Goal: Task Accomplishment & Management: Complete application form

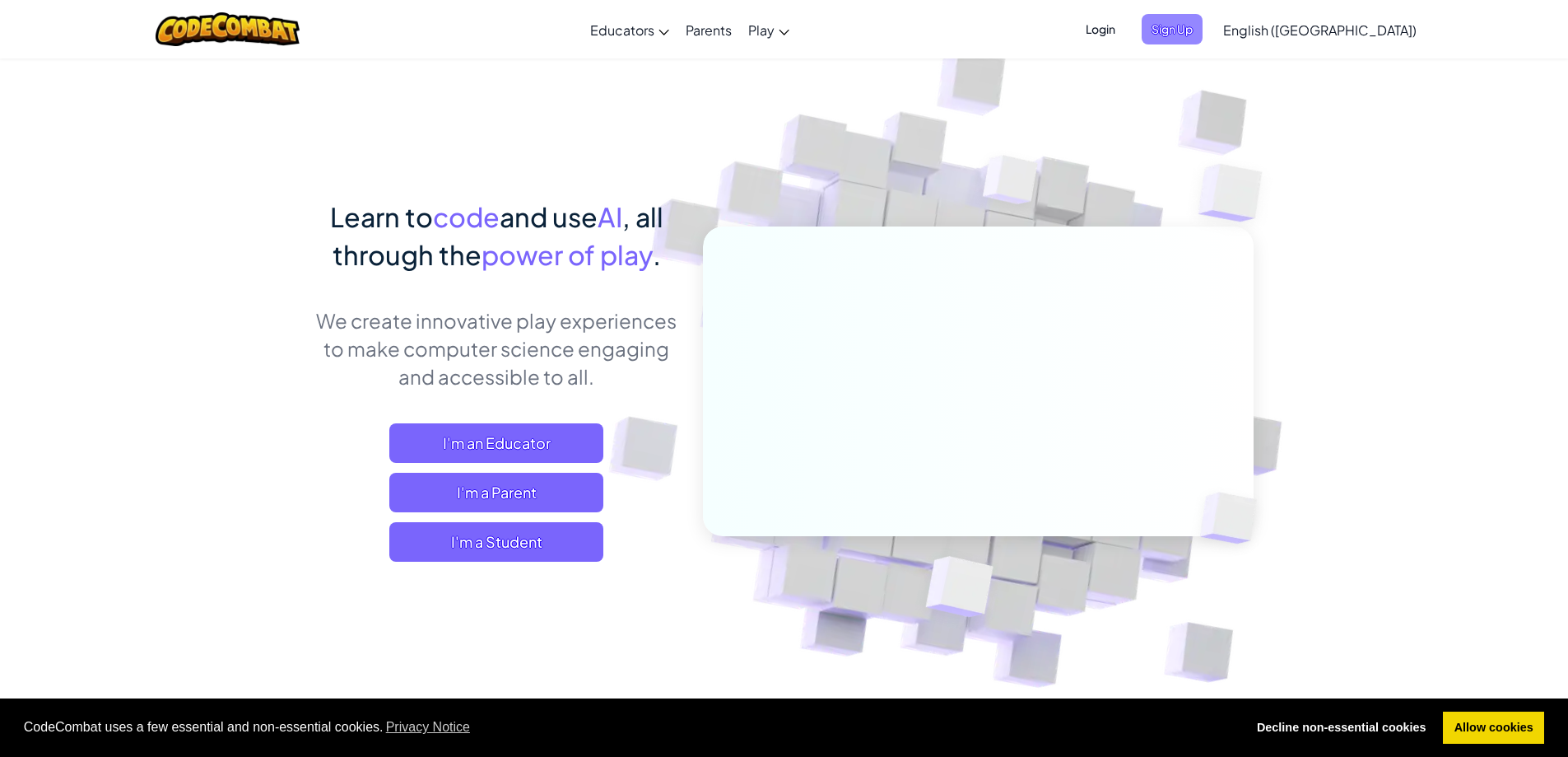
click at [1203, 30] on span "Sign Up" at bounding box center [1172, 29] width 61 height 30
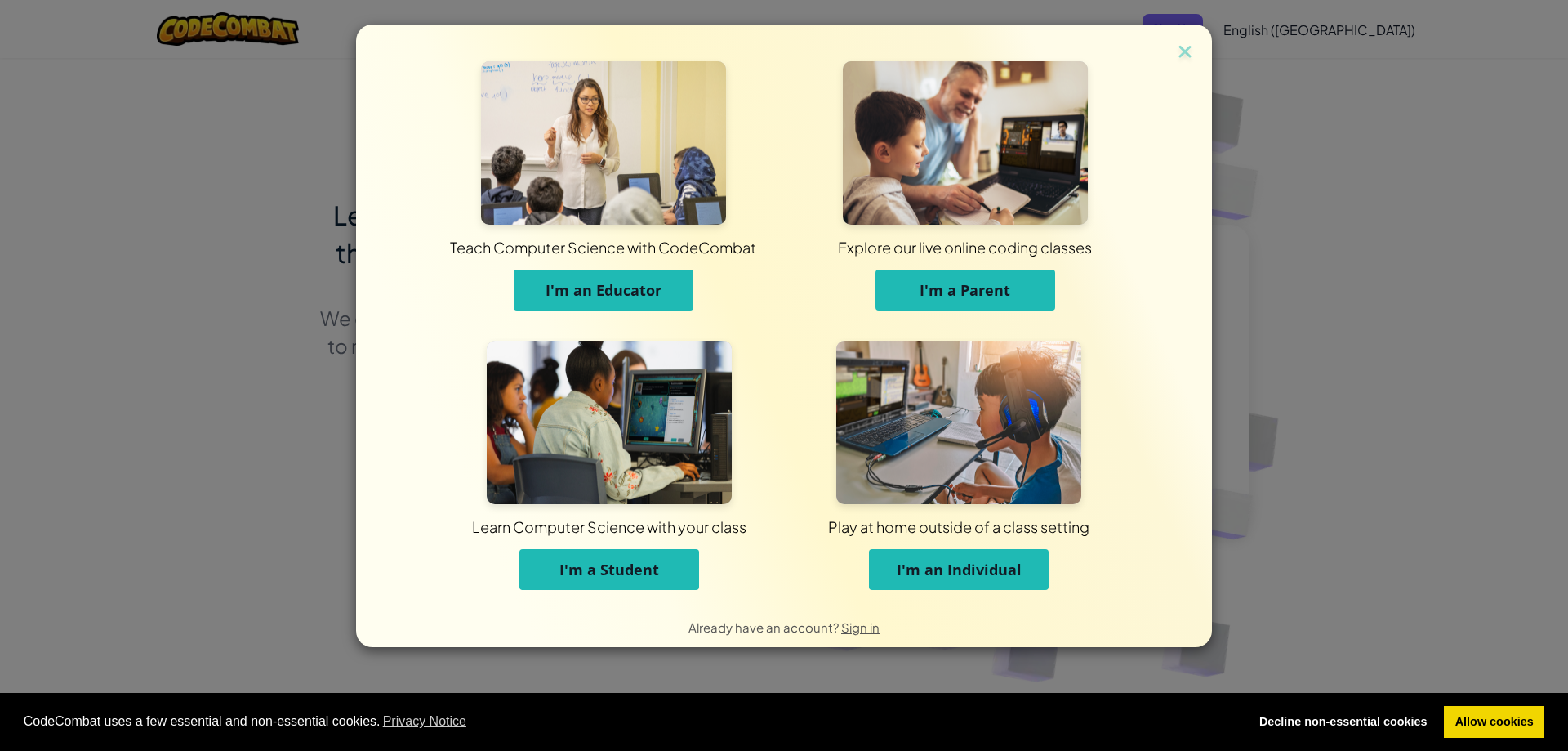
click at [1306, 167] on div "Teach Computer Science with CodeCombat I'm an Educator Explore our live online …" at bounding box center [784, 375] width 1568 height 751
click at [629, 580] on button "I'm a Student" at bounding box center [609, 568] width 180 height 41
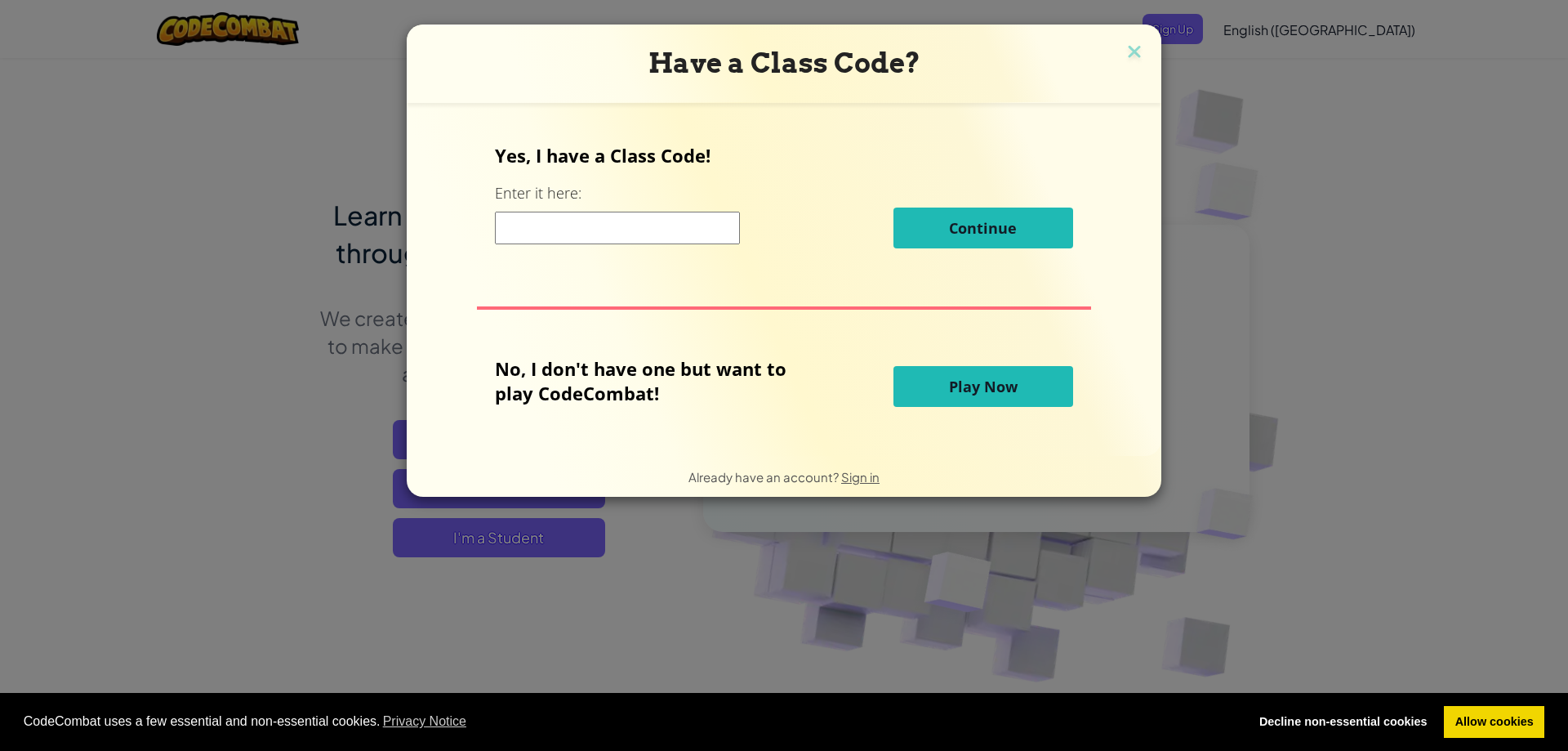
click at [572, 235] on input at bounding box center [617, 227] width 245 height 32
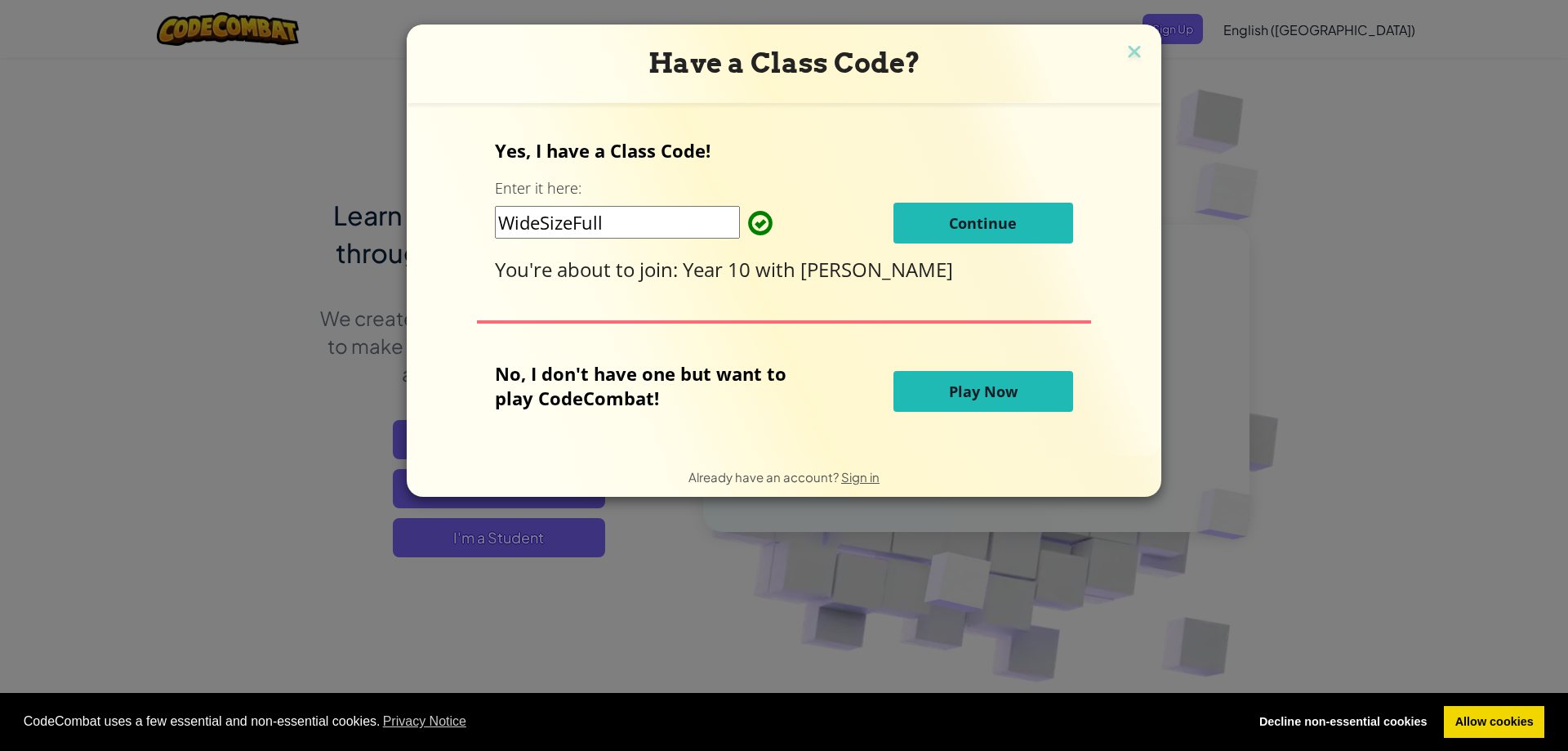
type input "WideSizeFull"
click at [961, 218] on span "Continue" at bounding box center [983, 223] width 68 height 20
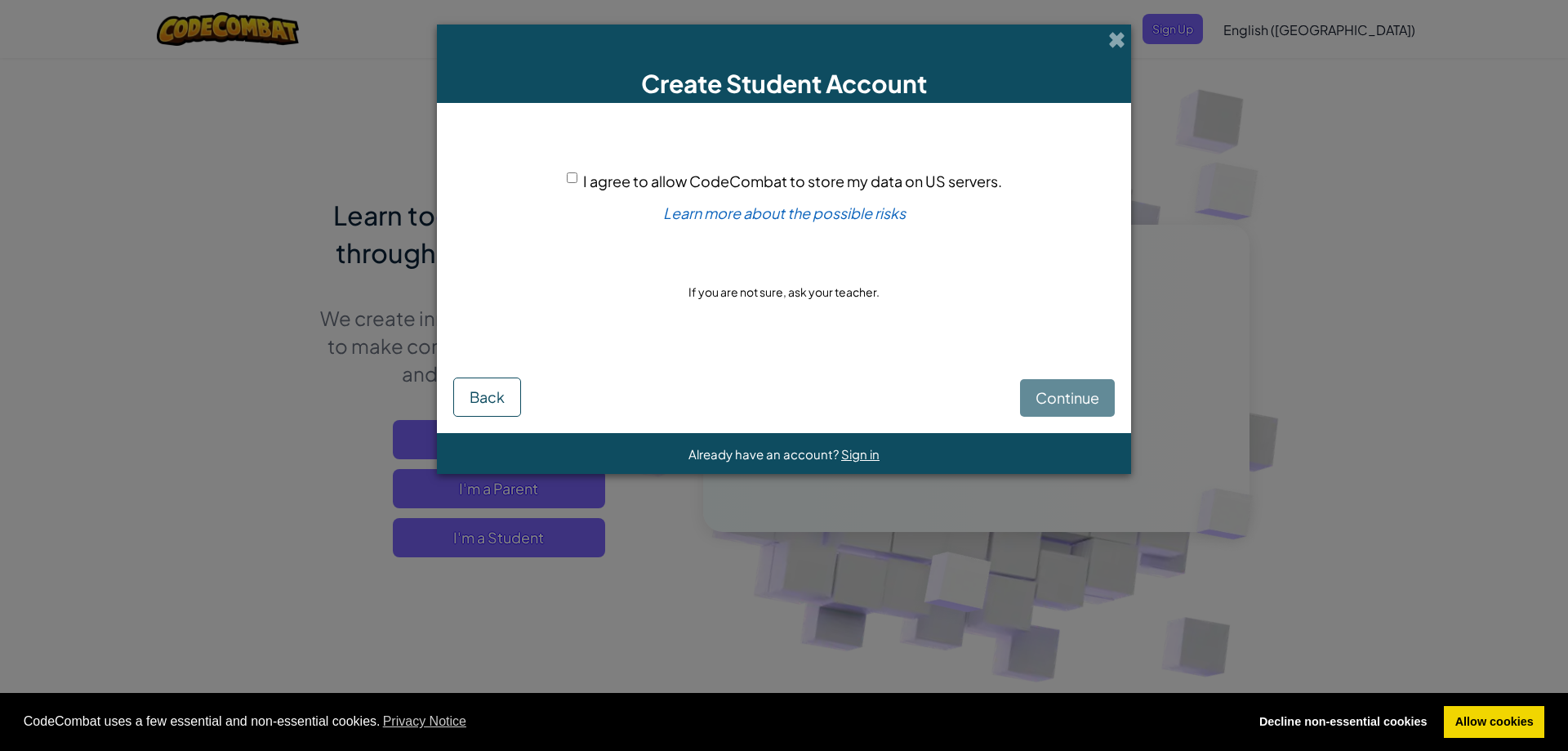
click at [558, 179] on div "I agree to allow CodeCombat to store my data on US servers. Learn more about th…" at bounding box center [783, 236] width 661 height 233
click at [572, 166] on div "I agree to allow CodeCombat to store my data on US servers. Learn more about th…" at bounding box center [783, 236] width 661 height 233
click at [576, 180] on input "I agree to allow CodeCombat to store my data on US servers." at bounding box center [572, 178] width 11 height 11
checkbox input "true"
click at [1049, 388] on span "Continue" at bounding box center [1067, 397] width 64 height 19
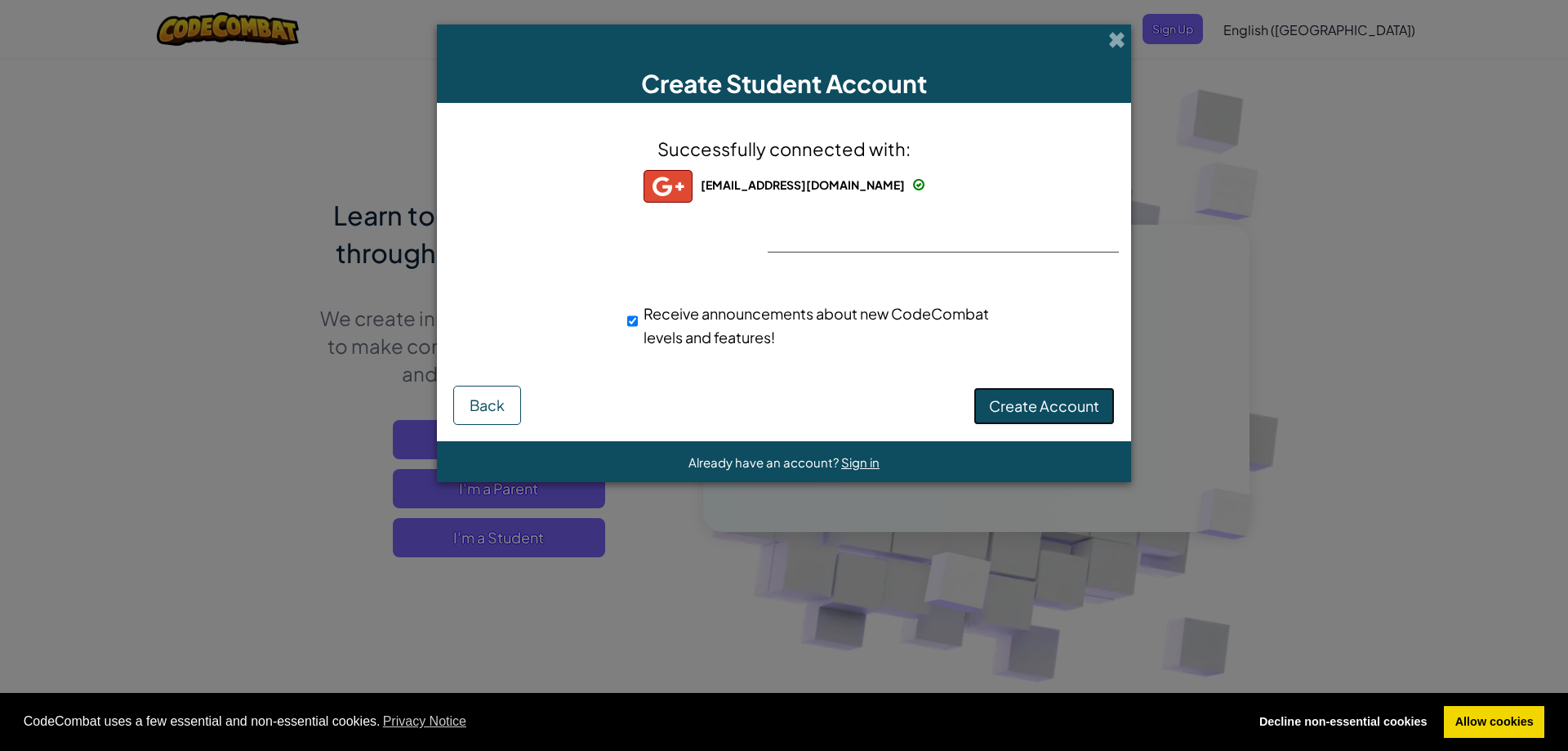
click at [1020, 399] on span "Create Account" at bounding box center [1044, 405] width 110 height 19
click at [1020, 399] on button "Create Account" at bounding box center [1044, 406] width 141 height 37
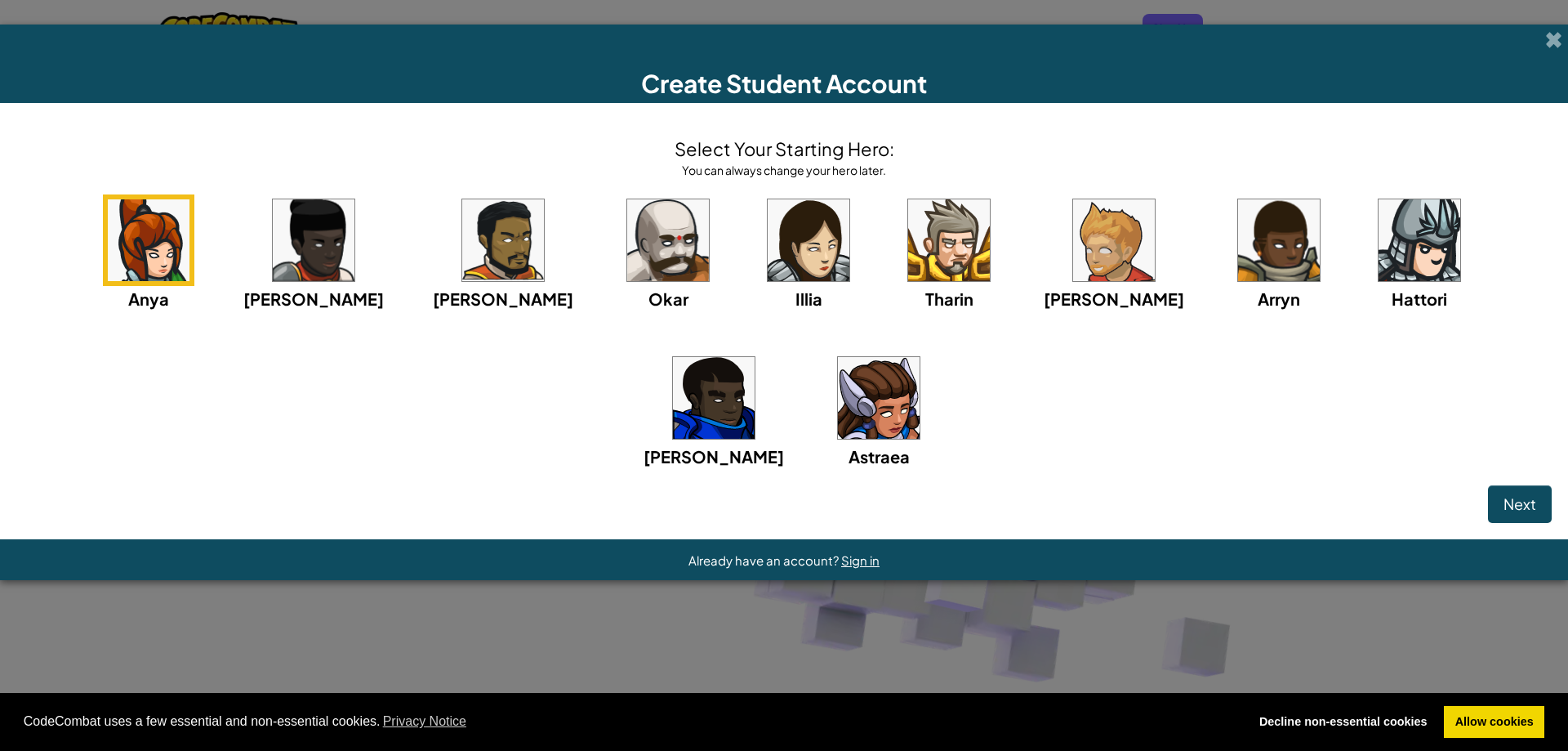
click at [755, 357] on img at bounding box center [713, 397] width 81 height 81
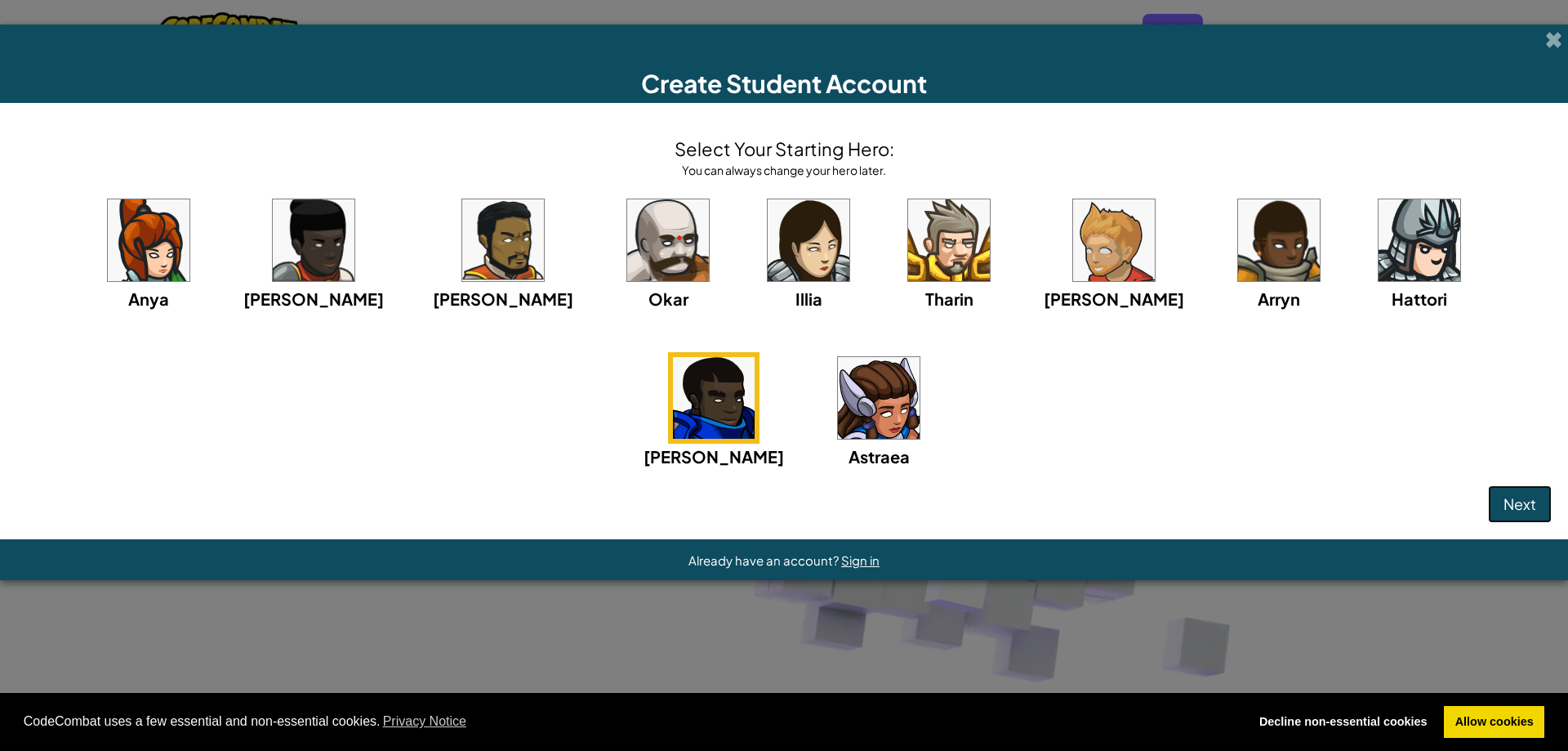
click at [1531, 502] on span "Next" at bounding box center [1519, 504] width 32 height 19
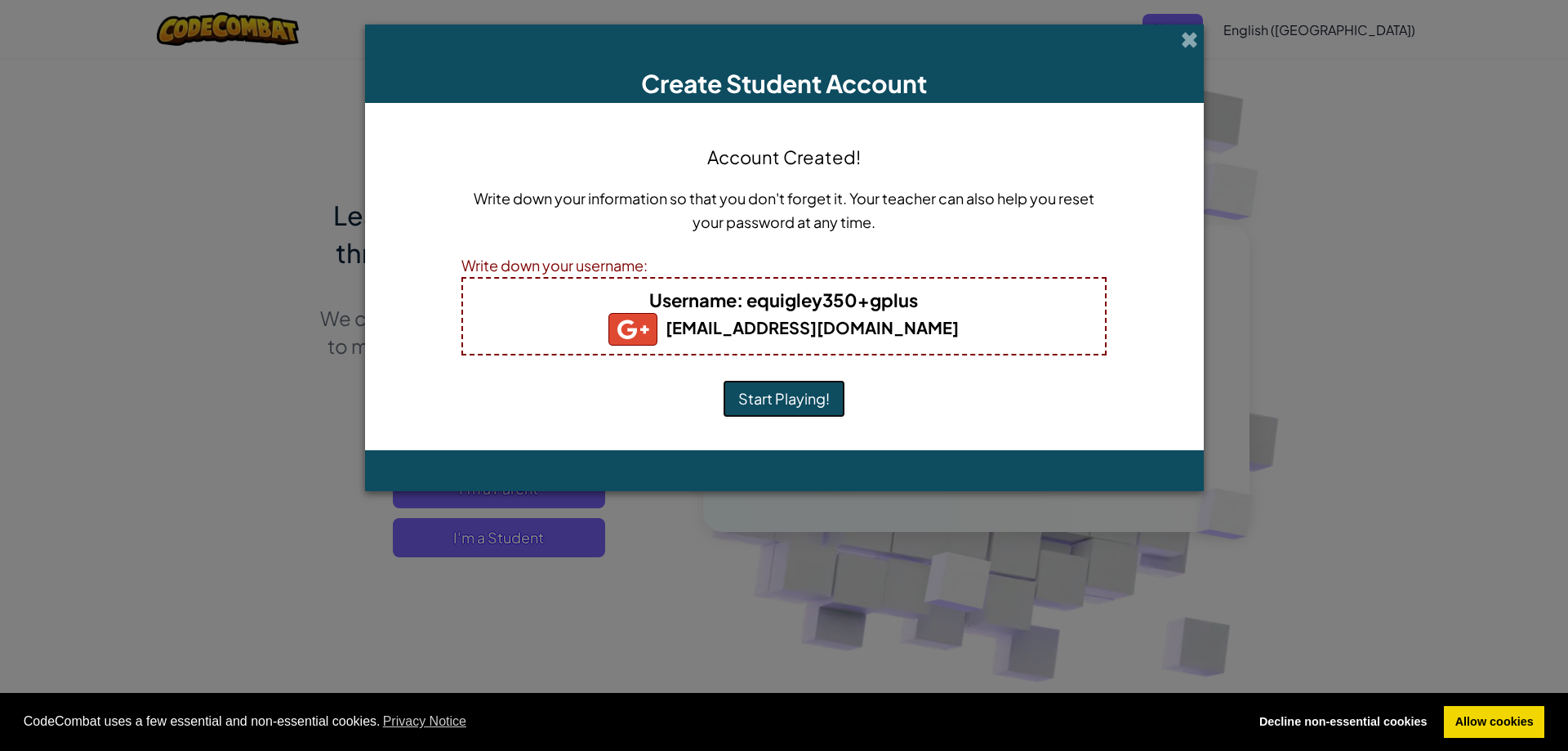
click at [779, 391] on button "Start Playing!" at bounding box center [784, 398] width 123 height 37
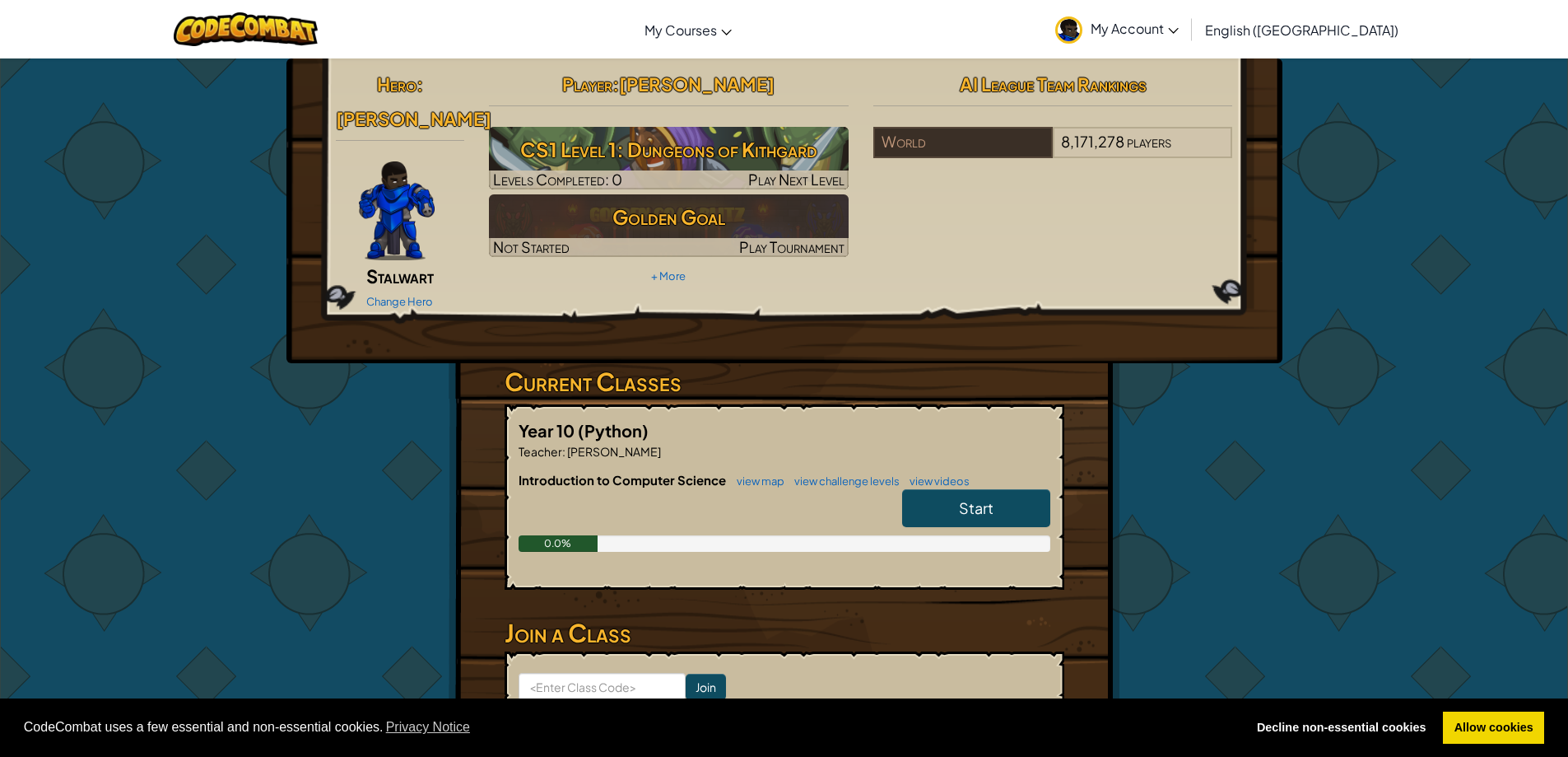
click at [974, 499] on span "Start" at bounding box center [976, 508] width 34 height 19
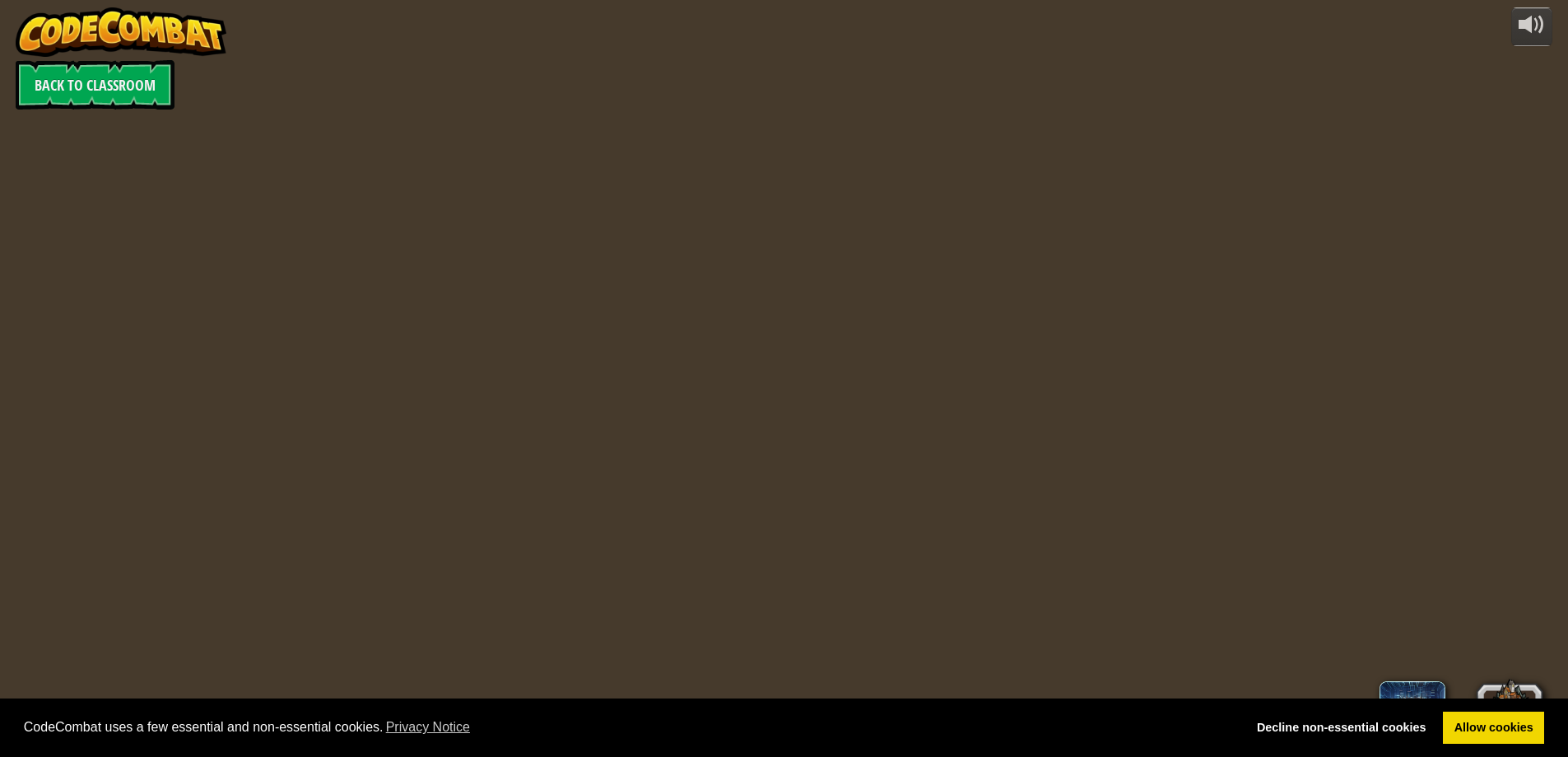
click at [974, 475] on div "powered by Back to Classroom 0 Level 1 equigley350+gplus English ([GEOGRAPHIC_D…" at bounding box center [784, 378] width 1568 height 757
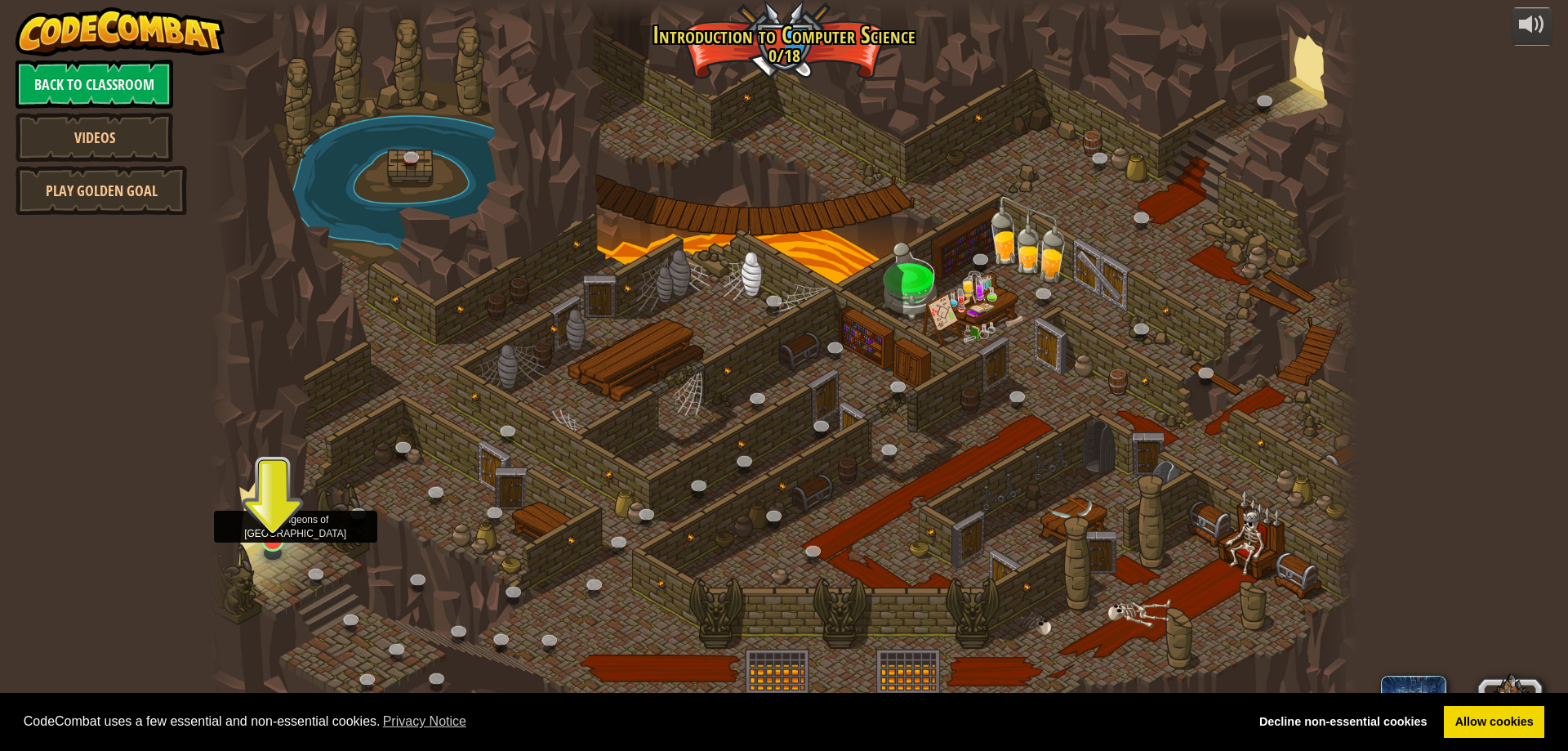
click at [262, 527] on img at bounding box center [272, 506] width 31 height 71
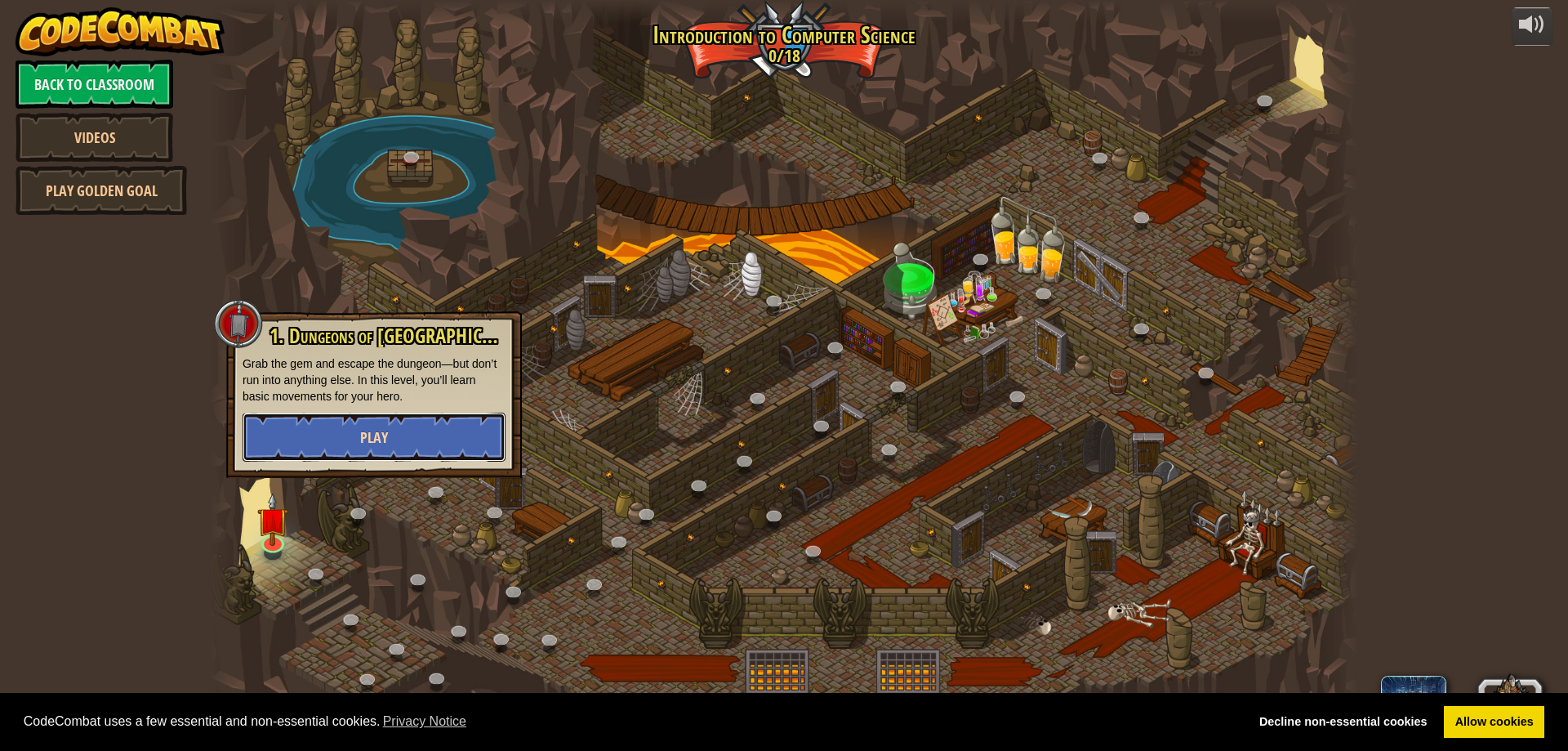
click at [385, 429] on span "Play" at bounding box center [373, 437] width 27 height 21
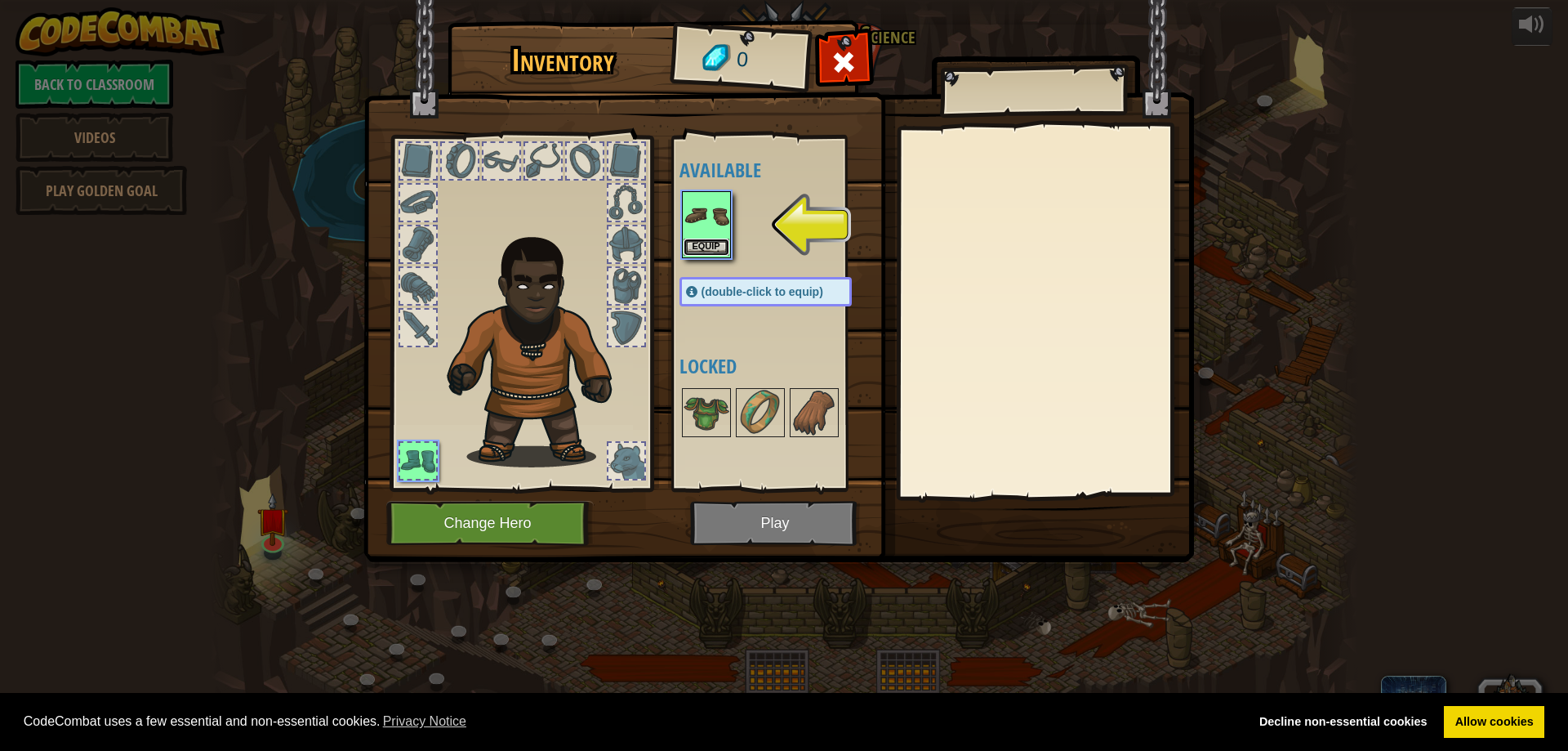
click at [709, 244] on button "Equip" at bounding box center [706, 246] width 46 height 17
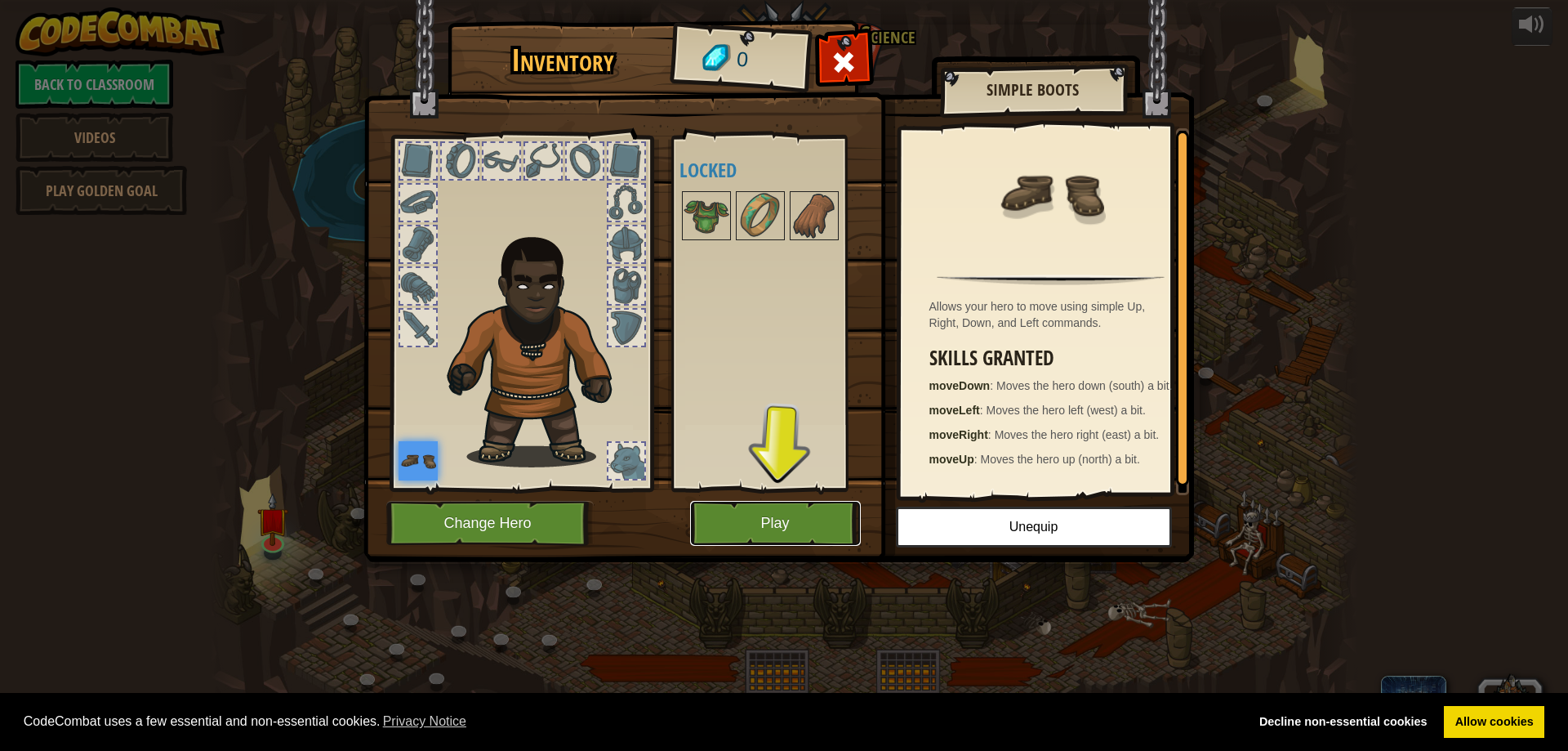
click at [790, 523] on button "Play" at bounding box center [776, 523] width 171 height 45
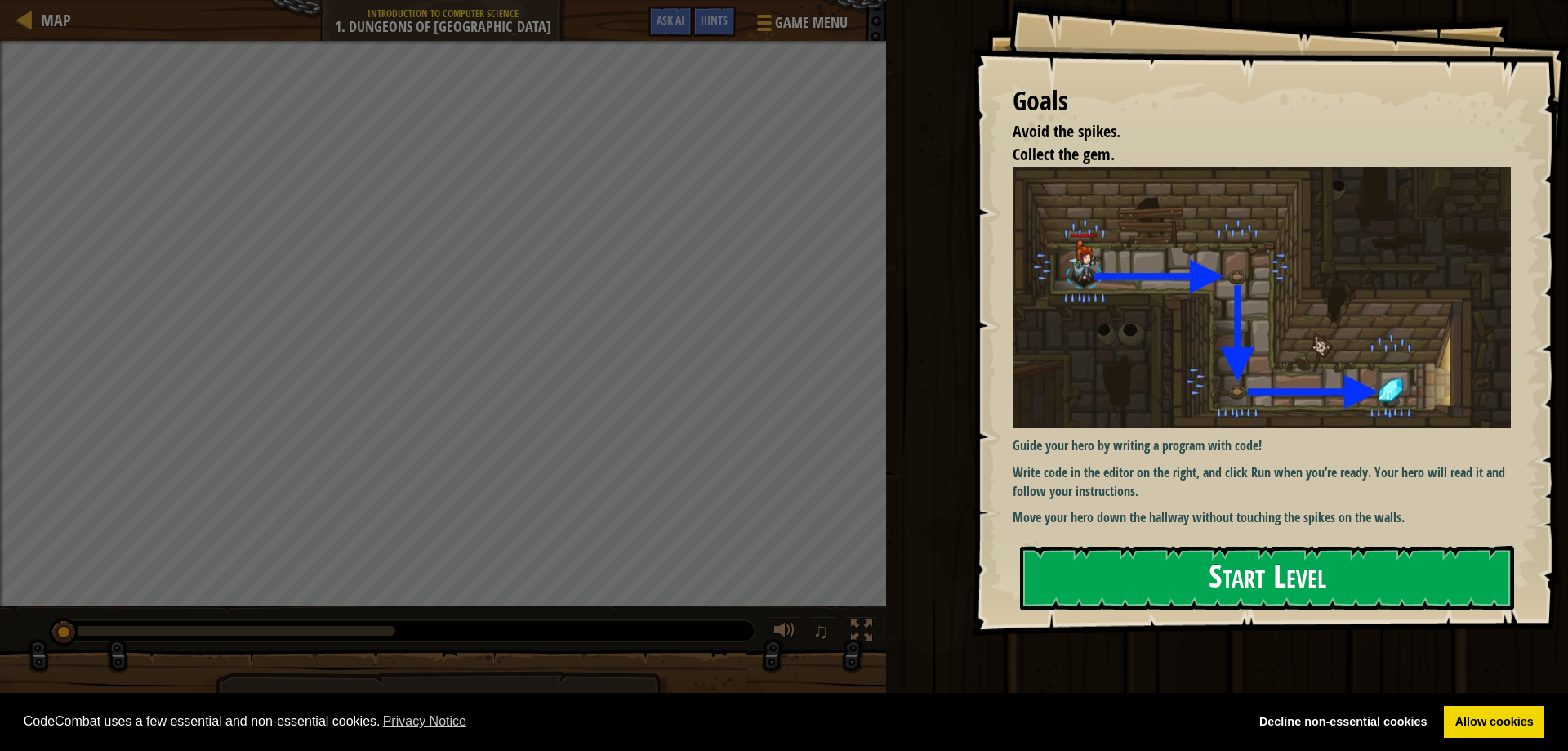
click at [1190, 578] on button "Start Level" at bounding box center [1267, 578] width 494 height 65
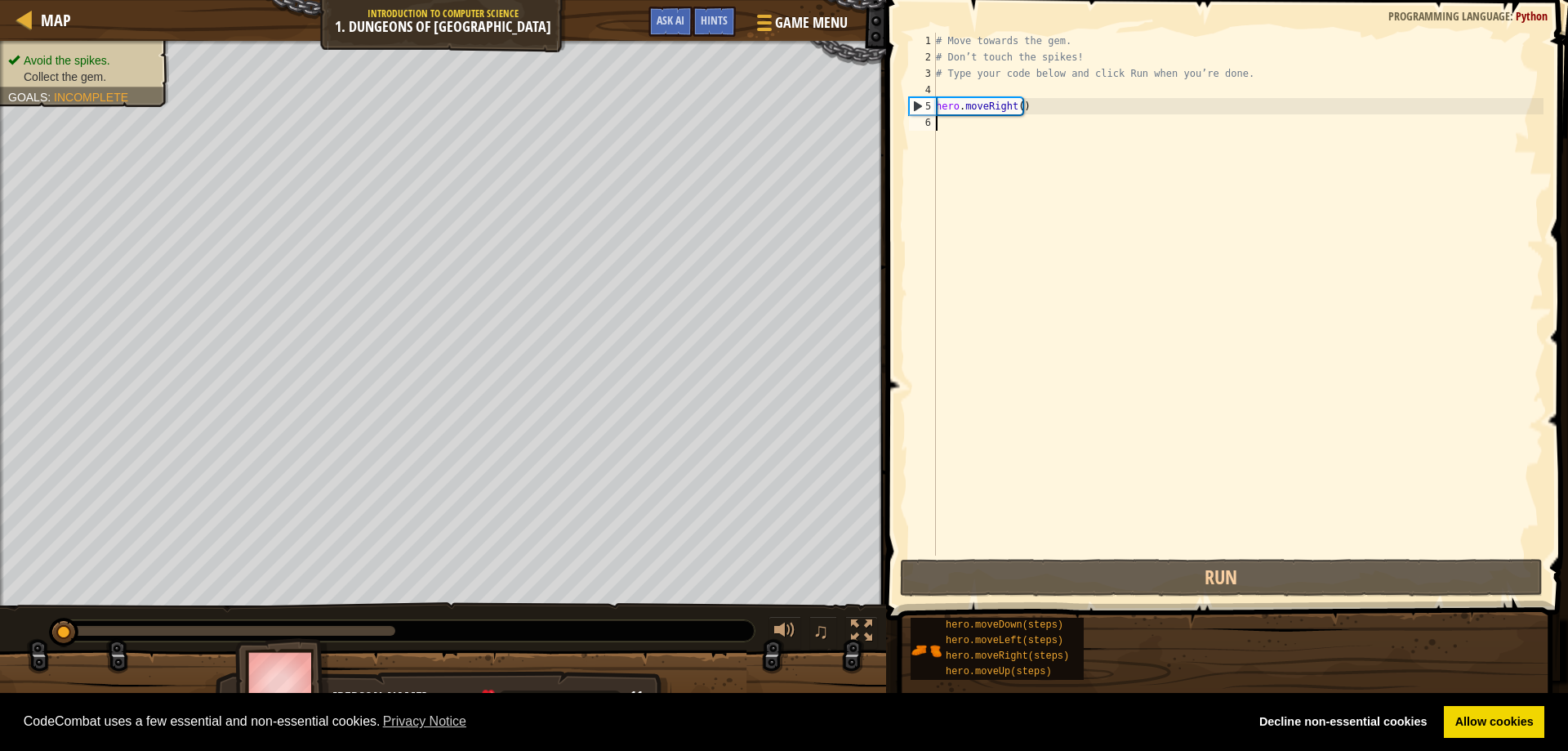
type textarea "hero.moveRight()"
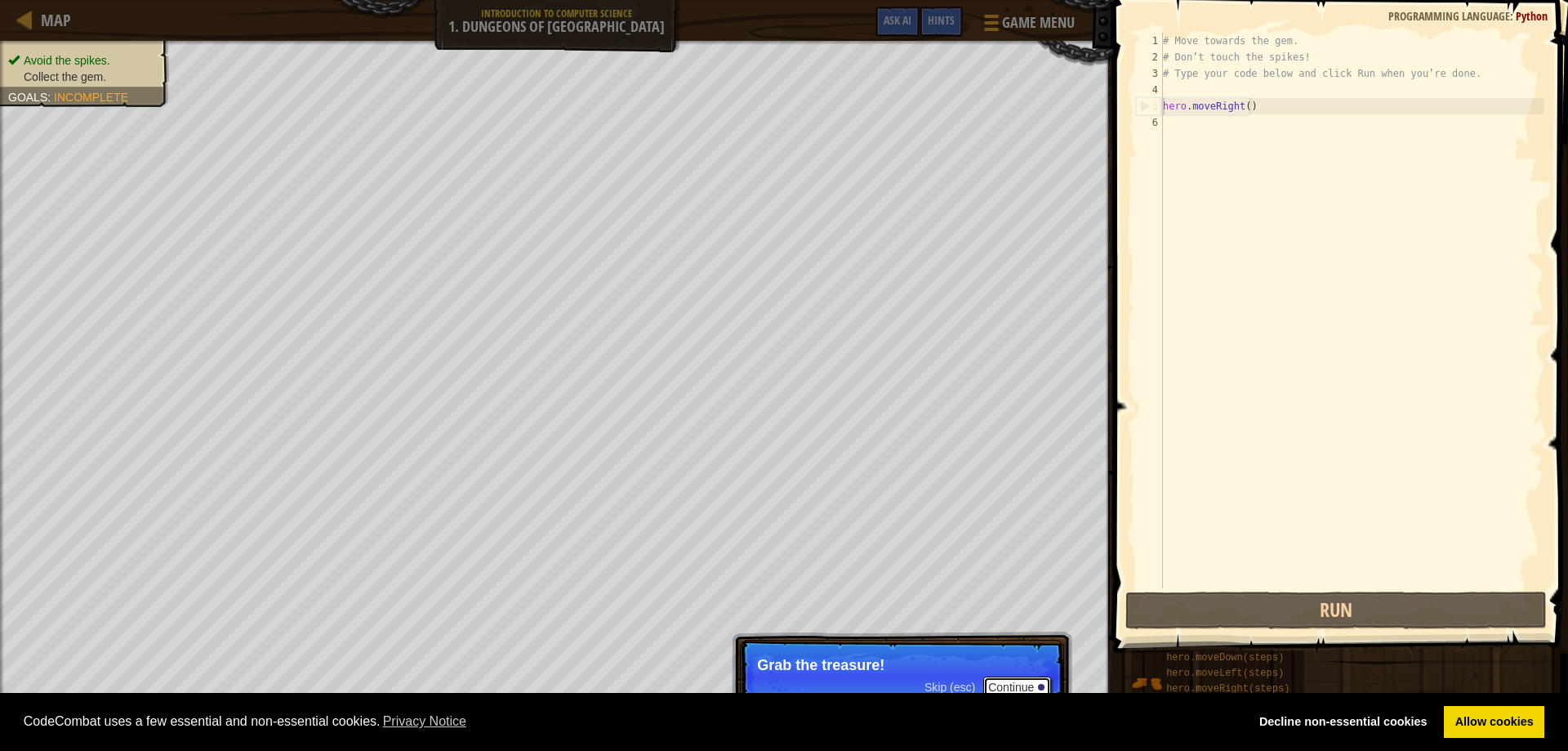
click at [1031, 682] on button "Continue" at bounding box center [1017, 687] width 68 height 22
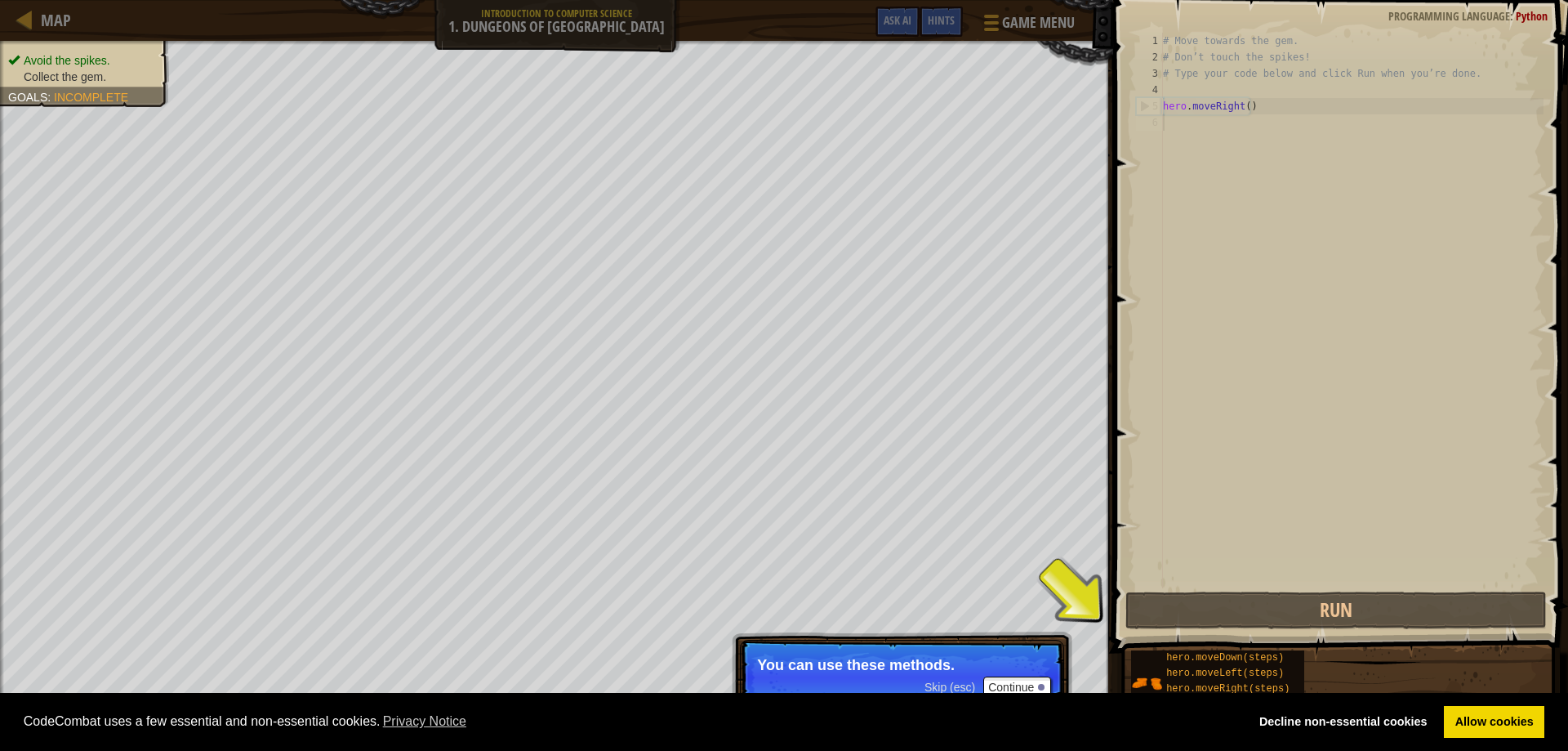
scroll to position [7, 0]
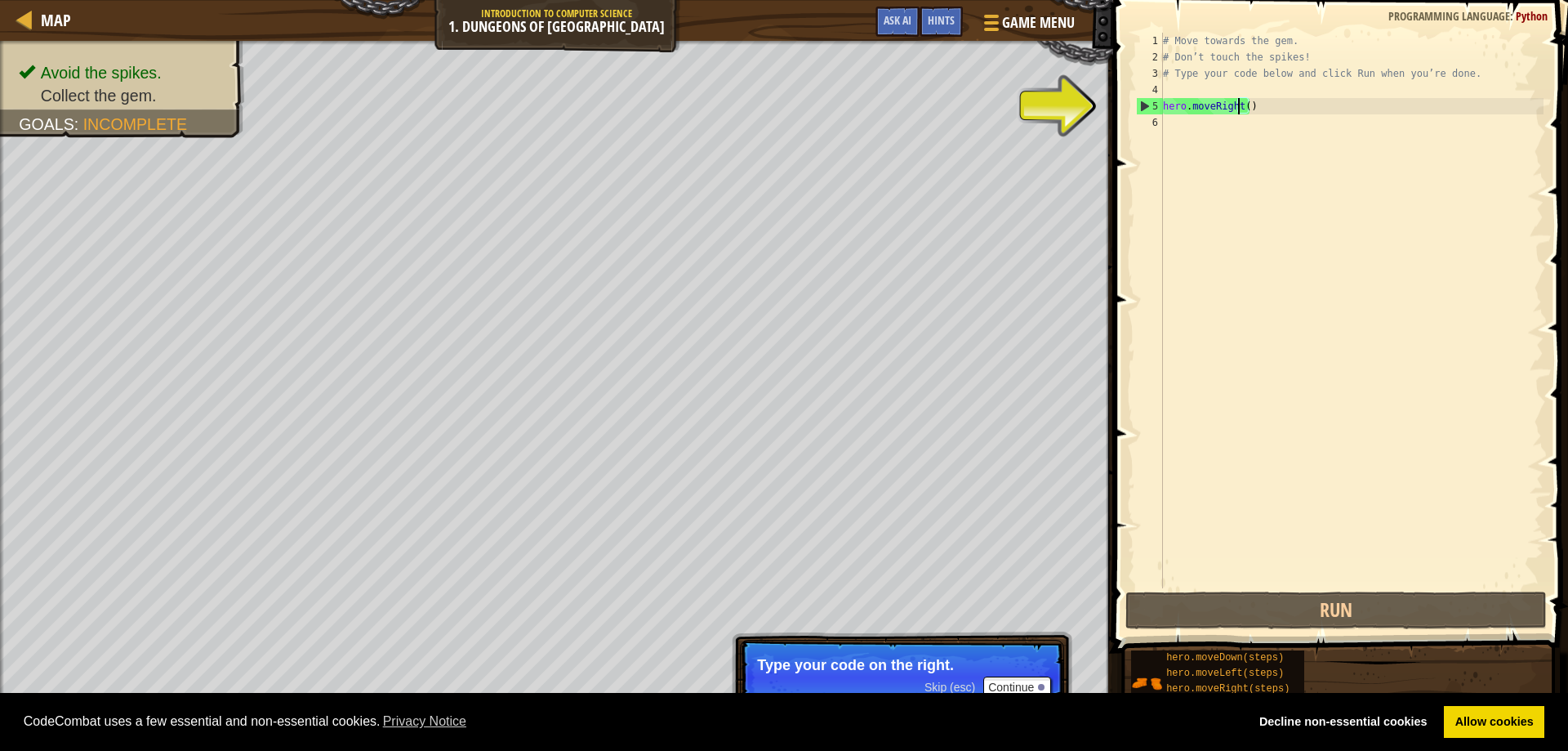
click at [1240, 105] on div "# Move towards the gem. # Don’t touch the spikes! # Type your code below and cl…" at bounding box center [1351, 326] width 384 height 588
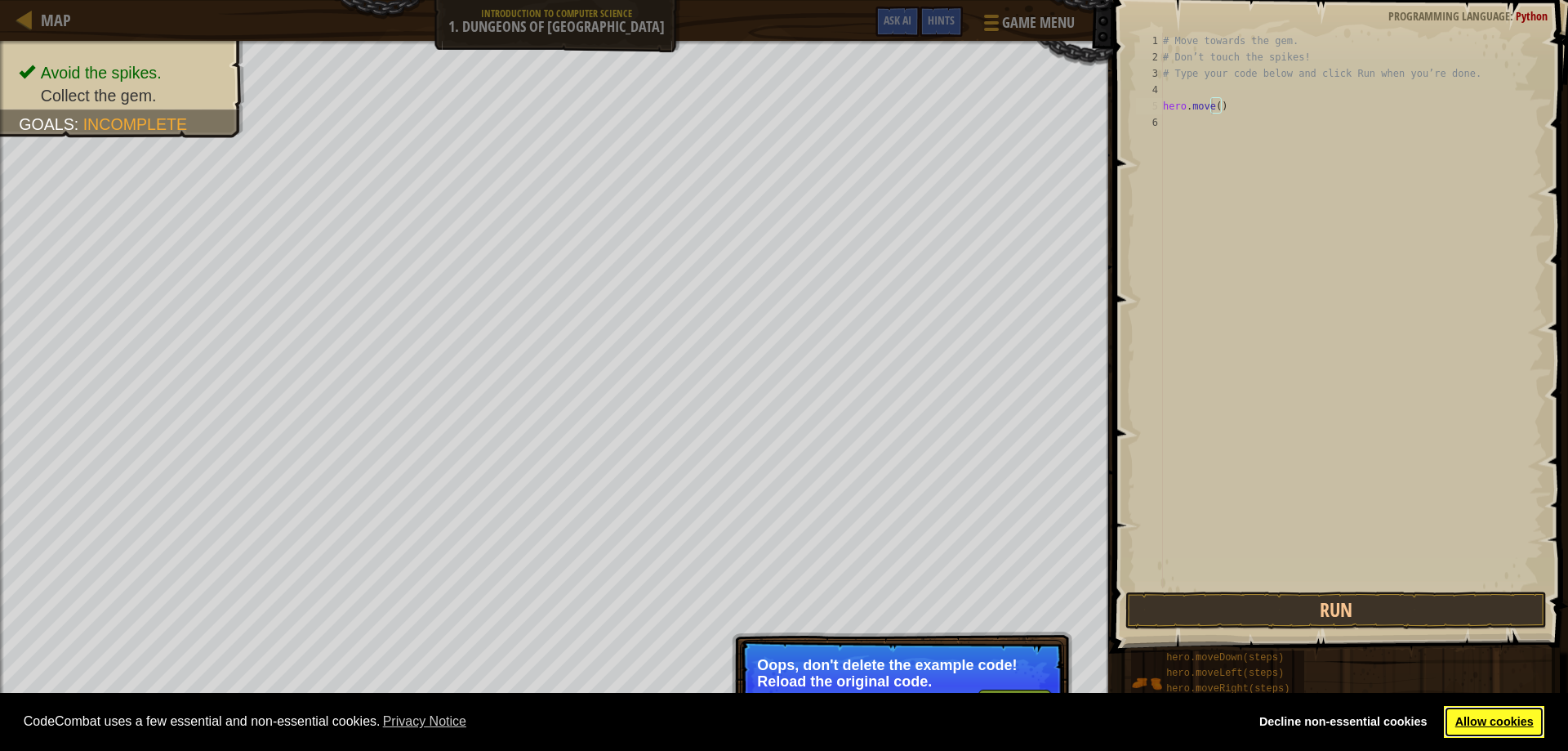
click at [1508, 722] on link "Allow cookies" at bounding box center [1493, 721] width 100 height 32
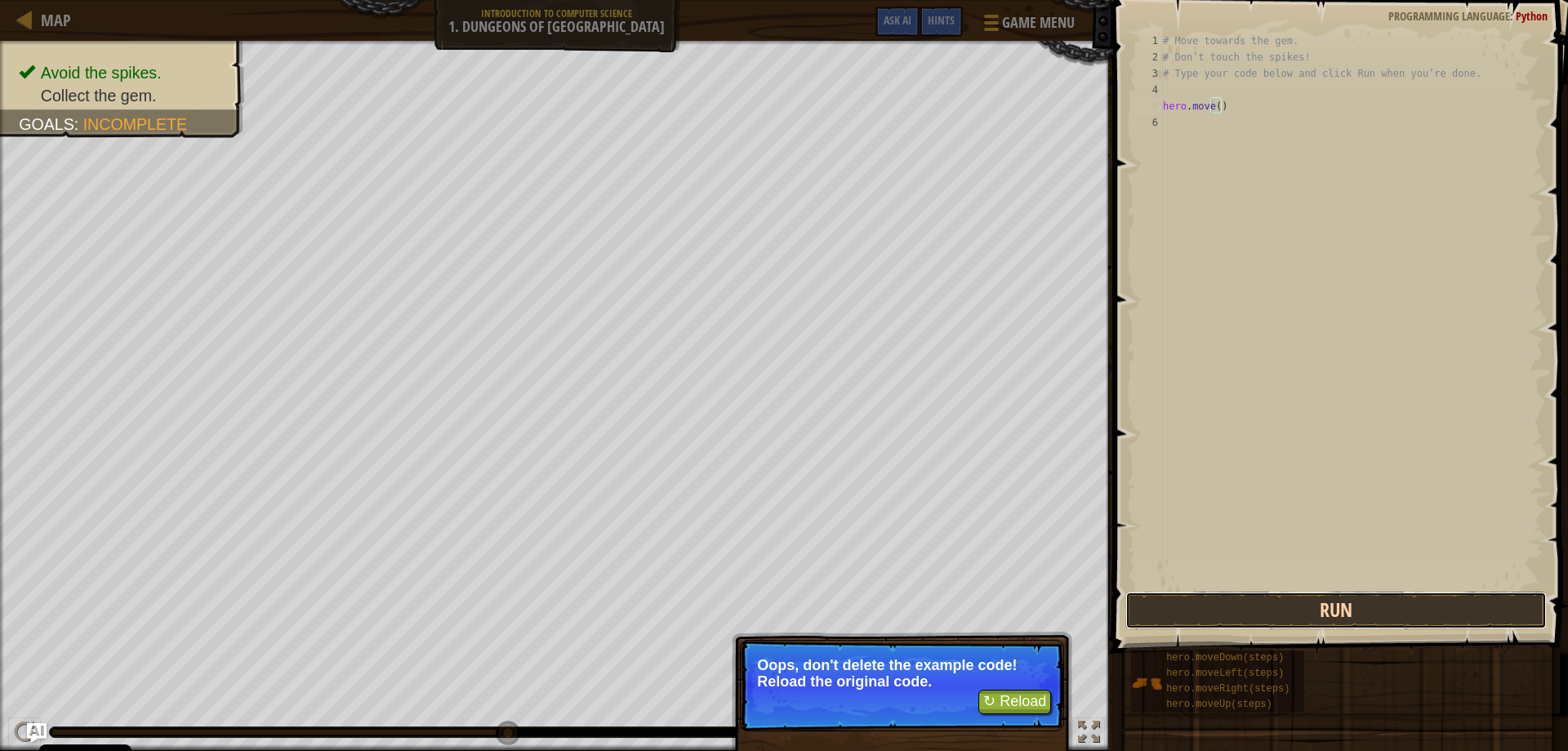
click at [1356, 602] on button "Run" at bounding box center [1336, 610] width 422 height 37
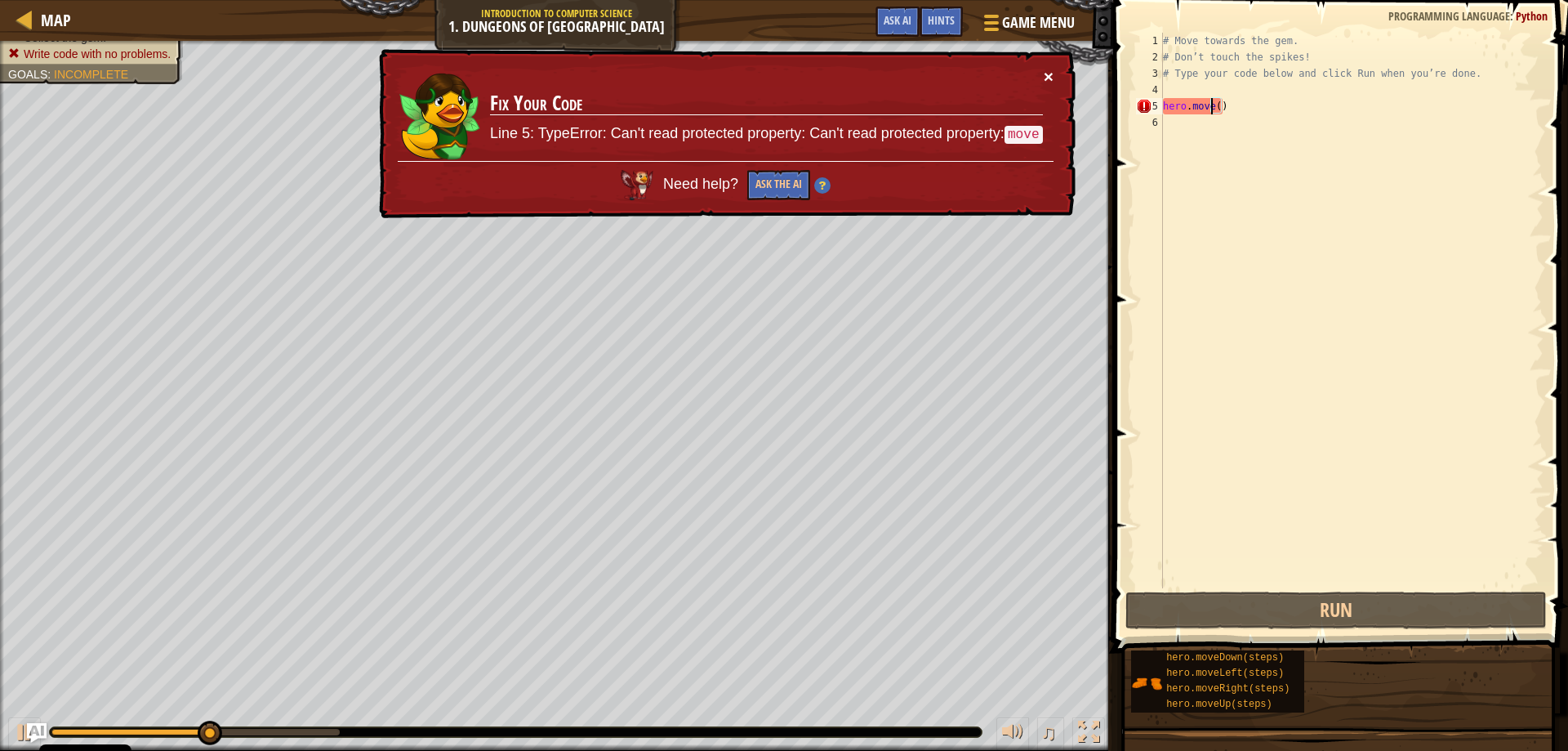
click at [1046, 75] on button "×" at bounding box center [1049, 76] width 10 height 17
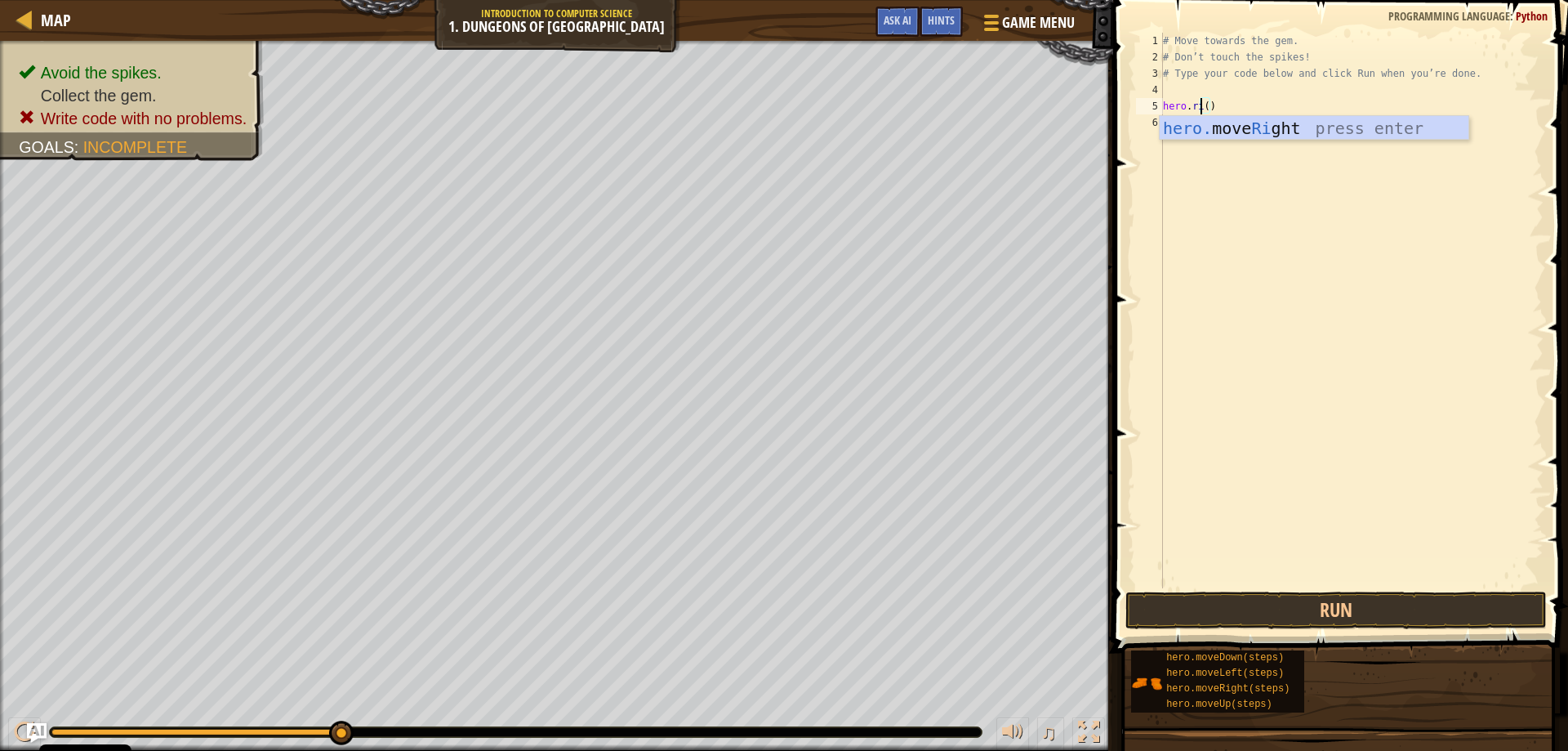
scroll to position [7, 2]
type textarea "hero.moveRight()"
click at [1184, 127] on div "# Move towards the gem. # Don’t touch the spikes! # Type your code below and cl…" at bounding box center [1351, 326] width 384 height 588
type textarea "hero.movedown"
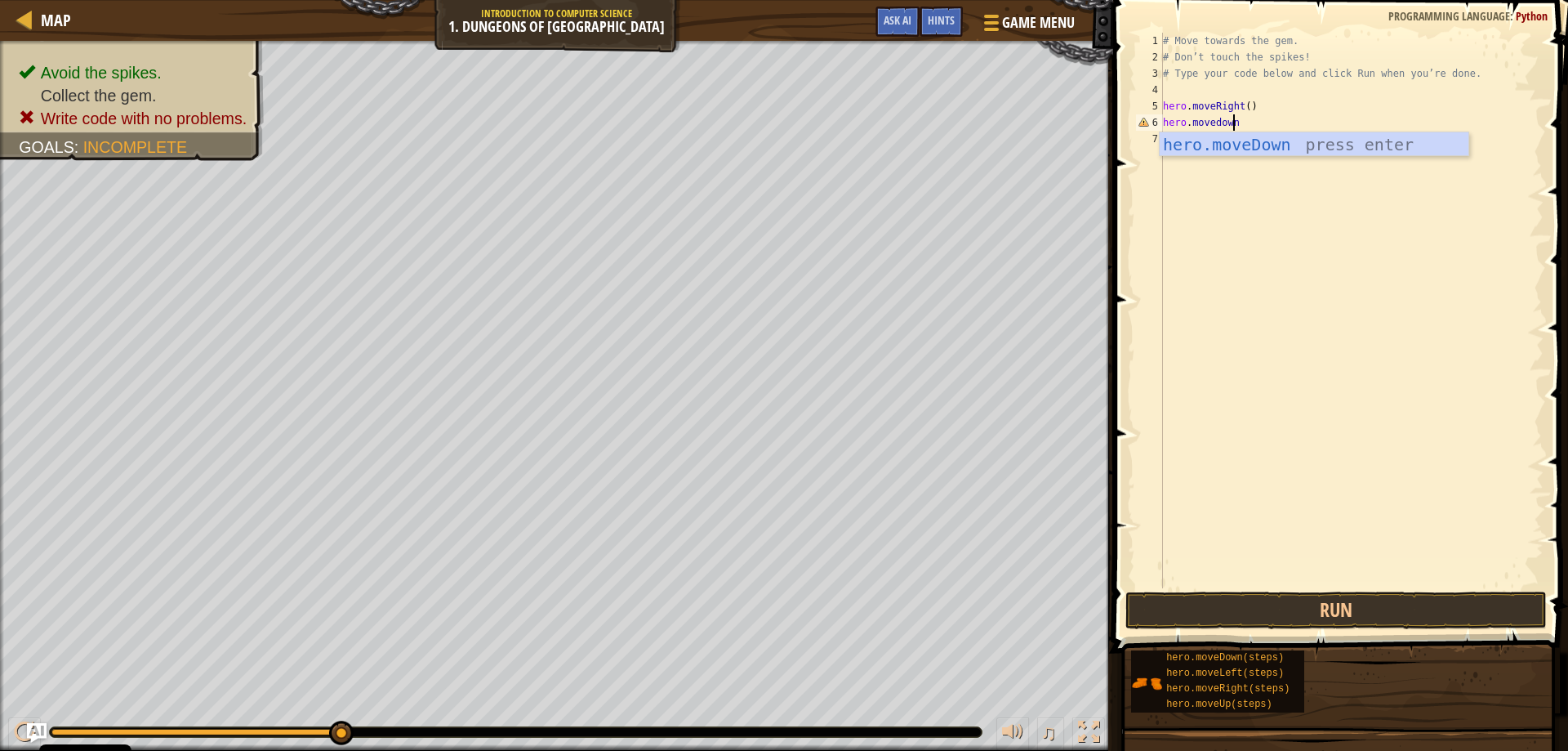
scroll to position [7, 0]
click at [1366, 608] on button "Run" at bounding box center [1336, 610] width 422 height 37
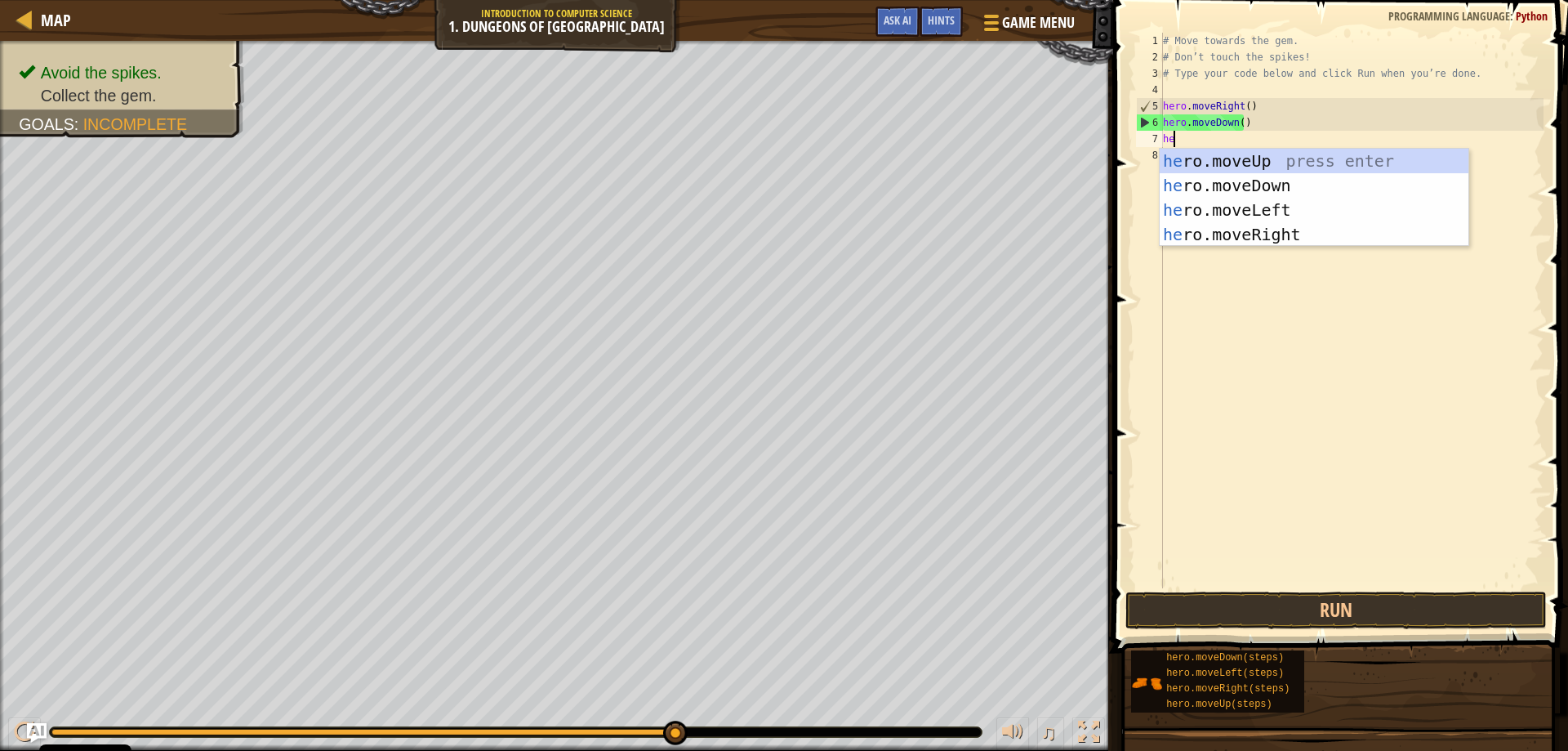
scroll to position [7, 1]
type textarea "hero"
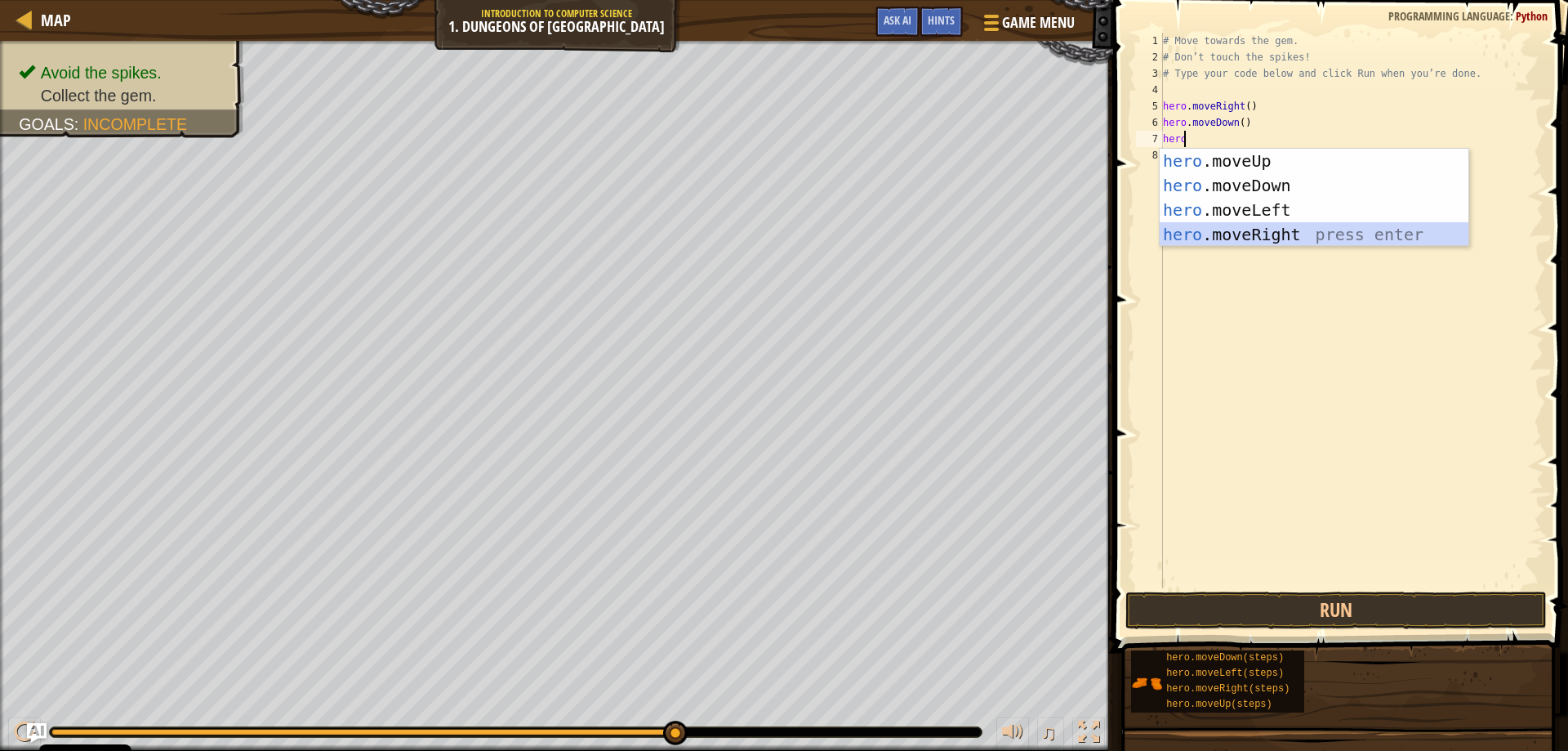
click at [1264, 232] on div "hero .moveUp press enter hero .moveDown press enter hero .moveLeft press enter …" at bounding box center [1314, 222] width 309 height 147
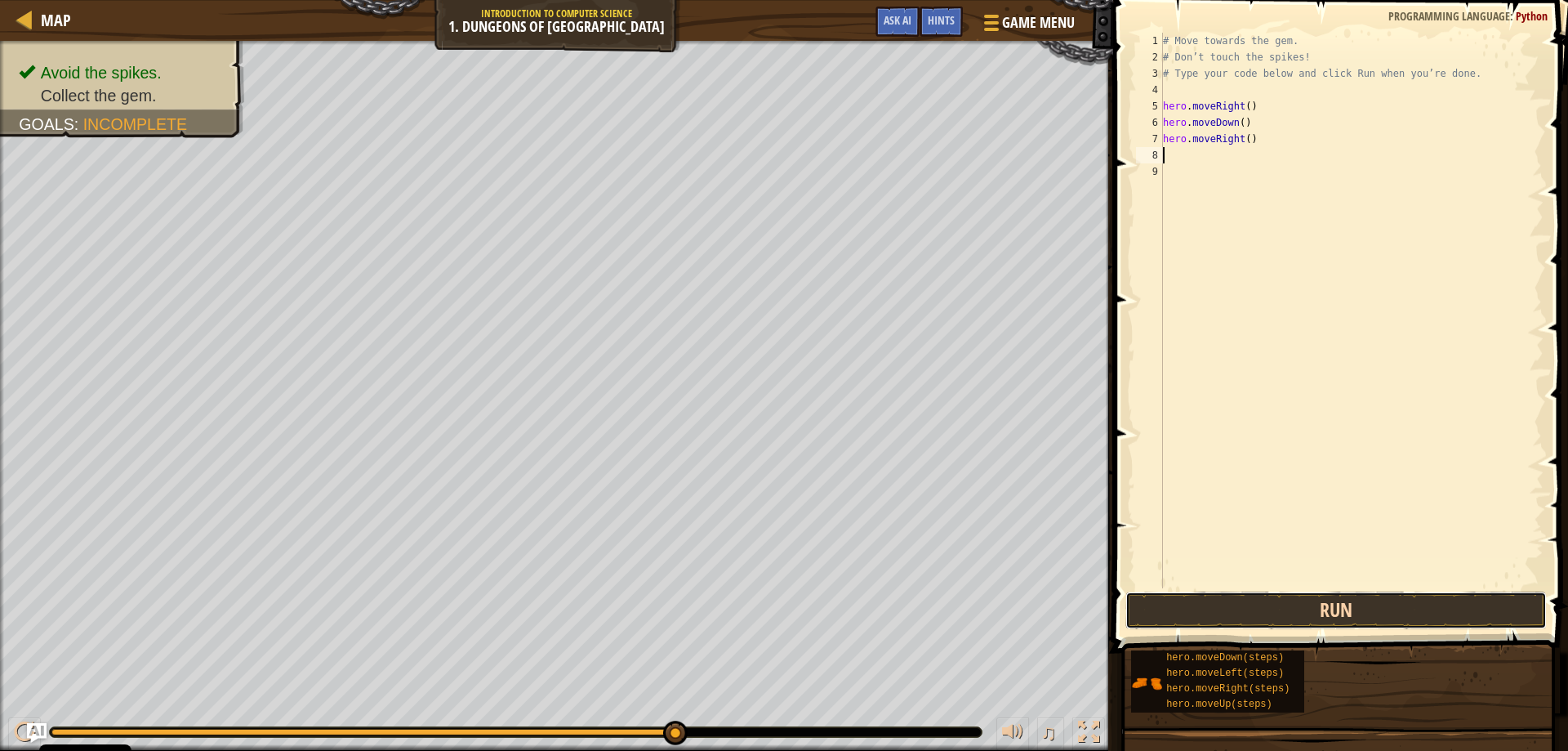
click at [1346, 595] on button "Run" at bounding box center [1336, 610] width 422 height 37
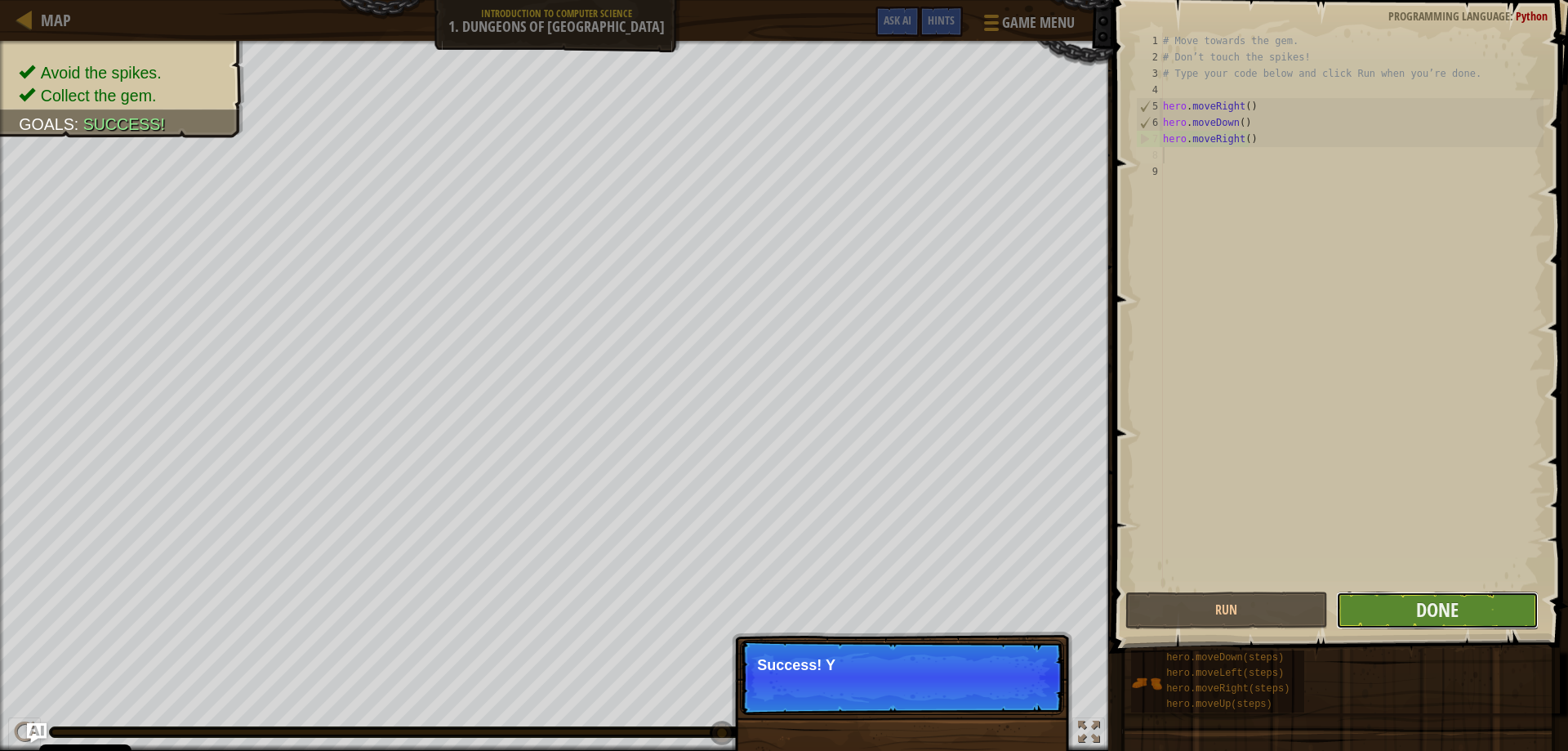
click at [1384, 604] on button "Done" at bounding box center [1437, 610] width 202 height 37
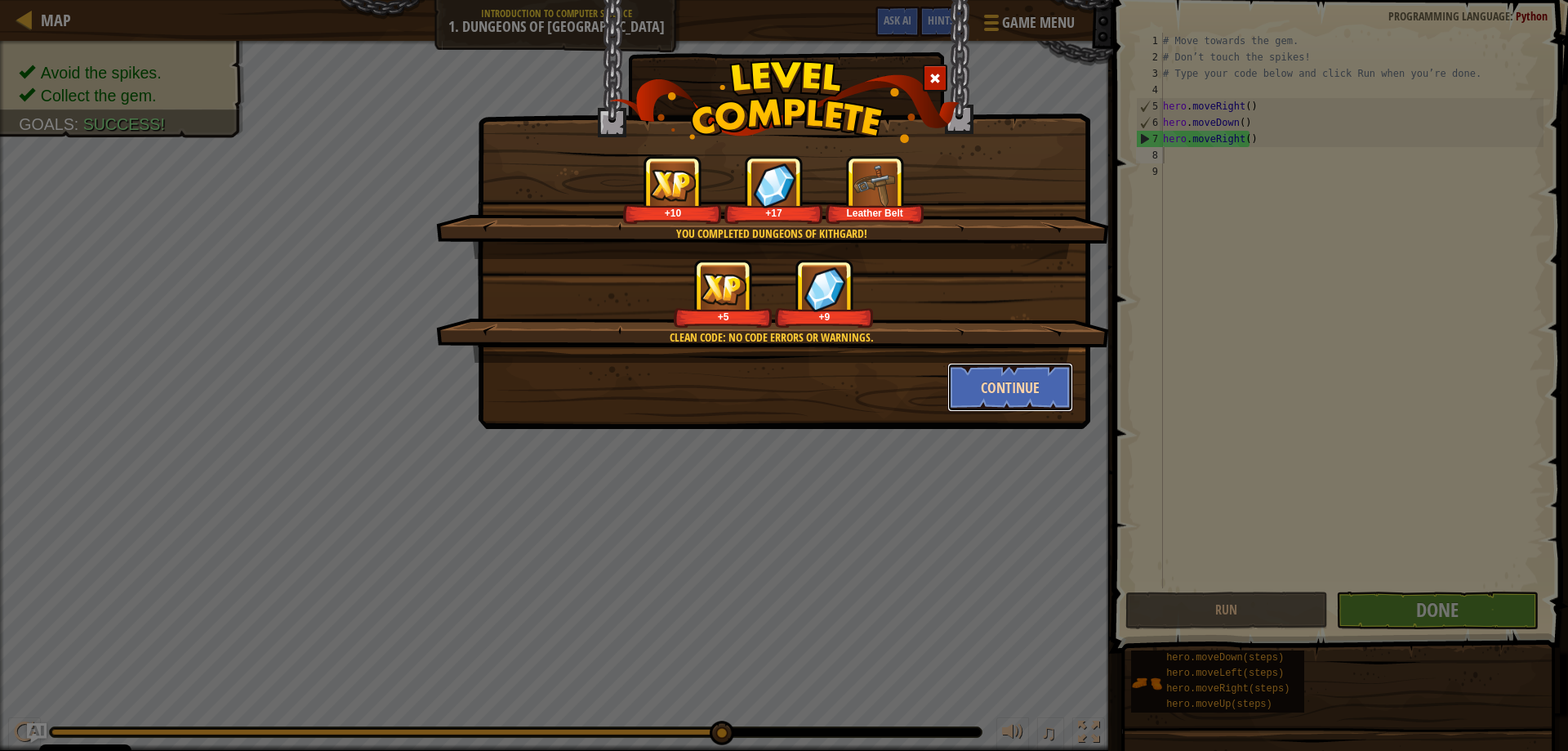
click at [1003, 391] on button "Continue" at bounding box center [1010, 387] width 127 height 49
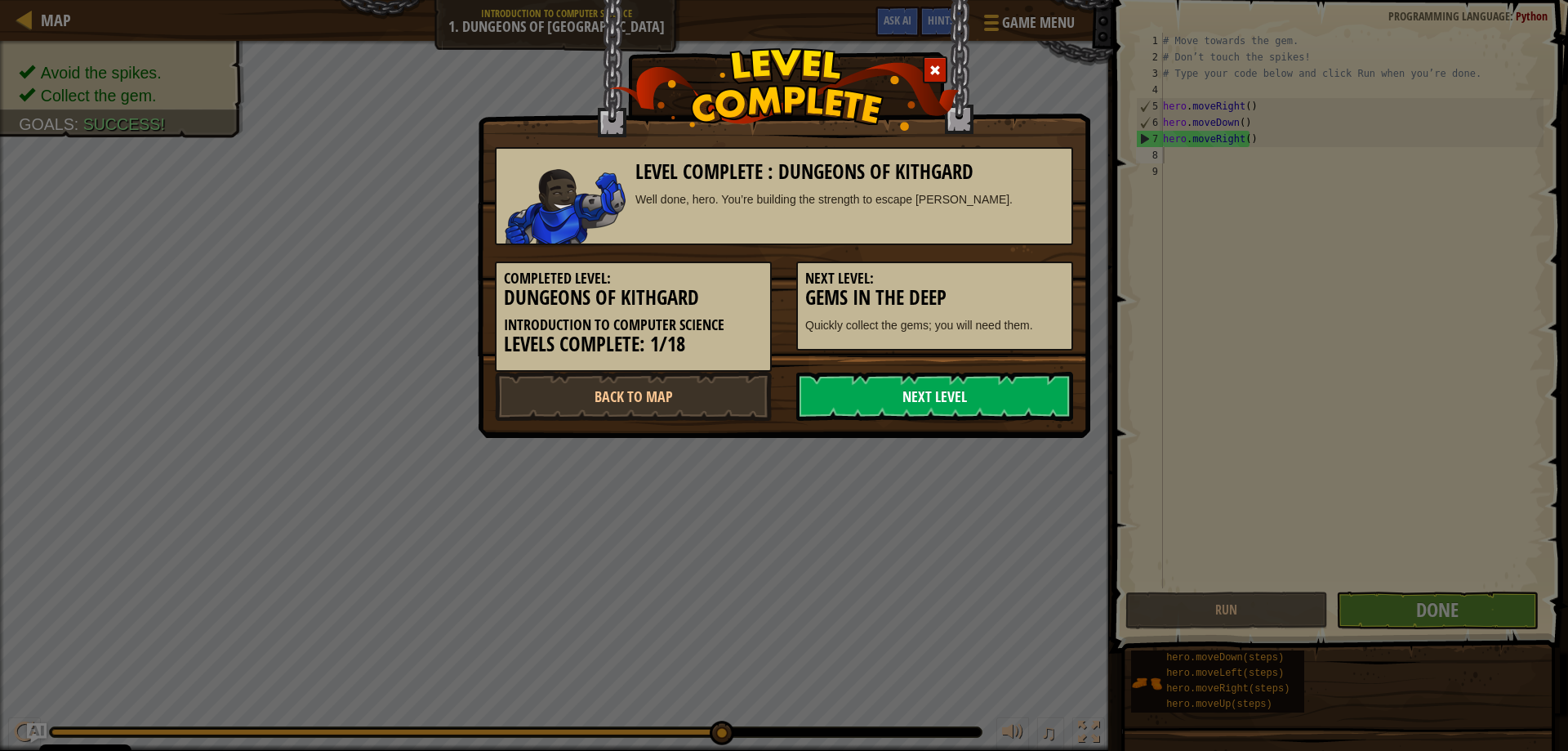
click at [960, 390] on link "Next Level" at bounding box center [935, 396] width 277 height 49
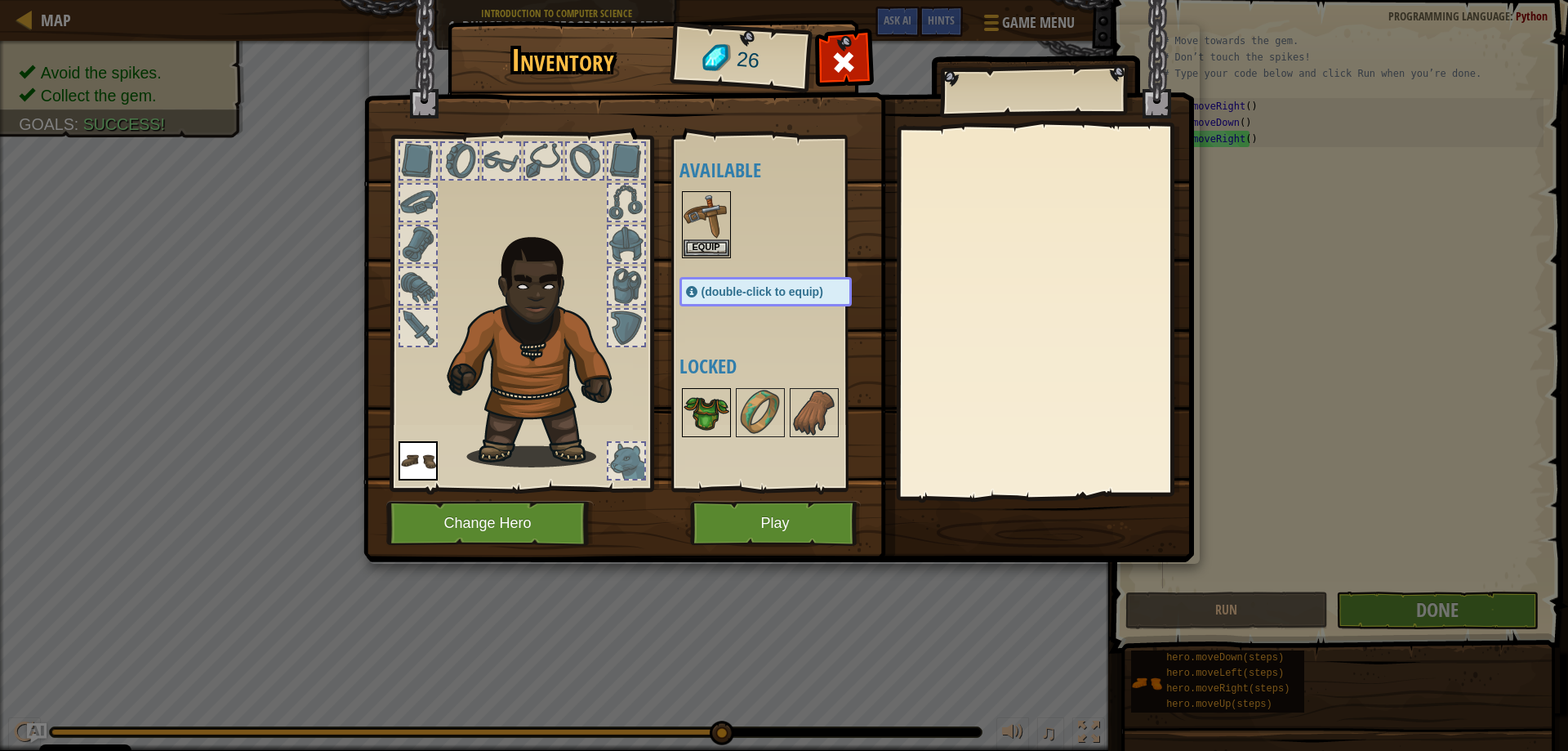
click at [701, 407] on img at bounding box center [706, 412] width 46 height 46
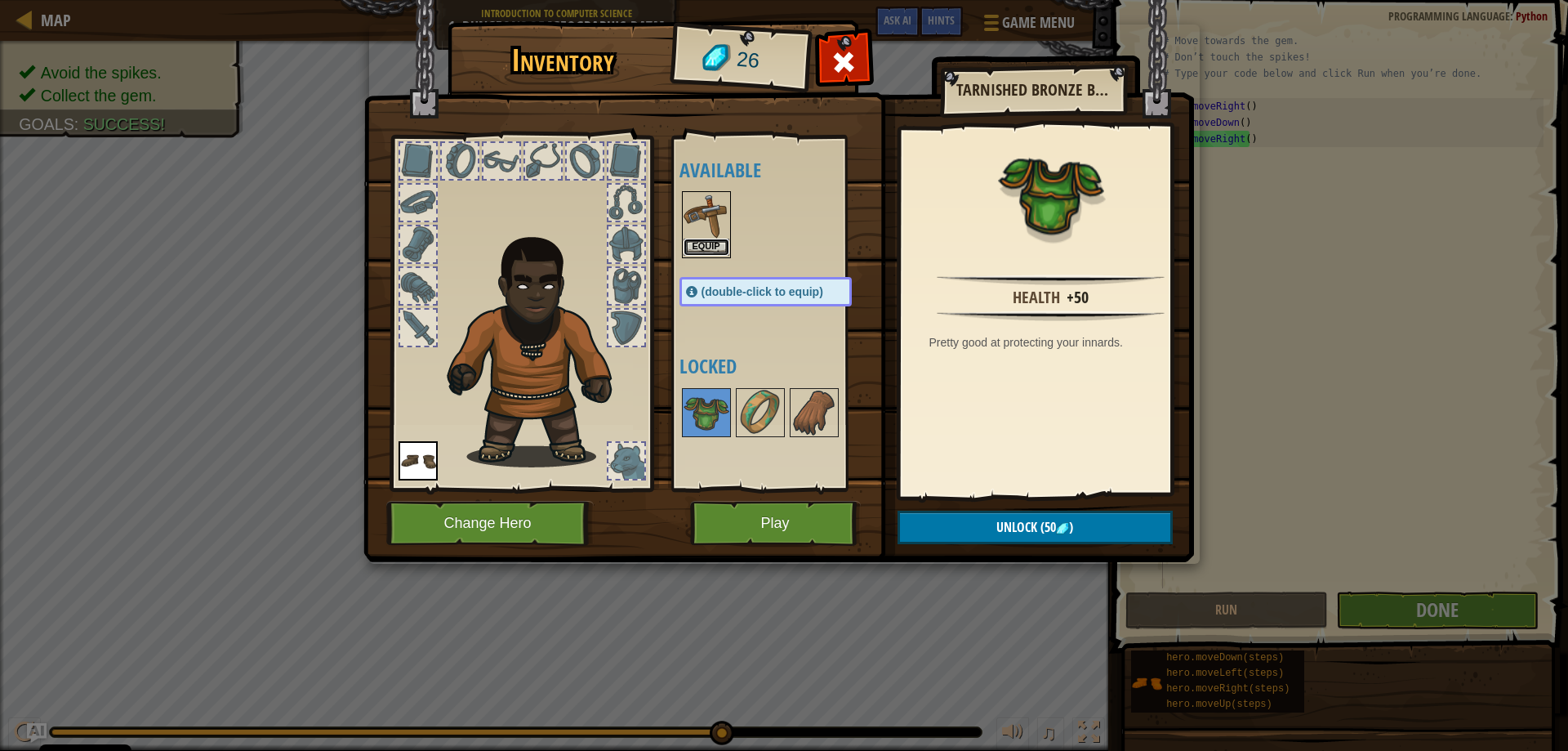
click at [699, 239] on button "Equip" at bounding box center [706, 246] width 46 height 17
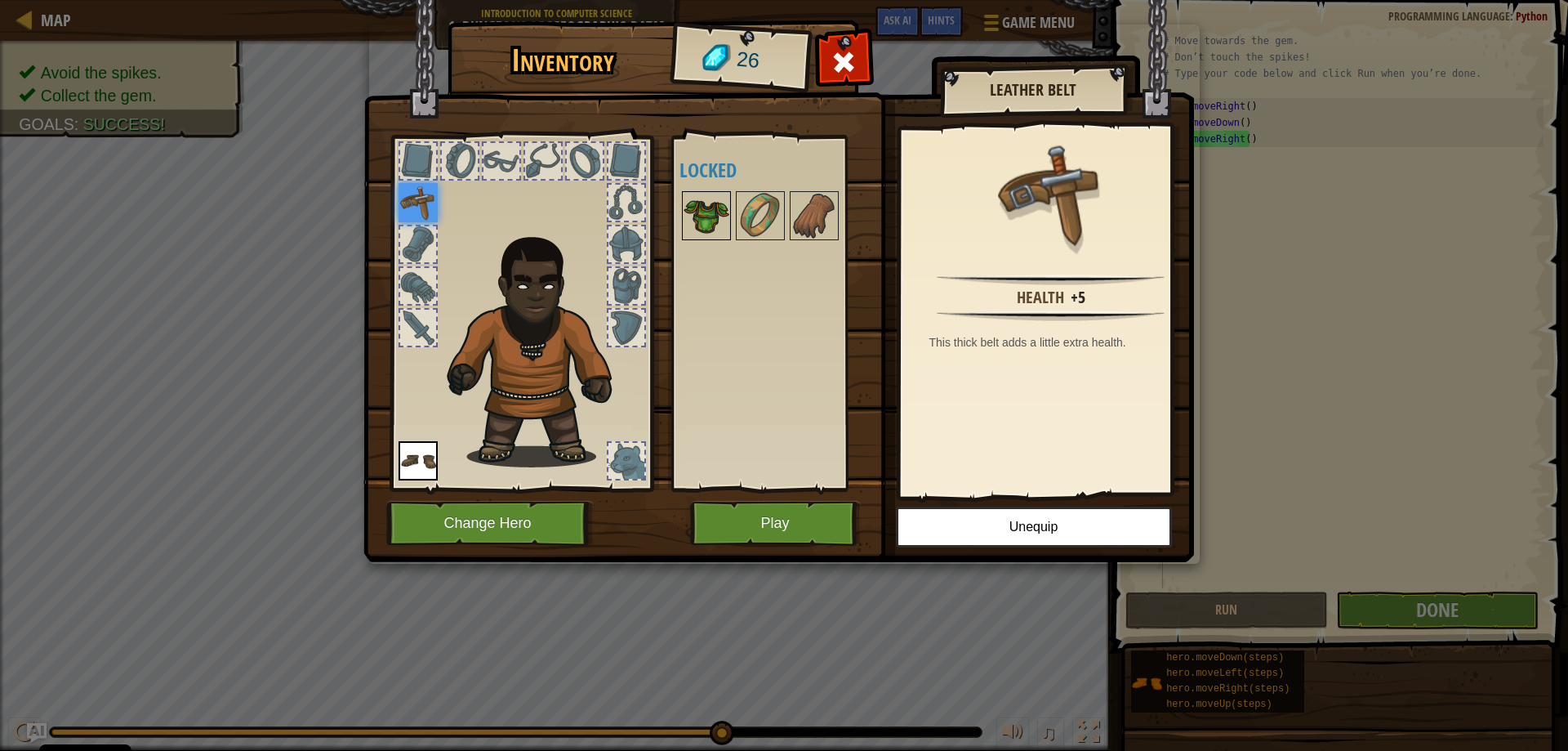
click at [705, 217] on img at bounding box center [706, 215] width 46 height 46
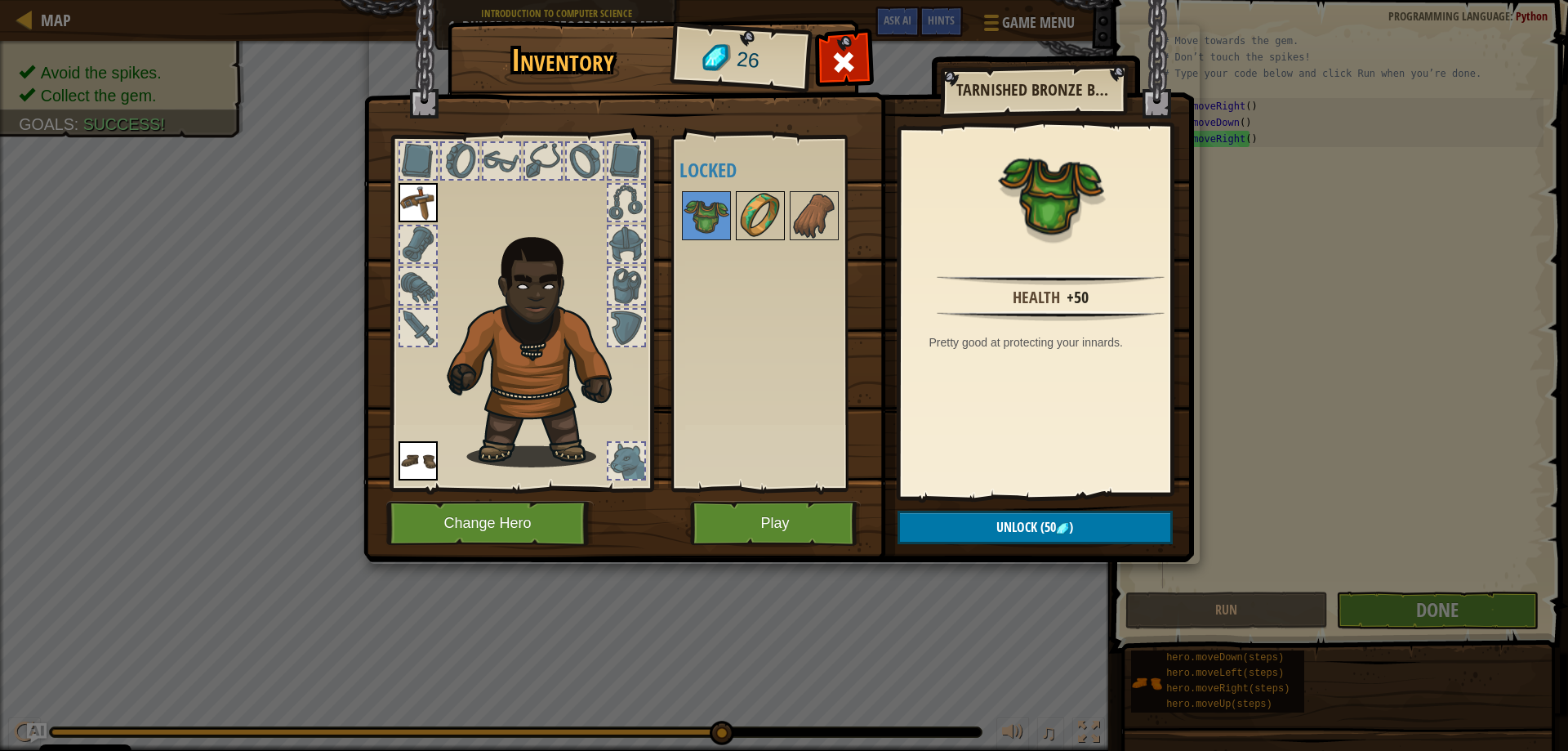
click at [762, 218] on img at bounding box center [760, 215] width 46 height 46
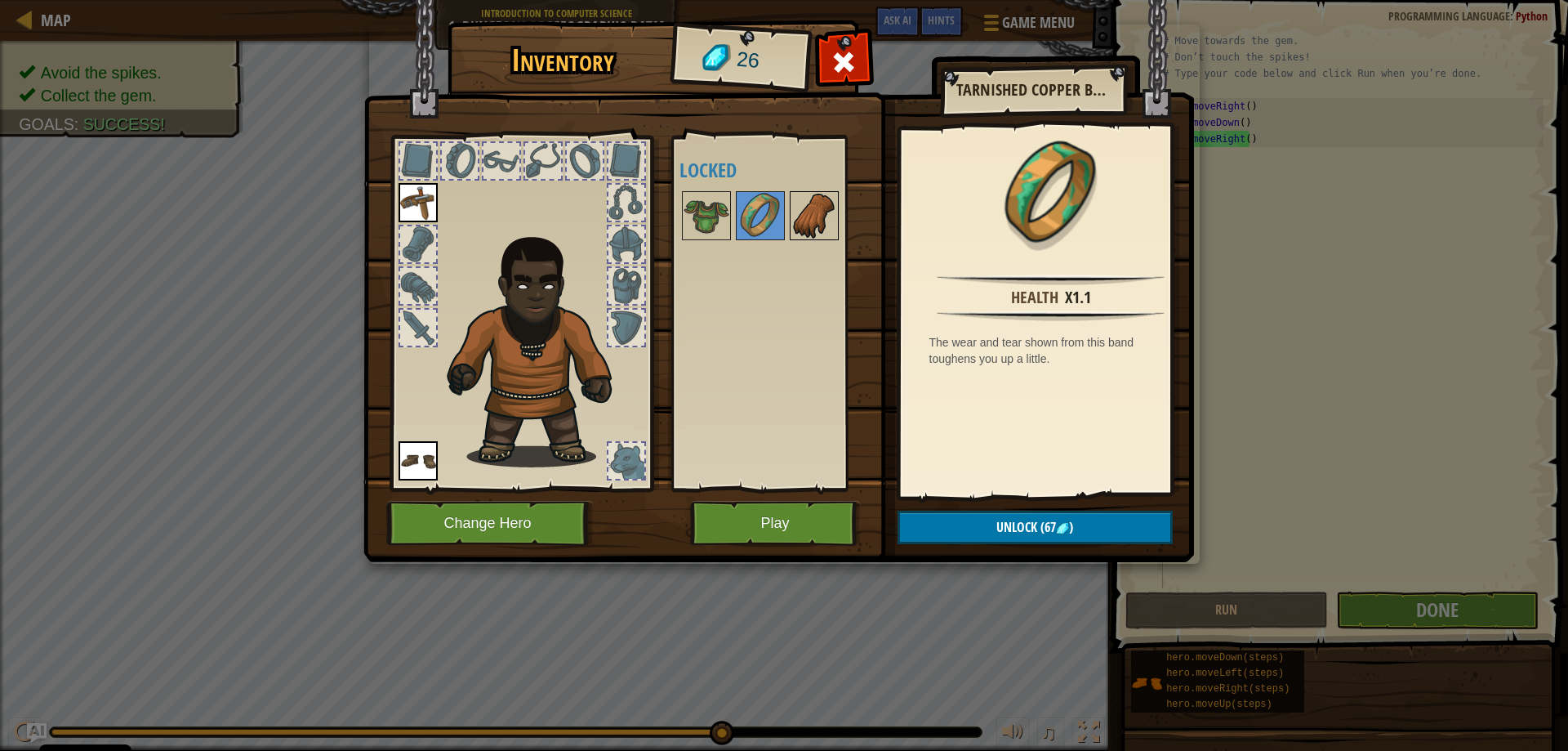
click at [806, 222] on img at bounding box center [814, 215] width 46 height 46
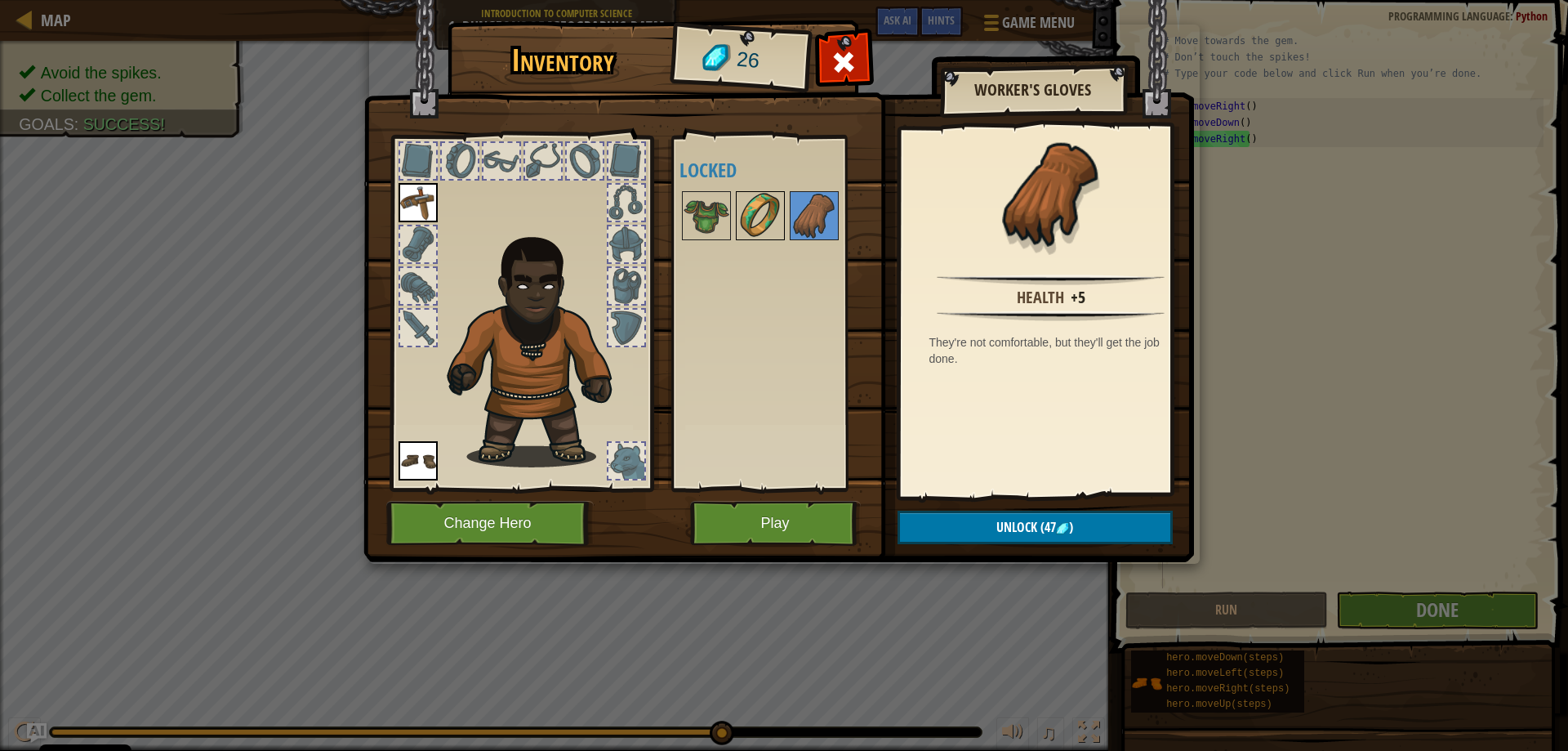
click at [772, 214] on img at bounding box center [760, 215] width 46 height 46
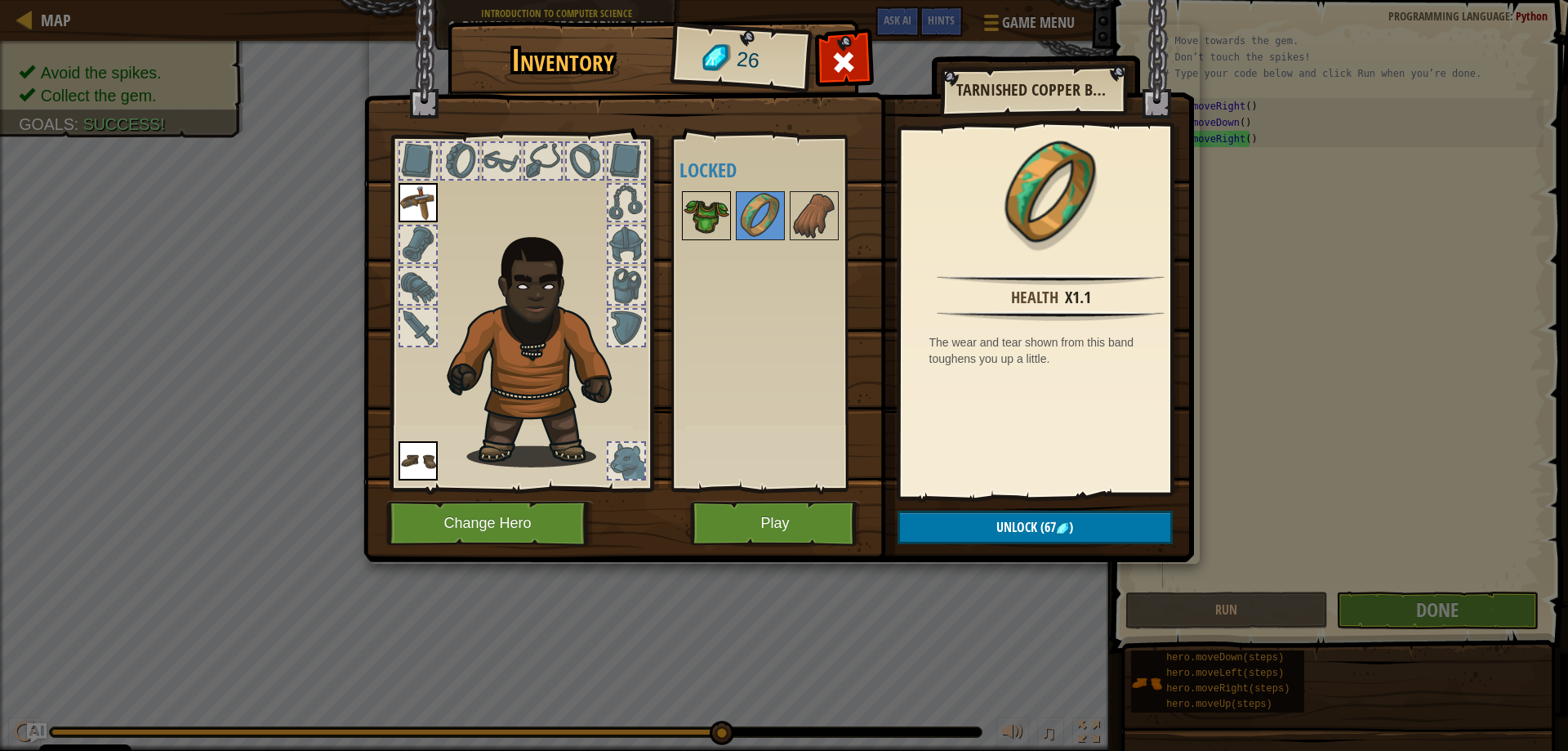
click at [706, 217] on img at bounding box center [706, 215] width 46 height 46
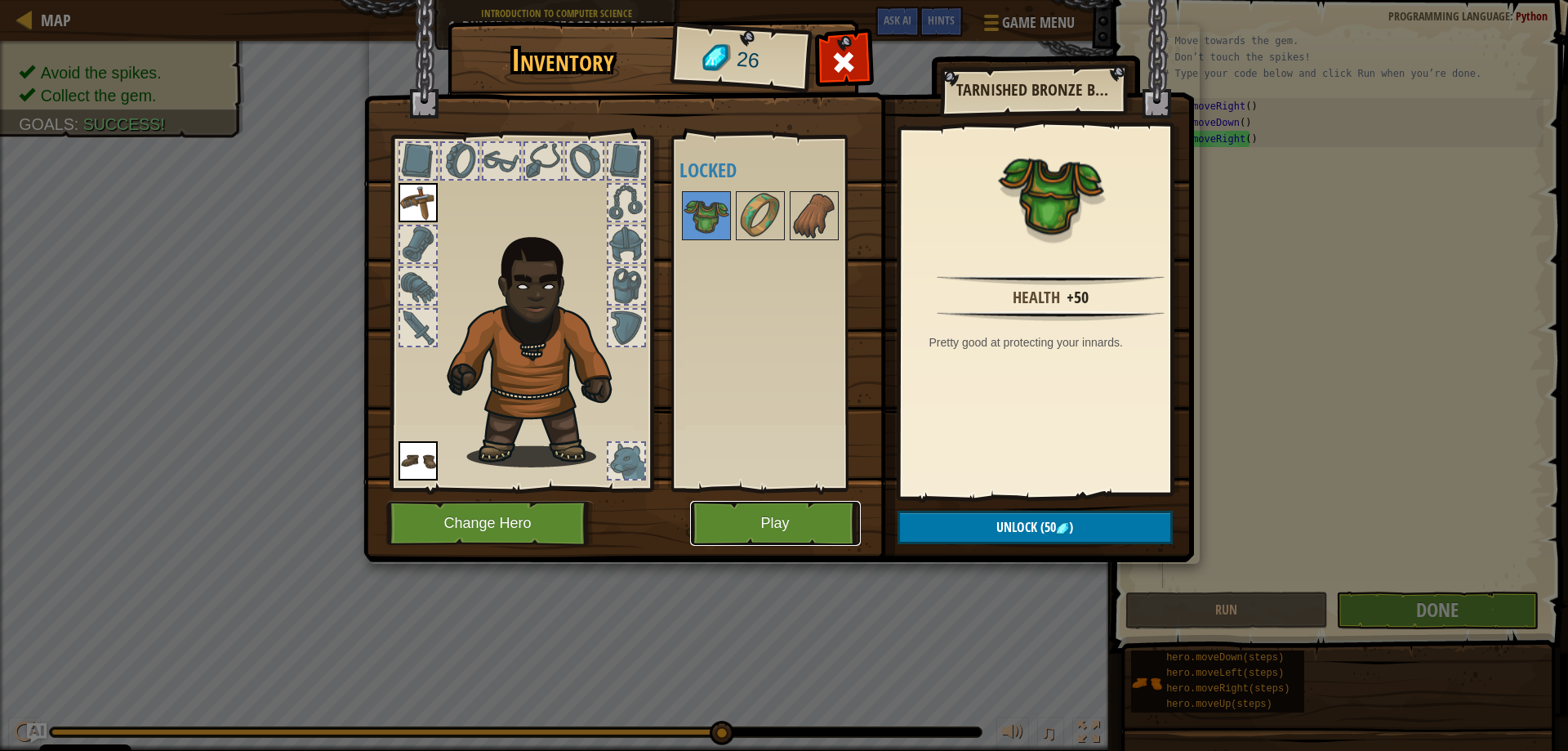
click at [779, 519] on button "Play" at bounding box center [776, 523] width 171 height 45
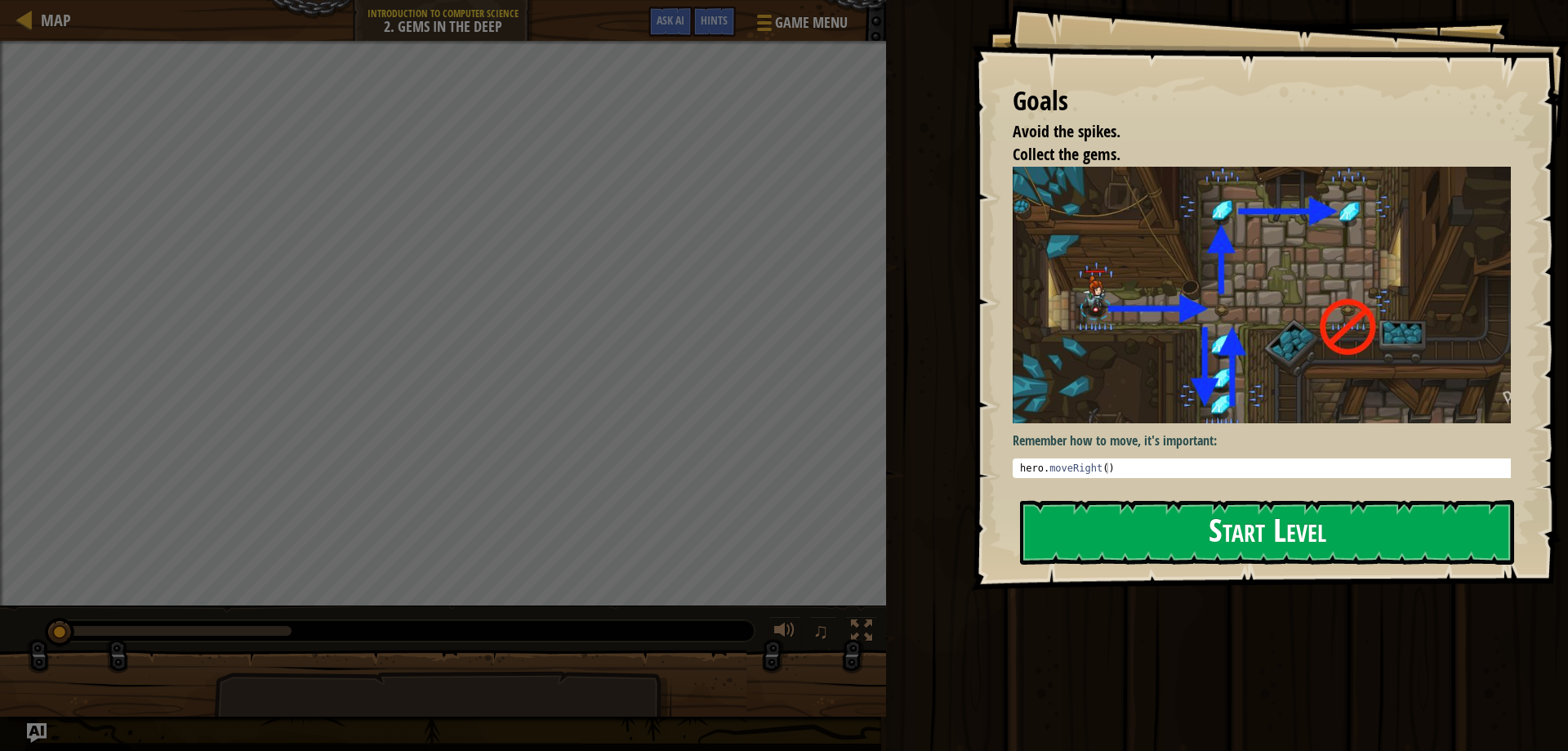
click at [1278, 540] on button "Start Level" at bounding box center [1267, 532] width 494 height 65
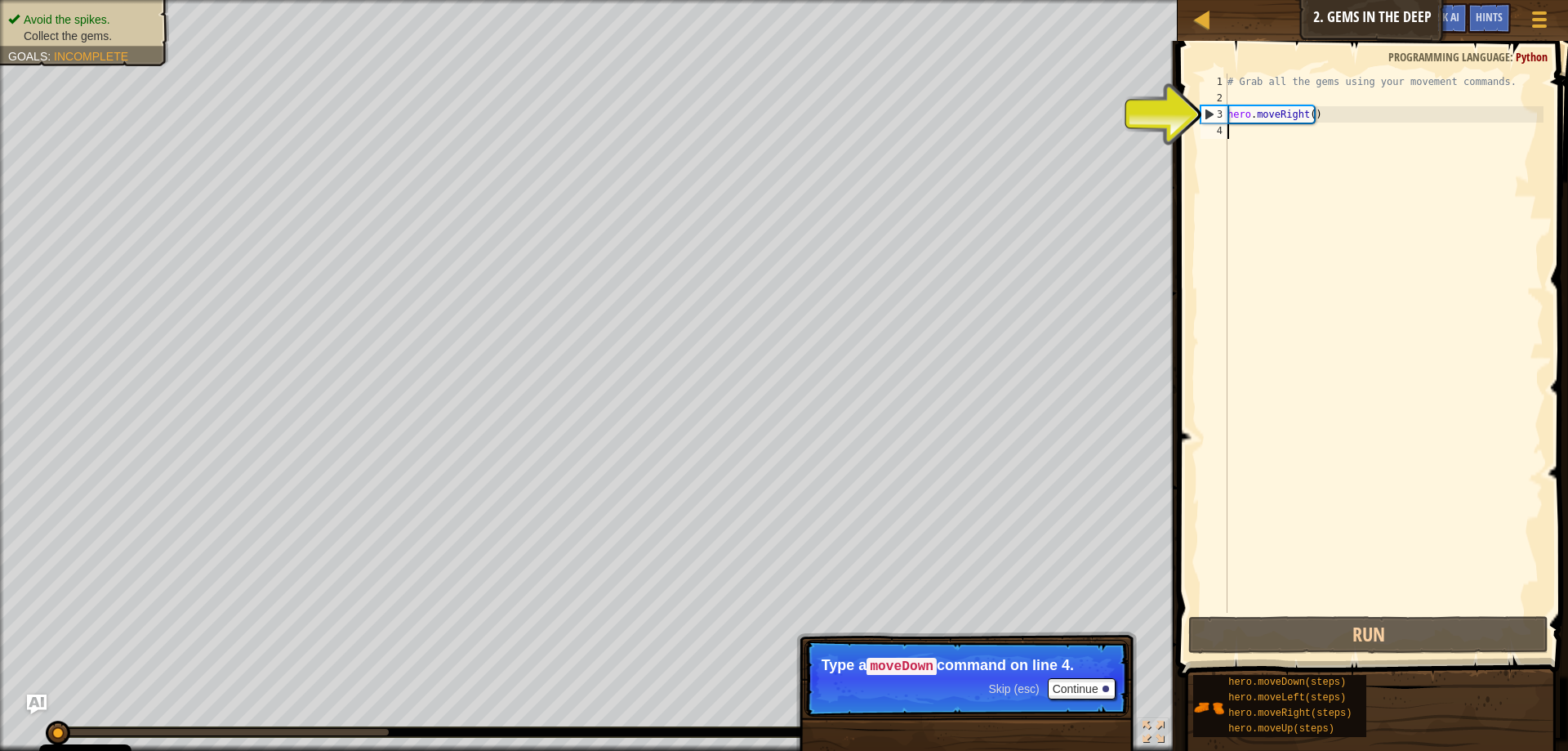
click at [1295, 114] on div "# Grab all the gems using your movement commands. hero . moveRight ( )" at bounding box center [1384, 359] width 319 height 572
type textarea "hero.moveRight()"
click at [1266, 135] on div "# Grab all the gems using your movement commands. hero . moveRight ( )" at bounding box center [1384, 359] width 319 height 572
click at [1244, 611] on div "# Grab all the gems using your movement commands. hero . moveRight ( )" at bounding box center [1384, 359] width 319 height 572
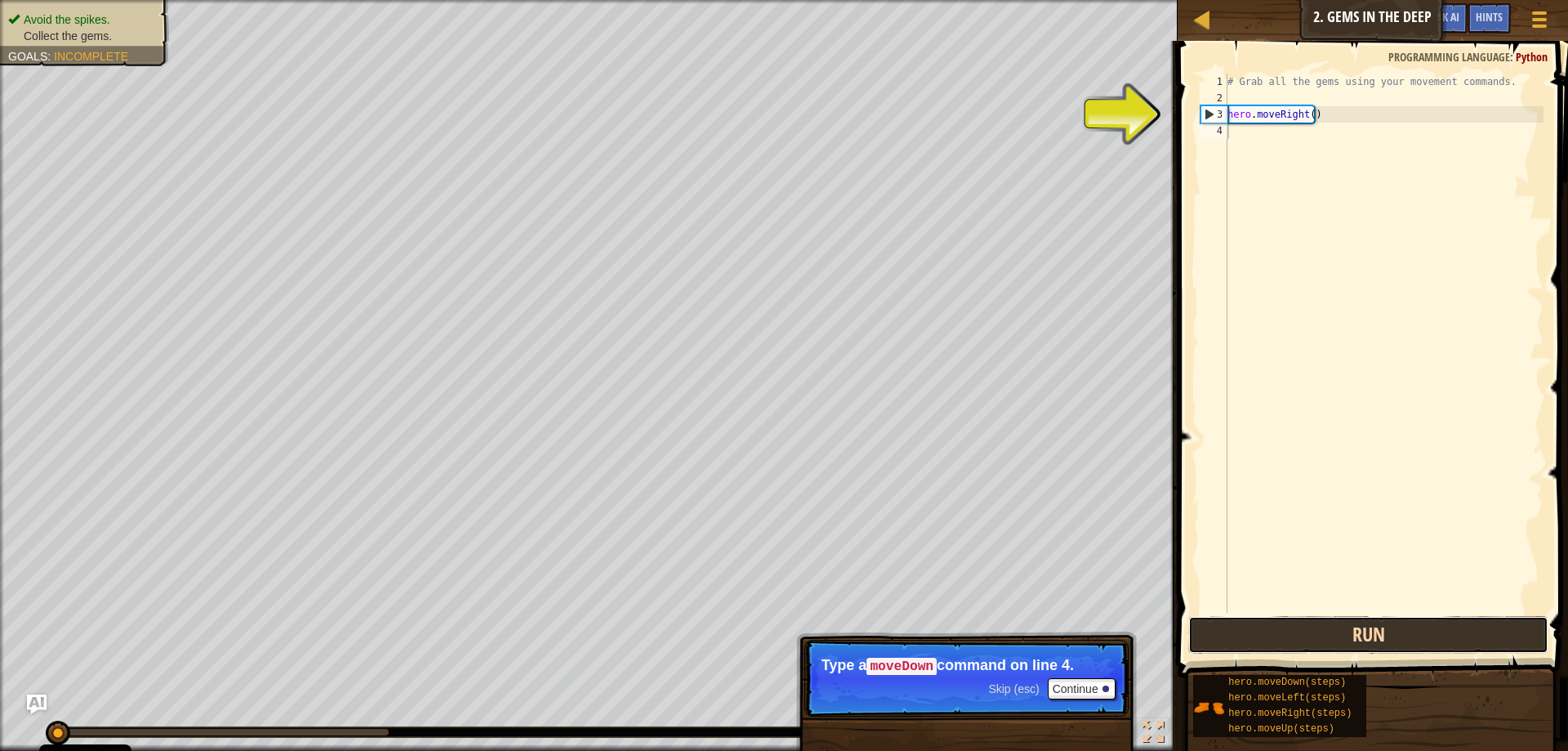
click at [1238, 641] on button "Run" at bounding box center [1368, 634] width 360 height 37
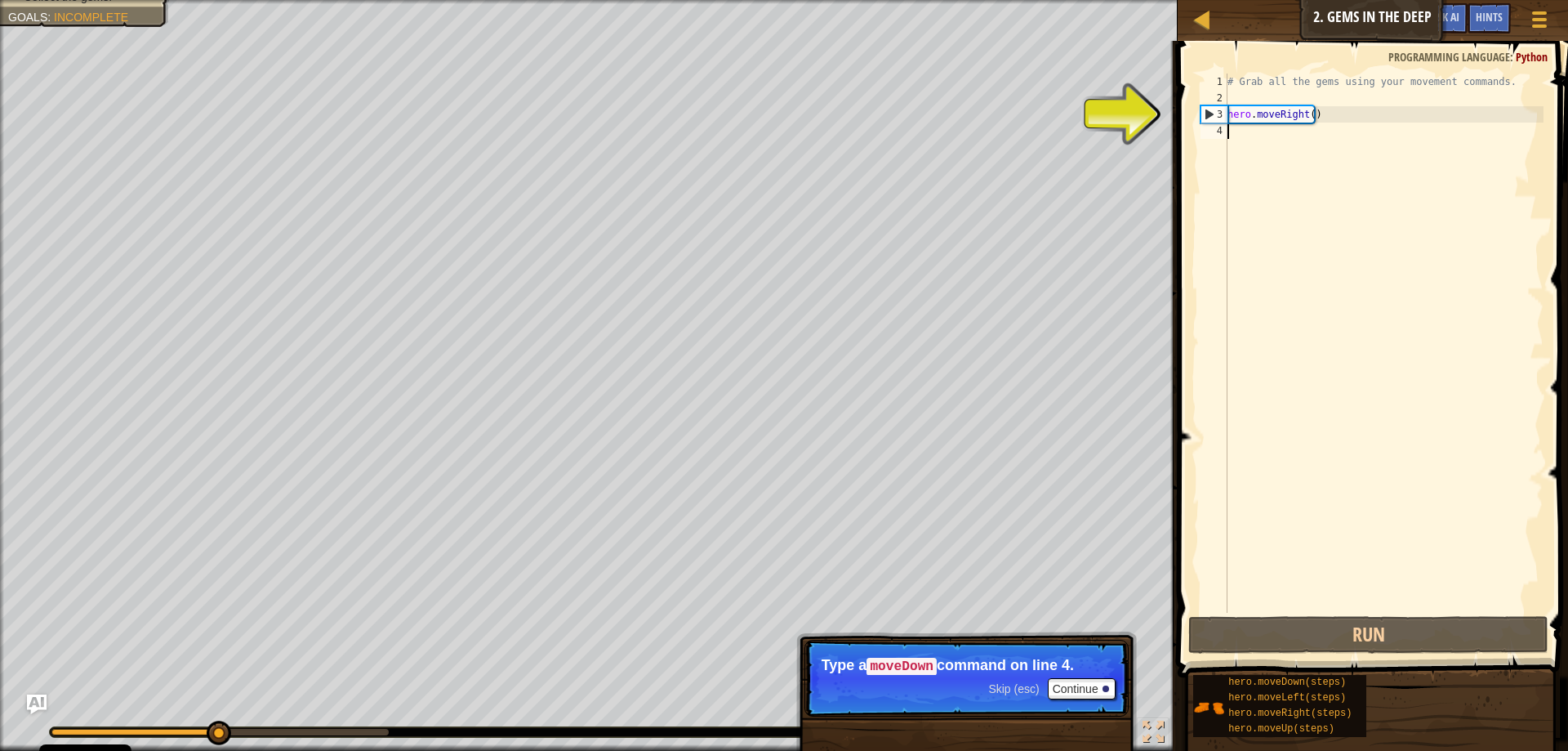
click at [1256, 129] on div "# Grab all the gems using your movement commands. hero . moveRight ( )" at bounding box center [1384, 359] width 319 height 572
click at [1250, 136] on div "# Grab all the gems using your movement commands. hero . moveRight ( )" at bounding box center [1384, 359] width 319 height 572
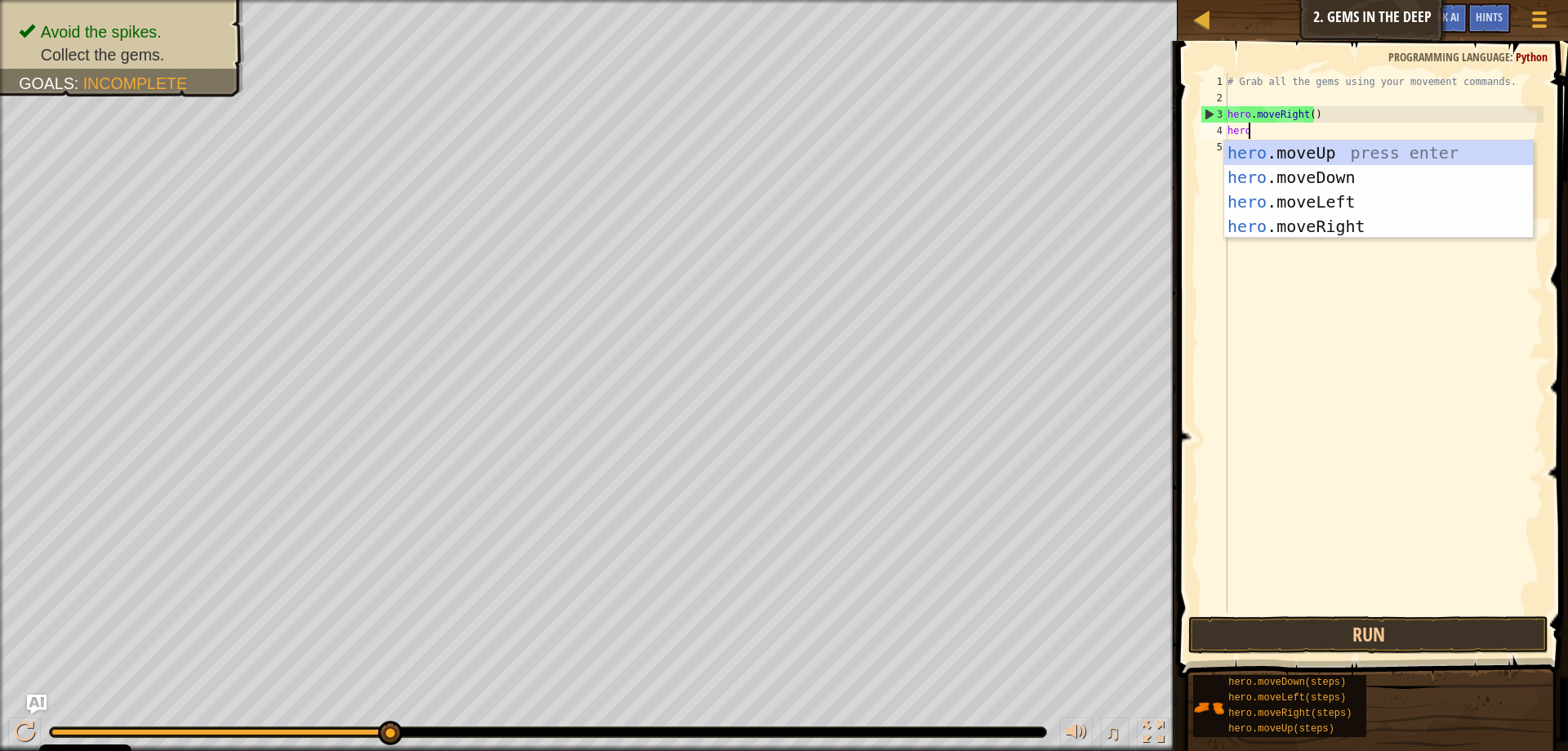
scroll to position [7, 1]
type textarea "hero."
click at [1307, 173] on div "hero. moveUp press enter hero. moveDown press enter hero. moveLeft press enter …" at bounding box center [1379, 213] width 309 height 147
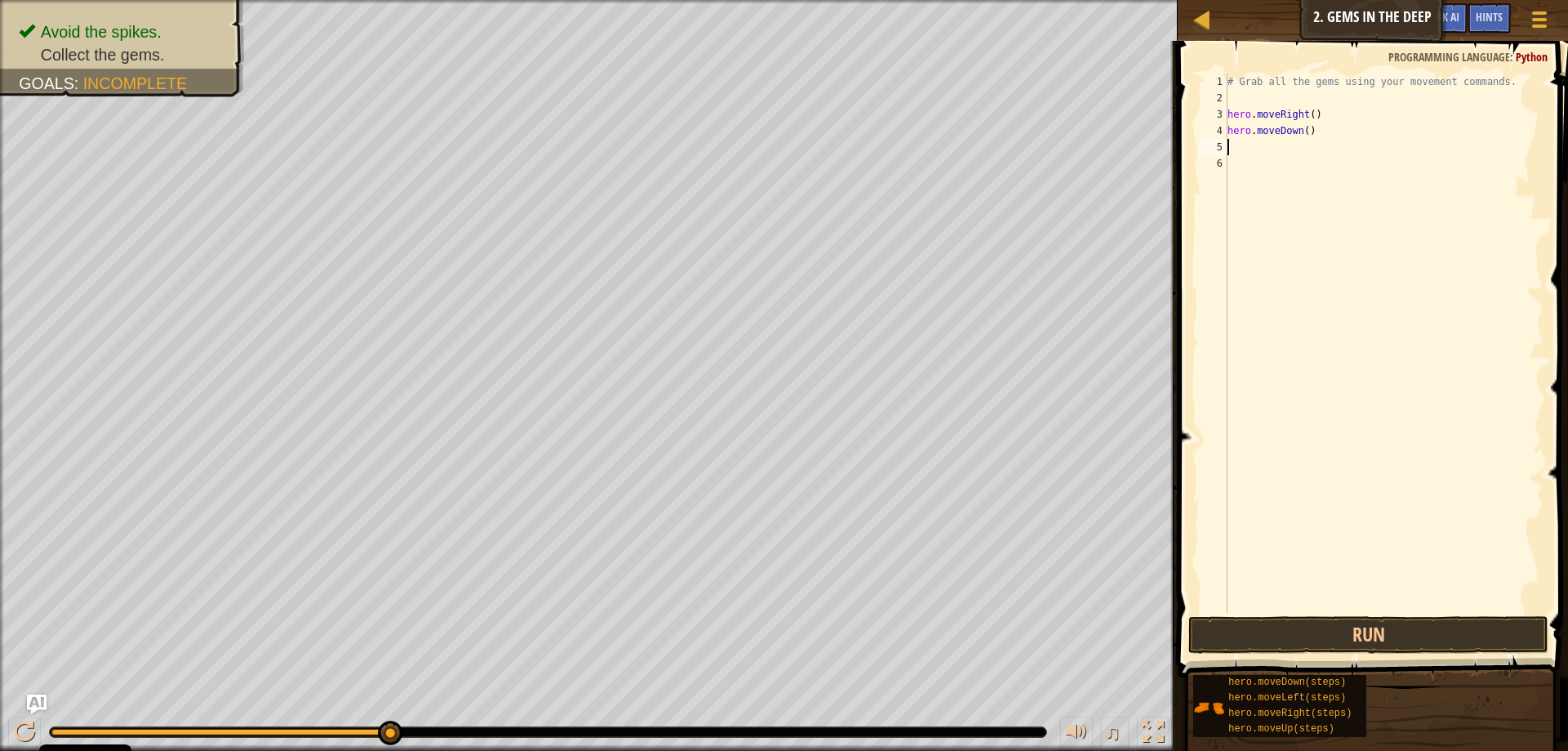
scroll to position [7, 0]
click at [1381, 628] on button "Run" at bounding box center [1368, 634] width 360 height 37
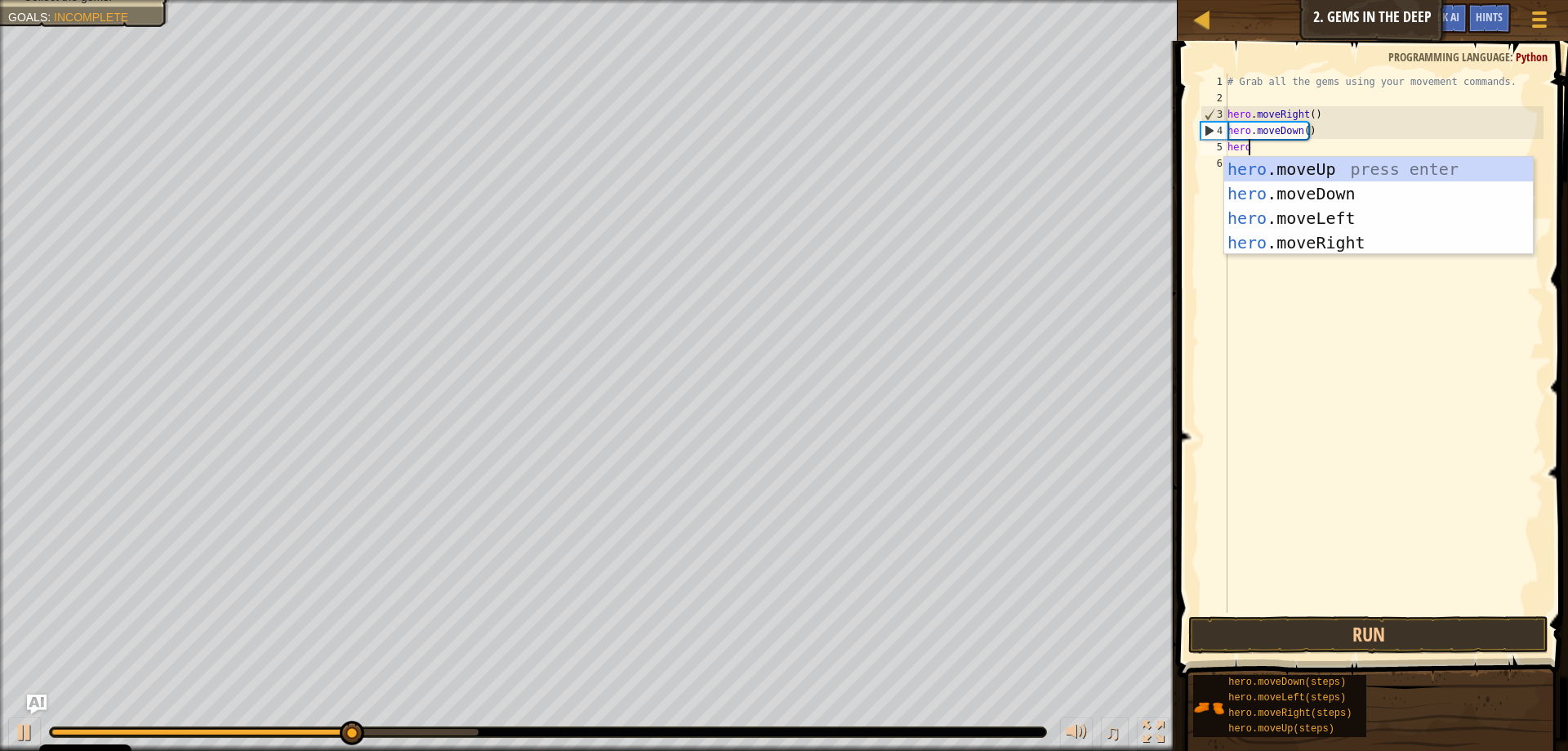
scroll to position [7, 1]
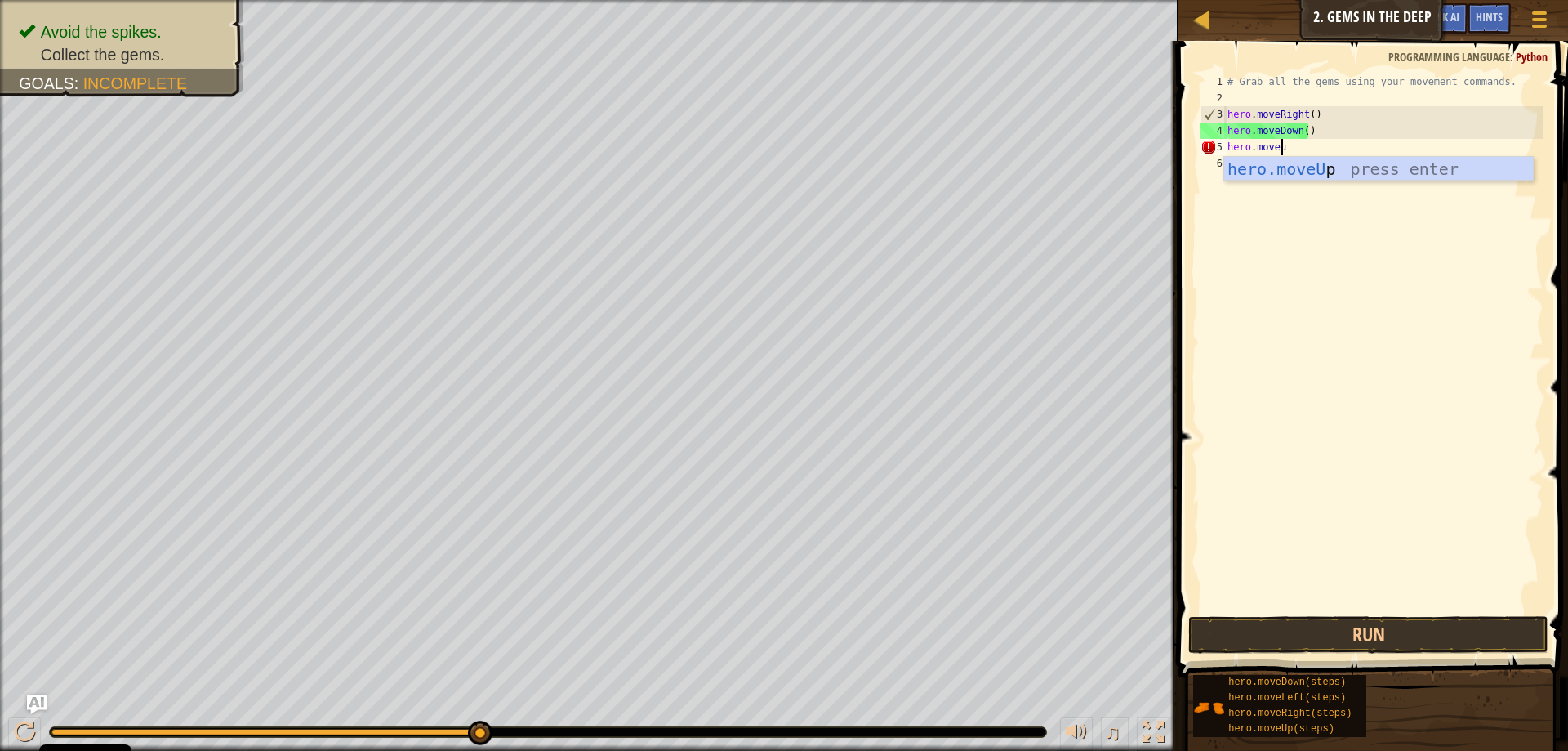
type textarea "hero.moveup"
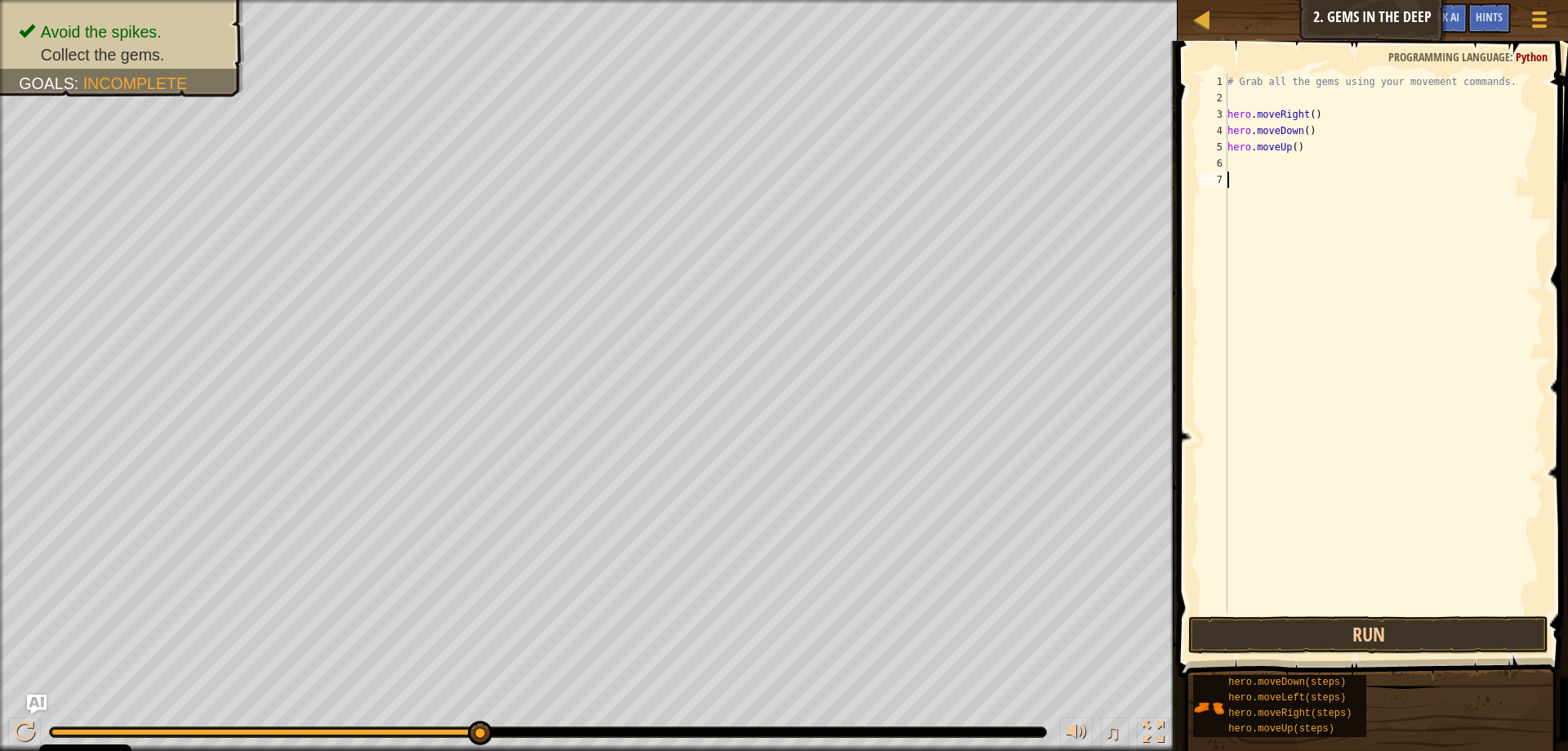
drag, startPoint x: 1317, startPoint y: 607, endPoint x: 1297, endPoint y: 625, distance: 26.9
click at [1304, 619] on div "1 2 3 4 5 6 7 # Grab all the gems using your movement commands. hero . moveRigh…" at bounding box center [1370, 391] width 395 height 685
click at [1297, 625] on button "Run" at bounding box center [1368, 634] width 360 height 37
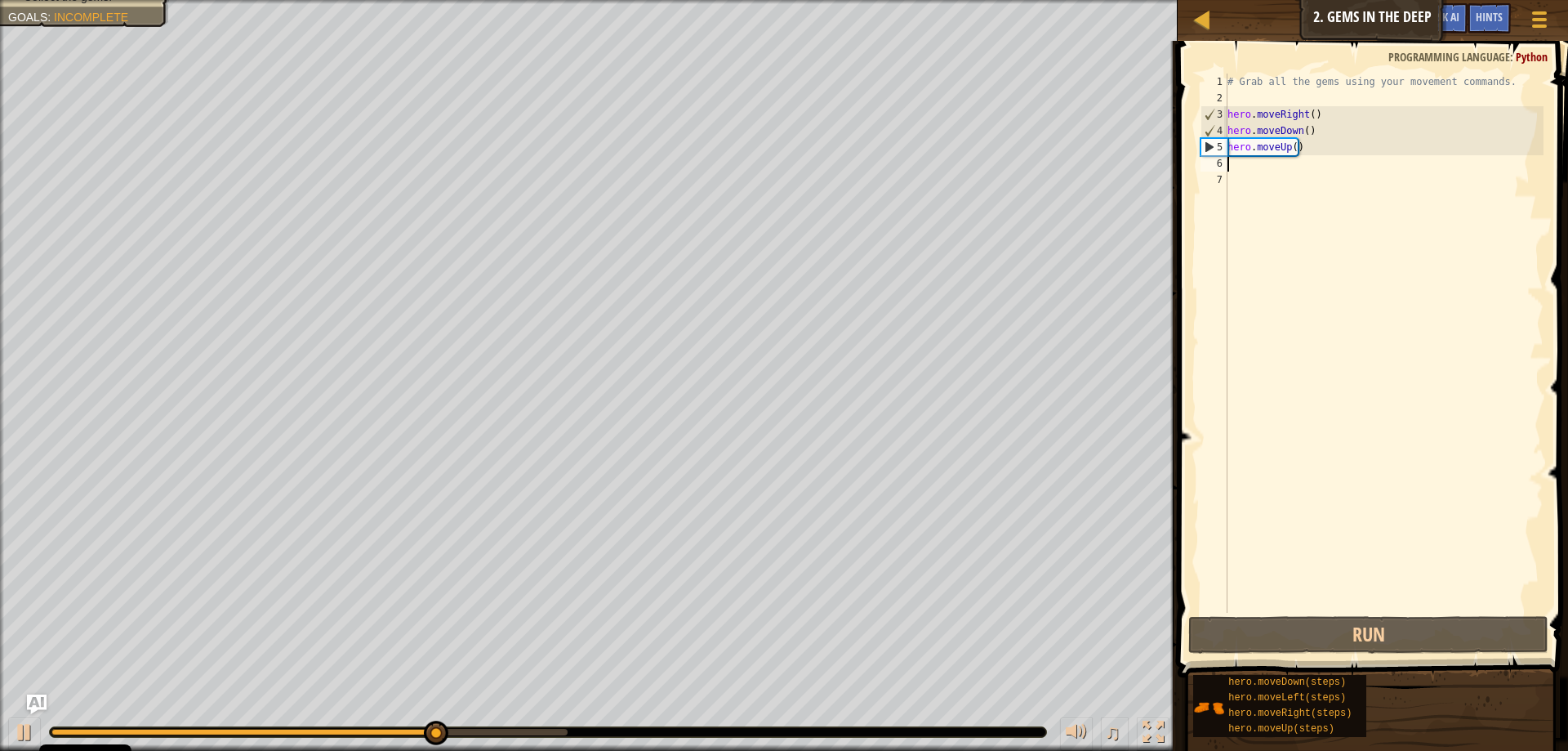
click at [1252, 168] on div "# Grab all the gems using your movement commands. hero . moveRight ( ) hero . m…" at bounding box center [1384, 359] width 319 height 572
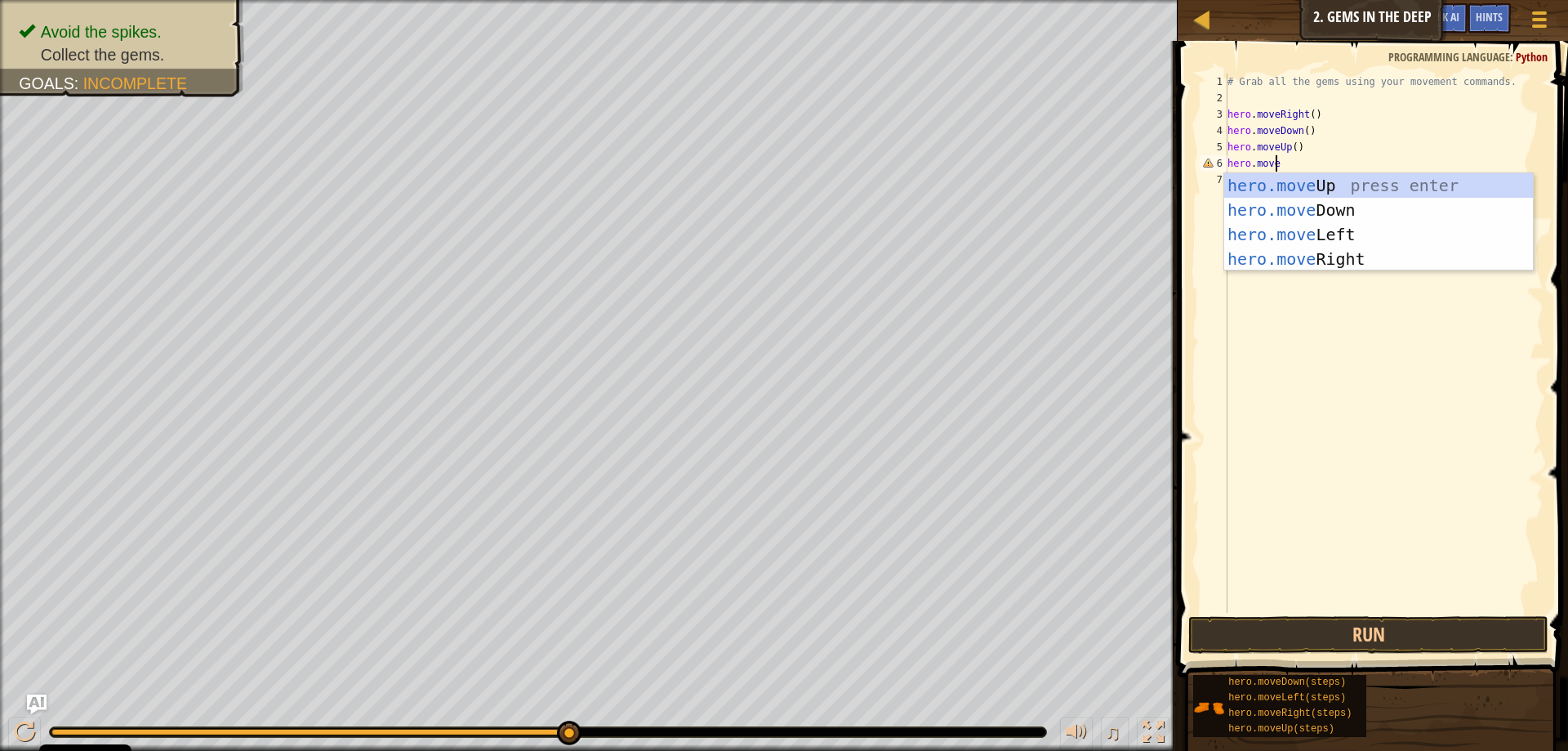
scroll to position [7, 3]
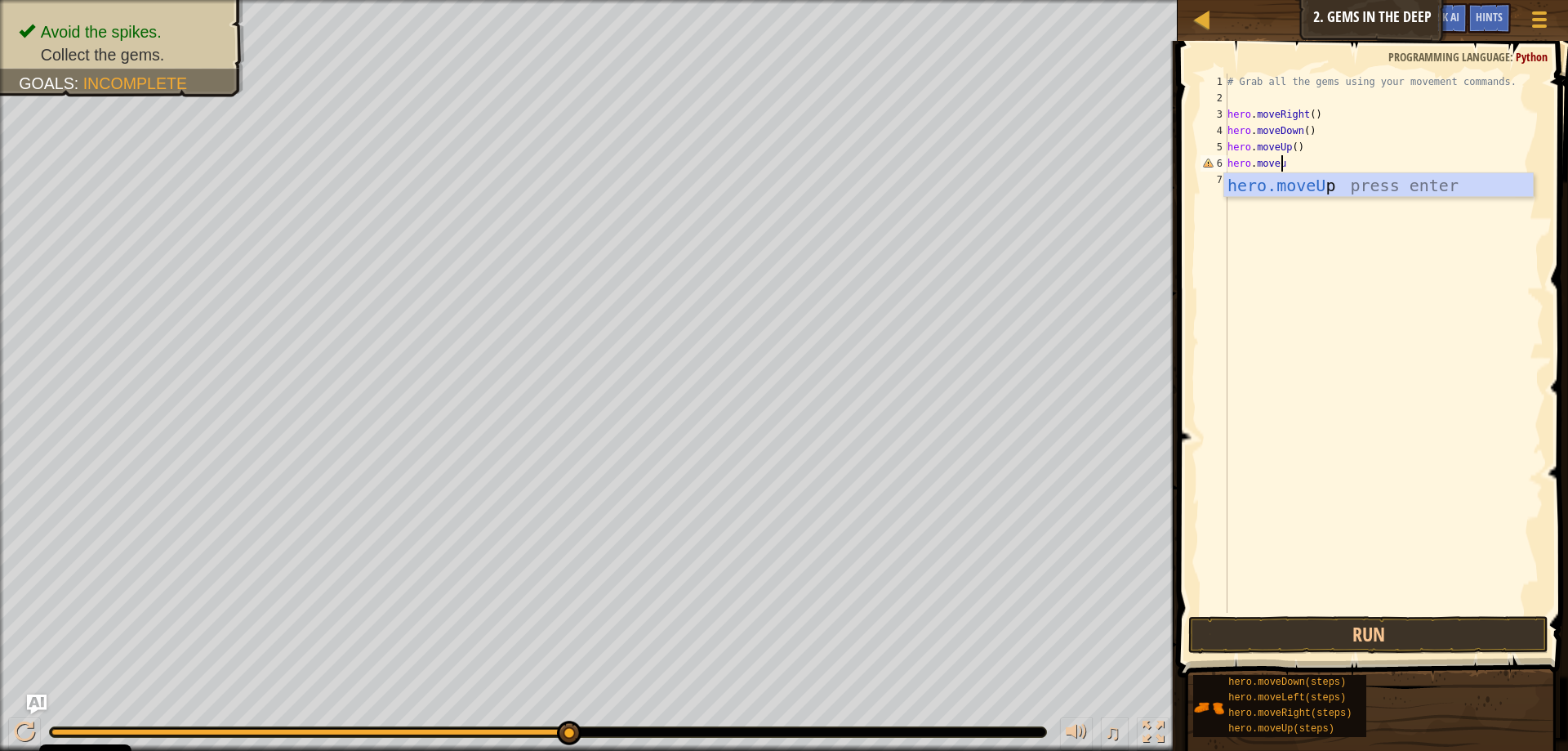
type textarea "hero.moveup"
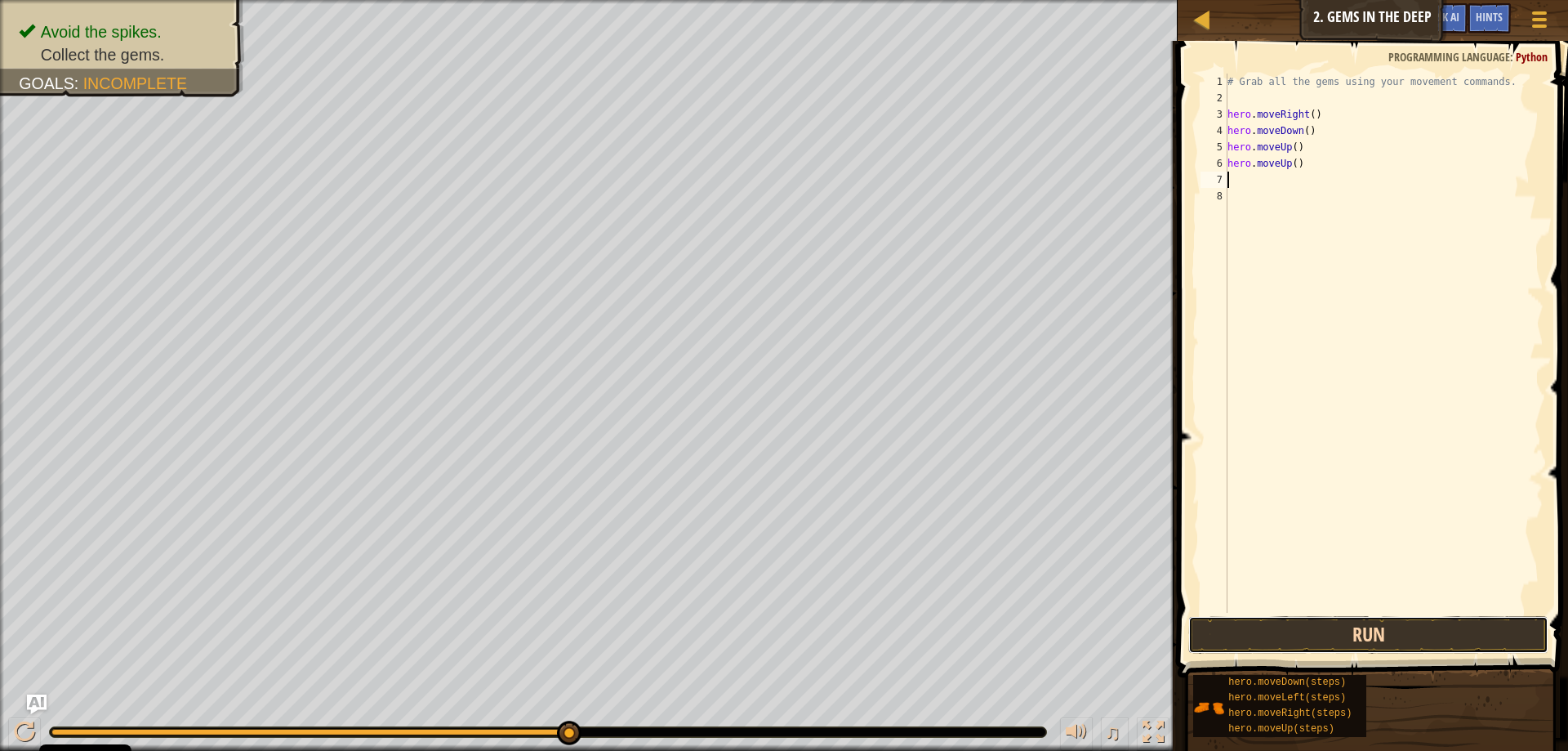
click at [1434, 632] on button "Run" at bounding box center [1368, 634] width 360 height 37
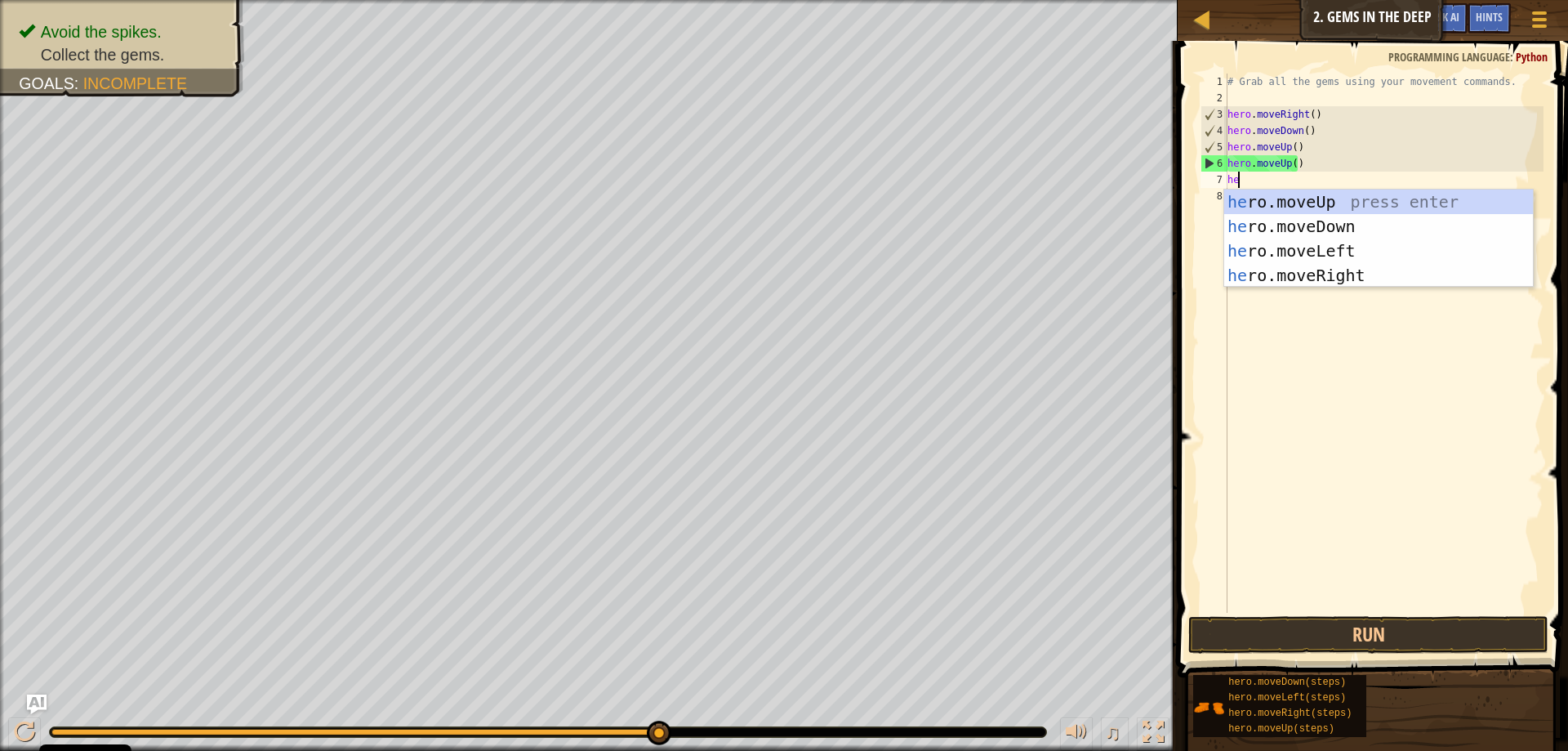
type textarea "hero"
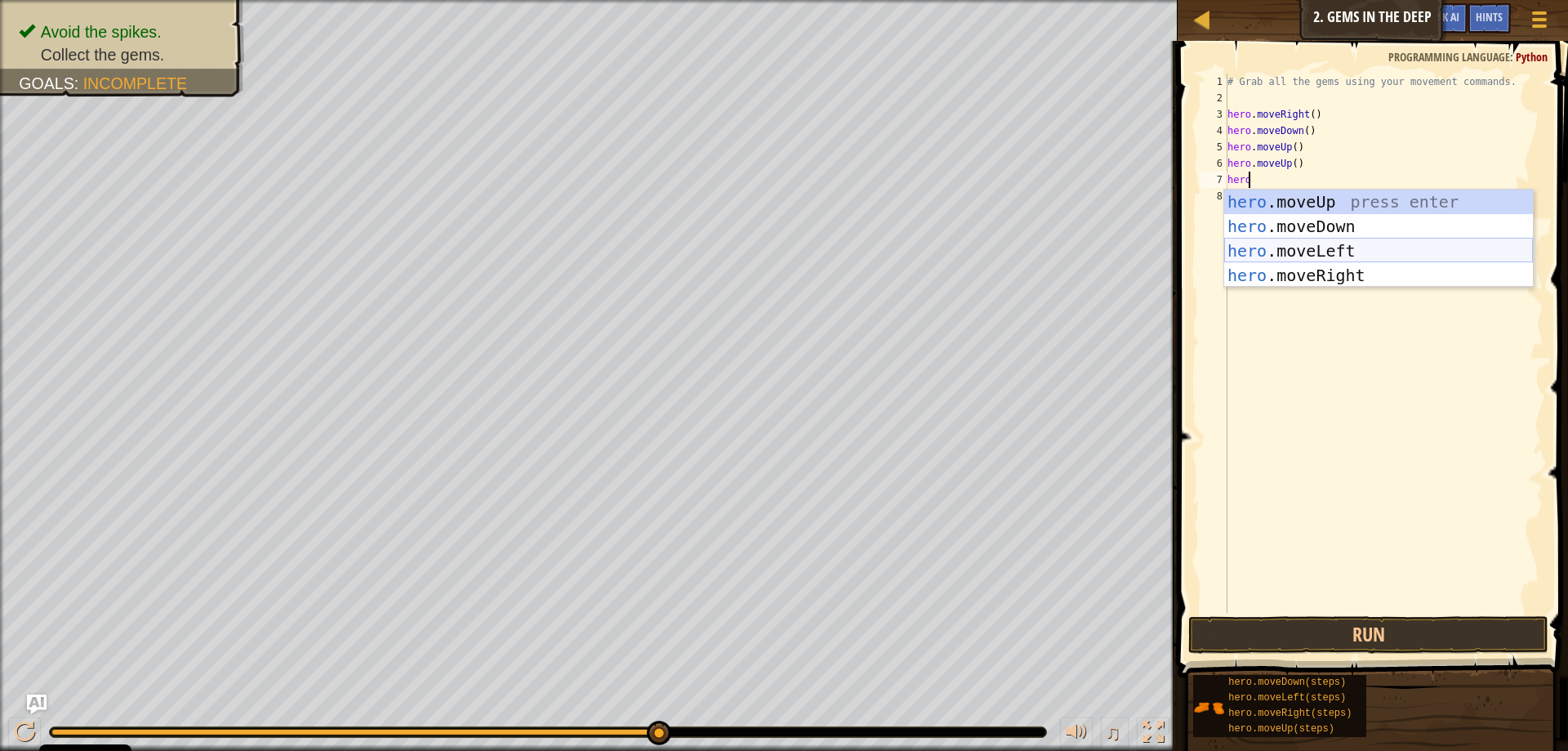
click at [1380, 261] on div "hero .moveUp press enter hero .moveDown press enter hero .moveLeft press enter …" at bounding box center [1379, 262] width 309 height 147
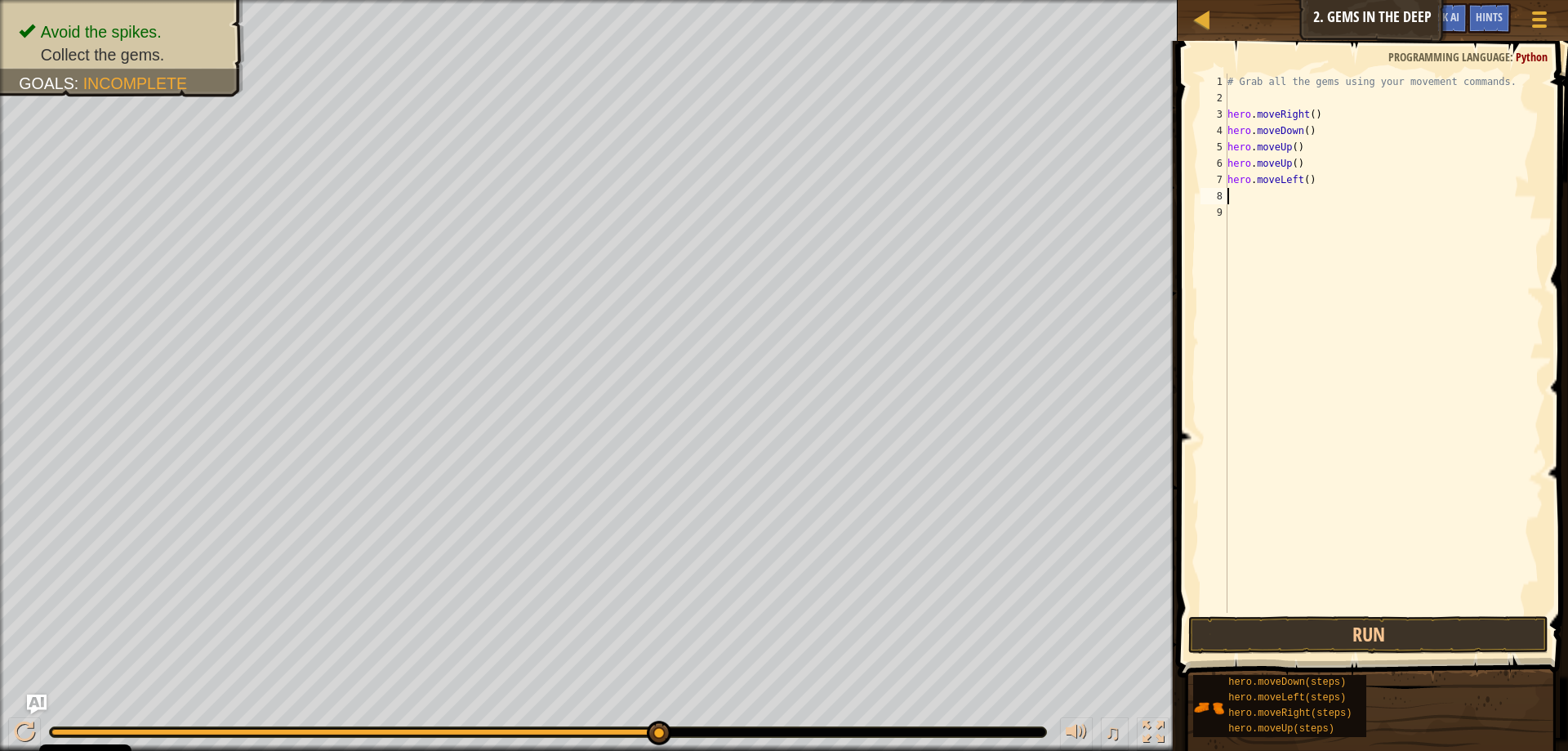
scroll to position [7, 0]
click at [1294, 183] on div "# Grab all the gems using your movement commands. hero . moveRight ( ) hero . m…" at bounding box center [1384, 359] width 319 height 572
click at [1299, 177] on div "# Grab all the gems using your movement commands. hero . moveRight ( ) hero . m…" at bounding box center [1384, 359] width 319 height 572
type textarea "hero.moveright()"
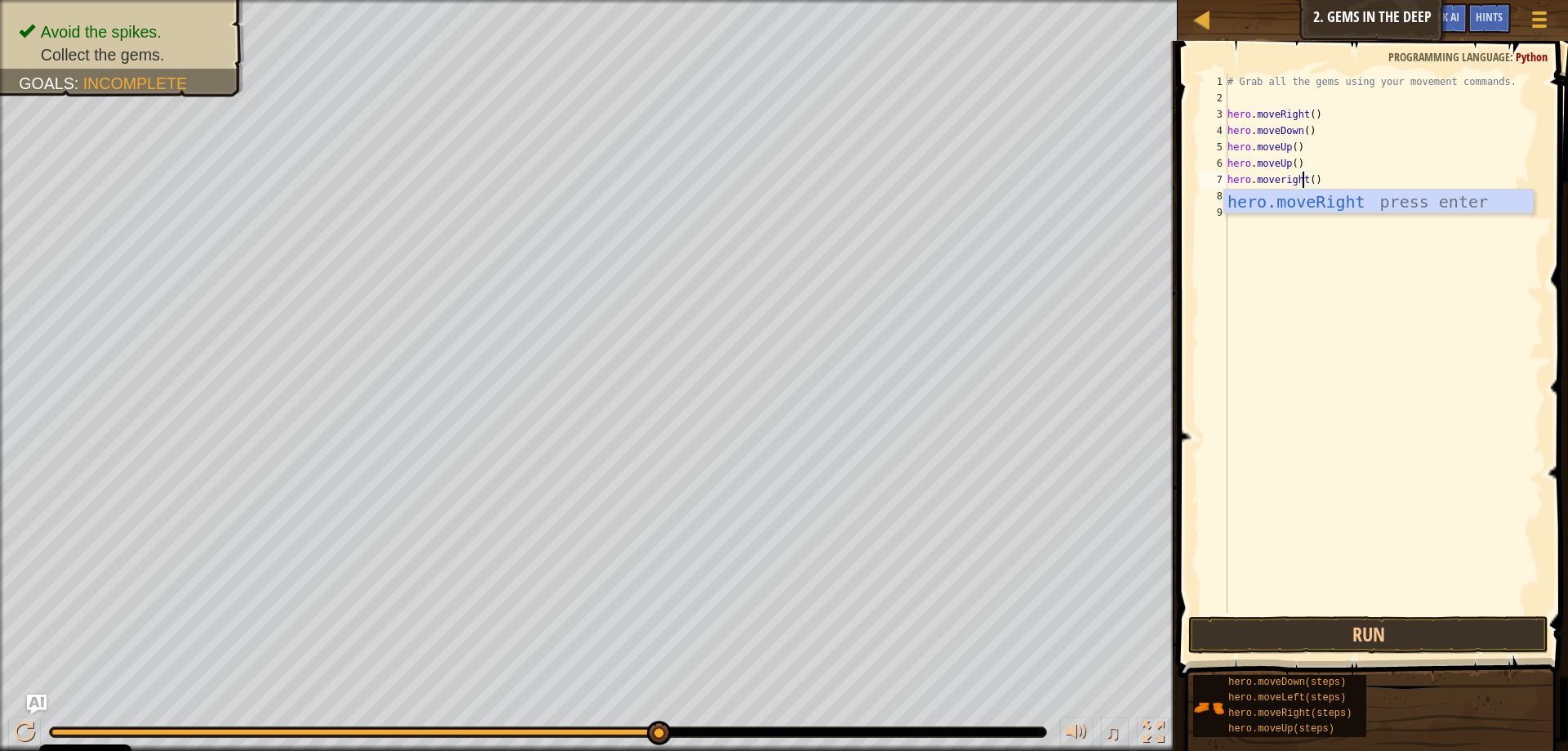
click at [1352, 261] on div "# Grab all the gems using your movement commands. hero . moveRight ( ) hero . m…" at bounding box center [1384, 359] width 319 height 572
click at [1282, 200] on div "# Grab all the gems using your movement commands. hero . moveRight ( ) hero . m…" at bounding box center [1384, 359] width 319 height 572
type textarea "h"
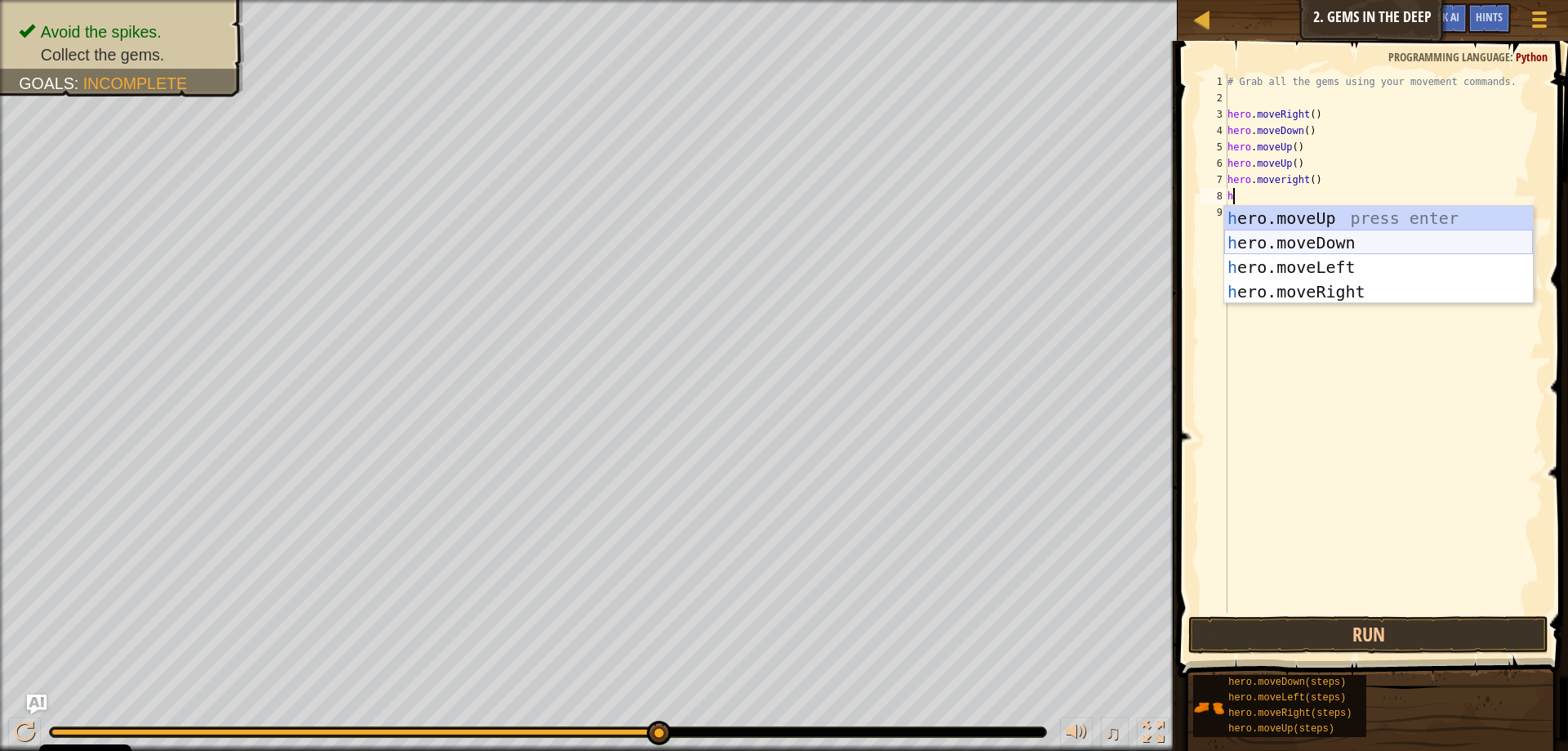
click at [1325, 239] on div "h ero.moveUp press enter h ero.moveDown press enter h ero.moveLeft press enter …" at bounding box center [1379, 279] width 309 height 147
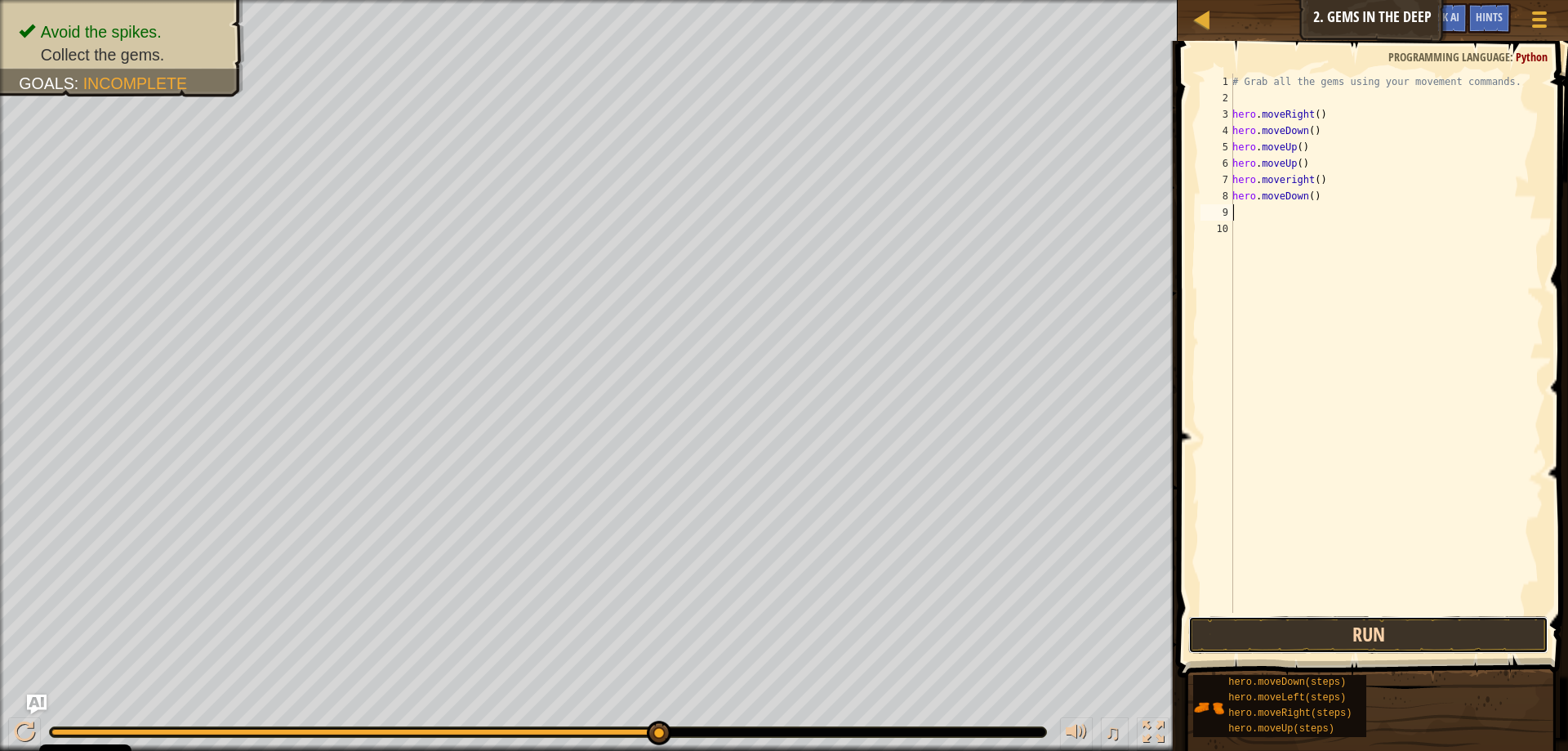
click at [1391, 627] on button "Run" at bounding box center [1368, 634] width 360 height 37
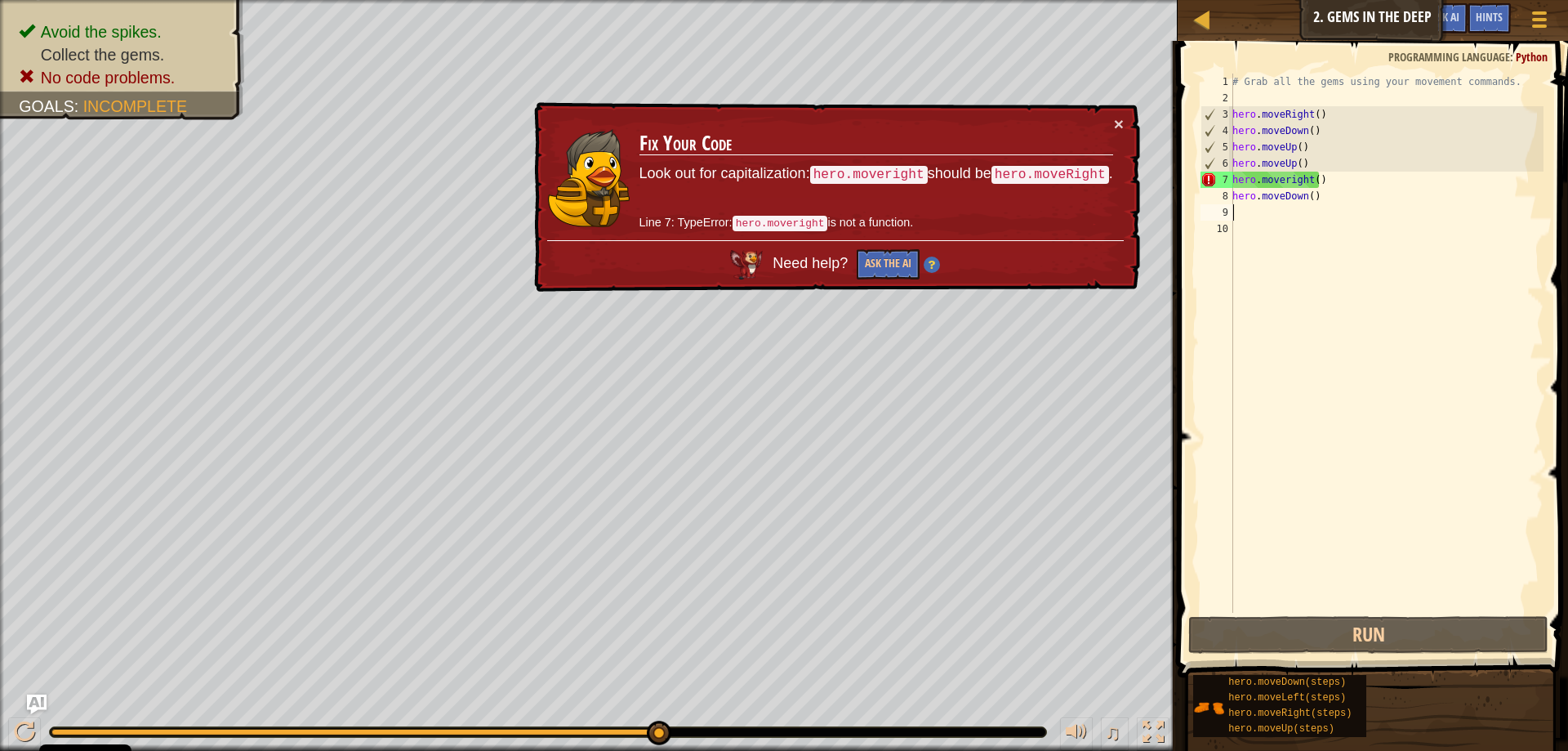
click at [1285, 177] on div "# Grab all the gems using your movement commands. hero . moveRight ( ) hero . m…" at bounding box center [1385, 359] width 314 height 572
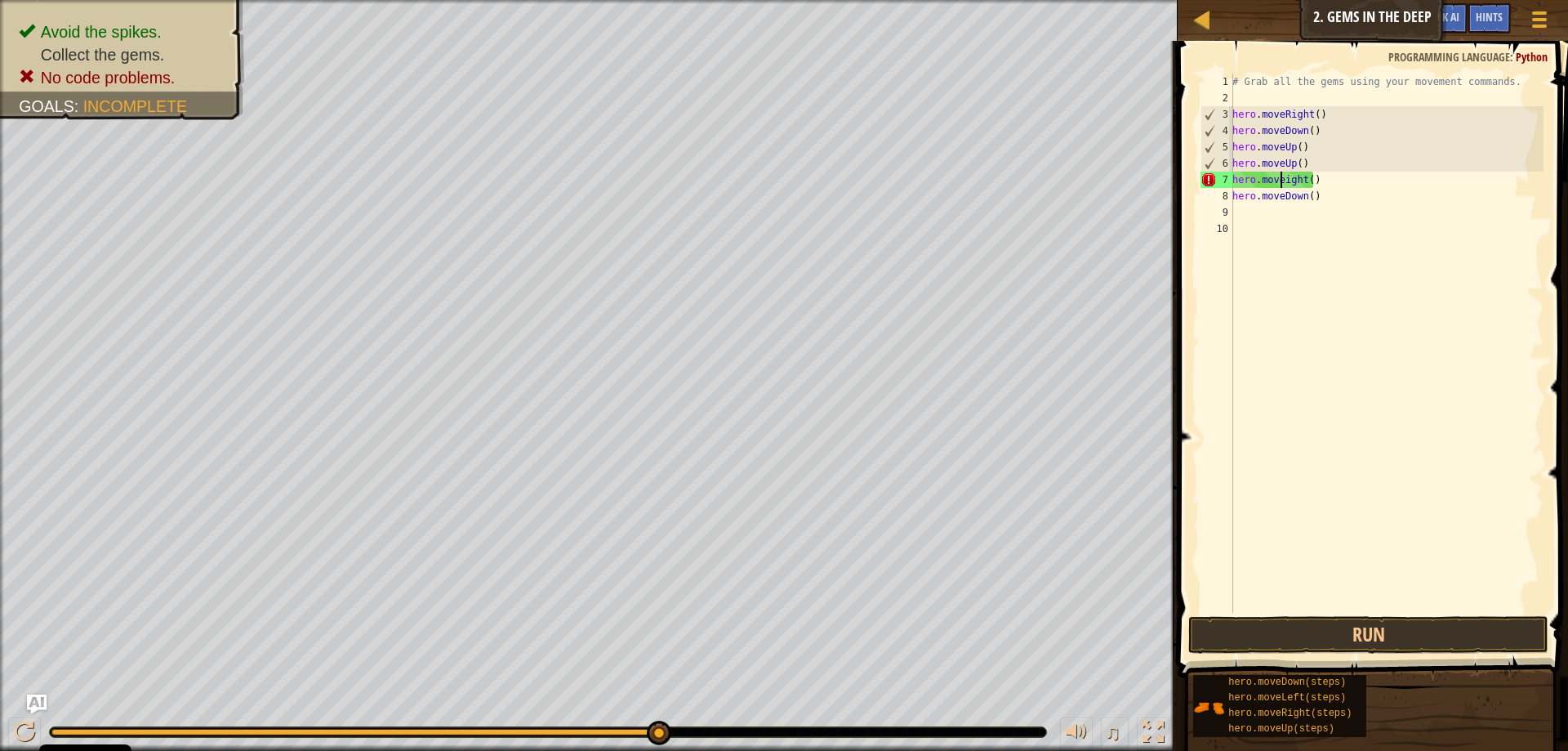
scroll to position [7, 4]
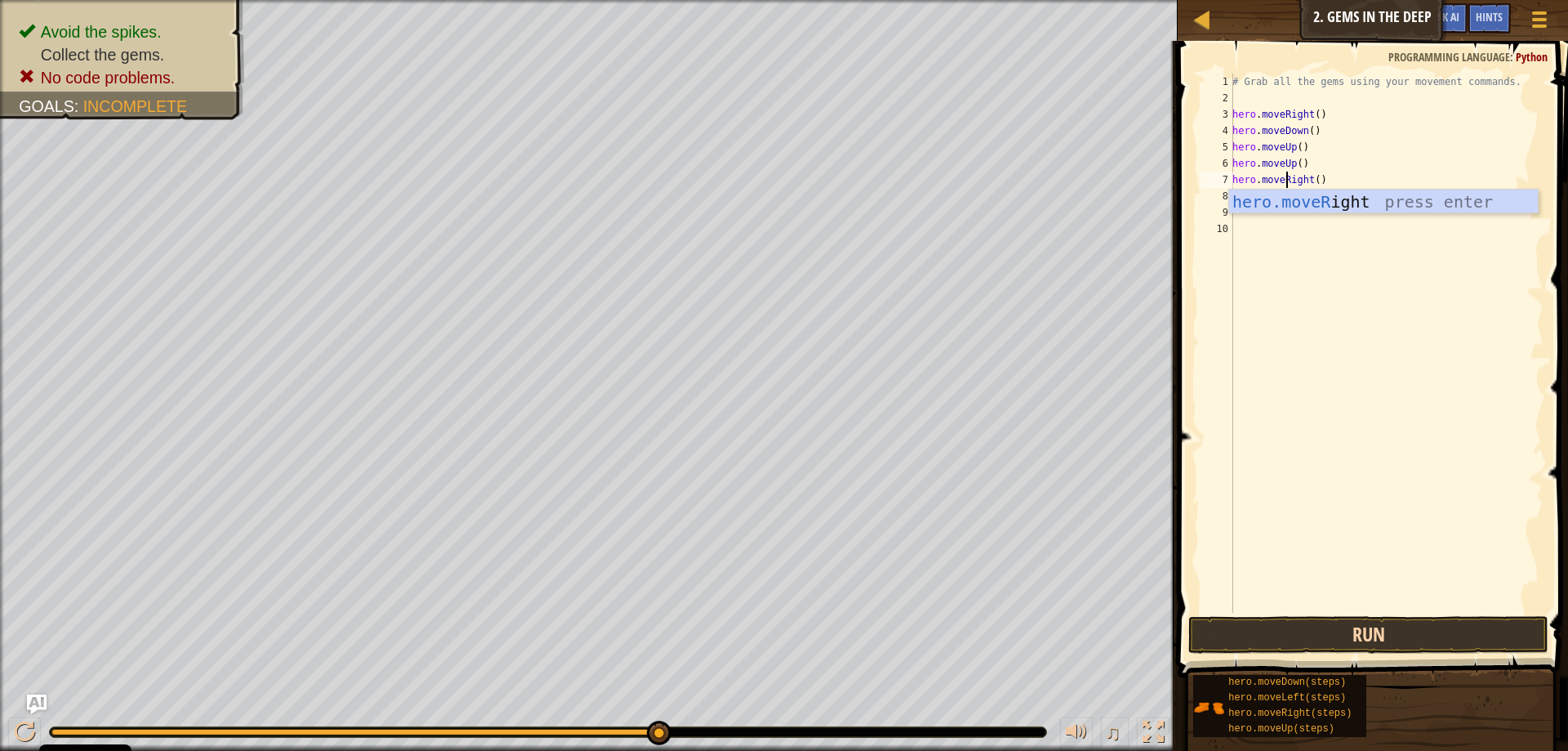
type textarea "hero.moveRight()"
click at [1343, 630] on button "Run" at bounding box center [1368, 634] width 360 height 37
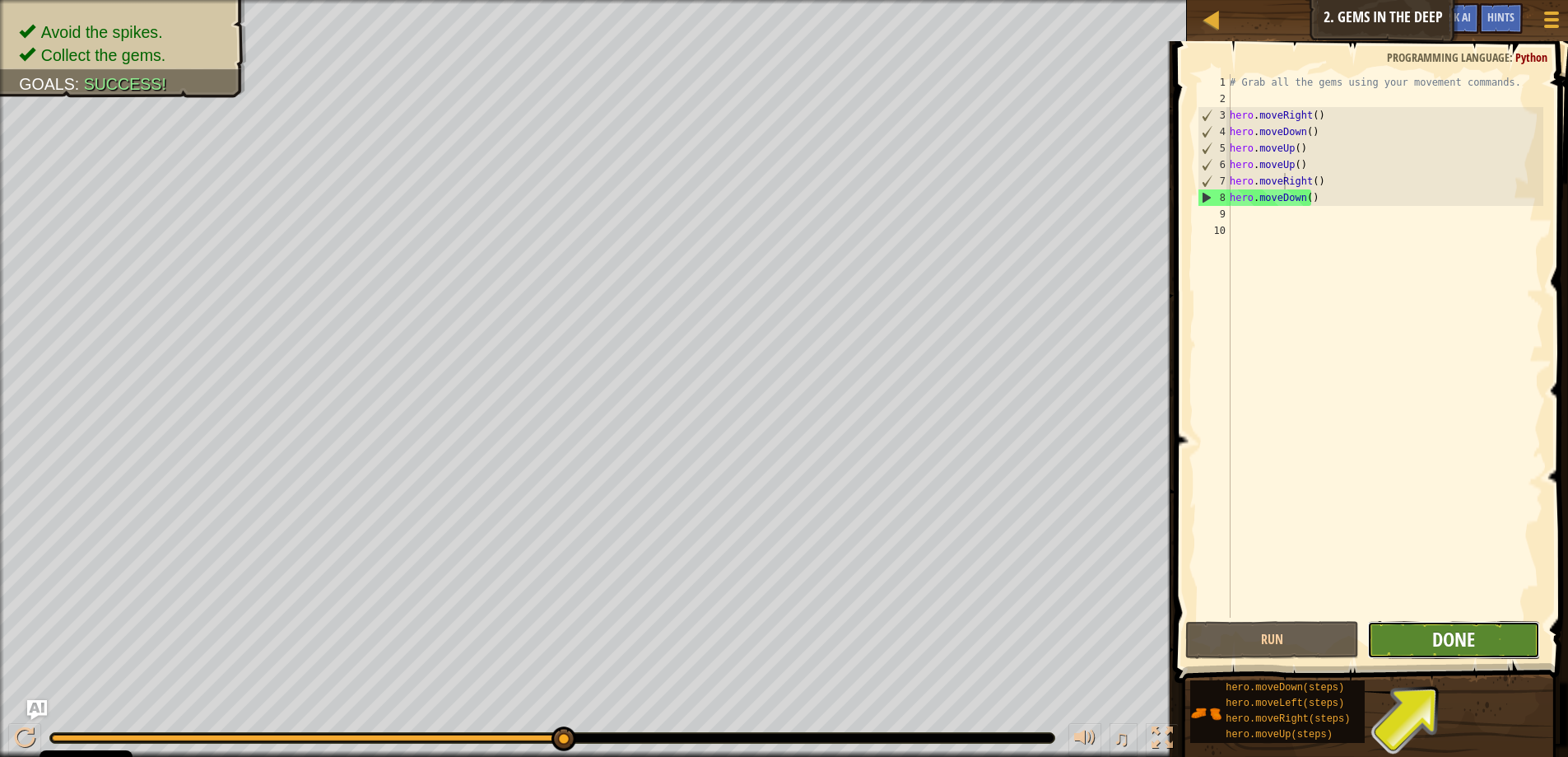
click at [1449, 637] on span "Done" at bounding box center [1453, 638] width 43 height 26
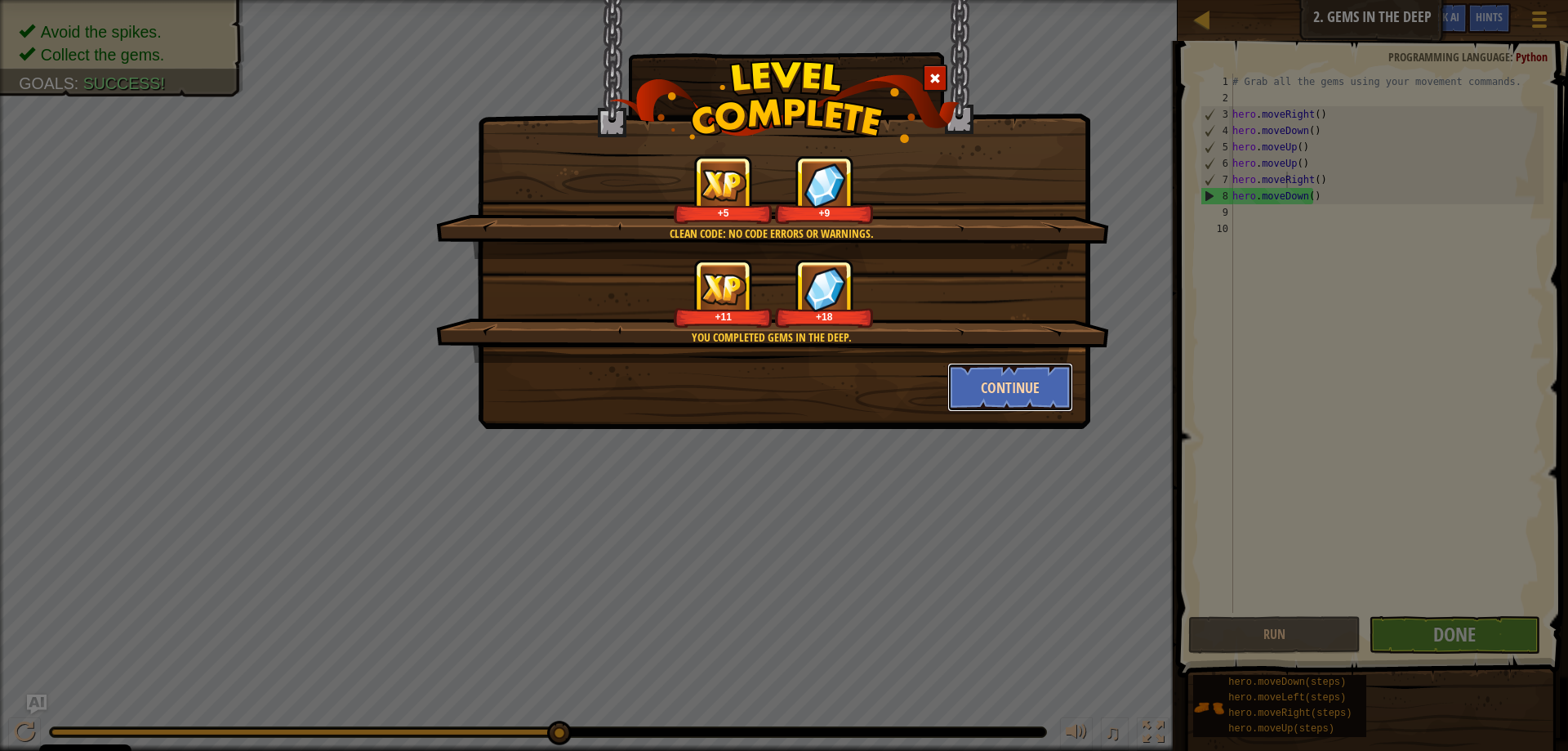
click at [971, 372] on button "Continue" at bounding box center [1010, 387] width 127 height 49
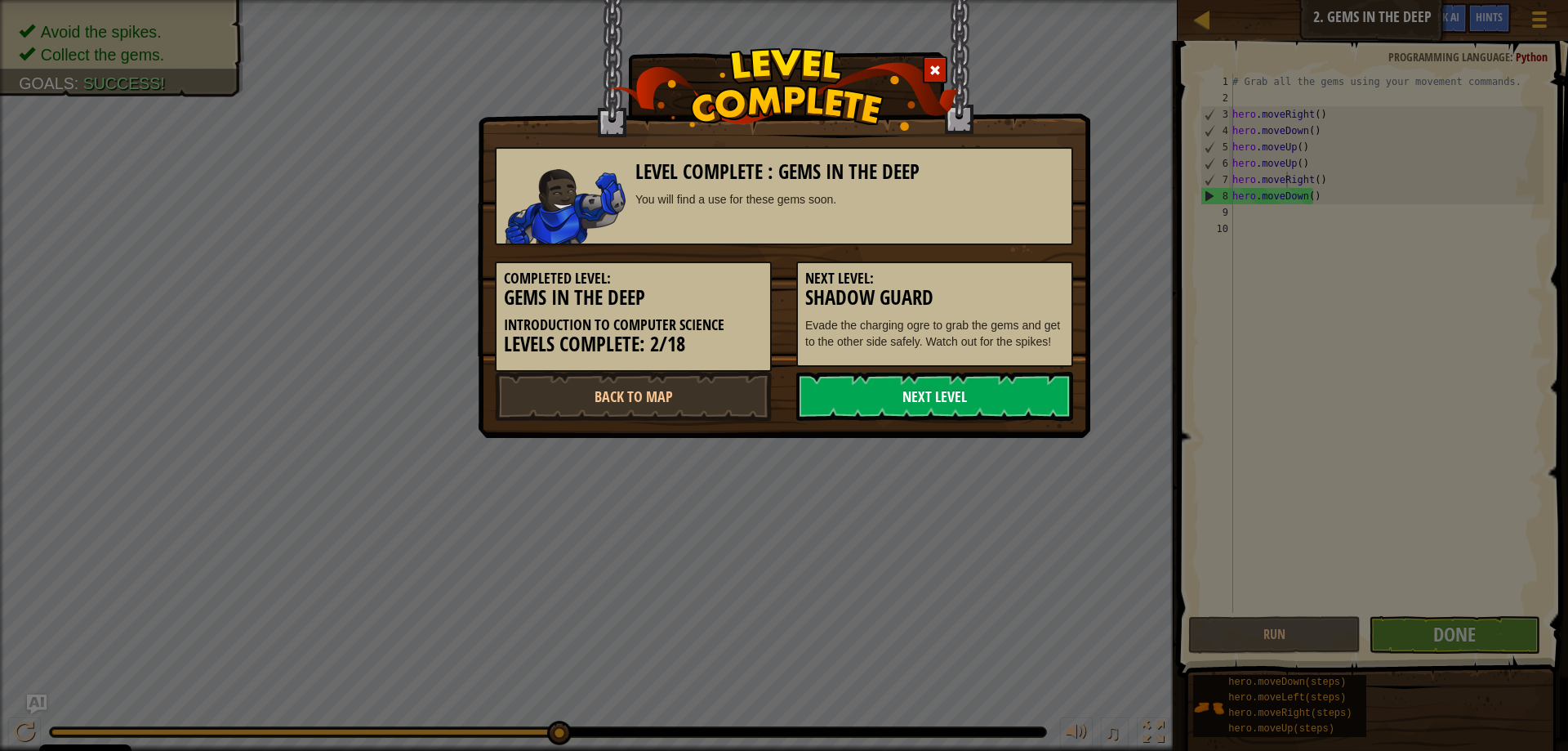
click at [928, 395] on link "Next Level" at bounding box center [935, 396] width 277 height 49
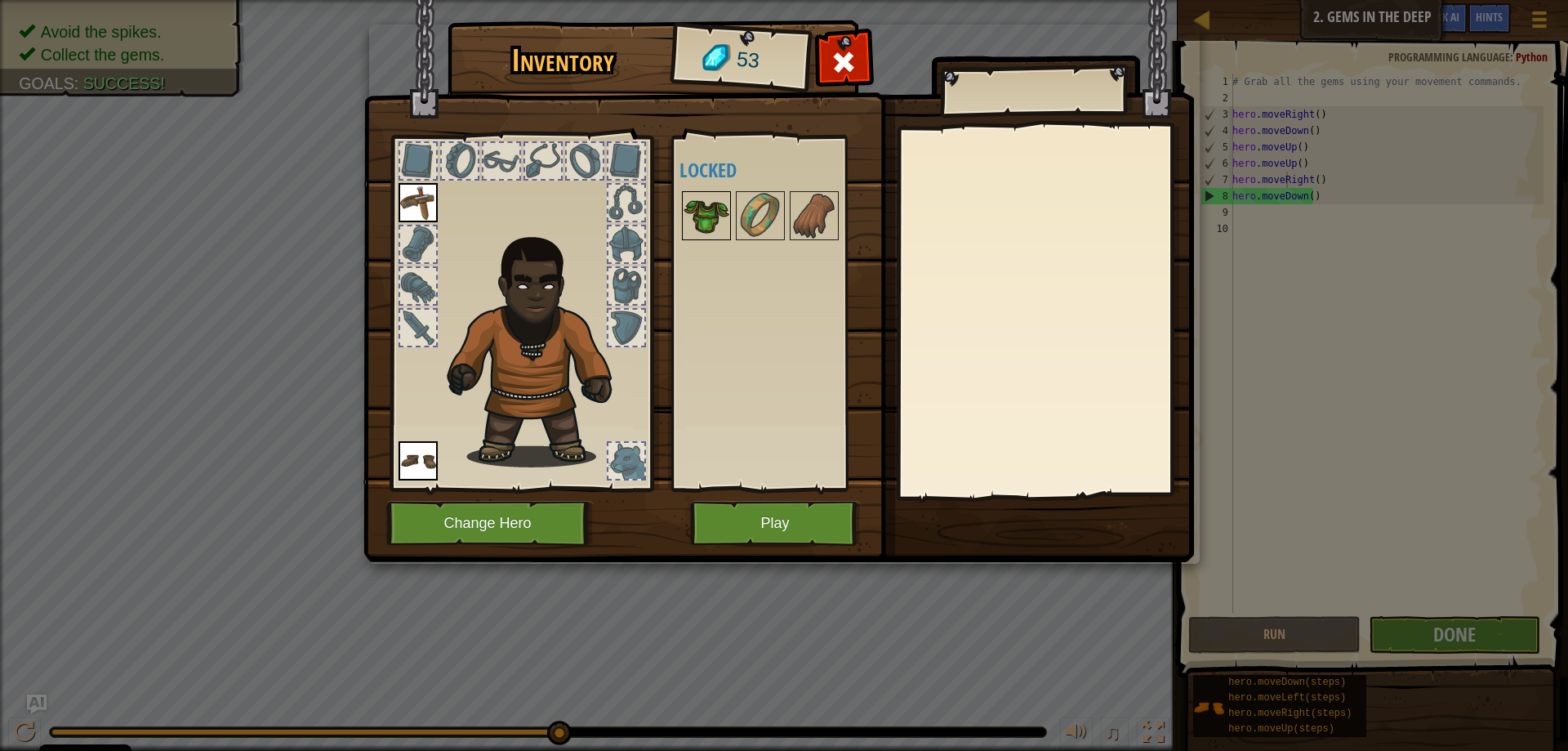
click at [700, 217] on img at bounding box center [706, 215] width 46 height 46
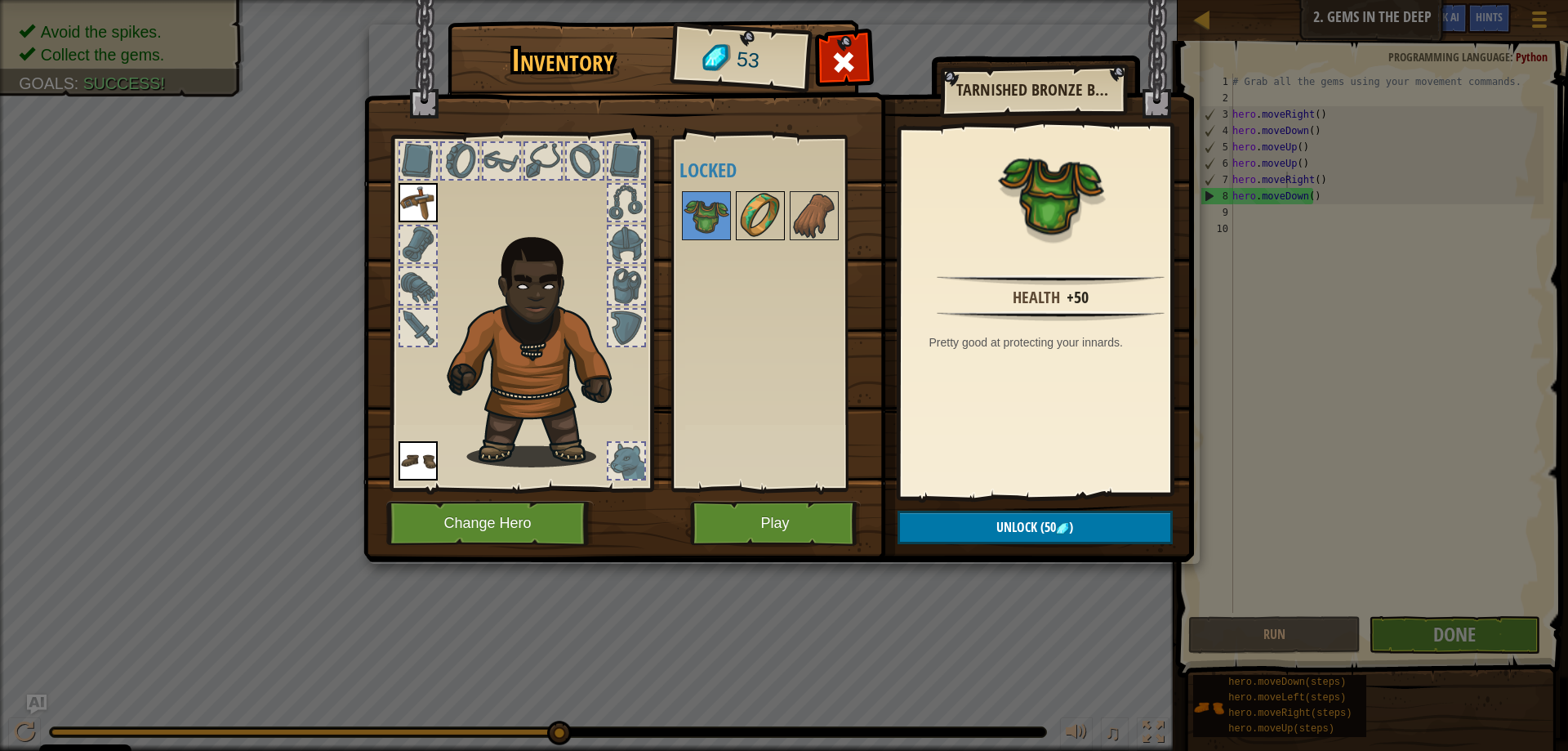
click at [757, 231] on img at bounding box center [760, 215] width 46 height 46
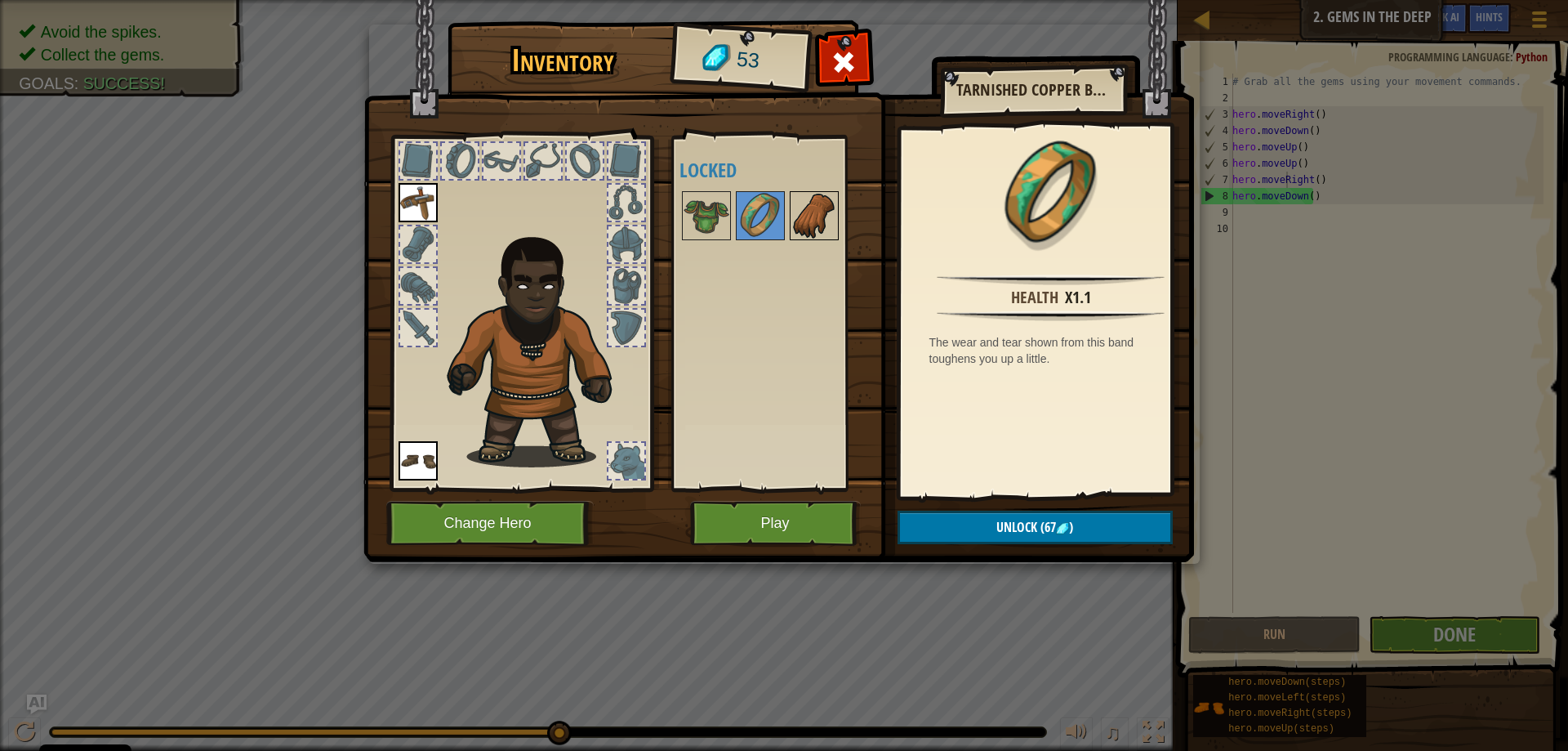
click at [801, 211] on img at bounding box center [814, 215] width 46 height 46
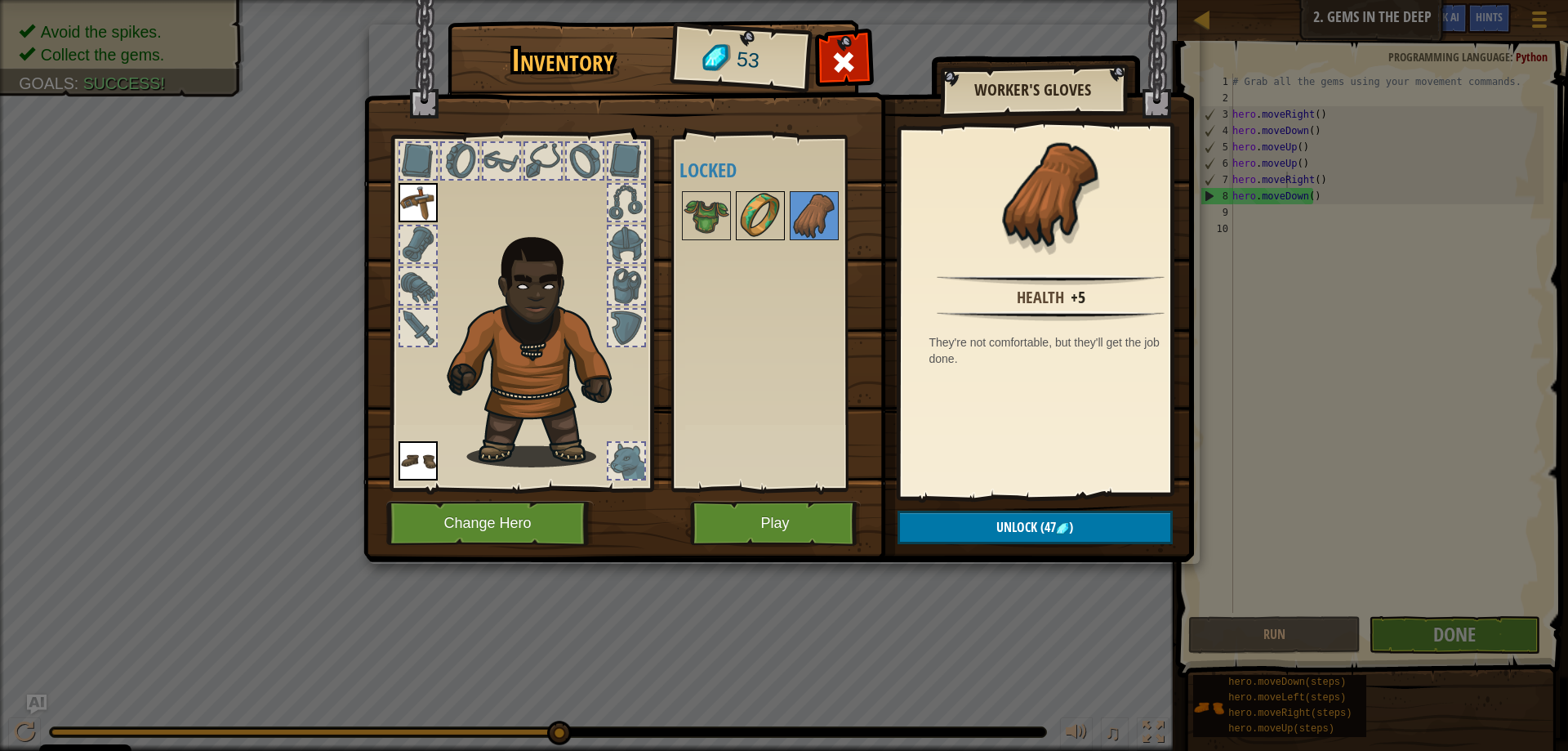
click at [782, 203] on img at bounding box center [760, 215] width 46 height 46
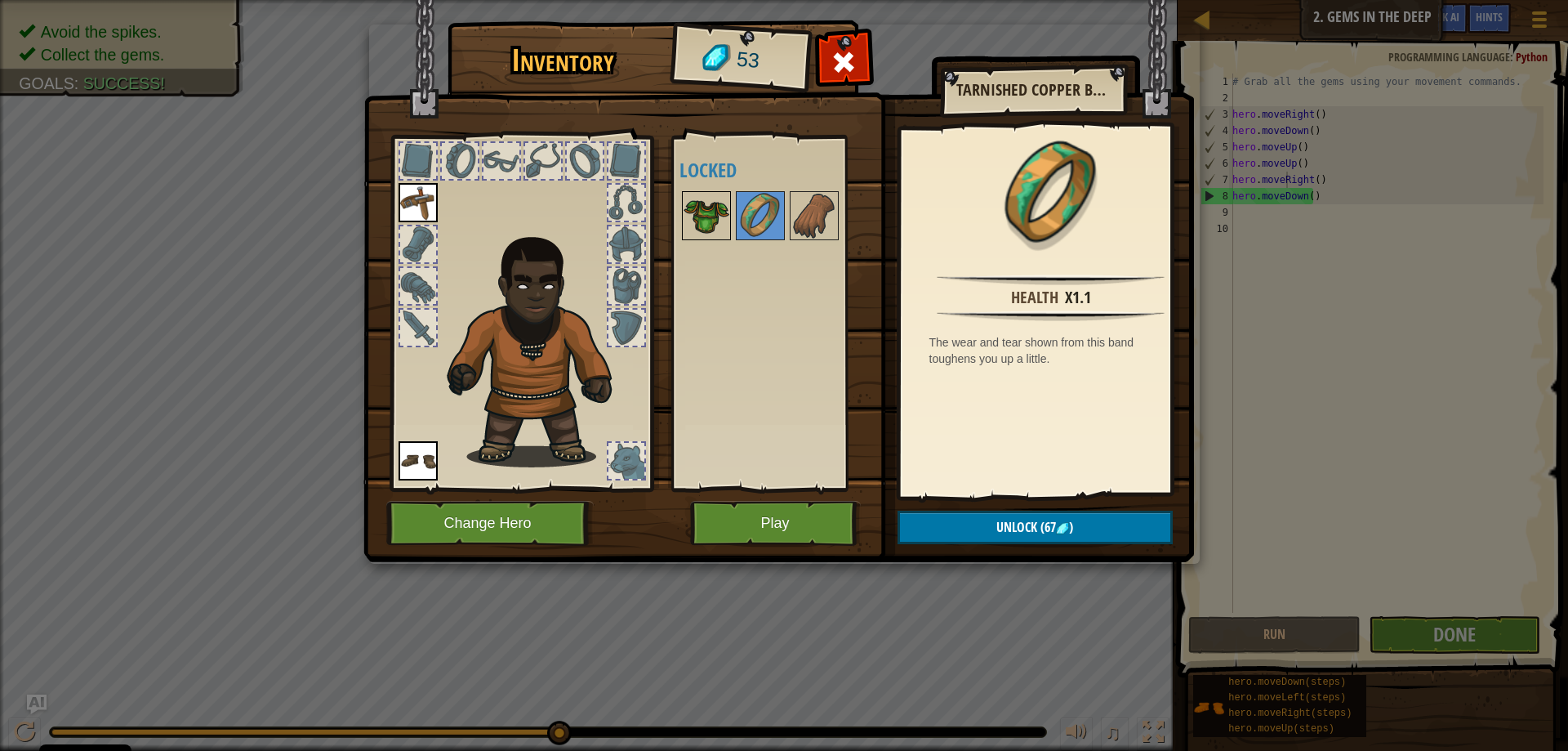
click at [719, 208] on img at bounding box center [706, 215] width 46 height 46
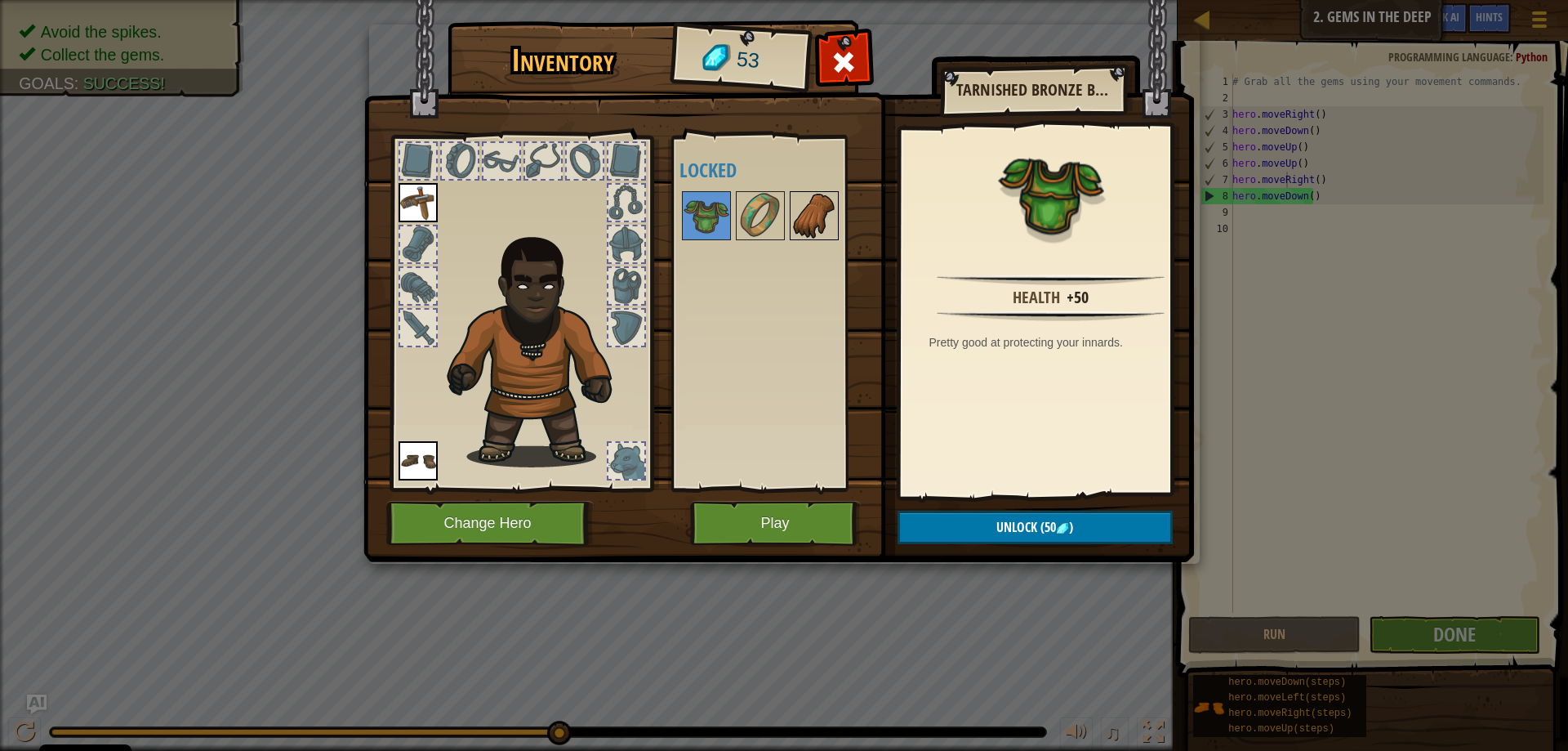
click at [827, 217] on img at bounding box center [814, 215] width 46 height 46
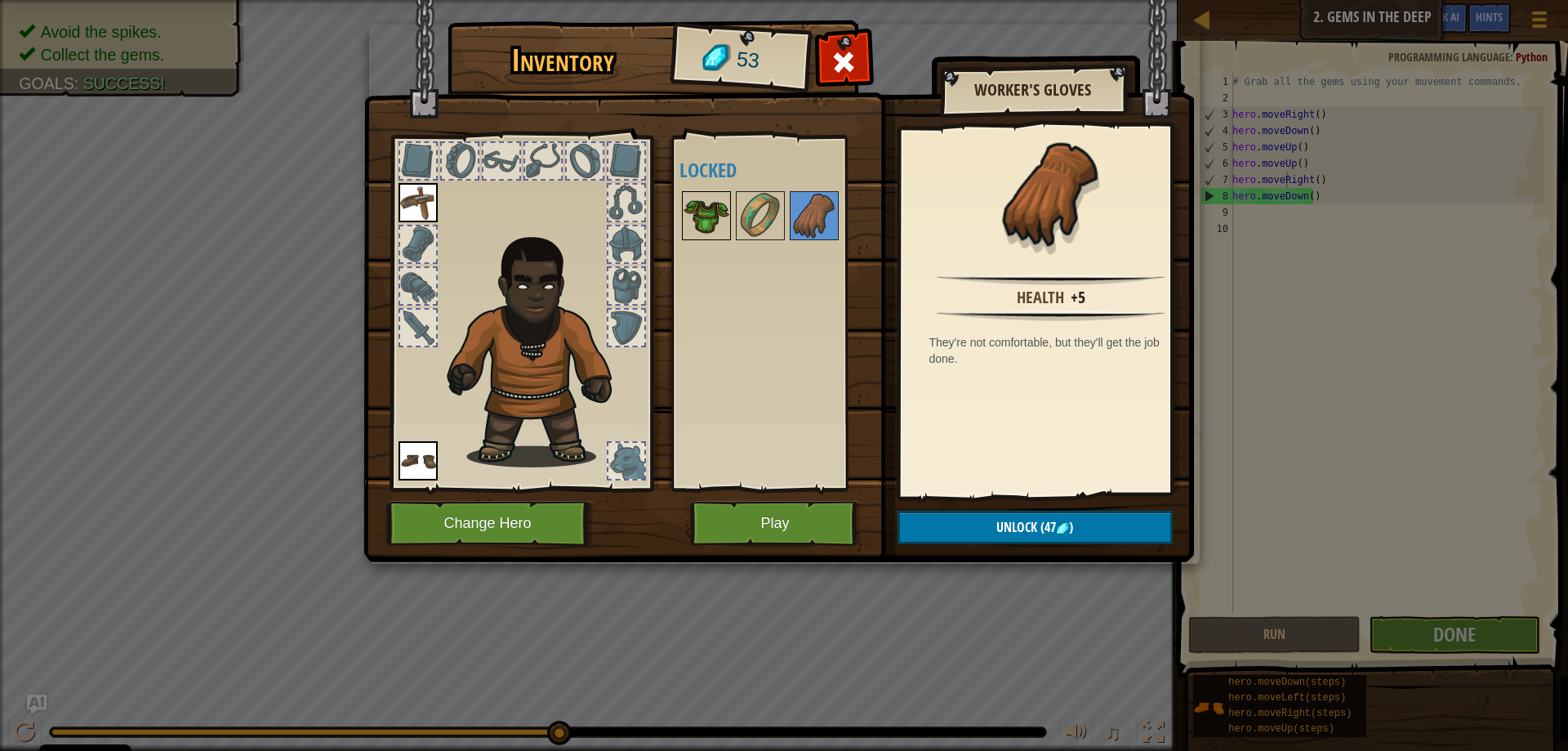
drag, startPoint x: 707, startPoint y: 217, endPoint x: 721, endPoint y: 229, distance: 18.4
click at [708, 217] on img at bounding box center [706, 215] width 46 height 46
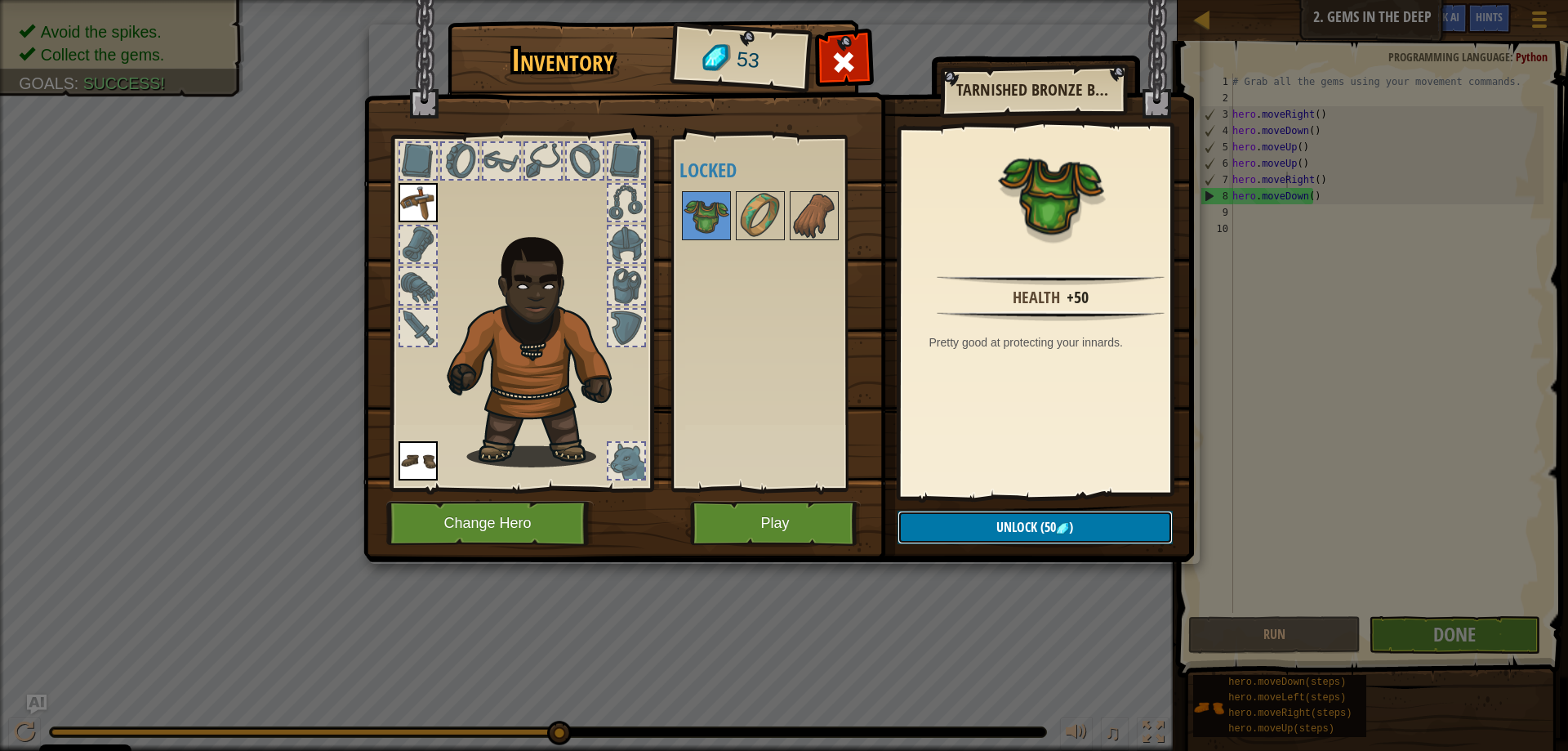
click at [1049, 523] on span "(50" at bounding box center [1046, 527] width 19 height 18
click at [976, 519] on button "Confirm" at bounding box center [1035, 527] width 275 height 33
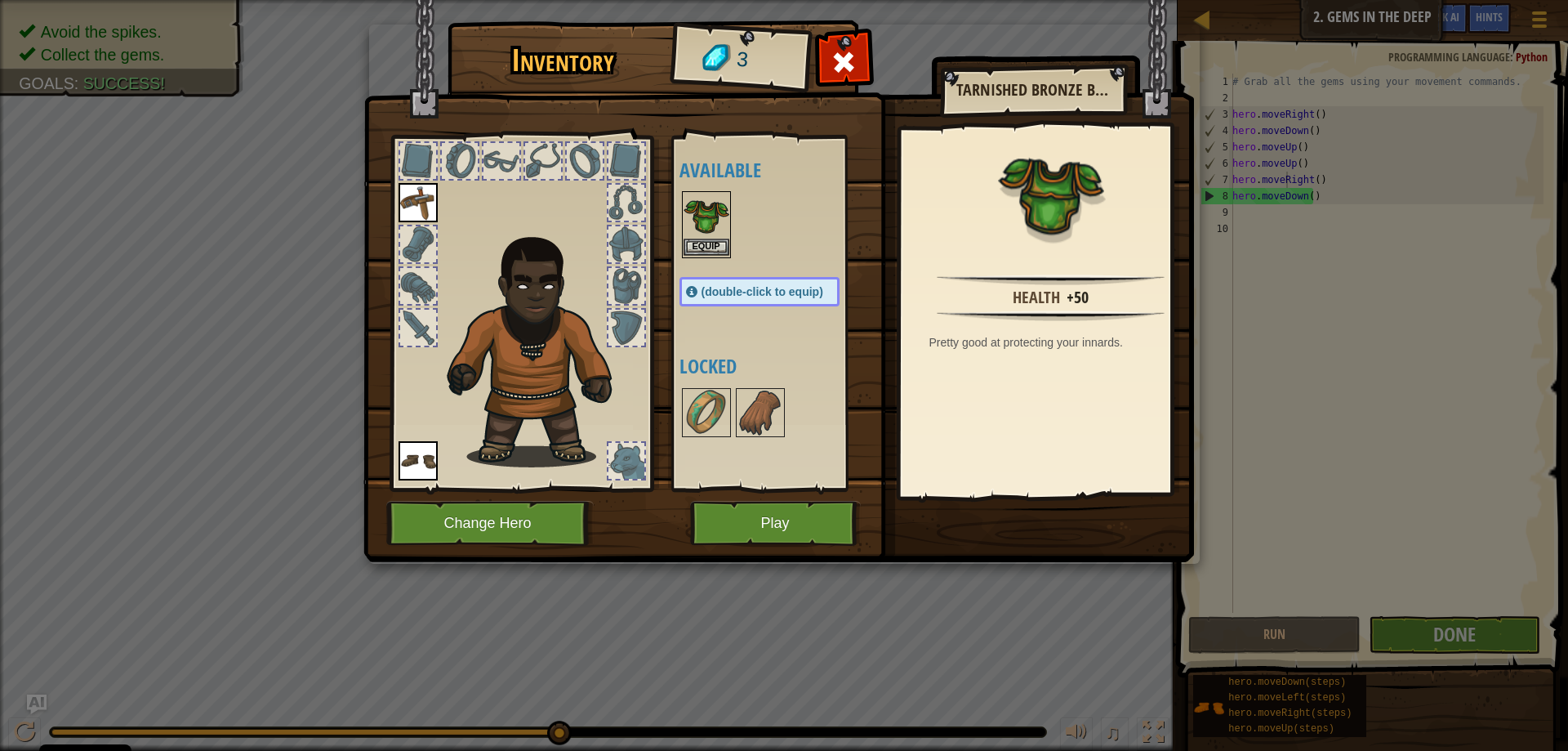
click at [704, 234] on img at bounding box center [706, 215] width 46 height 46
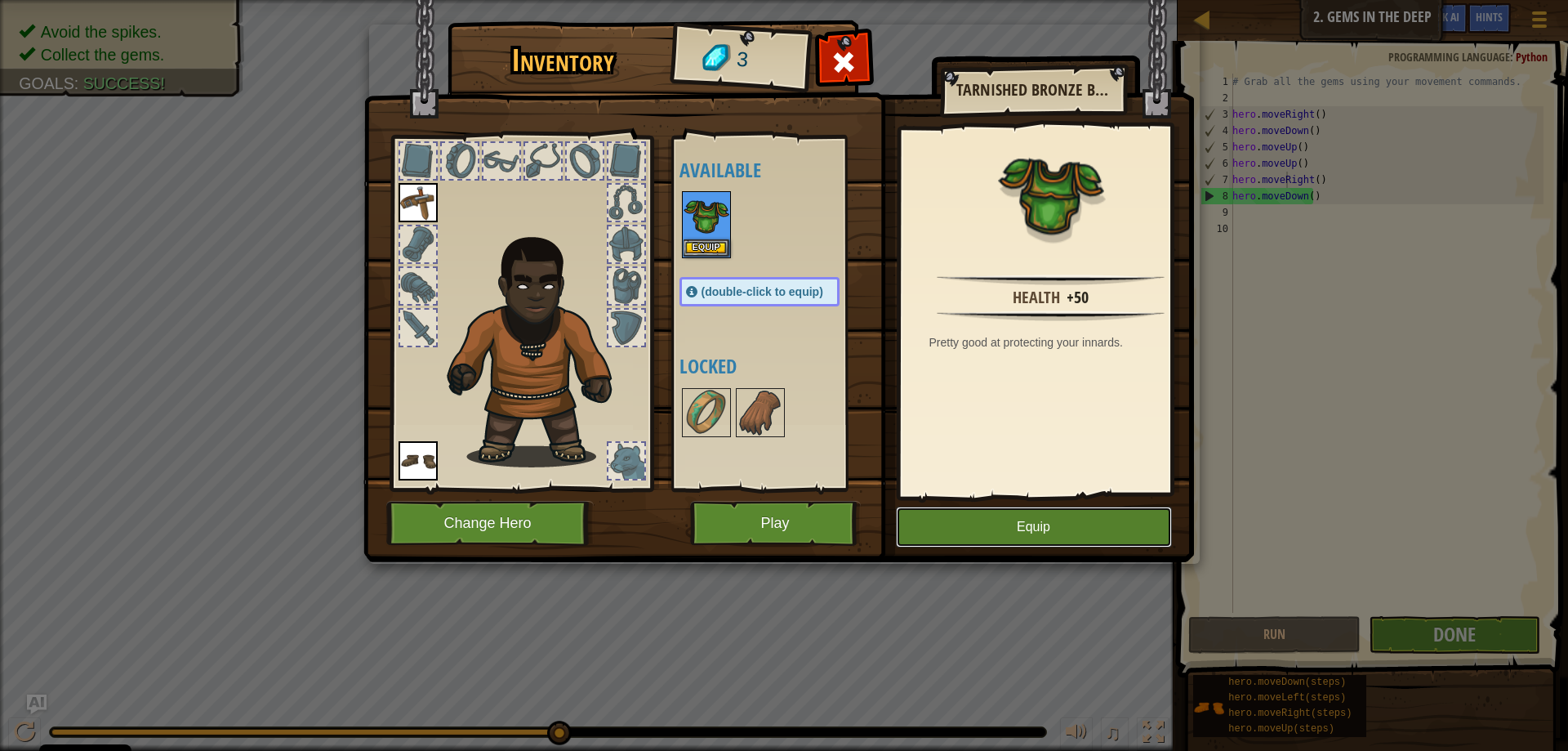
click at [971, 522] on button "Equip" at bounding box center [1034, 526] width 276 height 41
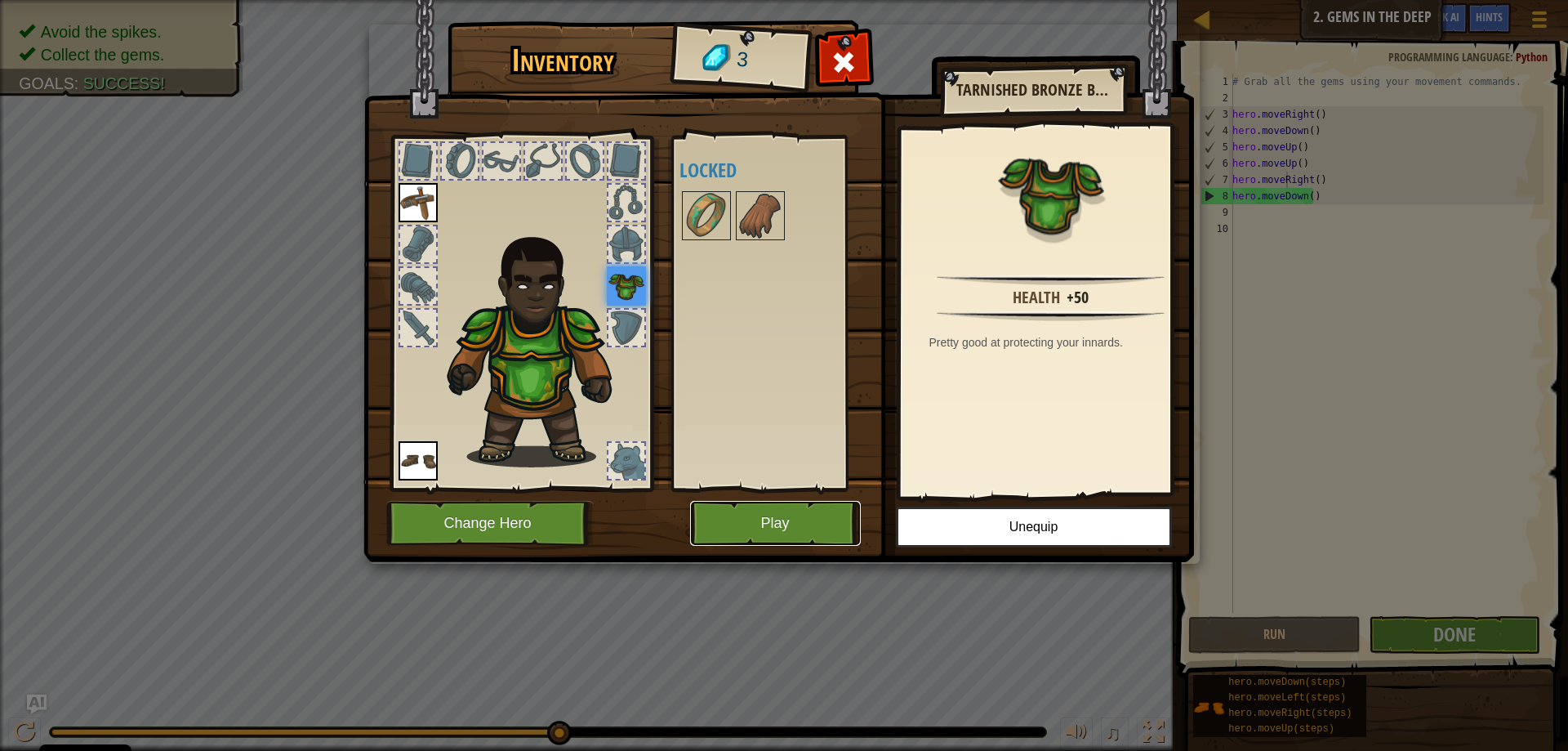
click at [782, 509] on button "Play" at bounding box center [776, 523] width 171 height 45
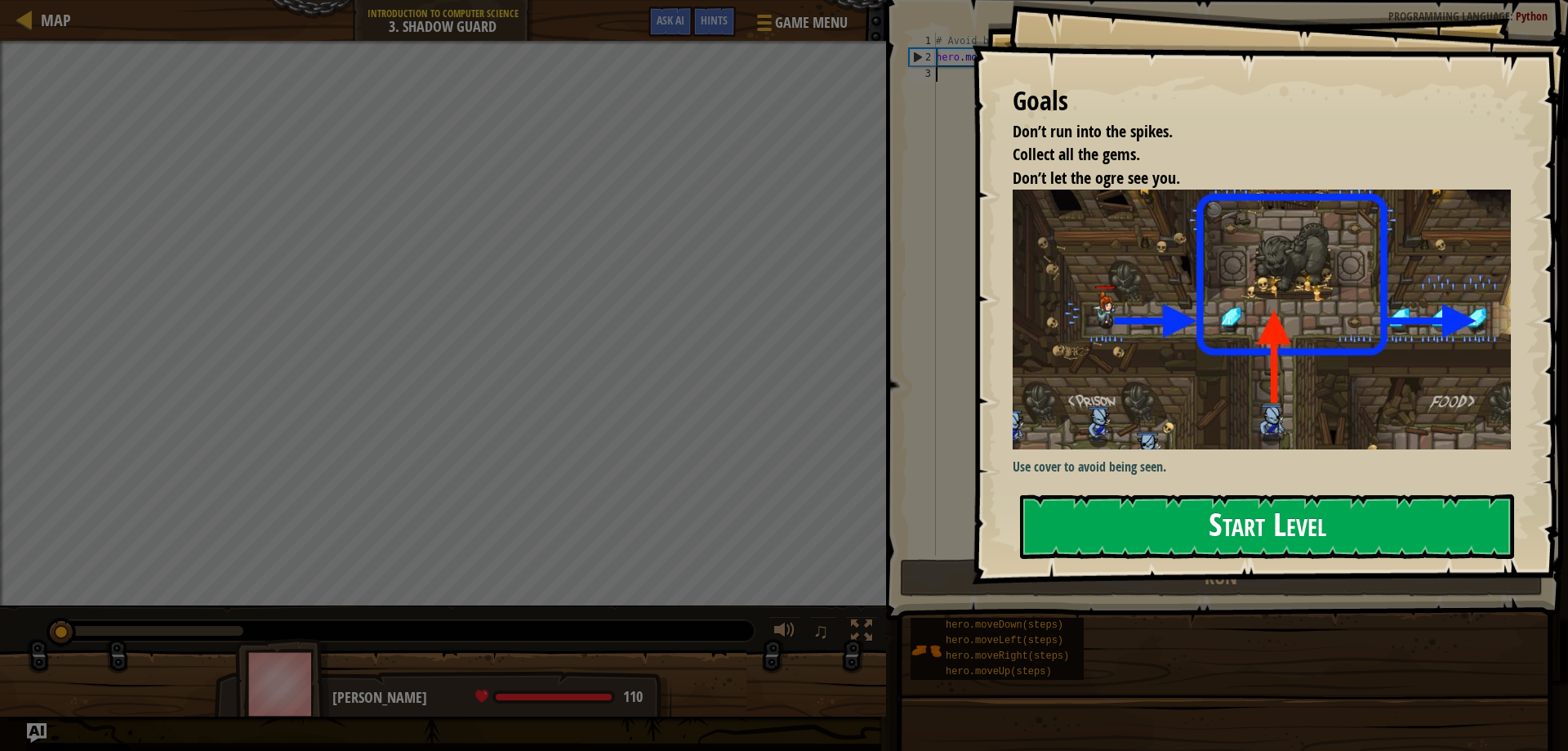
click at [1113, 514] on button "Start Level" at bounding box center [1267, 527] width 494 height 65
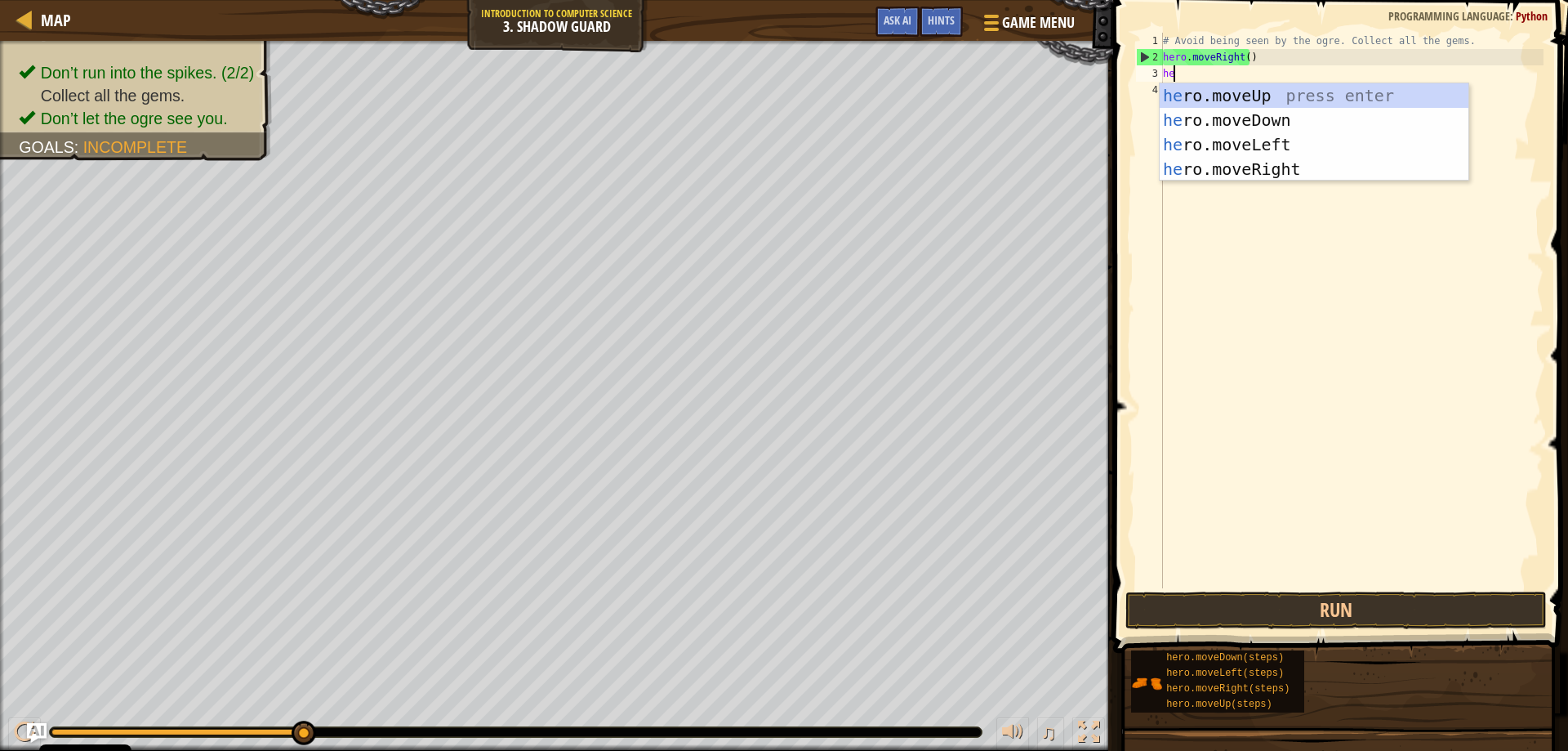
scroll to position [7, 1]
type textarea "hero.move"
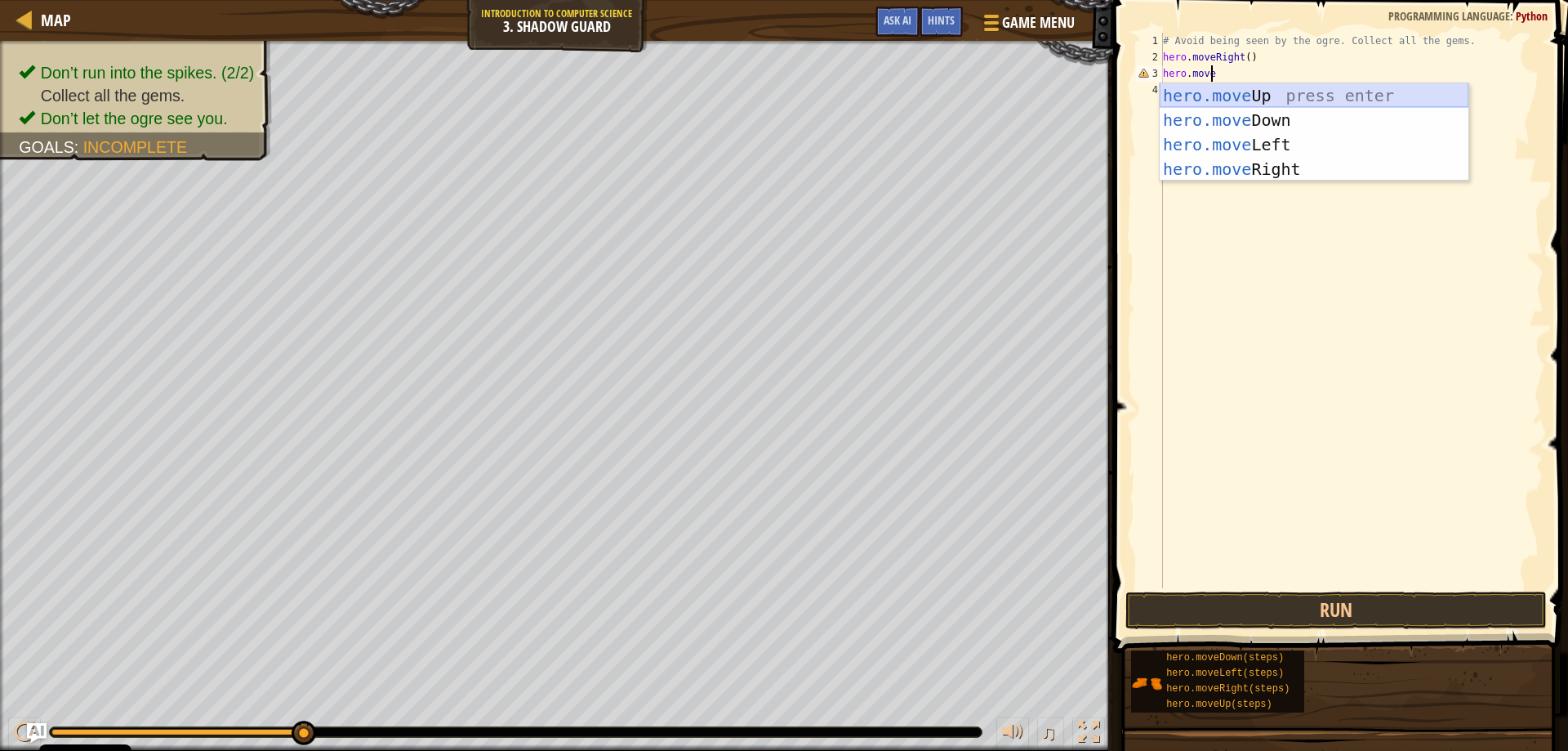
click at [1255, 87] on div "hero.move Up press enter hero.move Down press enter hero.move Left press enter …" at bounding box center [1314, 156] width 309 height 147
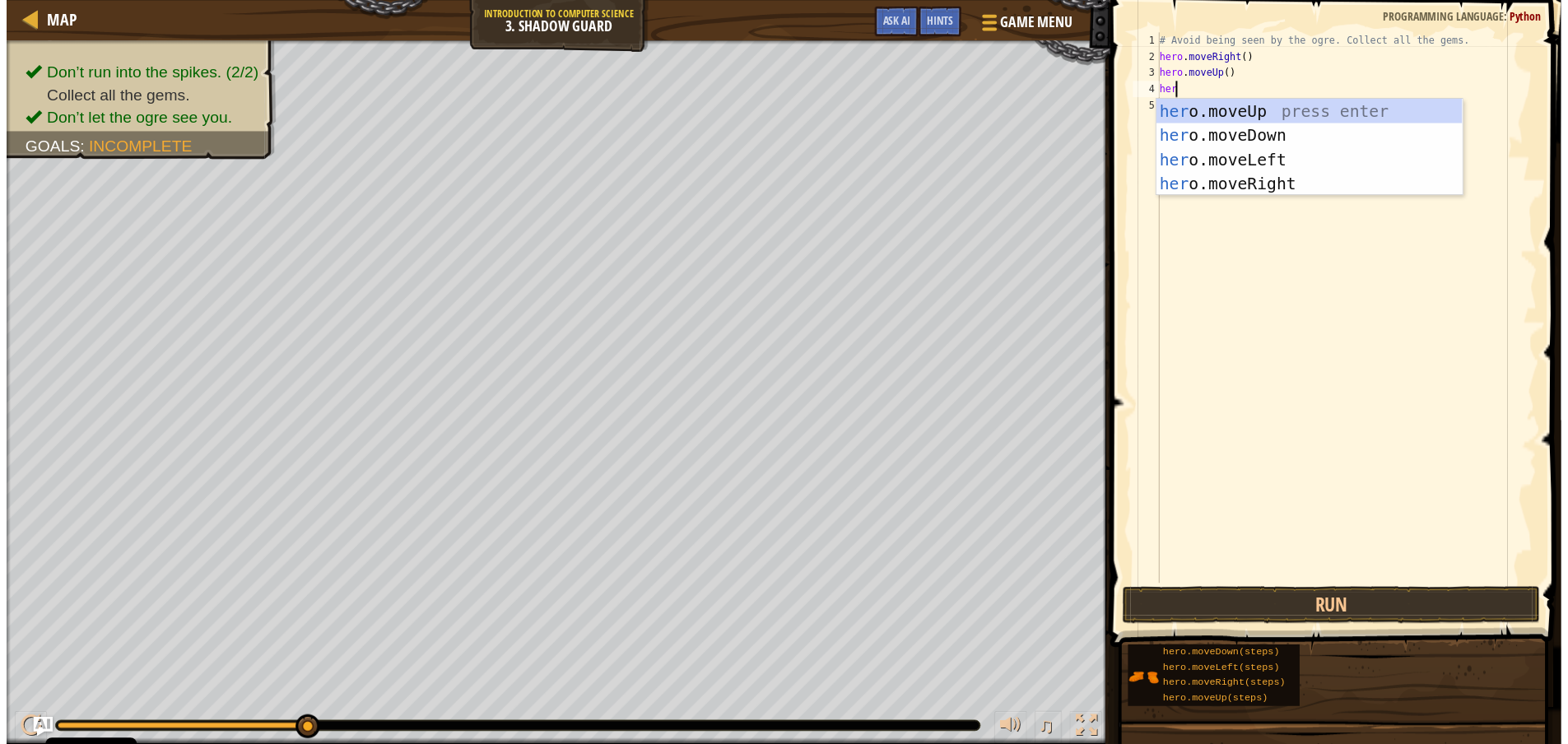
scroll to position [8, 1]
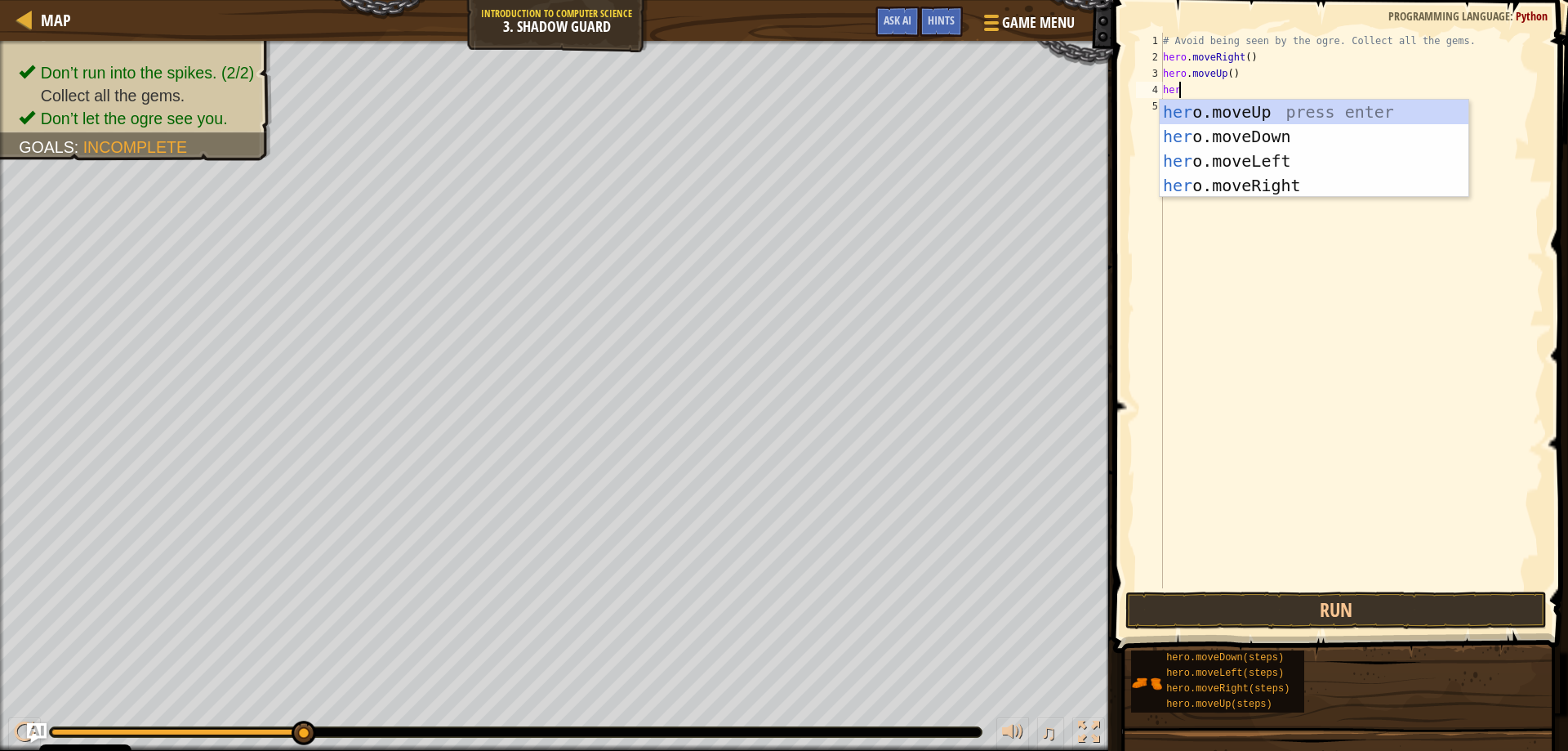
type textarea "hero"
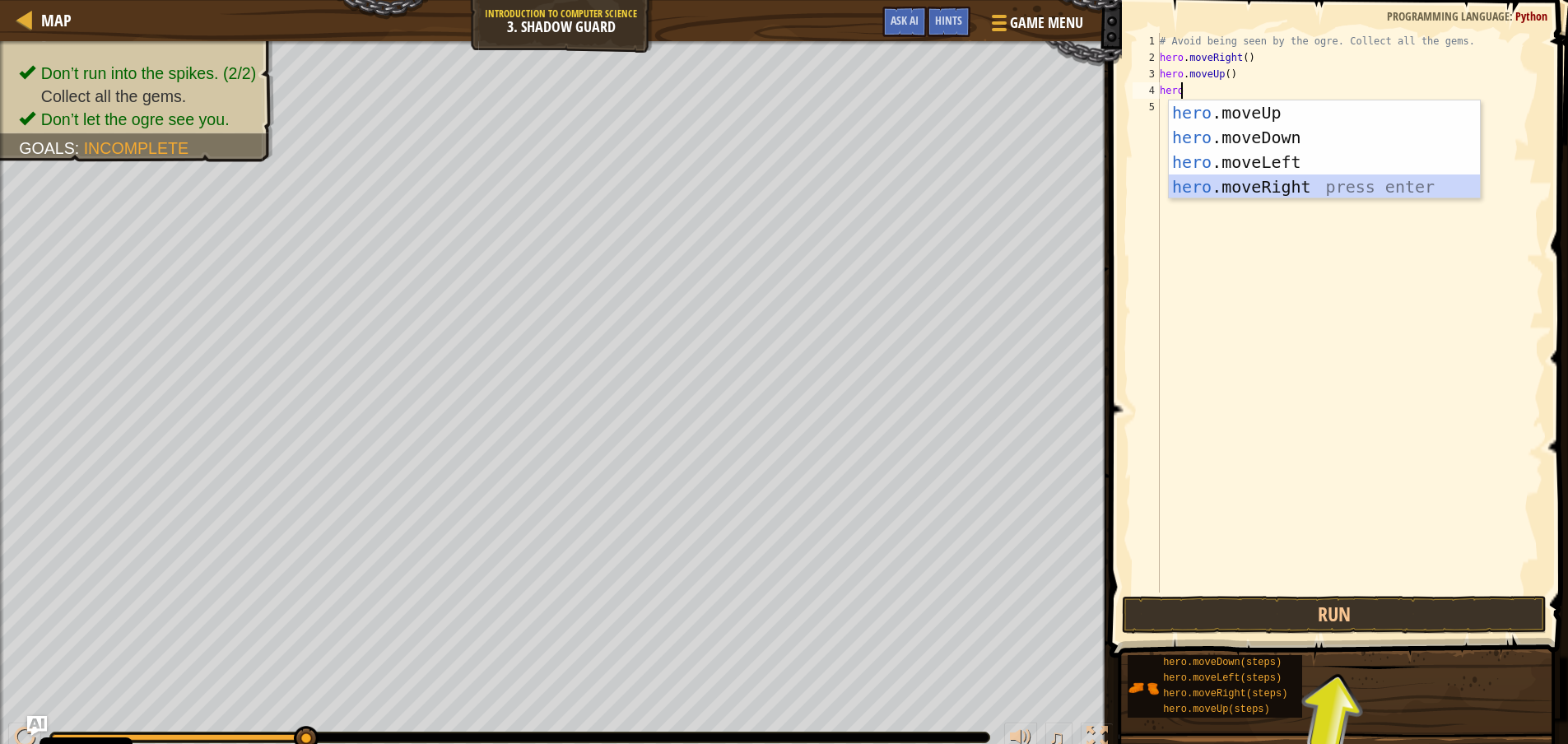
click at [1248, 181] on div "hero .moveUp press enter hero .moveDown press enter hero .moveLeft press enter …" at bounding box center [1325, 174] width 311 height 148
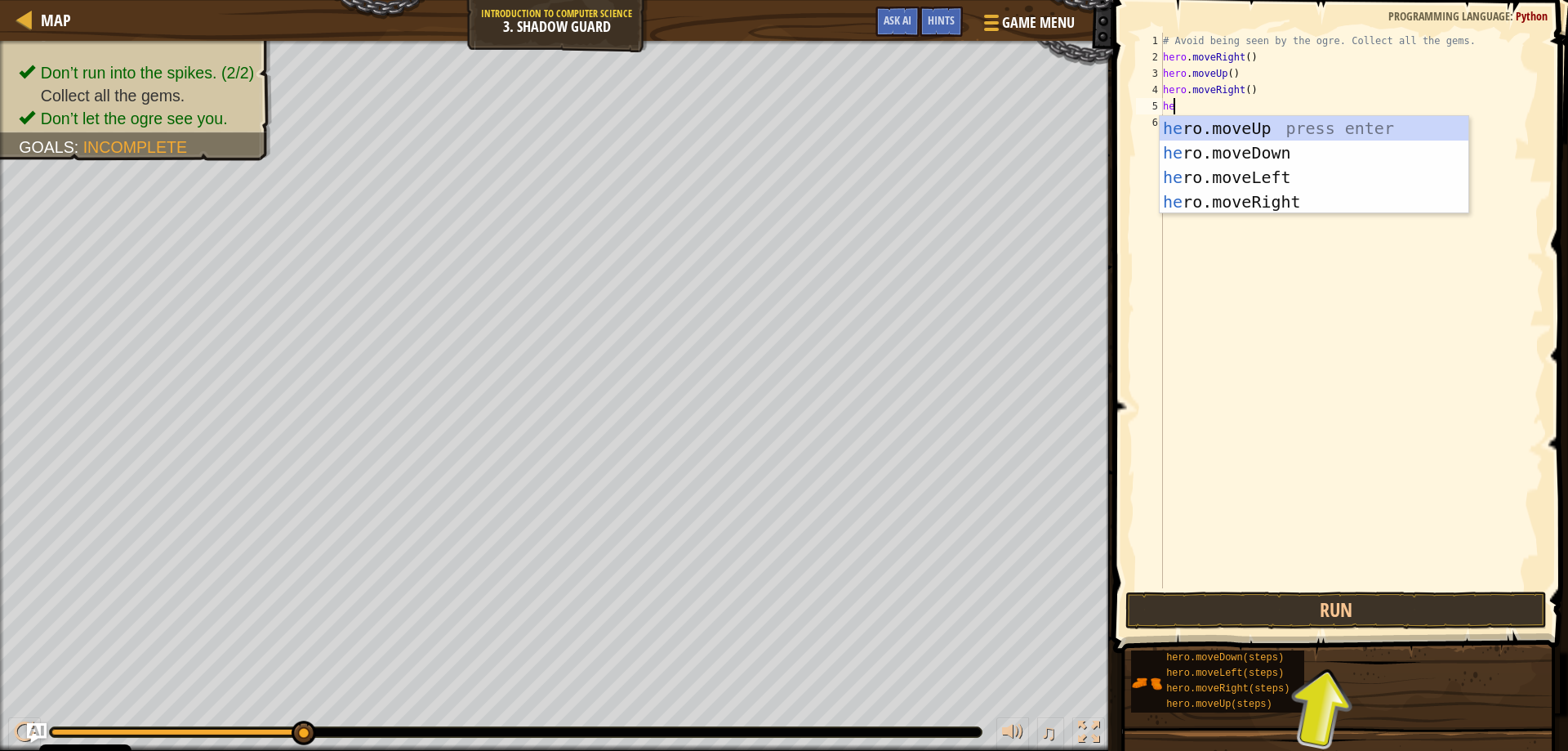
type textarea "hero"
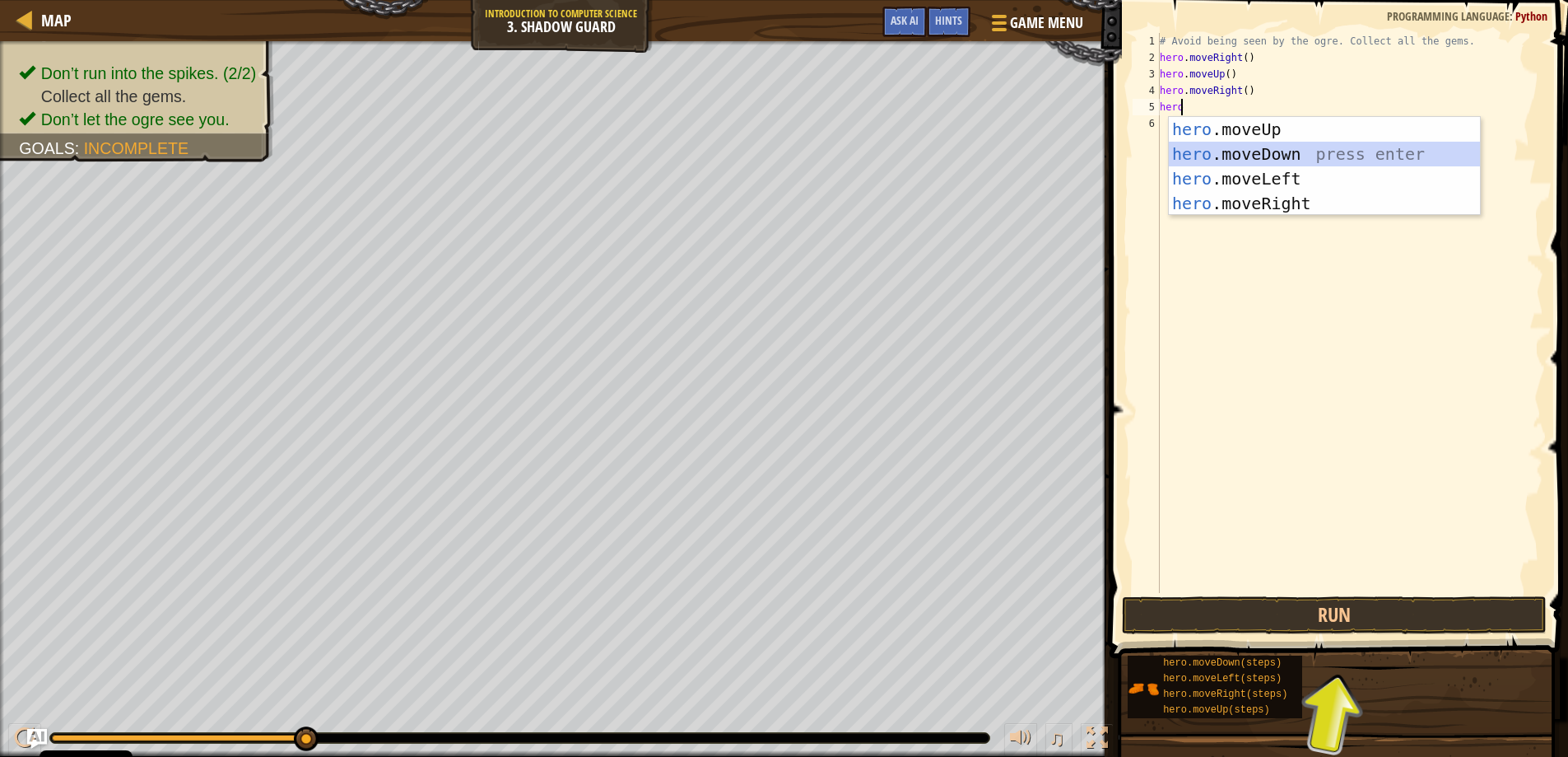
click at [1249, 153] on div "hero .moveUp press enter hero .moveDown press enter hero .moveLeft press enter …" at bounding box center [1325, 191] width 311 height 148
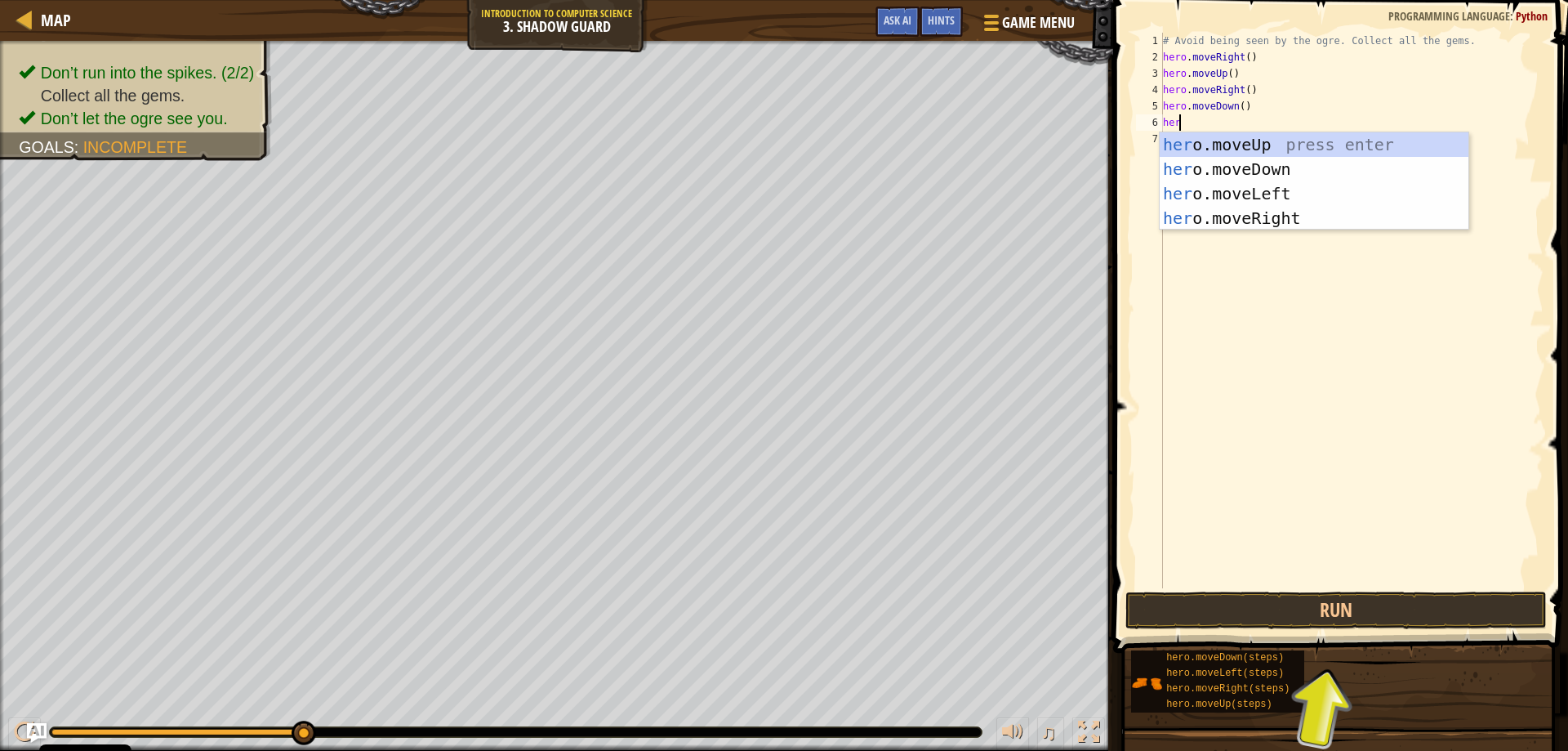
type textarea "hero"
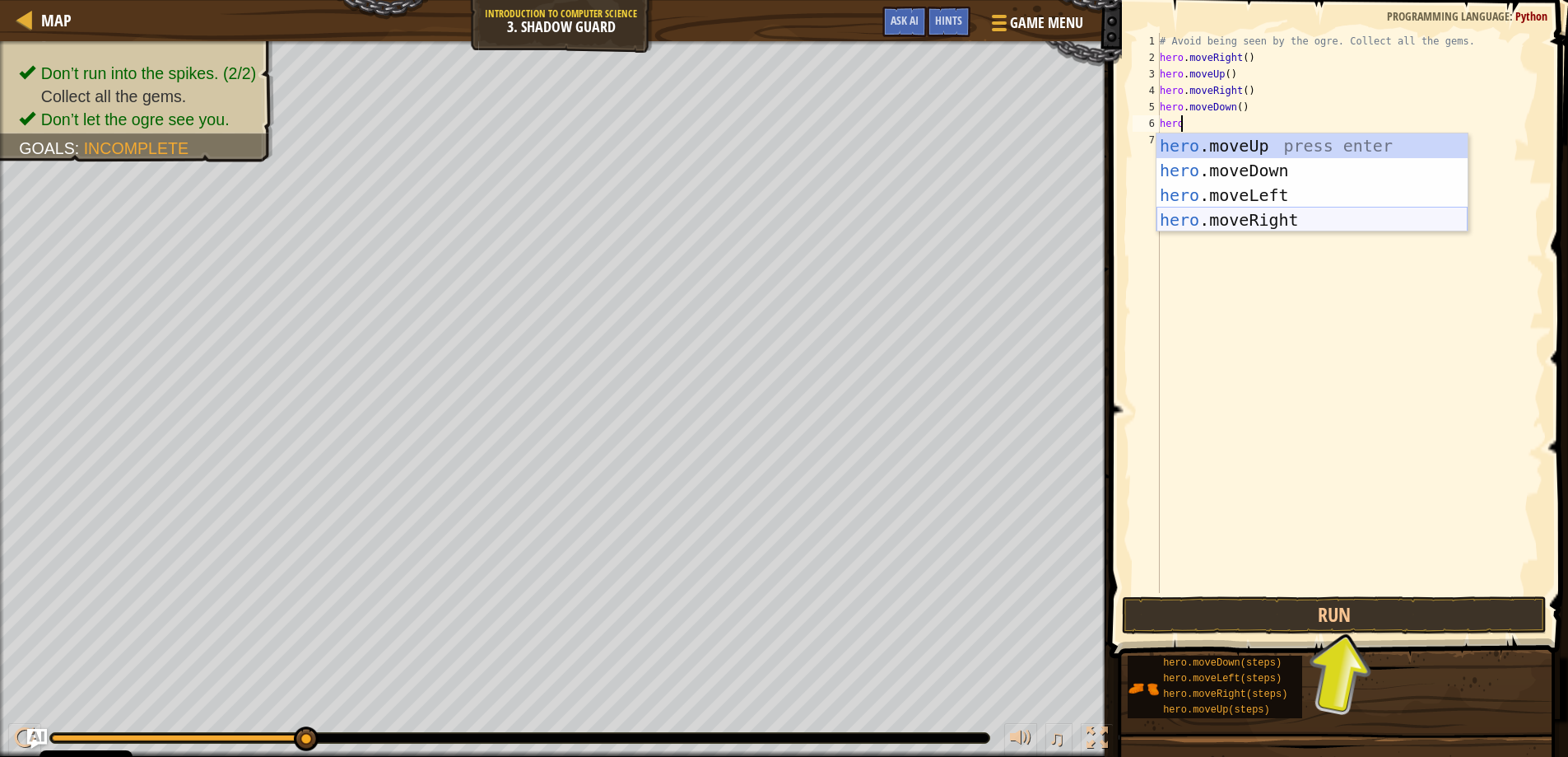
click at [1249, 217] on div "hero .moveUp press enter hero .moveDown press enter hero .moveLeft press enter …" at bounding box center [1312, 207] width 311 height 148
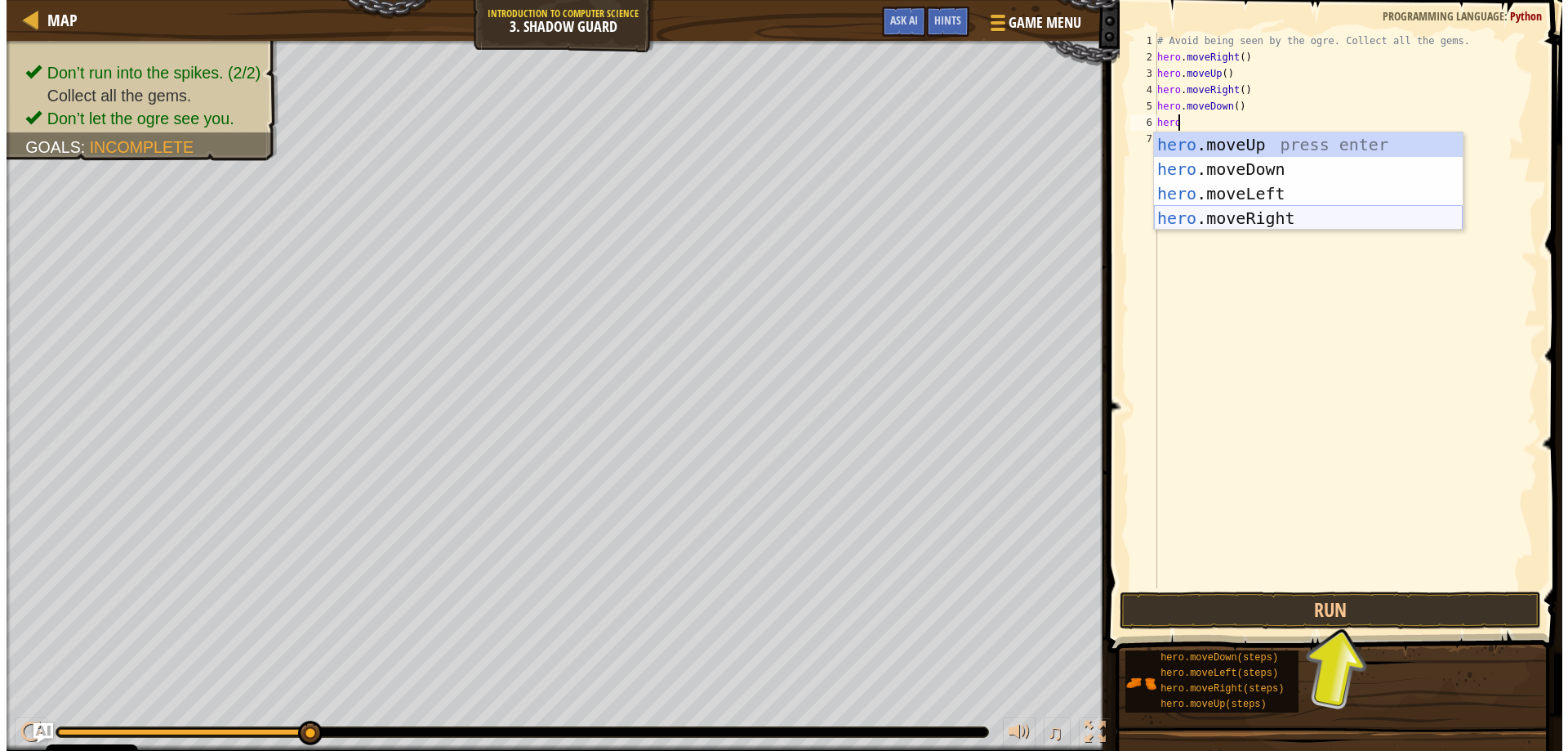
scroll to position [7, 0]
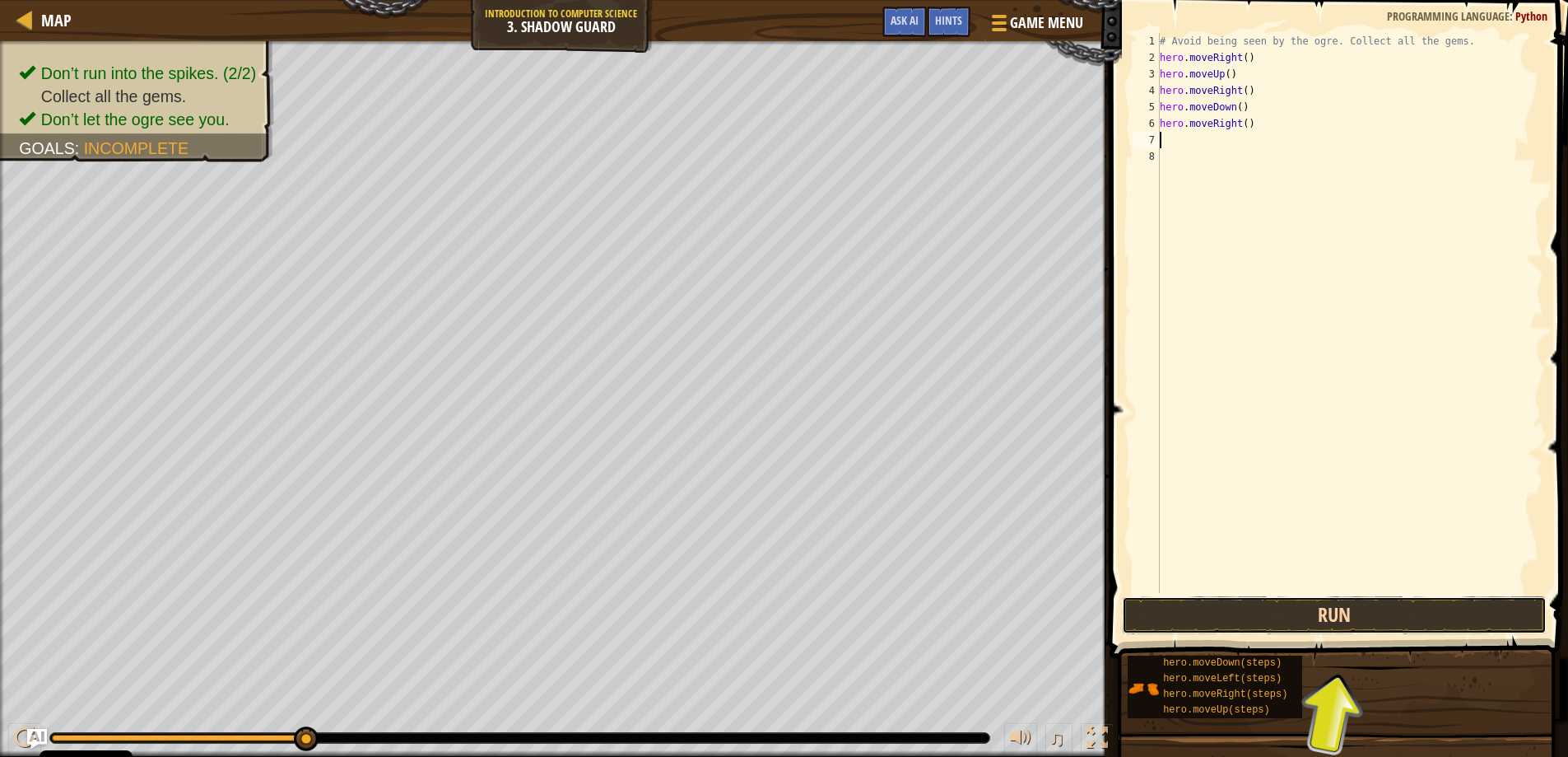
click at [1240, 604] on button "Run" at bounding box center [1335, 615] width 426 height 38
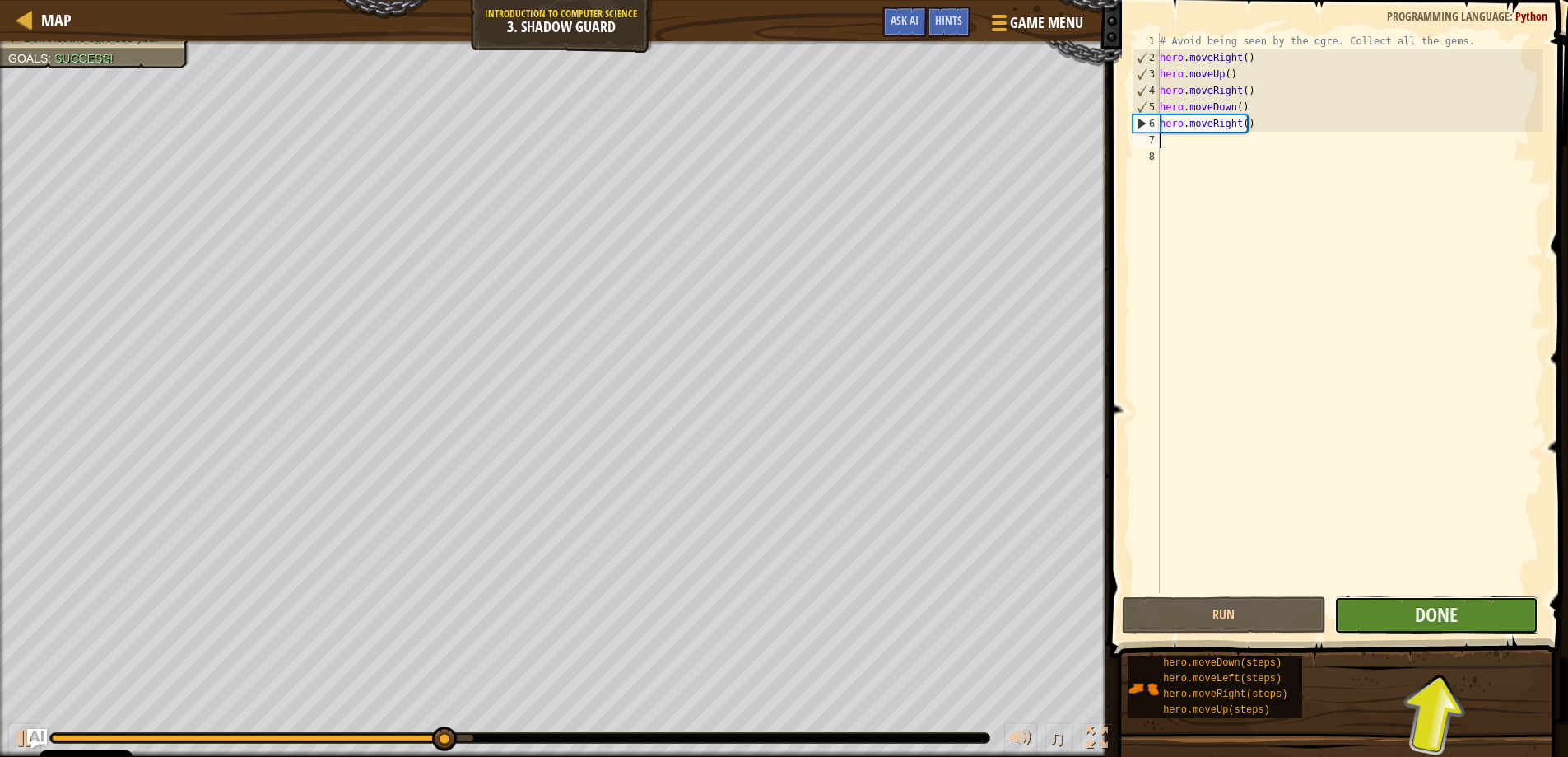
click at [1471, 611] on button "Done" at bounding box center [1437, 615] width 204 height 38
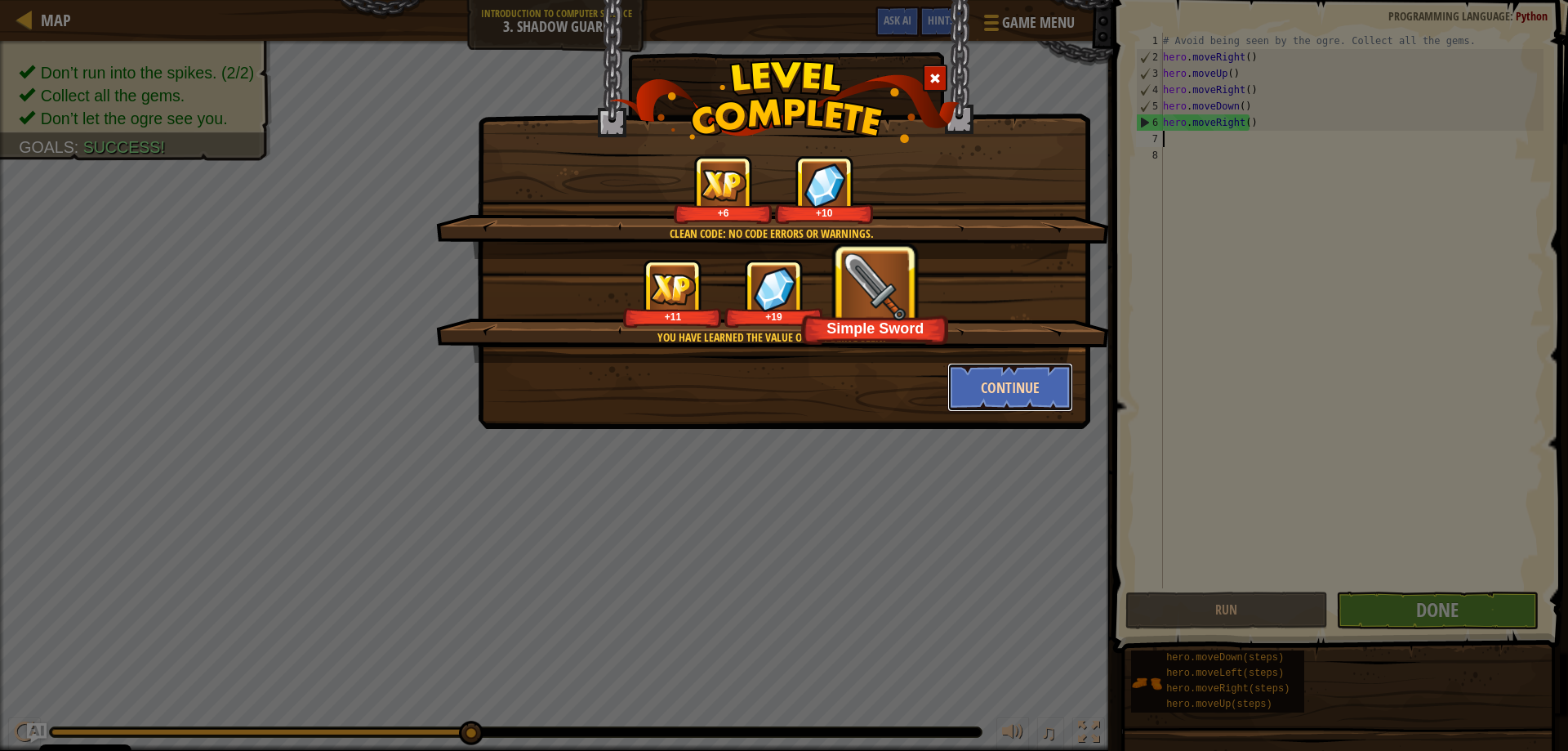
click at [984, 391] on button "Continue" at bounding box center [1010, 387] width 127 height 49
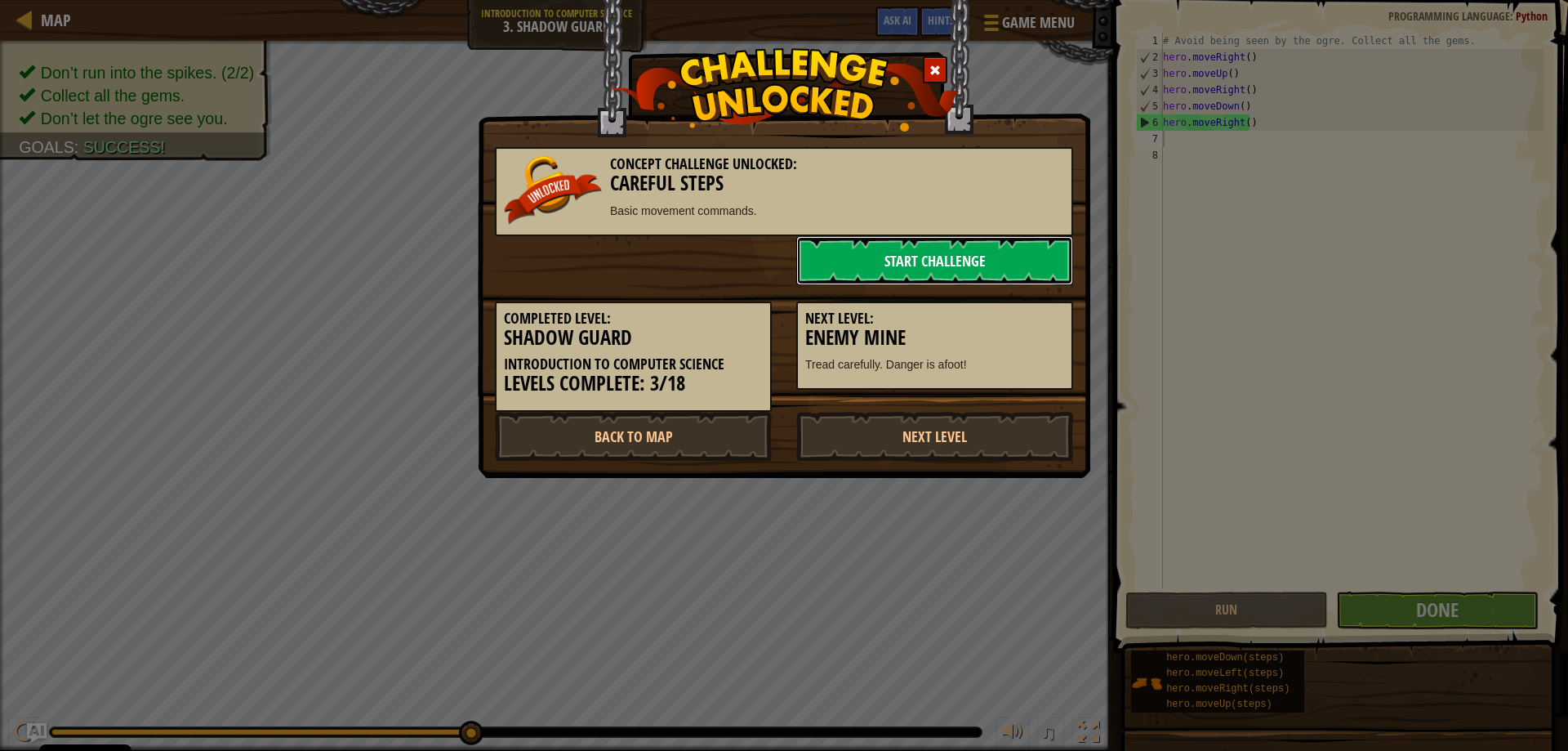
click at [983, 253] on link "Start Challenge" at bounding box center [935, 260] width 277 height 49
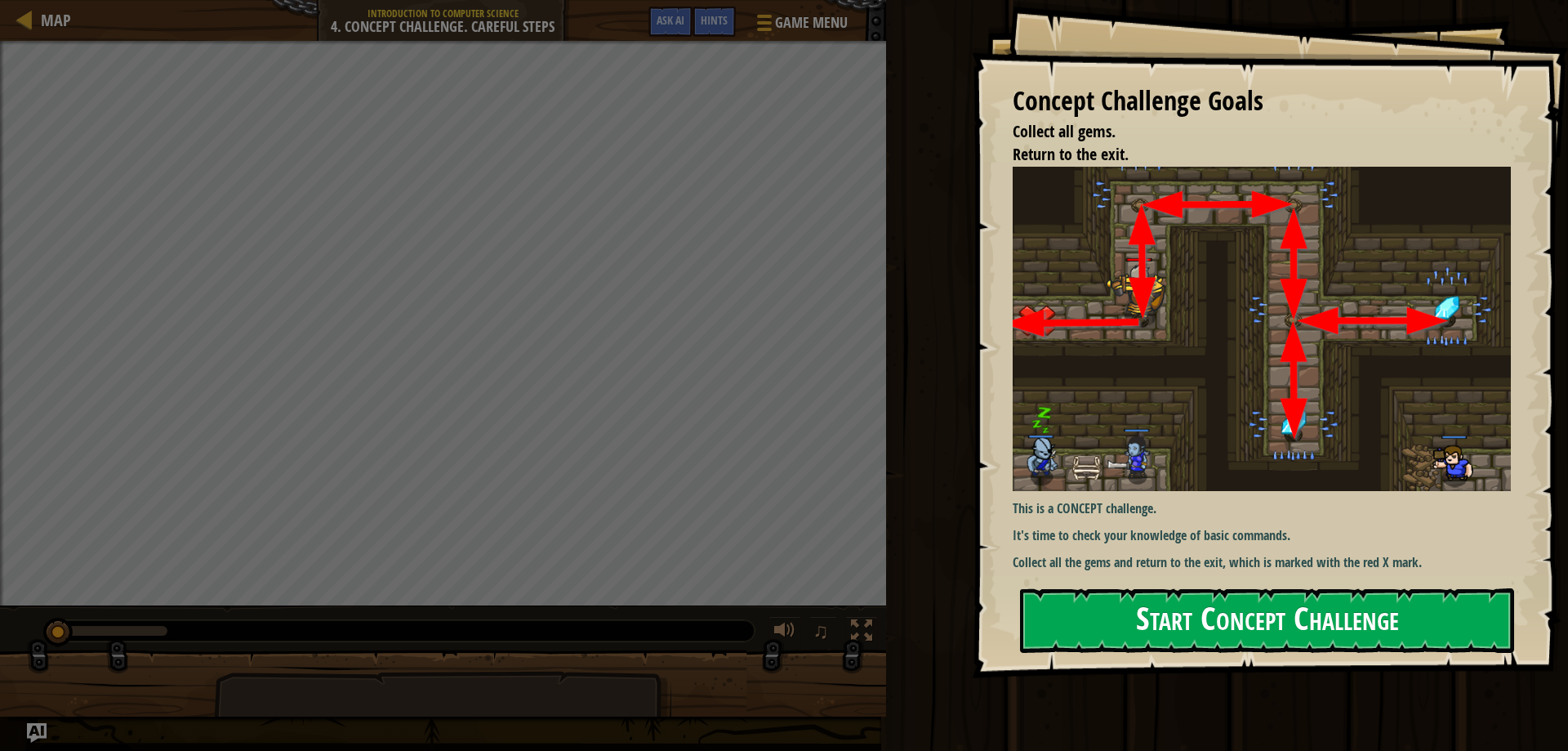
click at [1155, 616] on button "Start Concept Challenge" at bounding box center [1267, 621] width 494 height 65
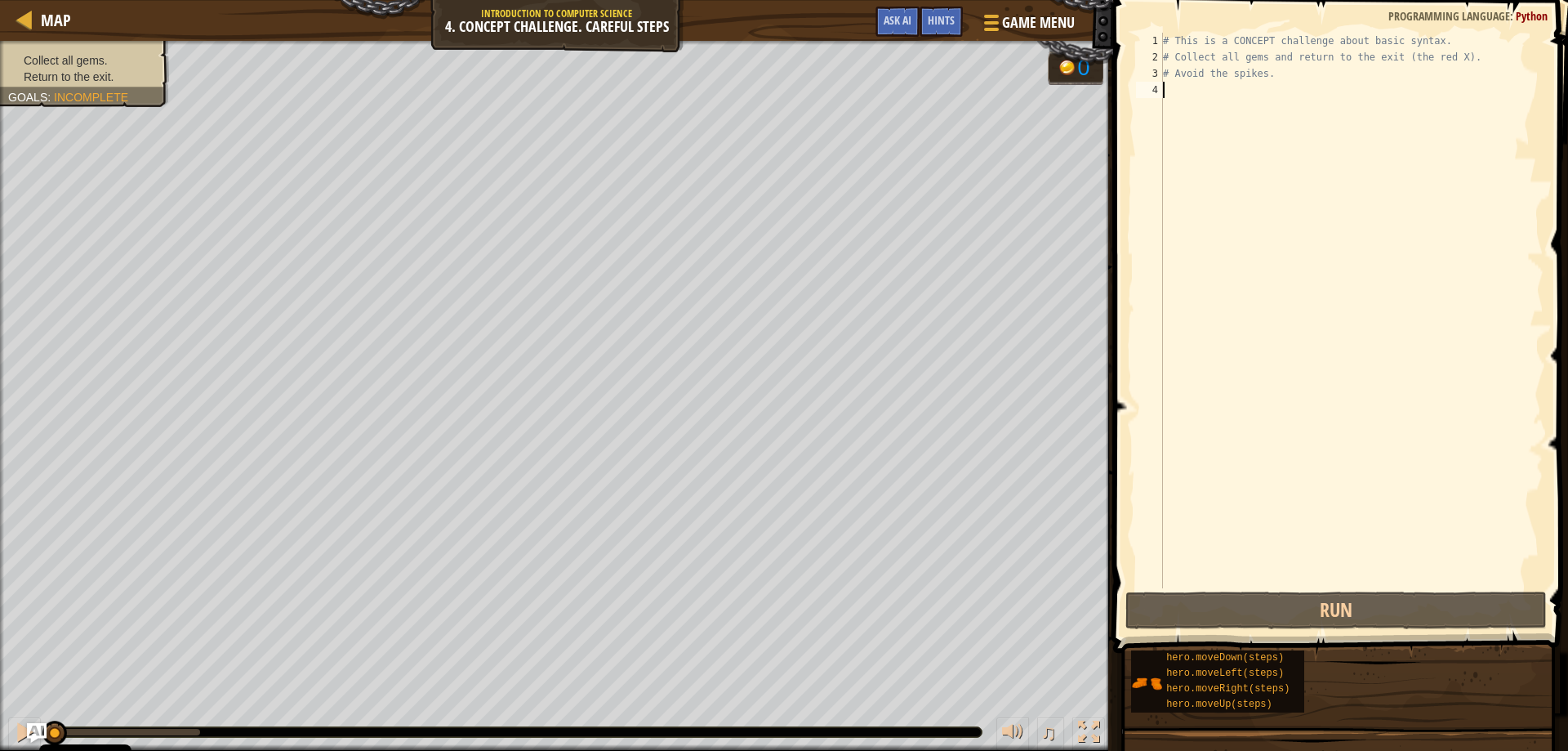
scroll to position [7, 0]
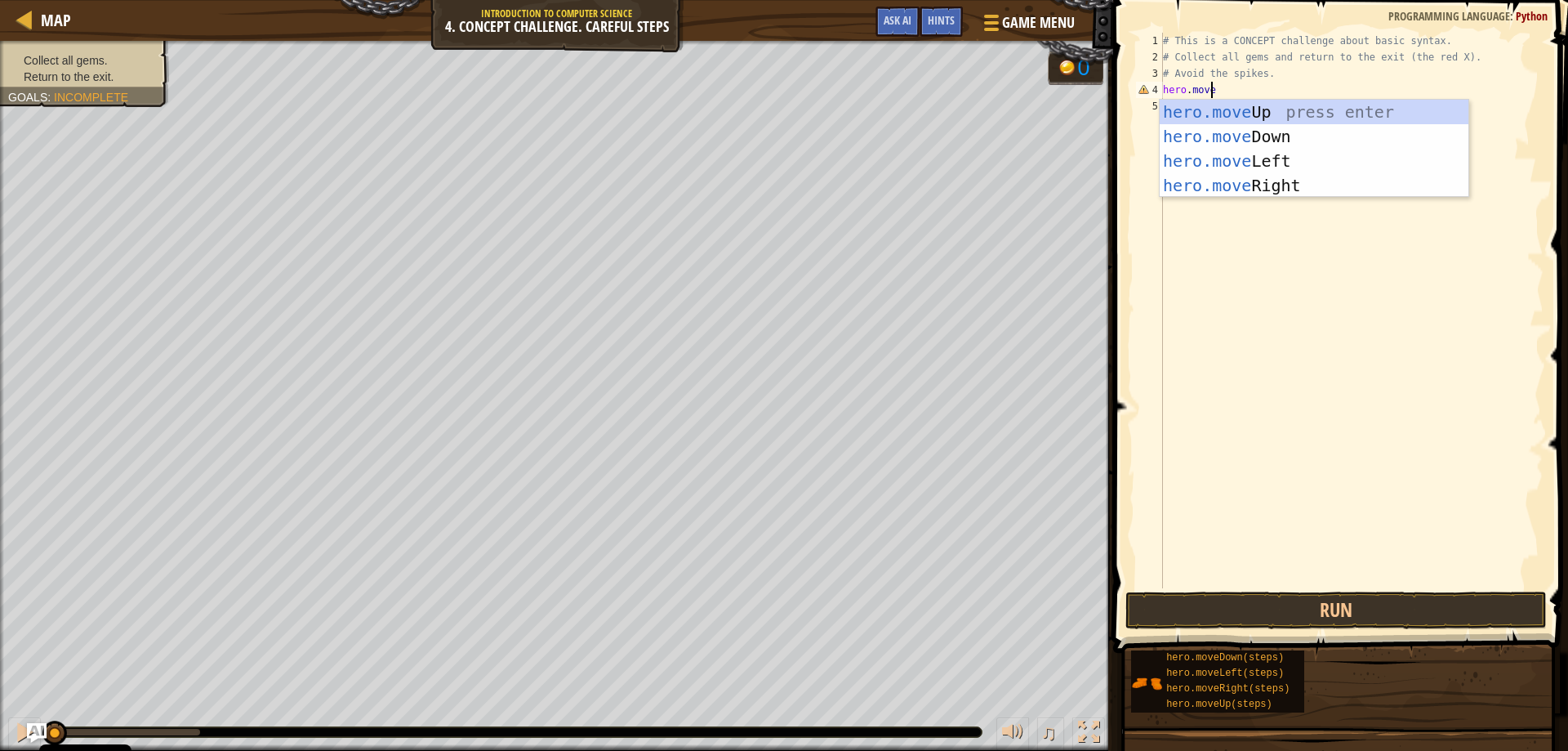
type textarea "hero.moveu"
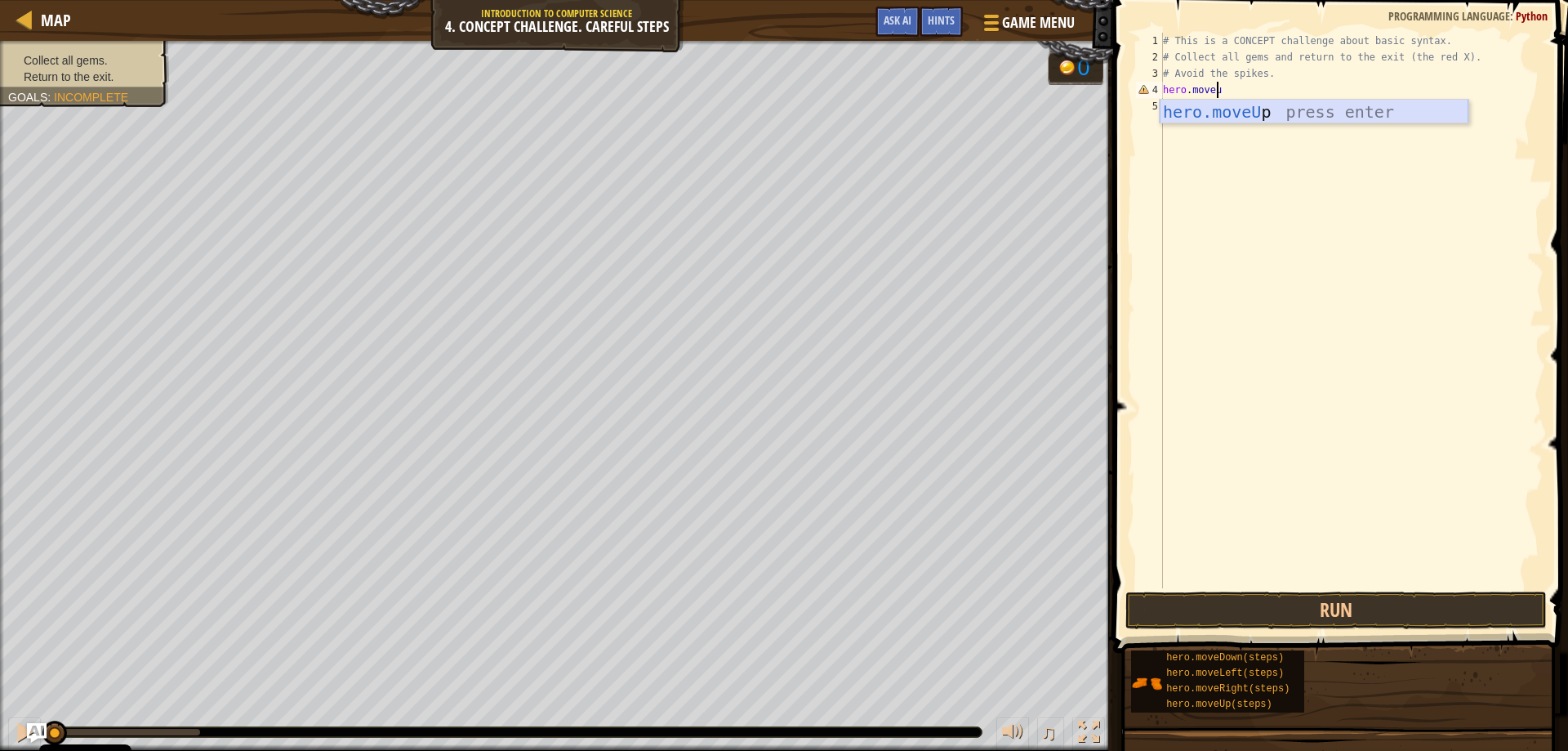
click at [1283, 115] on div "hero.moveU p press enter" at bounding box center [1314, 136] width 309 height 74
type textarea "hero.moveri"
click at [1312, 128] on div "hero.moveRi ght press enter" at bounding box center [1314, 153] width 309 height 74
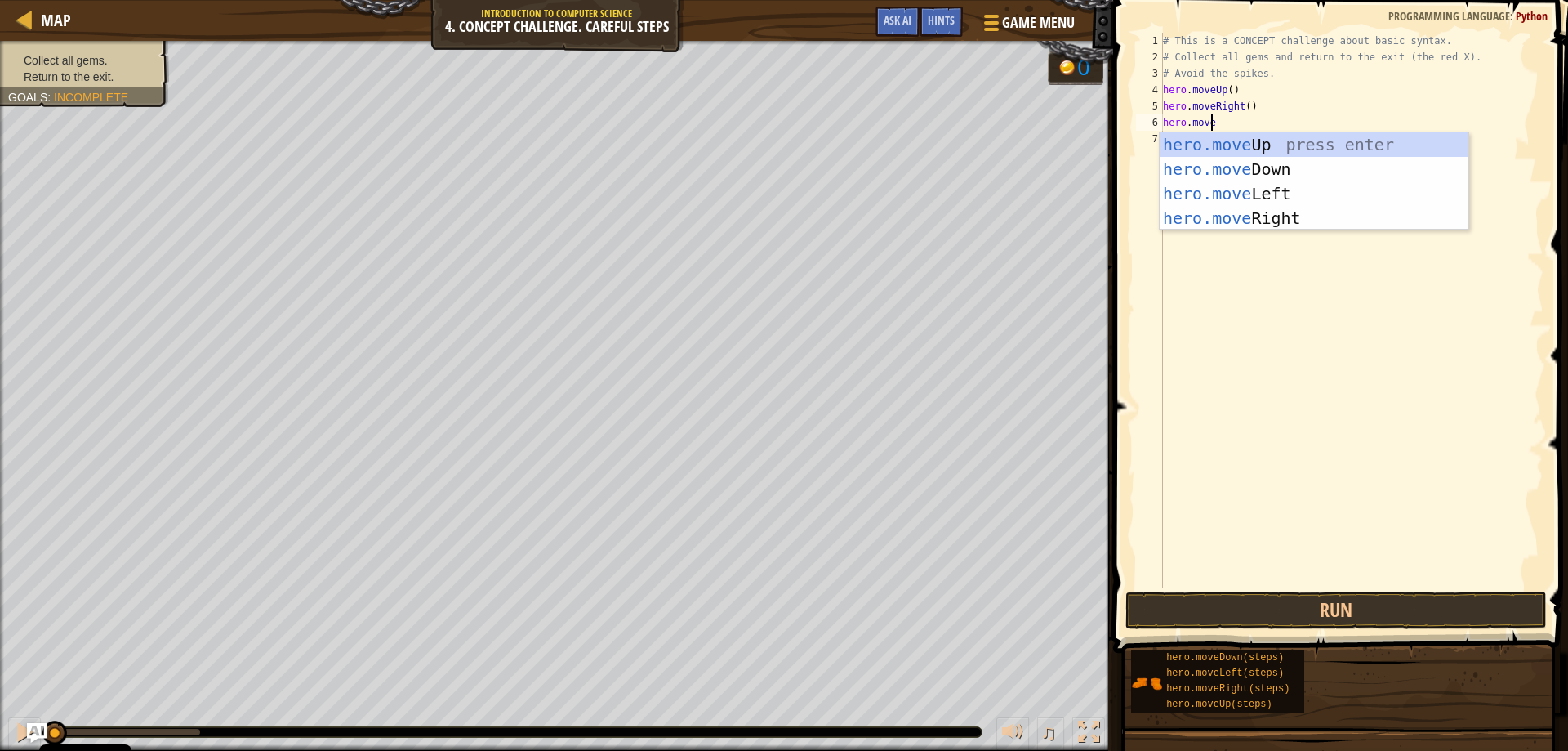
type textarea "hero.moved"
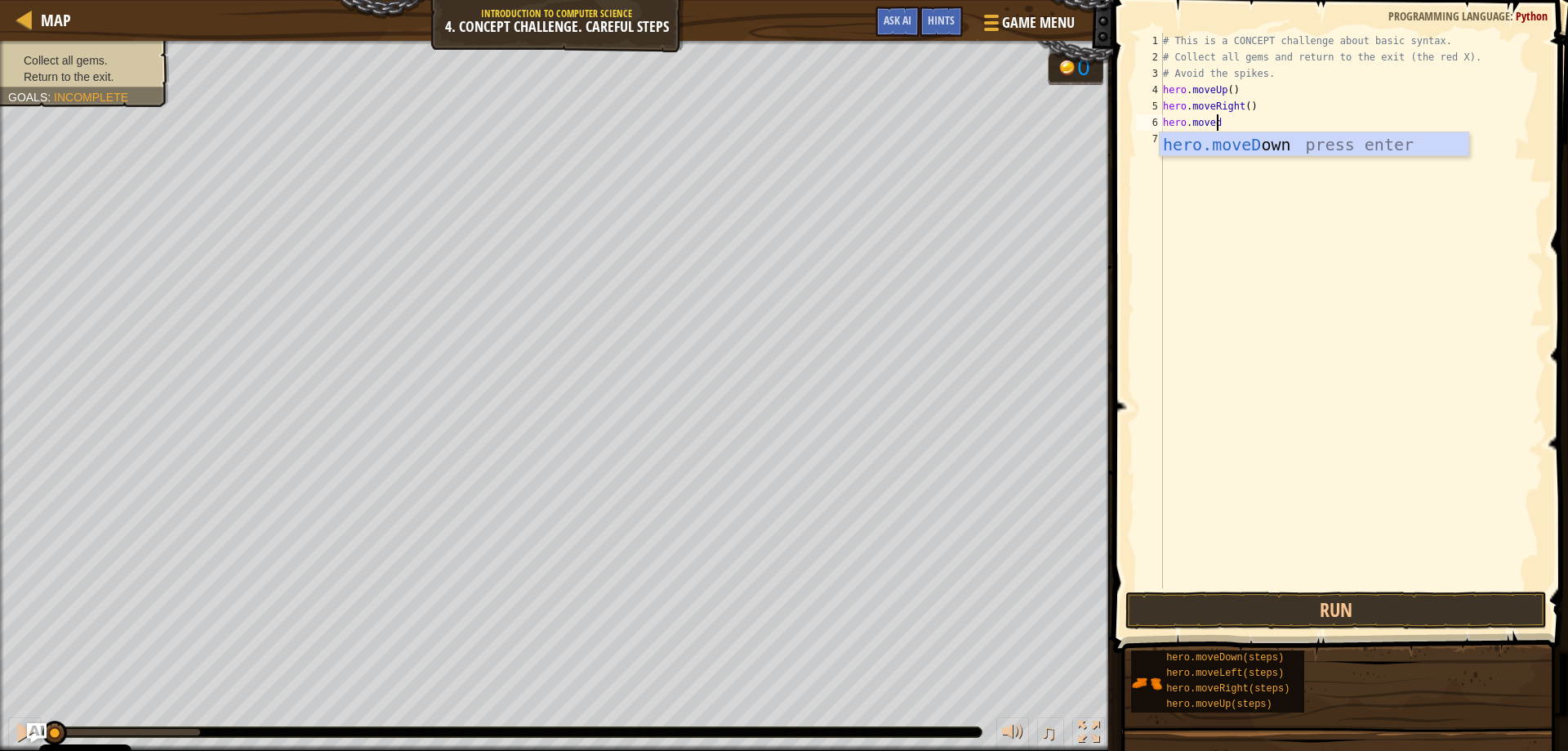
scroll to position [7, 4]
click at [1237, 140] on div "hero.moveD own press enter" at bounding box center [1314, 168] width 309 height 74
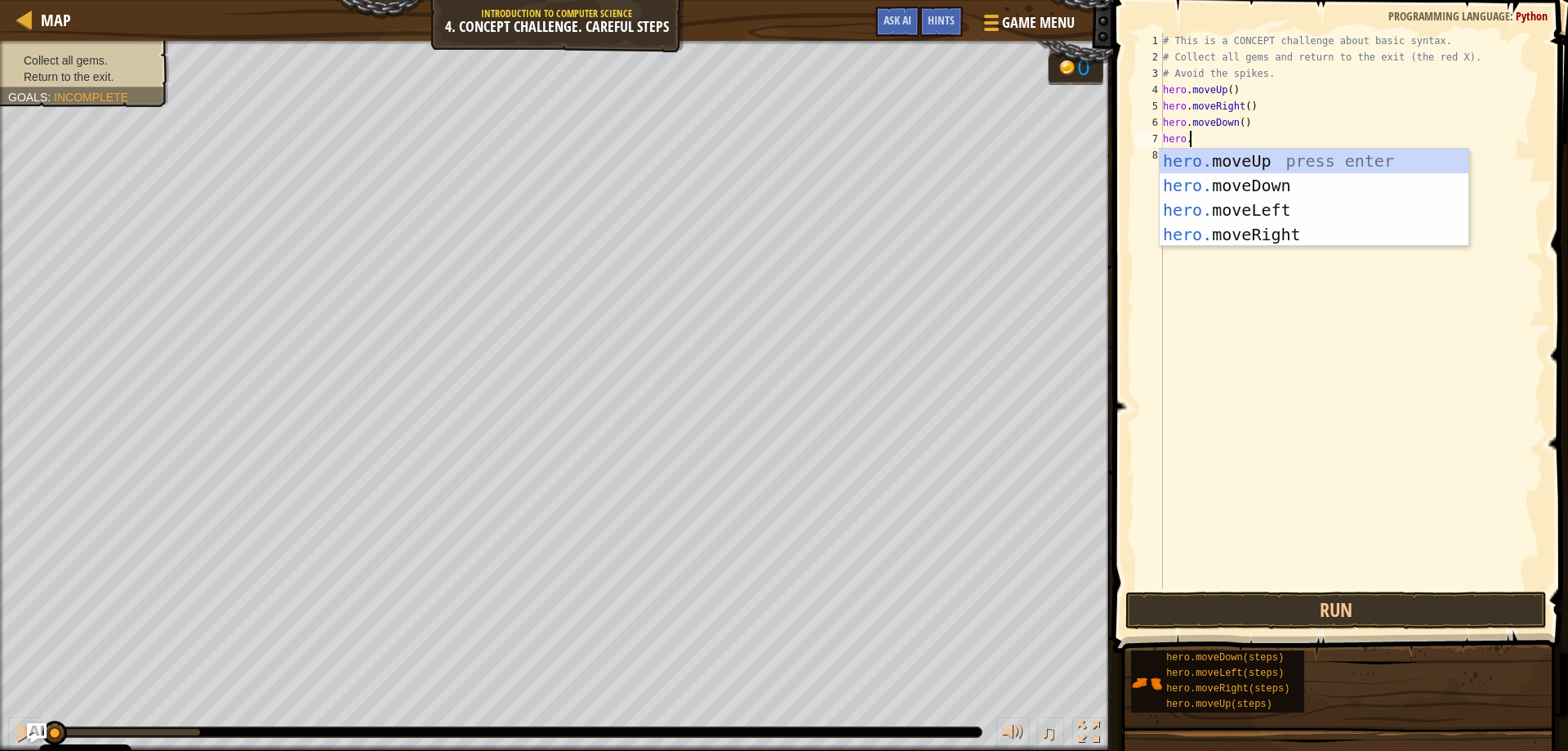
scroll to position [7, 2]
type textarea "hero.m"
click at [1265, 182] on div "hero.m oveUp press enter hero.m oveDown press enter hero.m oveLeft press enter …" at bounding box center [1314, 222] width 309 height 147
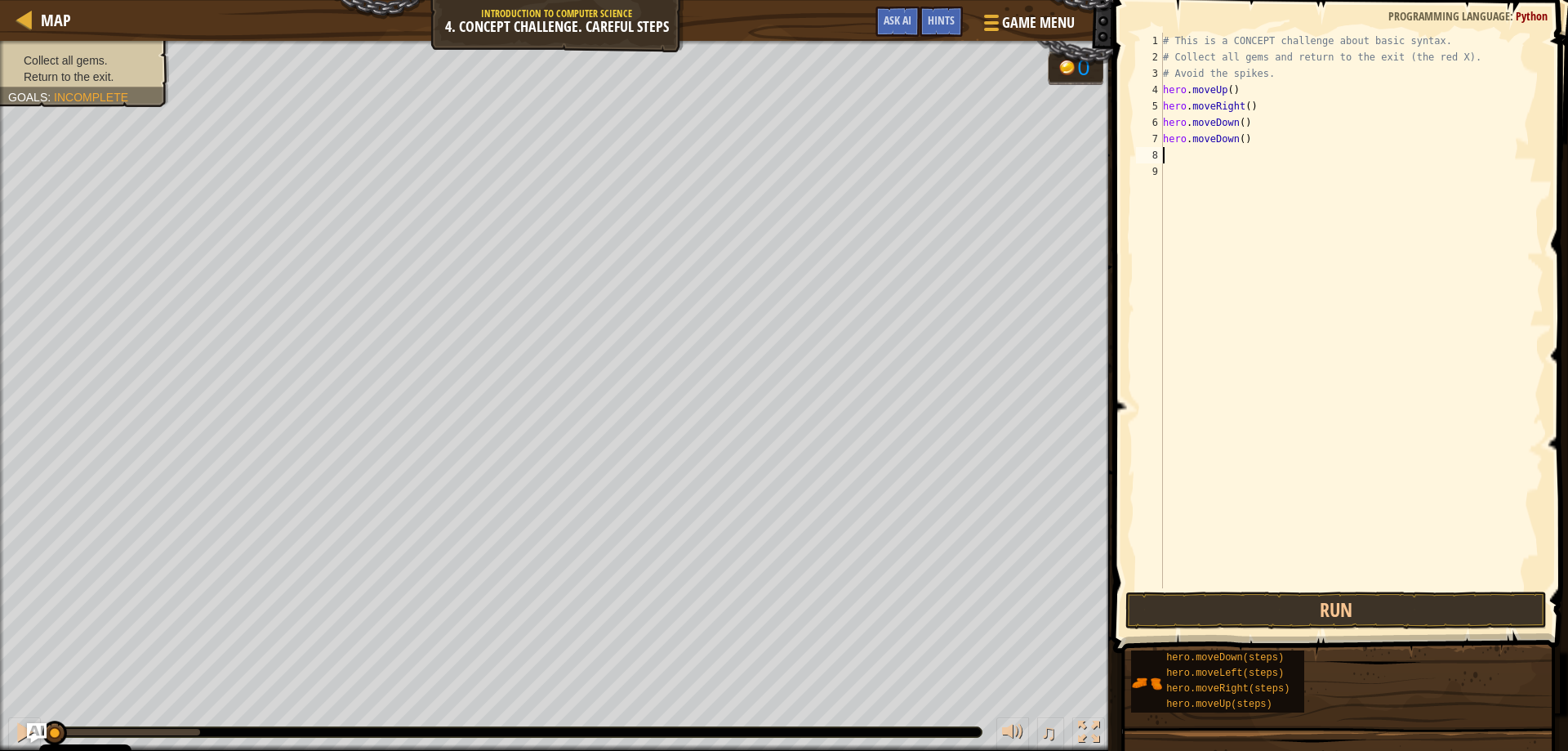
scroll to position [7, 0]
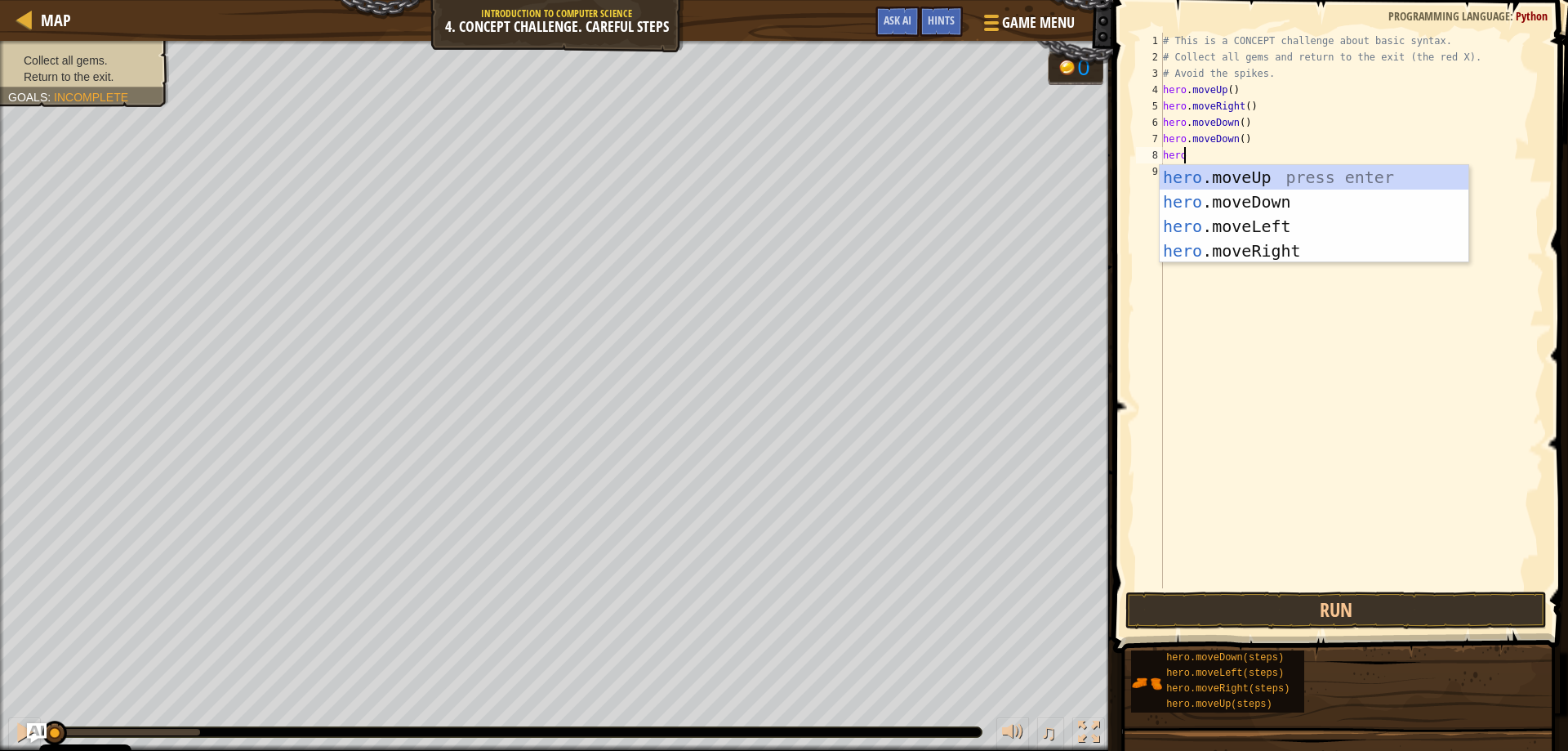
type textarea "hero."
click at [1250, 179] on div "hero. moveUp press enter hero. moveDown press enter hero. moveLeft press enter …" at bounding box center [1314, 238] width 309 height 147
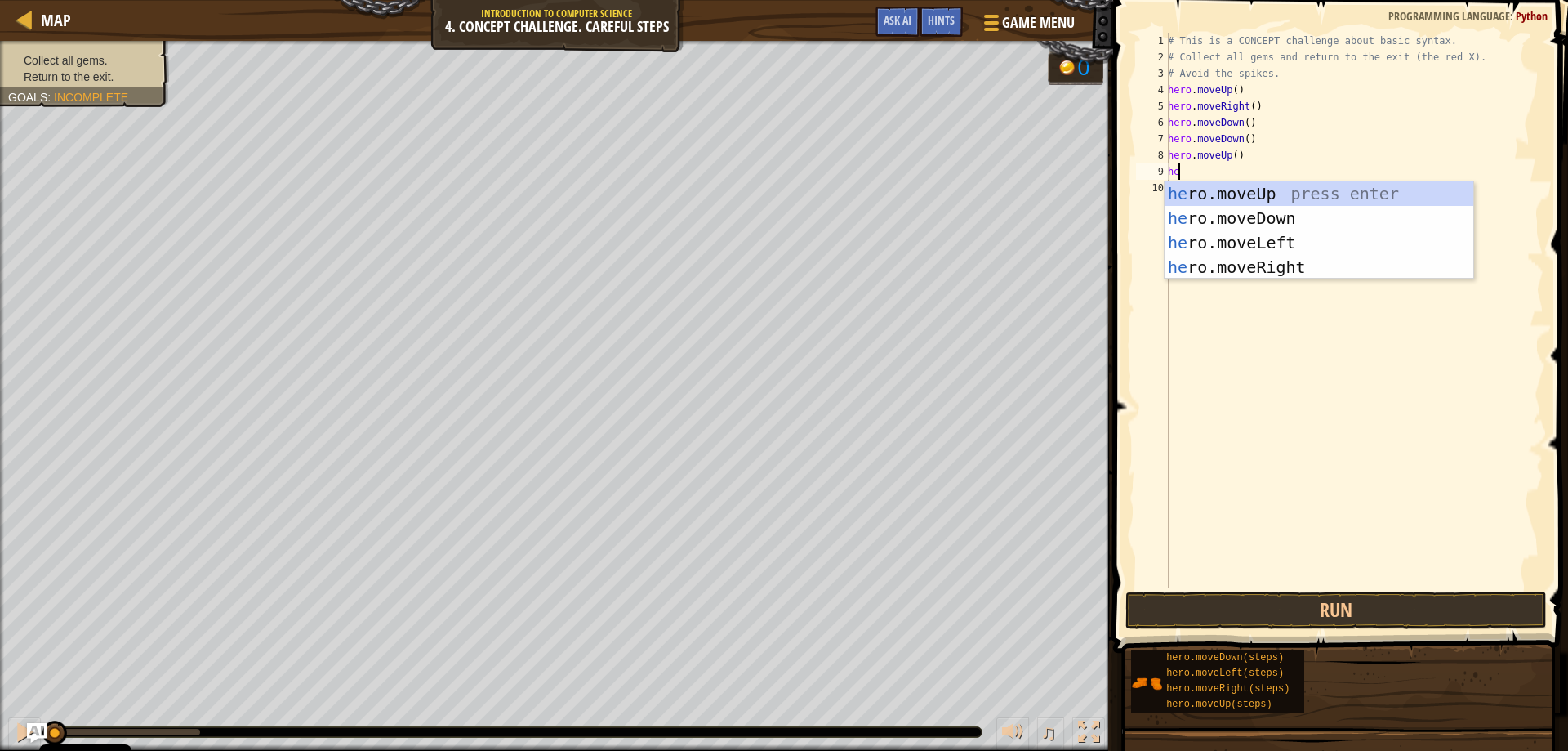
scroll to position [7, 1]
type textarea "hero"
click at [1267, 261] on div "hero .moveUp press enter hero .moveDown press enter hero .moveLeft press enter …" at bounding box center [1319, 255] width 309 height 147
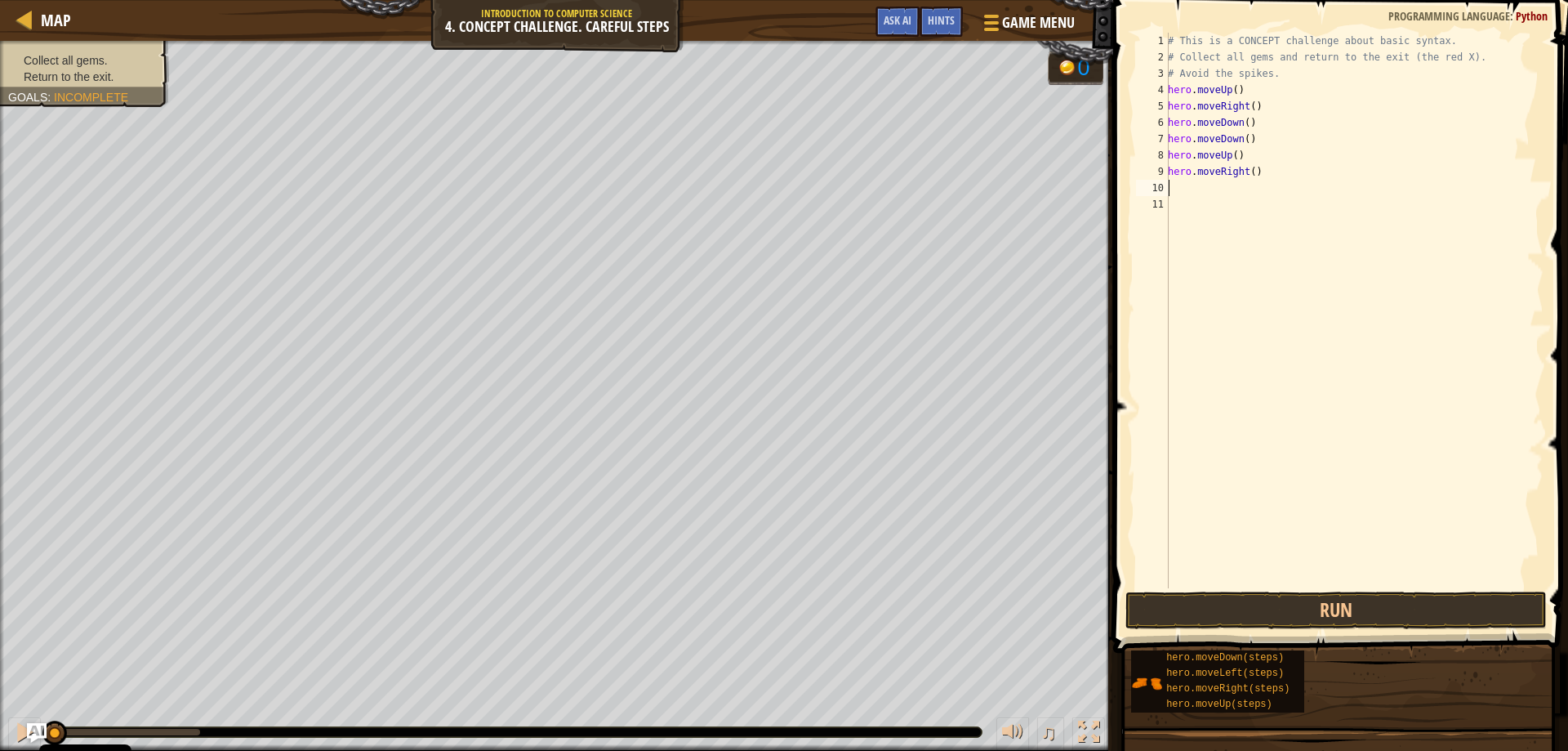
scroll to position [7, 0]
click at [1315, 606] on button "Run" at bounding box center [1336, 610] width 422 height 37
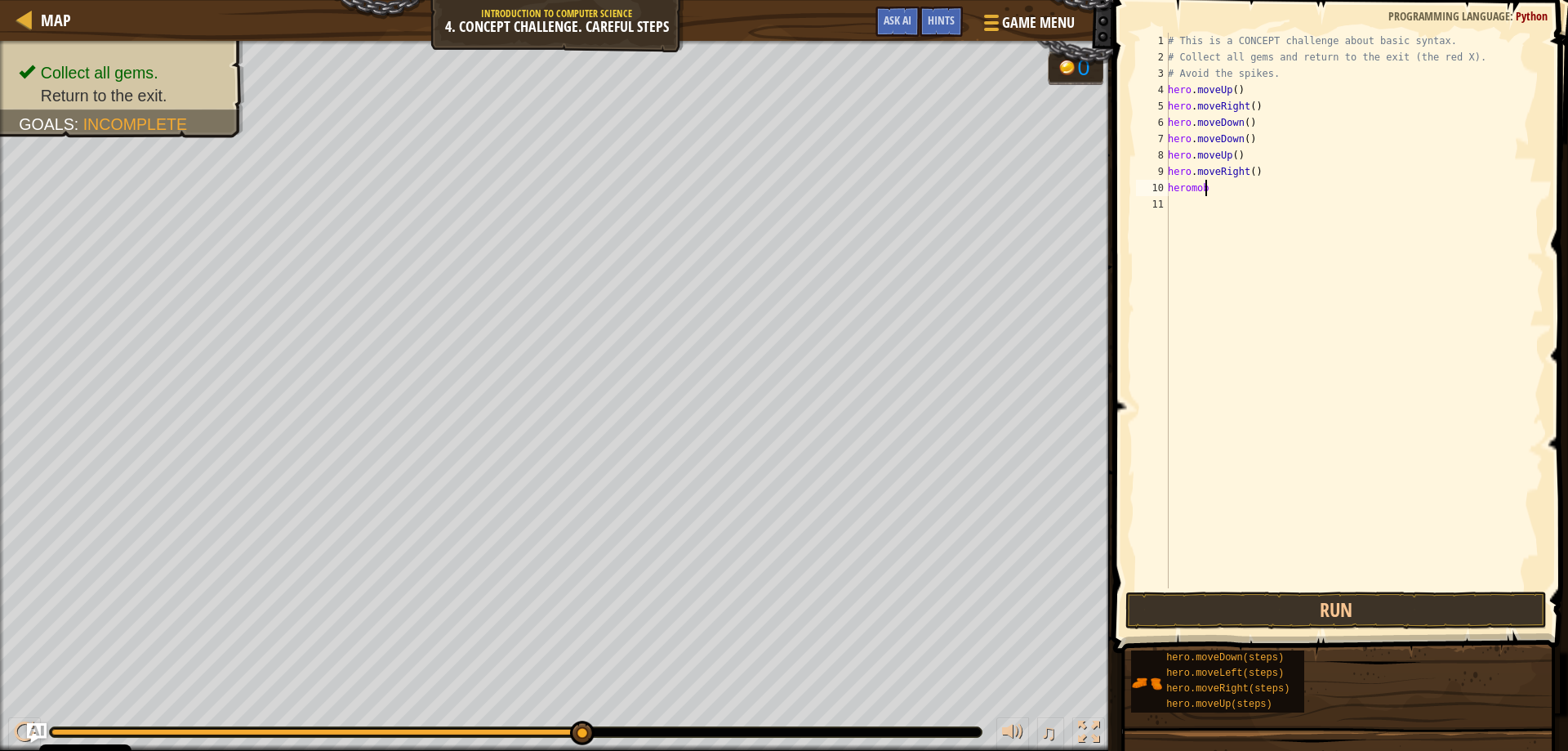
scroll to position [7, 2]
type textarea "heromov"
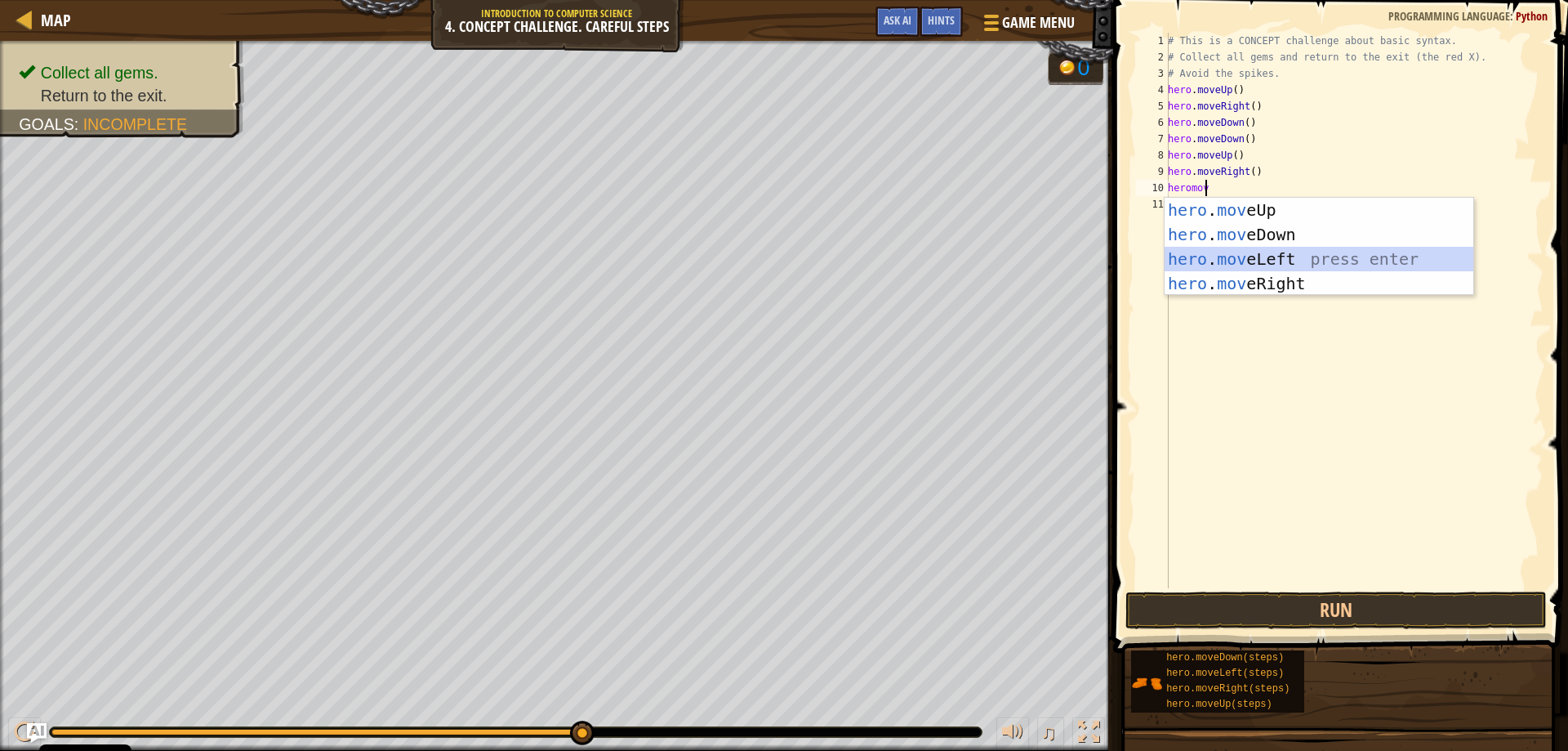
click at [1345, 261] on div "hero . mov eUp press enter hero . mov eDown press enter hero . mov eLeft press …" at bounding box center [1319, 271] width 309 height 147
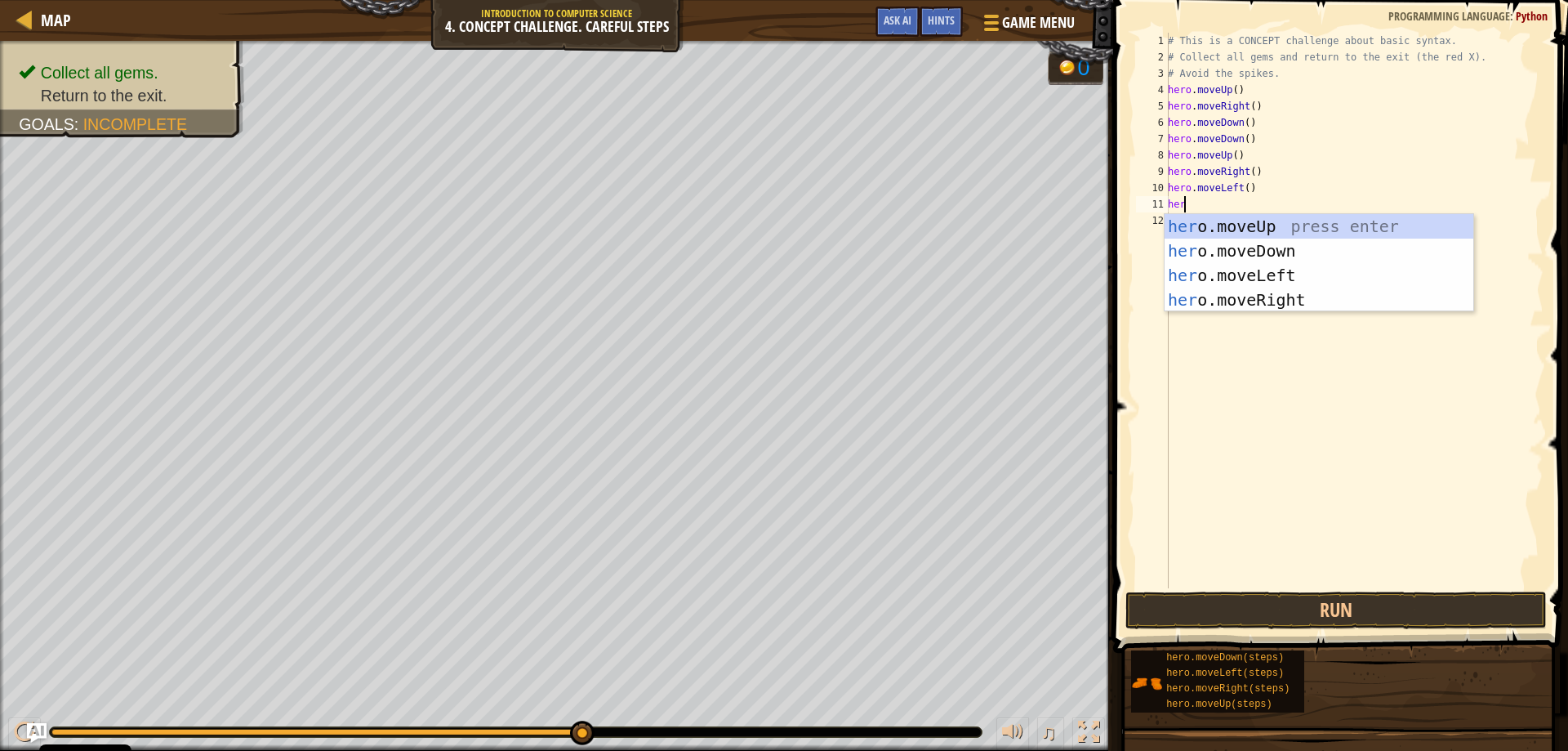
scroll to position [7, 1]
type textarea "hero"
click at [1264, 220] on div "hero .moveUp press enter hero .moveDown press enter hero .moveLeft press enter …" at bounding box center [1319, 287] width 309 height 147
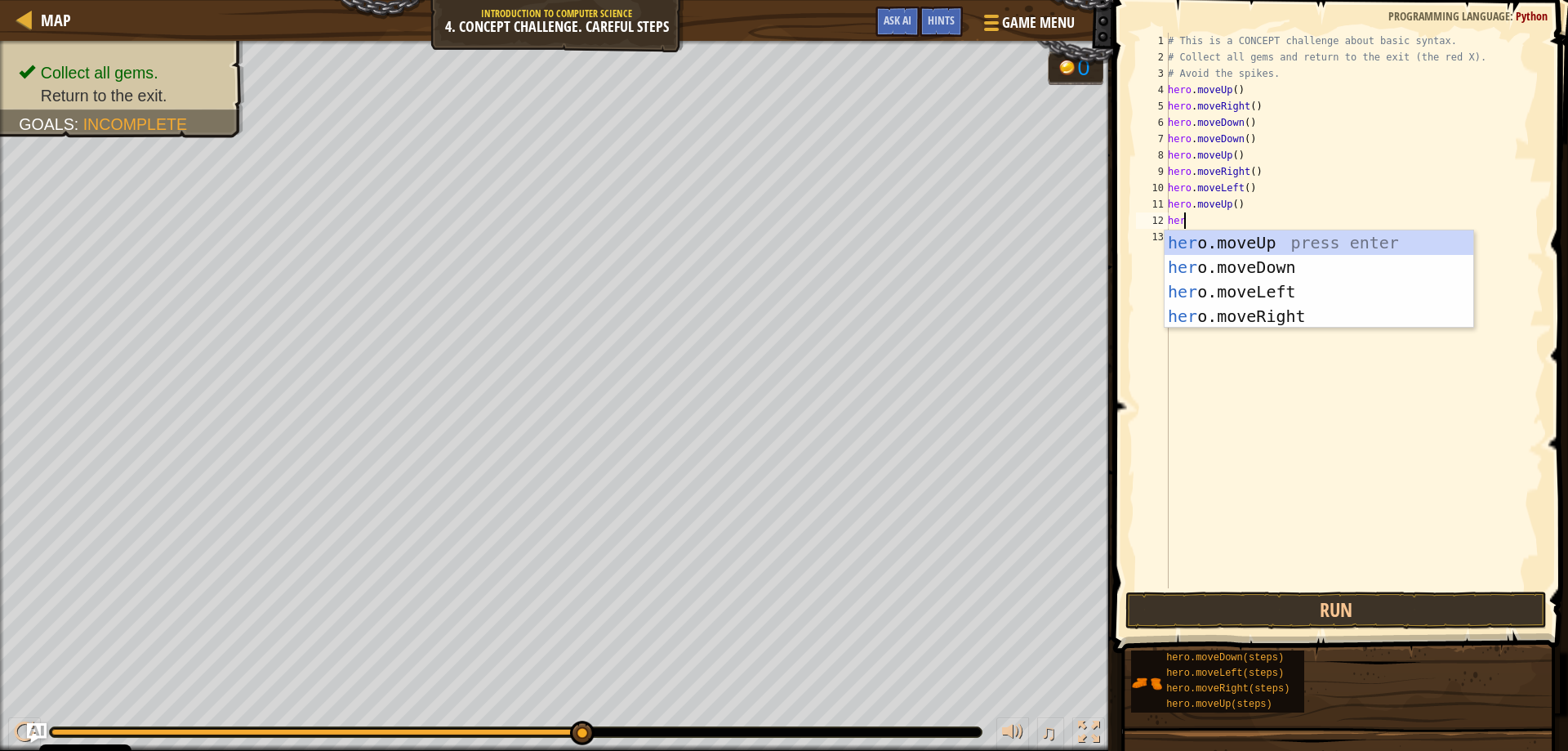
type textarea "hero"
click at [1277, 315] on div "hero .moveUp press enter hero .moveDown press enter hero .moveLeft press enter …" at bounding box center [1319, 304] width 309 height 147
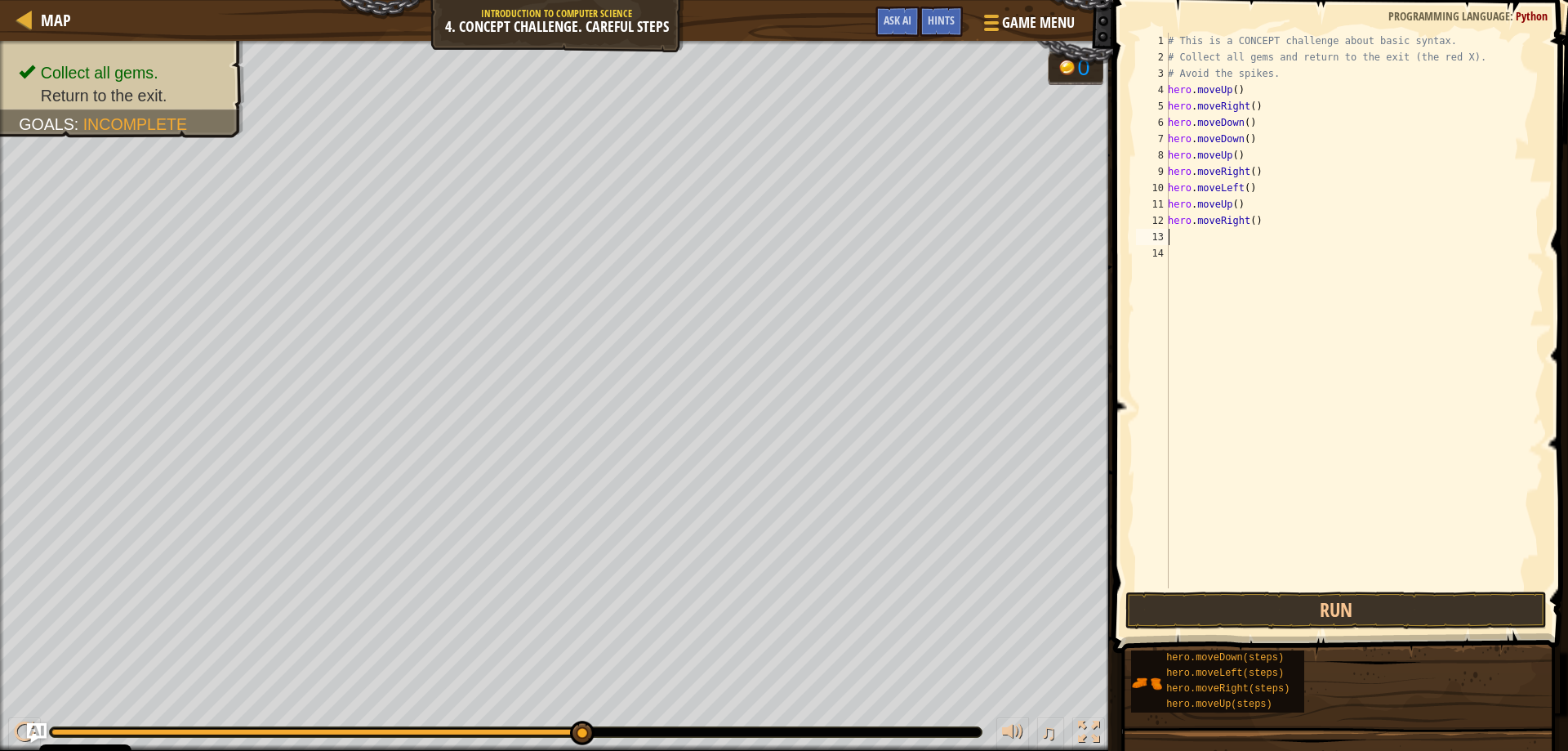
scroll to position [7, 0]
click at [1241, 217] on div "# This is a CONCEPT challenge about basic syntax. # Collect all gems and return…" at bounding box center [1354, 326] width 379 height 588
click at [1258, 251] on div "hero.moveLeft press enter" at bounding box center [1319, 267] width 309 height 74
type textarea "hero.moveLeft"
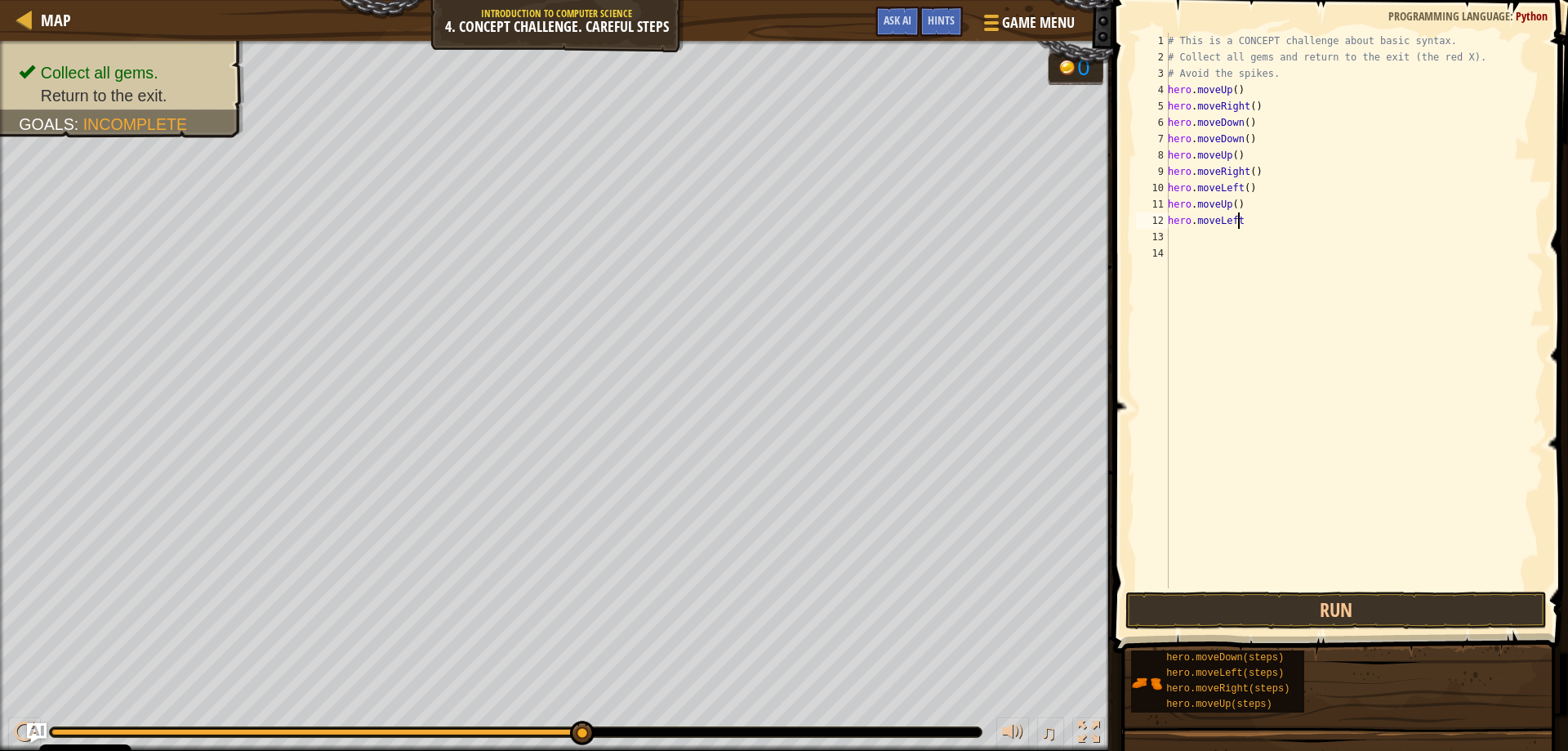
scroll to position [7, 5]
click at [1235, 240] on div "# This is a CONCEPT challenge about basic syntax. # Collect all gems and return…" at bounding box center [1354, 326] width 379 height 588
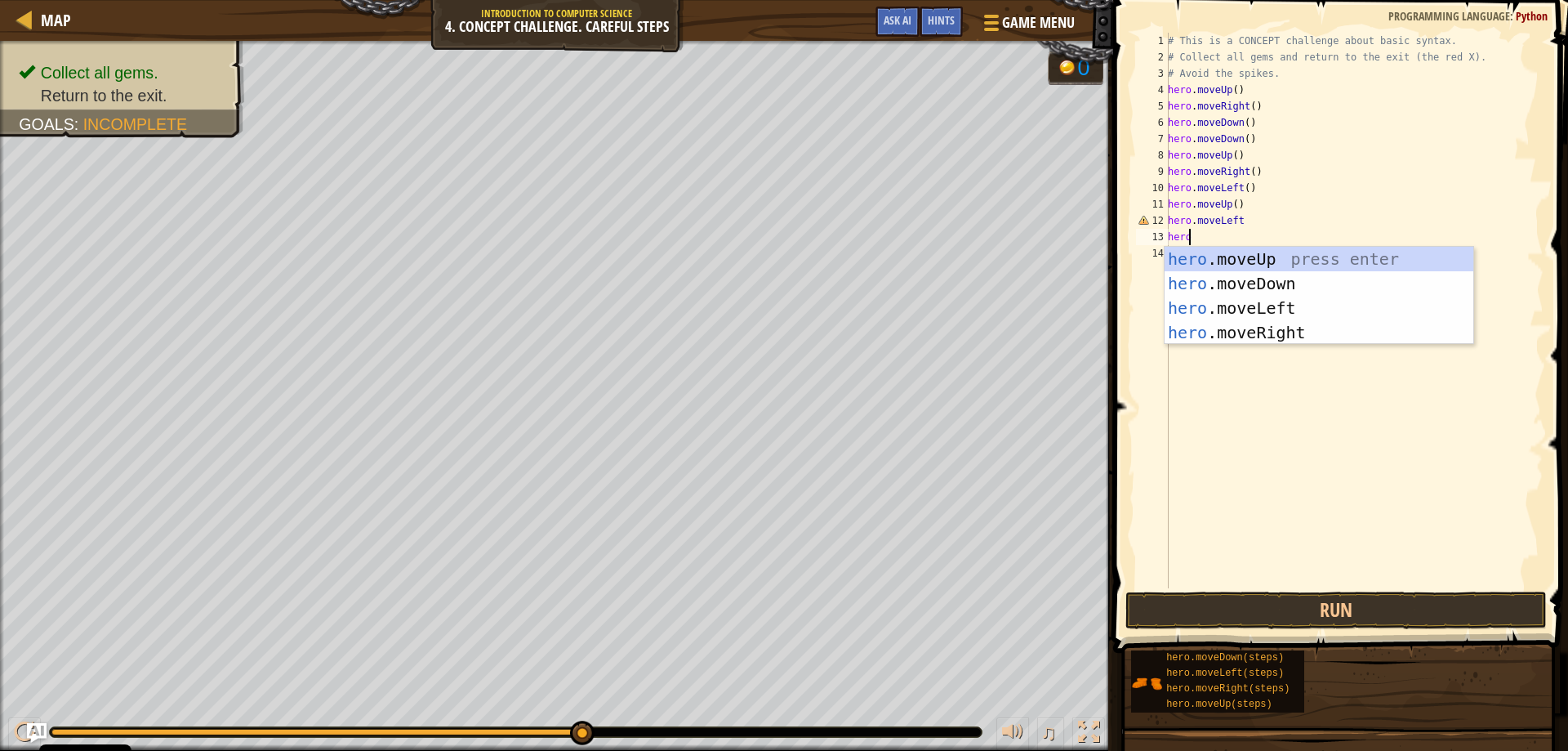
type textarea "herom"
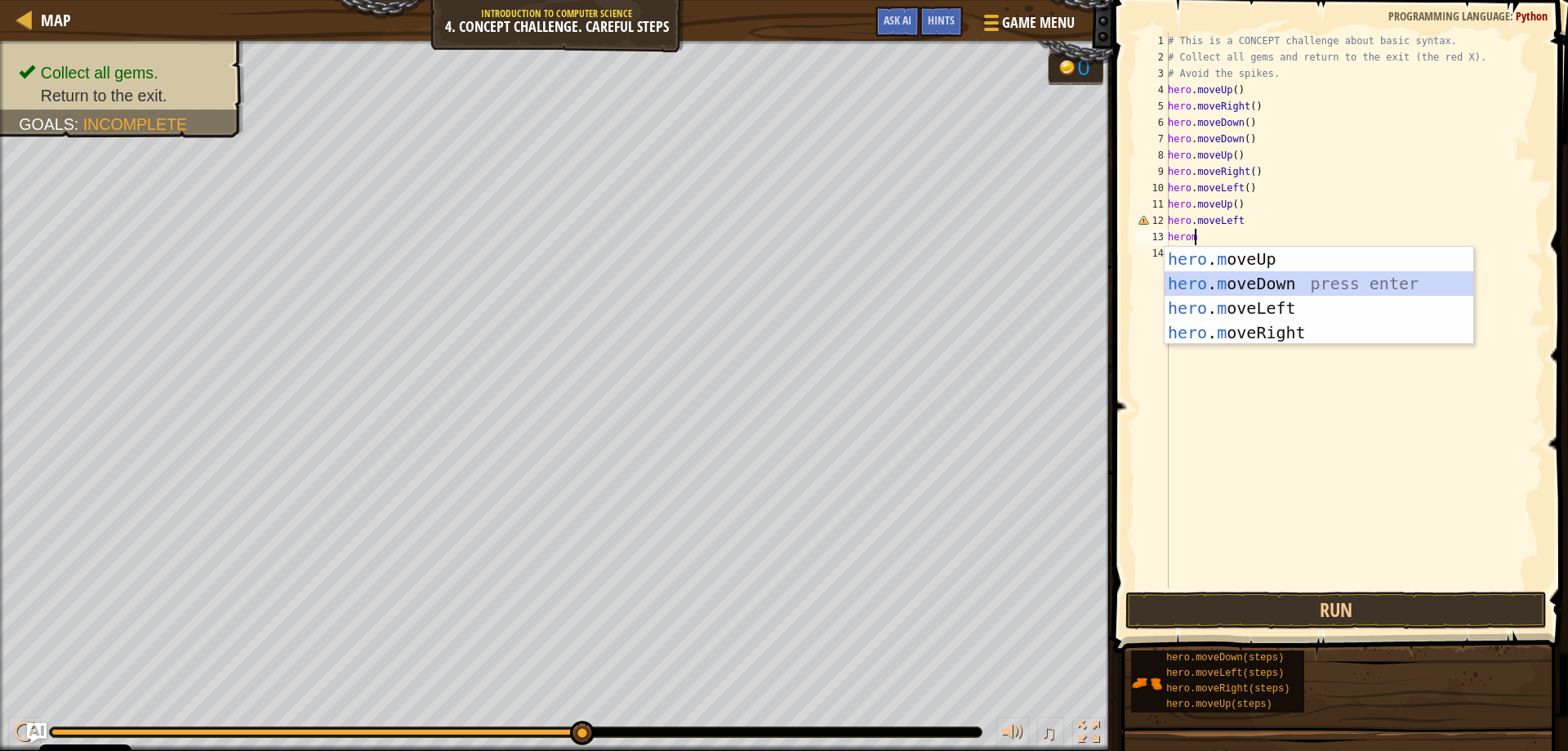
click at [1259, 286] on div "hero . m oveUp press enter hero . m oveDown press enter hero . m oveLeft press …" at bounding box center [1319, 319] width 309 height 147
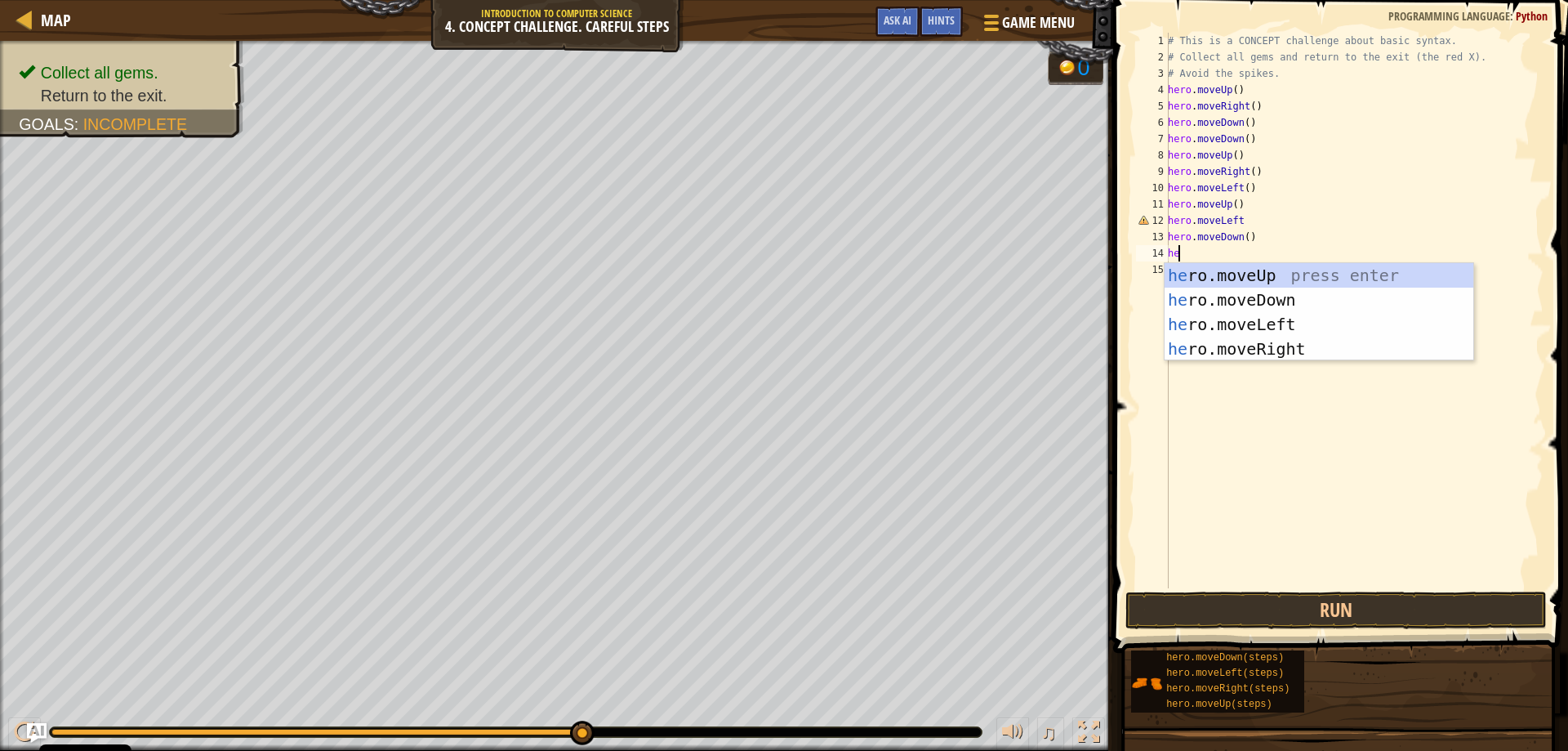
scroll to position [7, 1]
type textarea "hero"
click at [1288, 320] on div "hero .moveUp press enter hero .moveDown press enter hero .moveLeft press enter …" at bounding box center [1319, 336] width 309 height 147
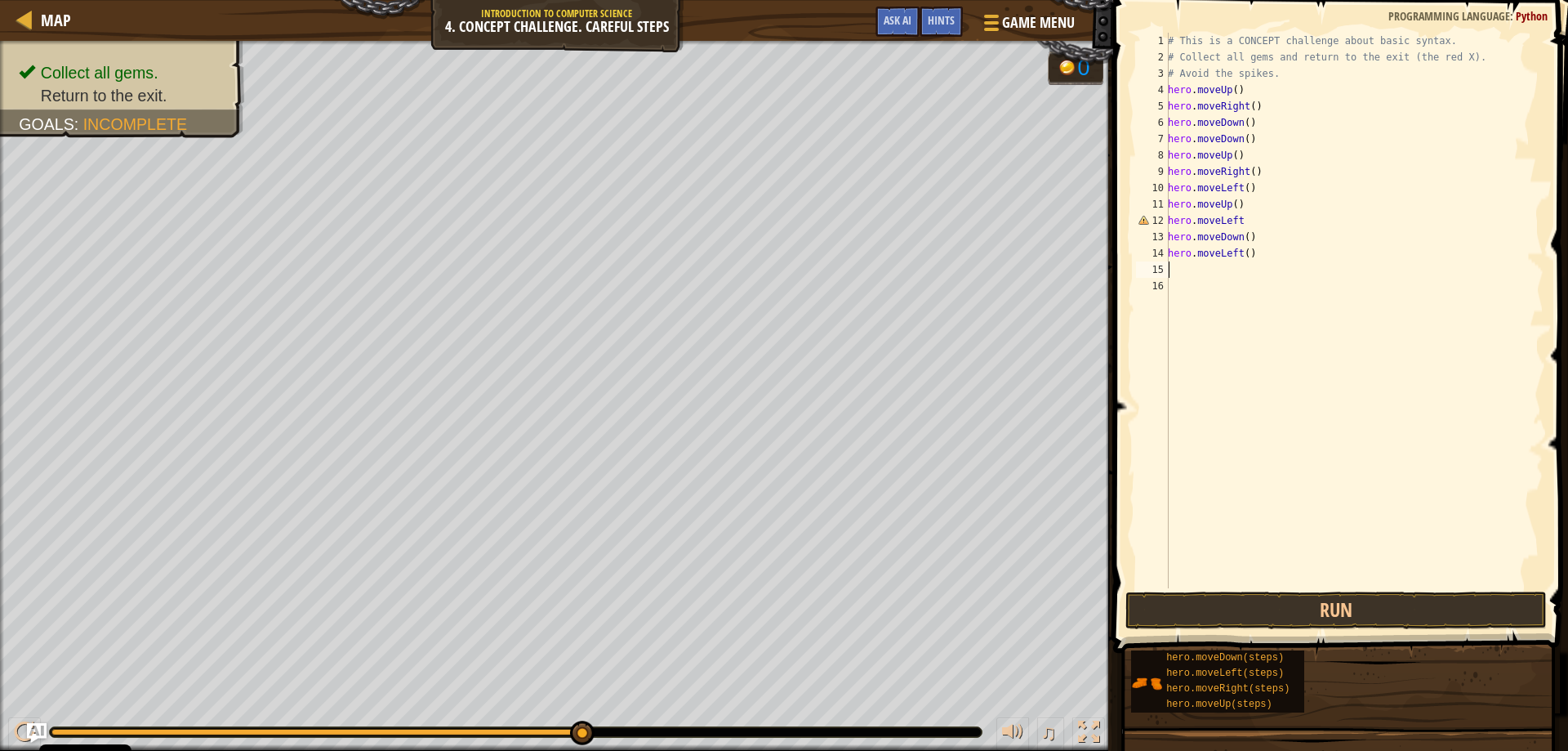
scroll to position [7, 0]
click at [1328, 603] on button "Run" at bounding box center [1336, 610] width 422 height 37
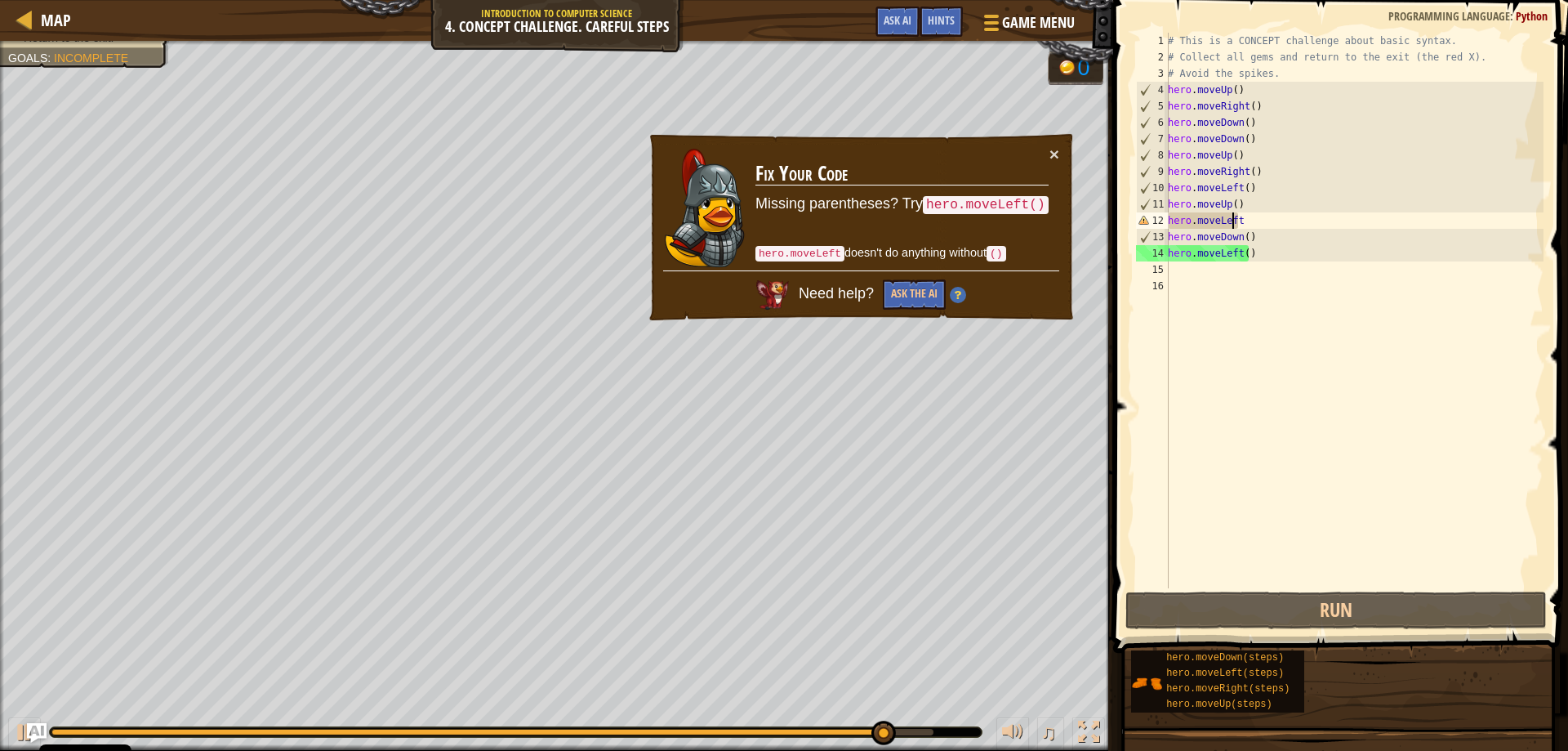
click at [1231, 225] on div "# This is a CONCEPT challenge about basic syntax. # Collect all gems and return…" at bounding box center [1354, 326] width 379 height 588
click at [1150, 218] on div "12" at bounding box center [1152, 221] width 32 height 17
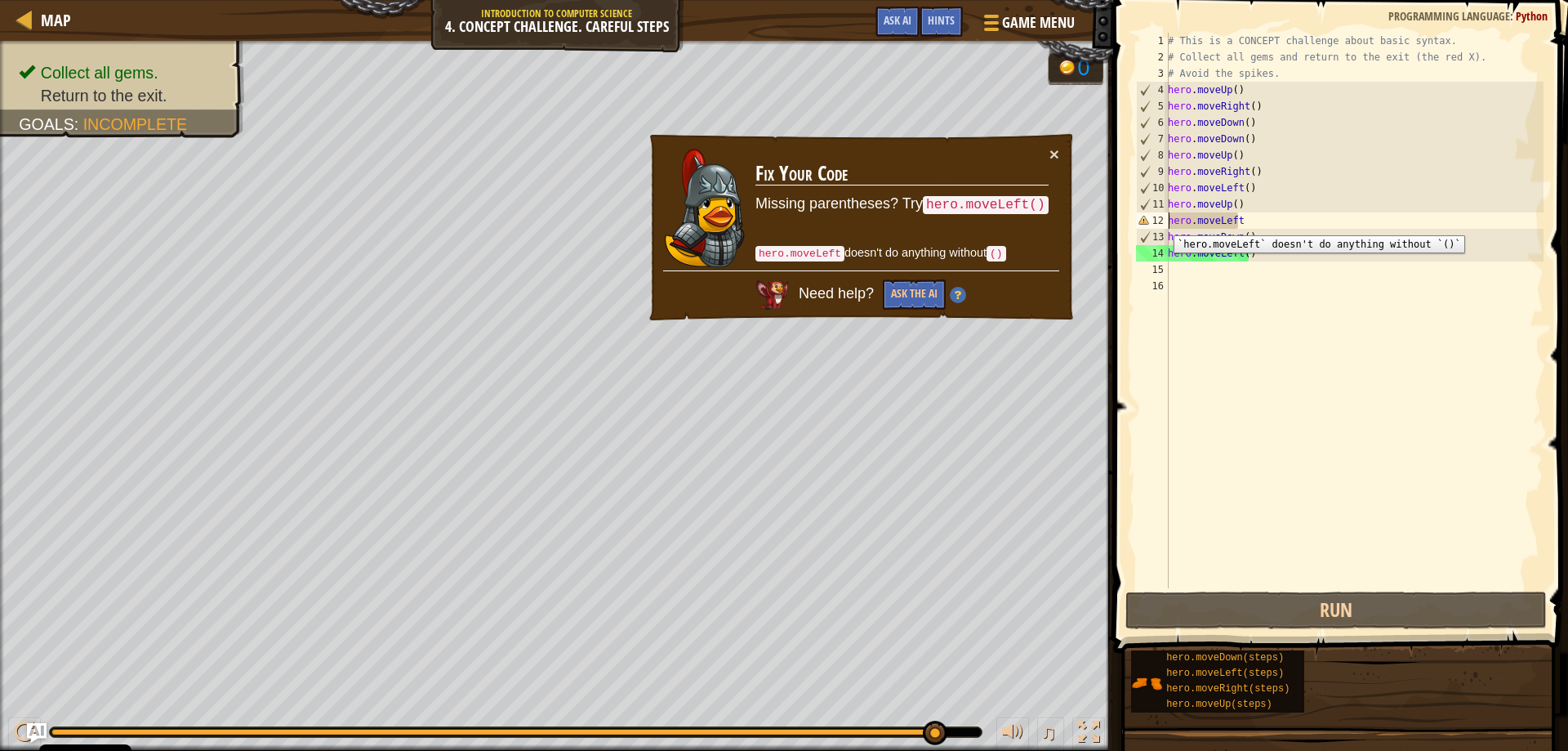
click at [1161, 223] on div "12" at bounding box center [1152, 221] width 32 height 17
click at [1243, 216] on div "# This is a CONCEPT challenge about basic syntax. # Collect all gems and return…" at bounding box center [1354, 326] width 379 height 588
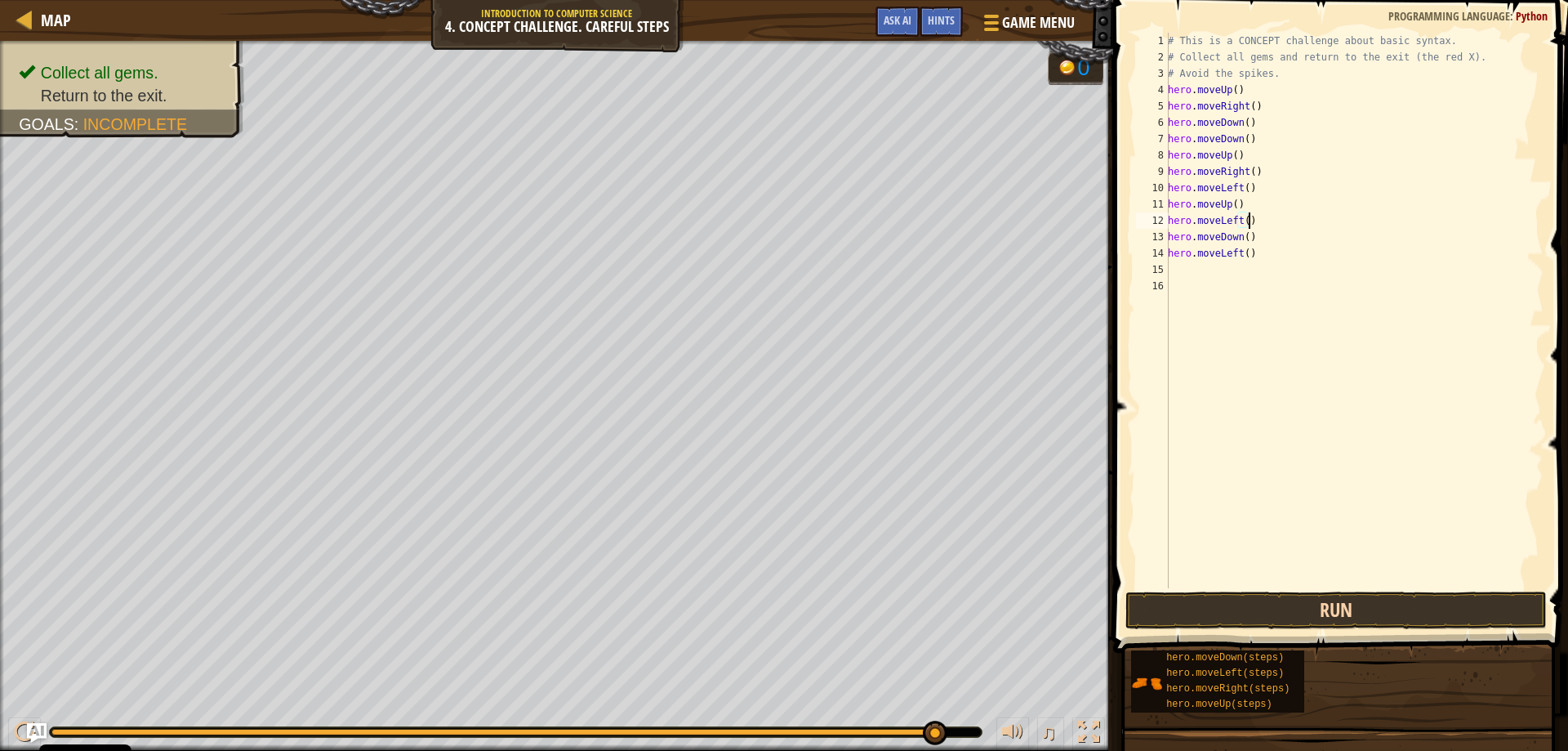
type textarea "hero.moveLeft()"
click at [1273, 622] on button "Run" at bounding box center [1336, 610] width 422 height 37
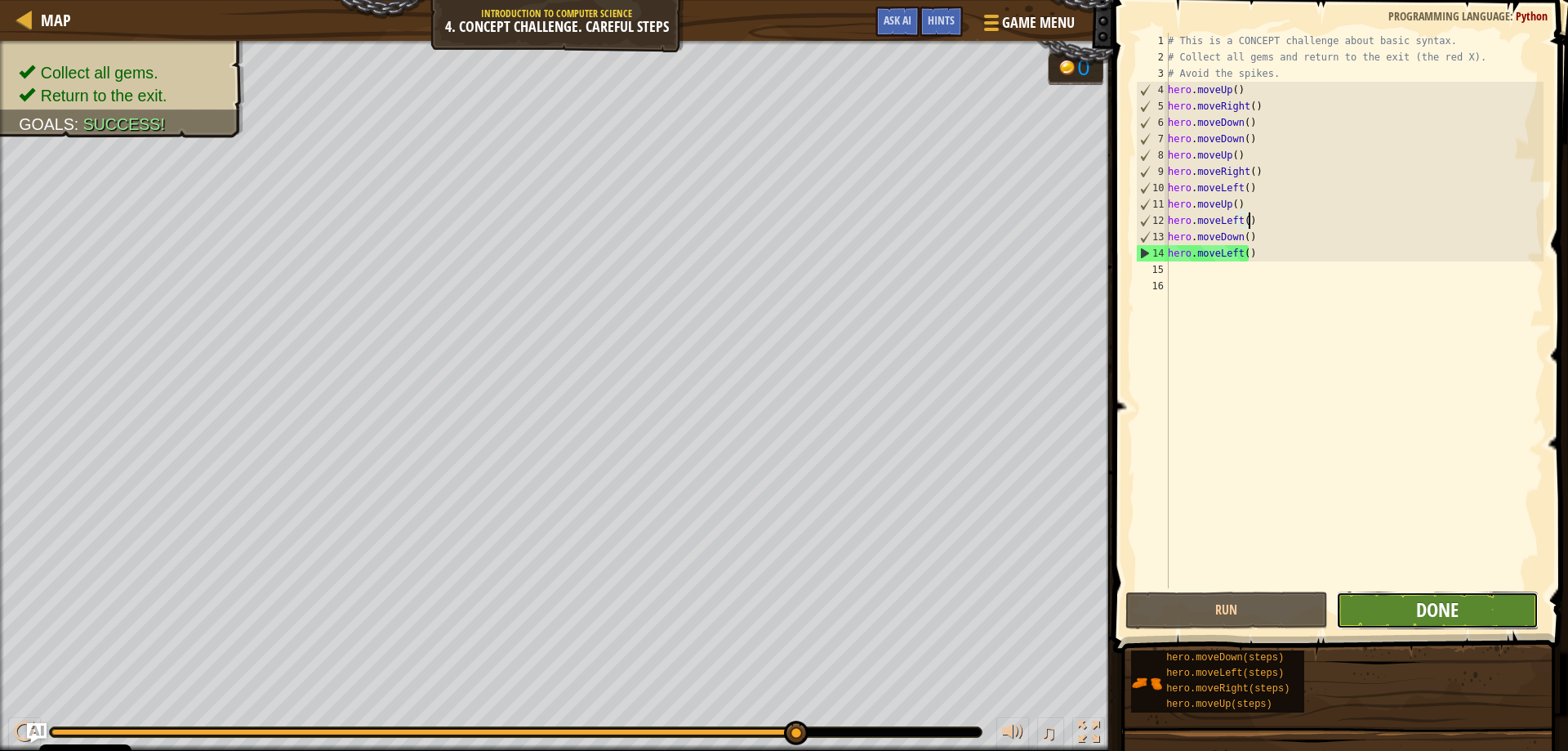
click at [1431, 612] on span "Done" at bounding box center [1437, 609] width 42 height 26
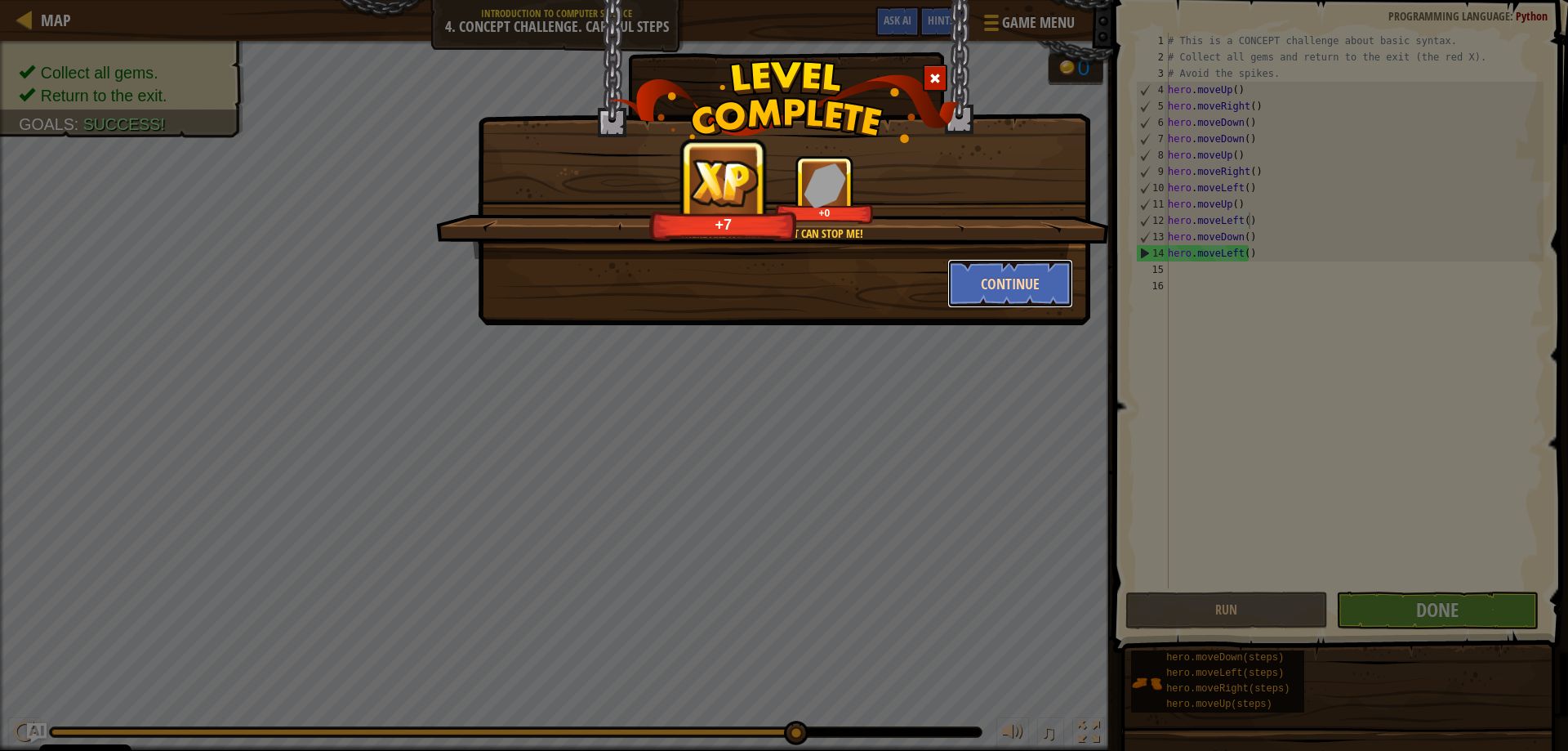
click at [1040, 274] on button "Continue" at bounding box center [1010, 283] width 127 height 49
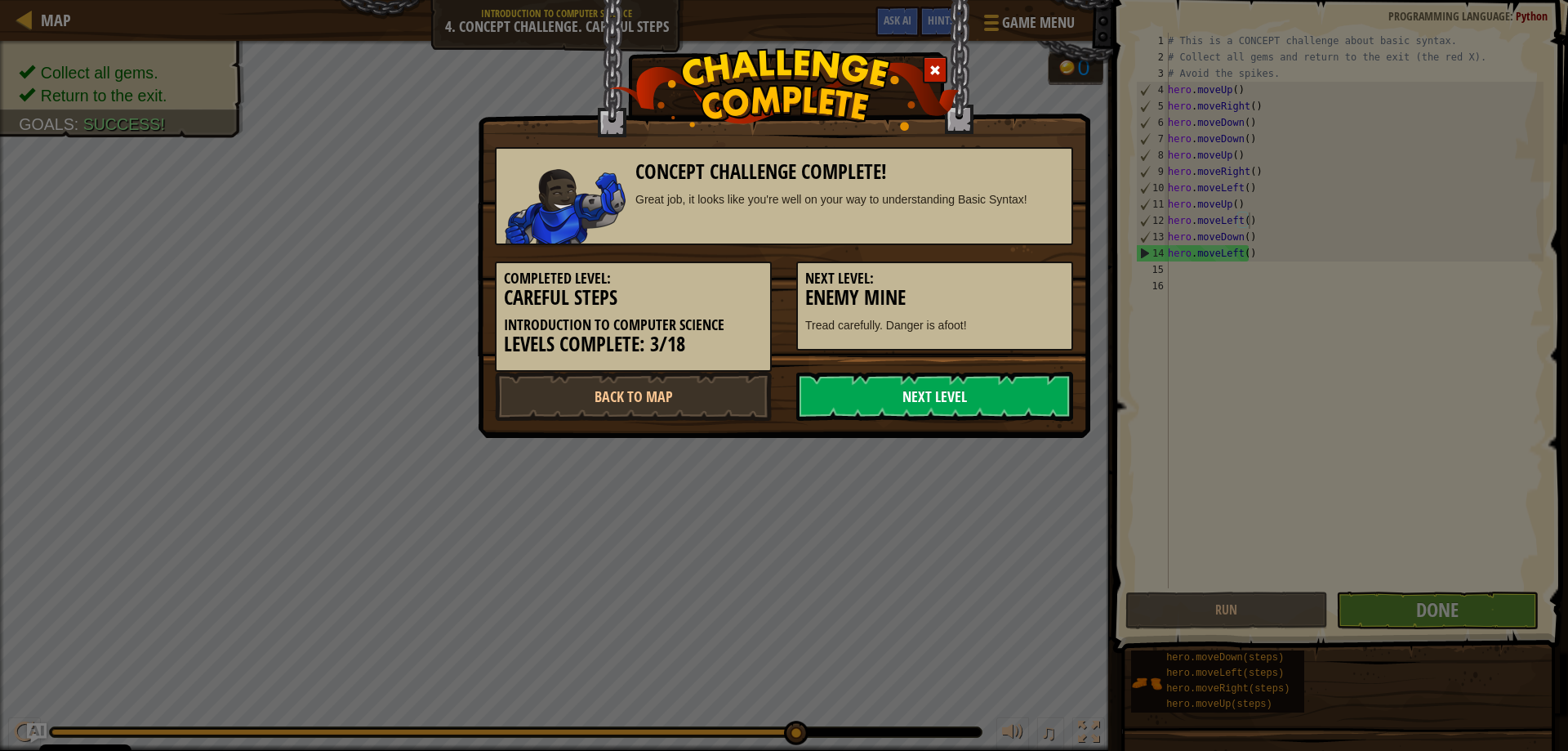
click at [982, 398] on link "Next Level" at bounding box center [935, 396] width 277 height 49
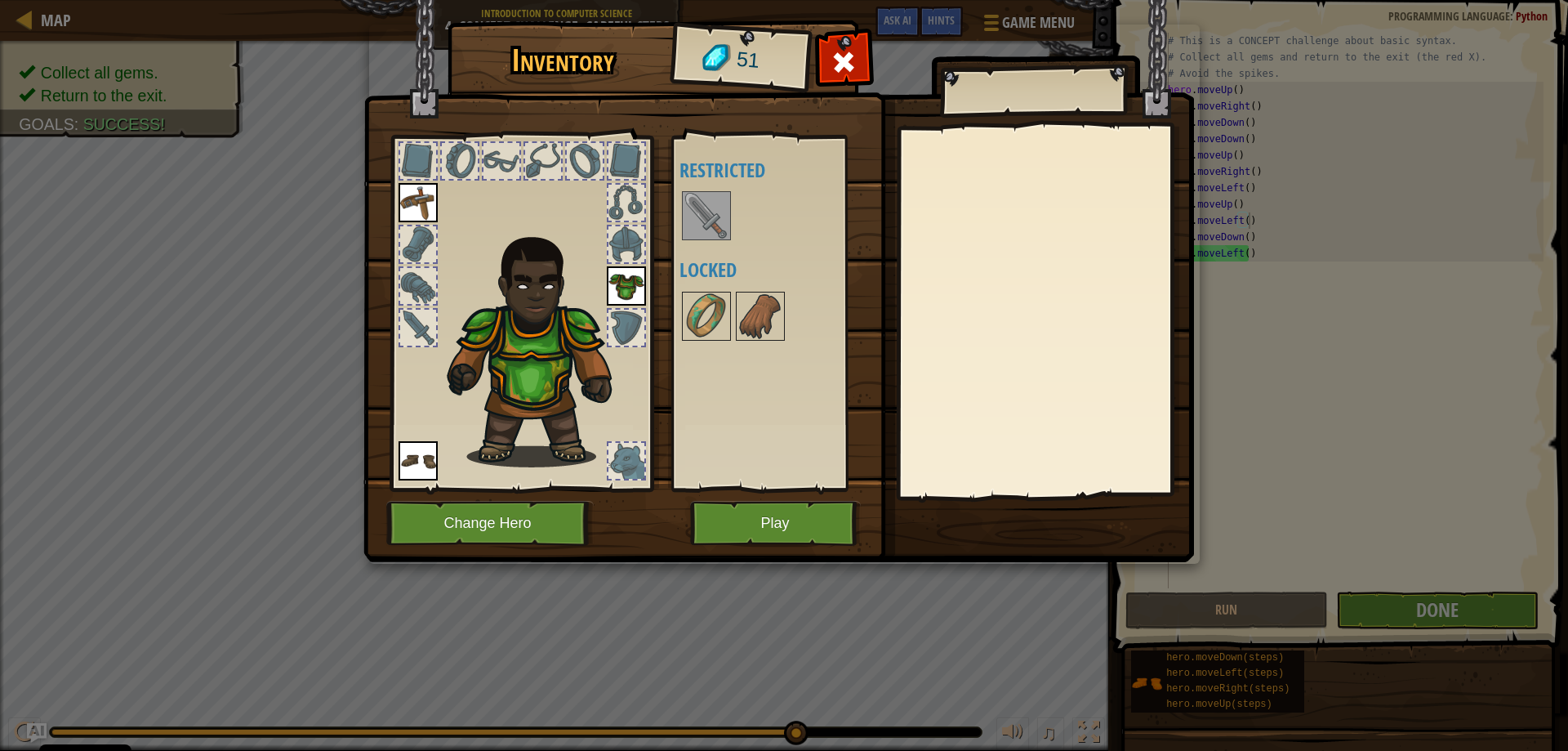
click at [727, 205] on img at bounding box center [706, 215] width 46 height 46
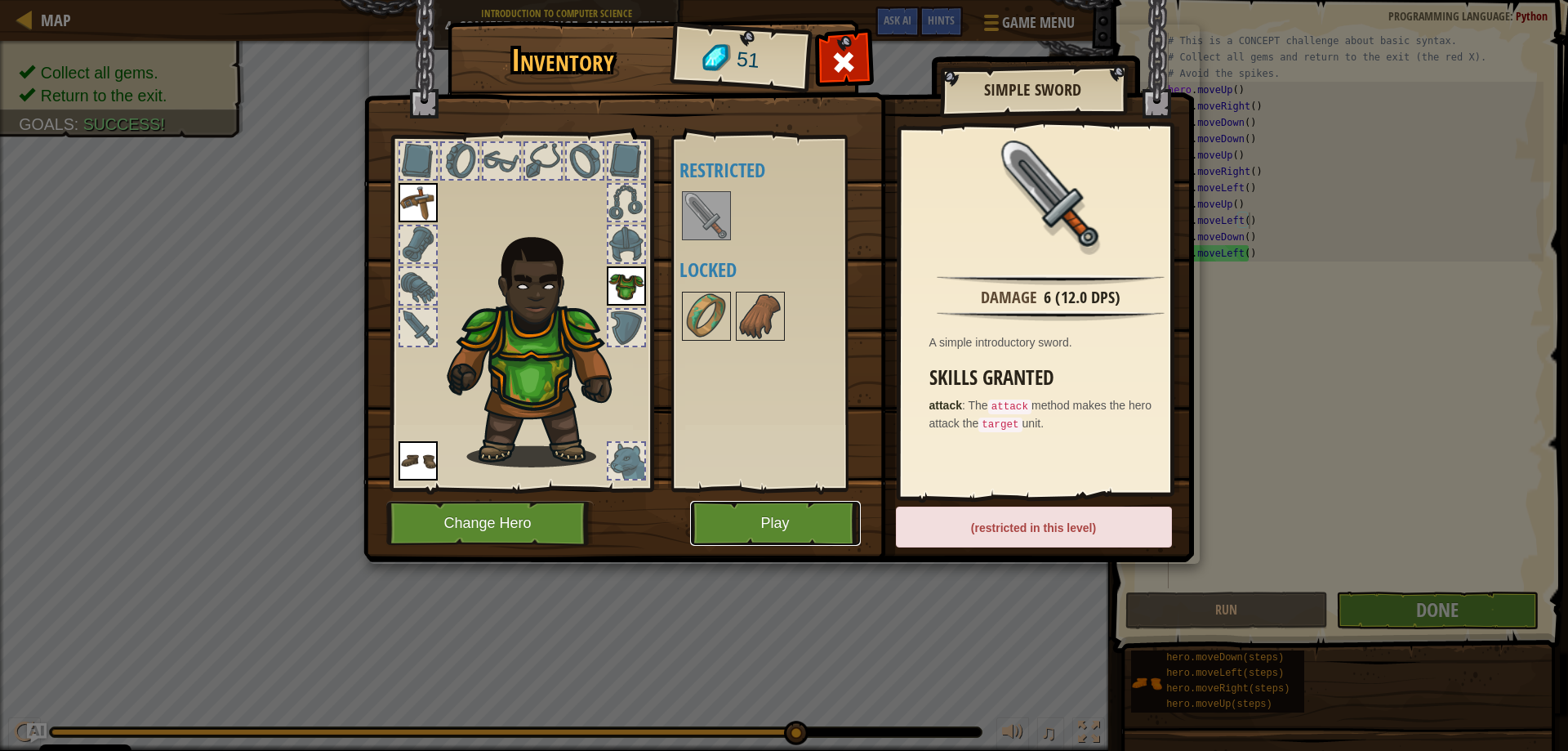
click at [795, 519] on button "Play" at bounding box center [776, 523] width 171 height 45
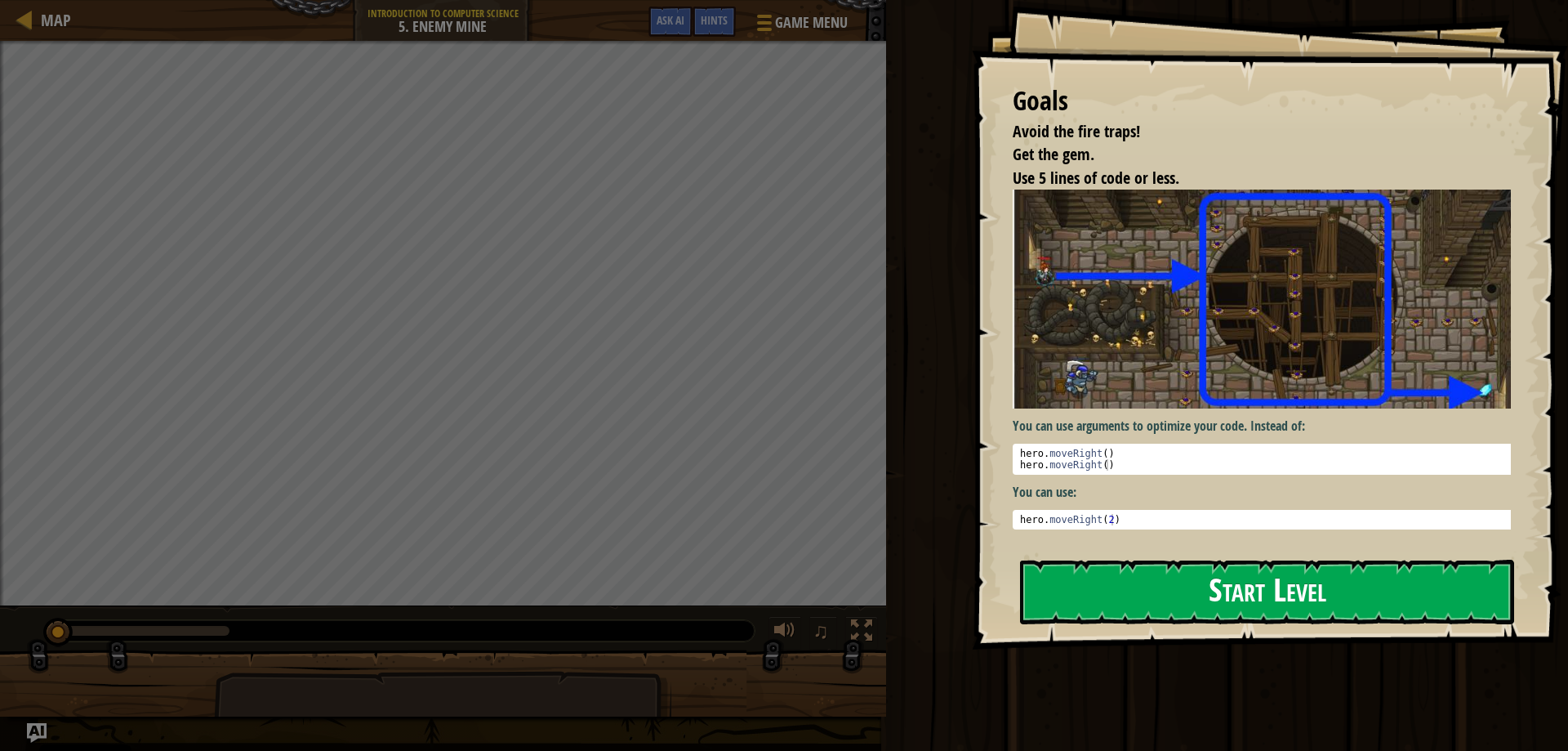
click at [1172, 607] on button "Start Level" at bounding box center [1267, 592] width 494 height 65
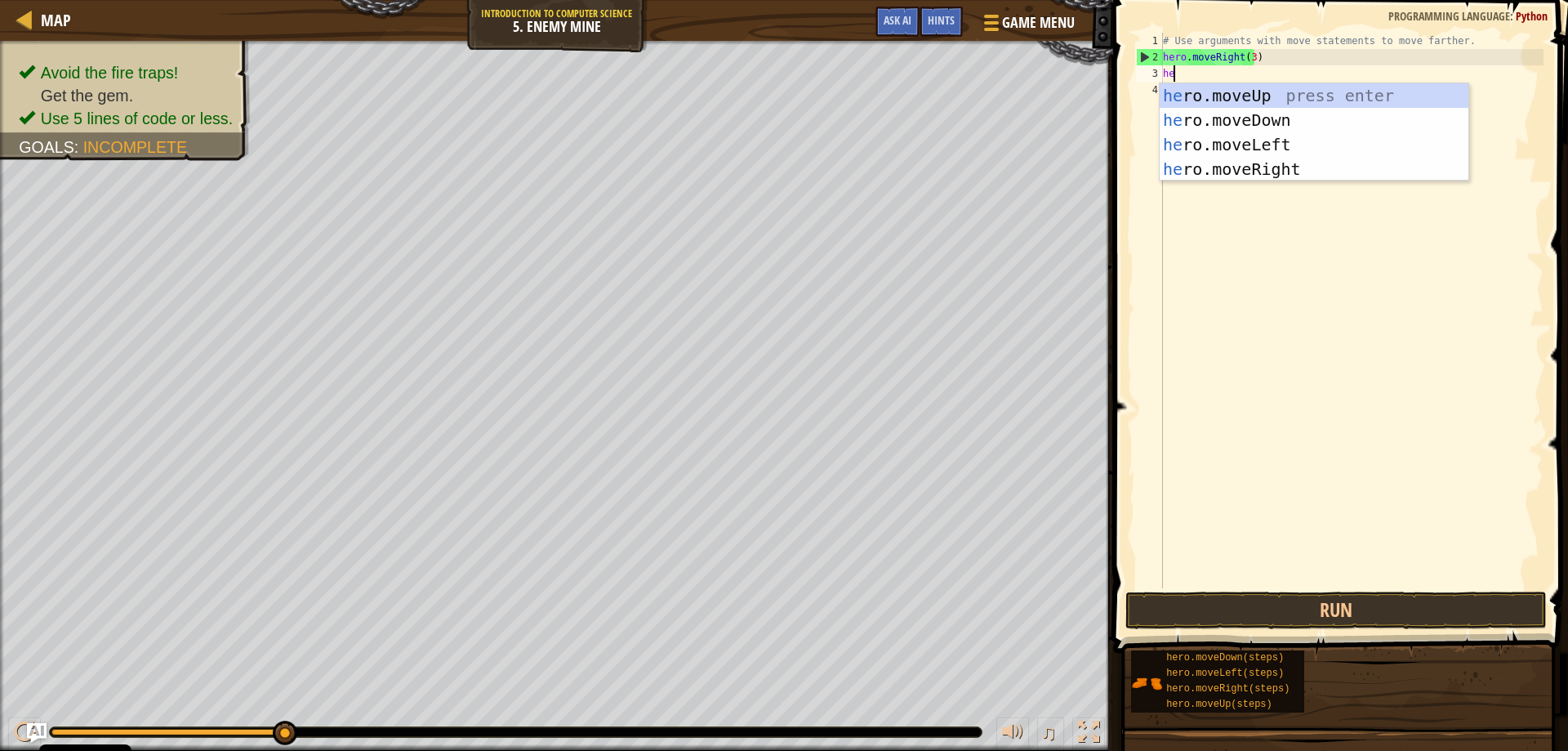
scroll to position [7, 1]
type textarea "hero"
click at [1220, 92] on div "hero .moveUp press enter hero .moveDown press enter hero .moveLeft press enter …" at bounding box center [1314, 156] width 309 height 147
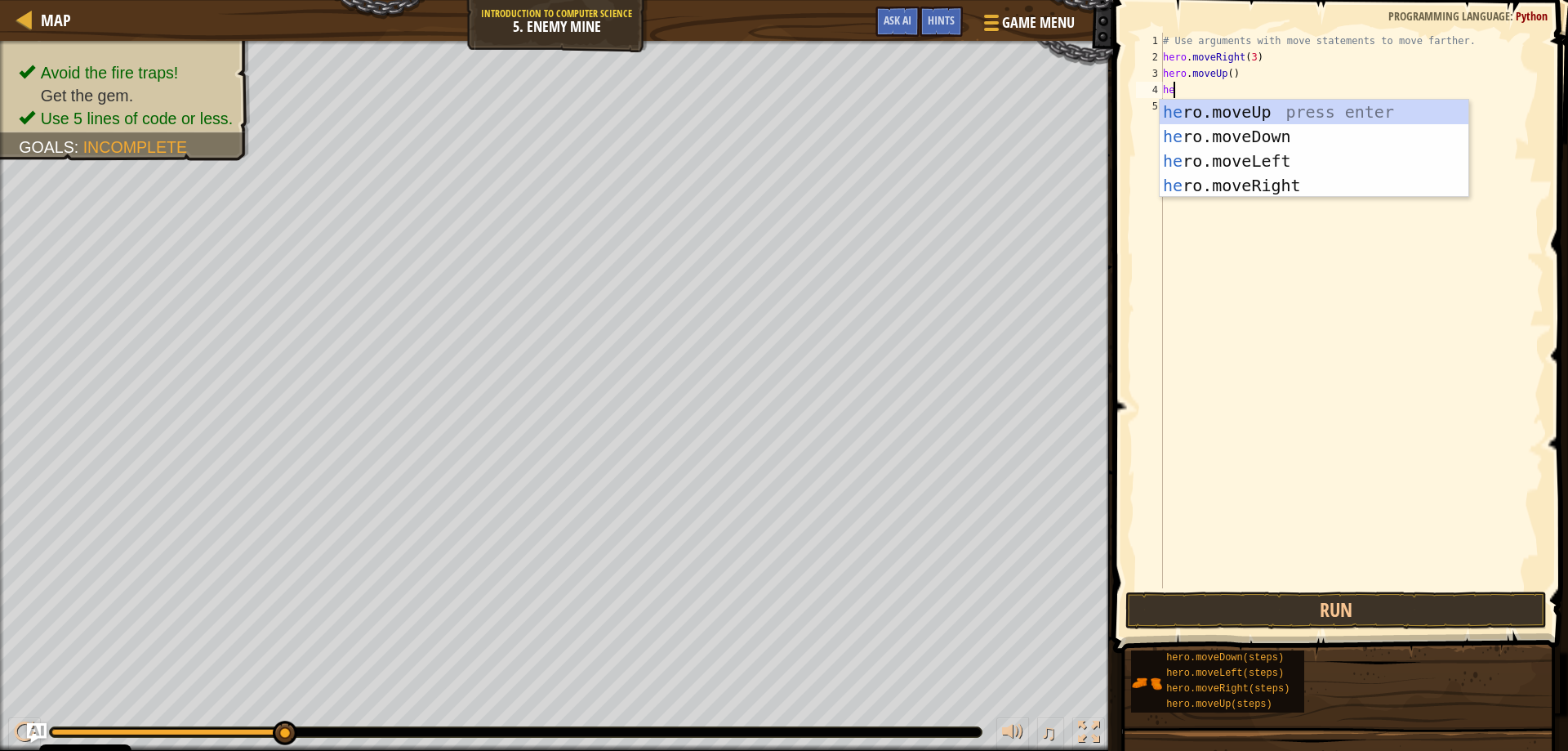
type textarea "hero"
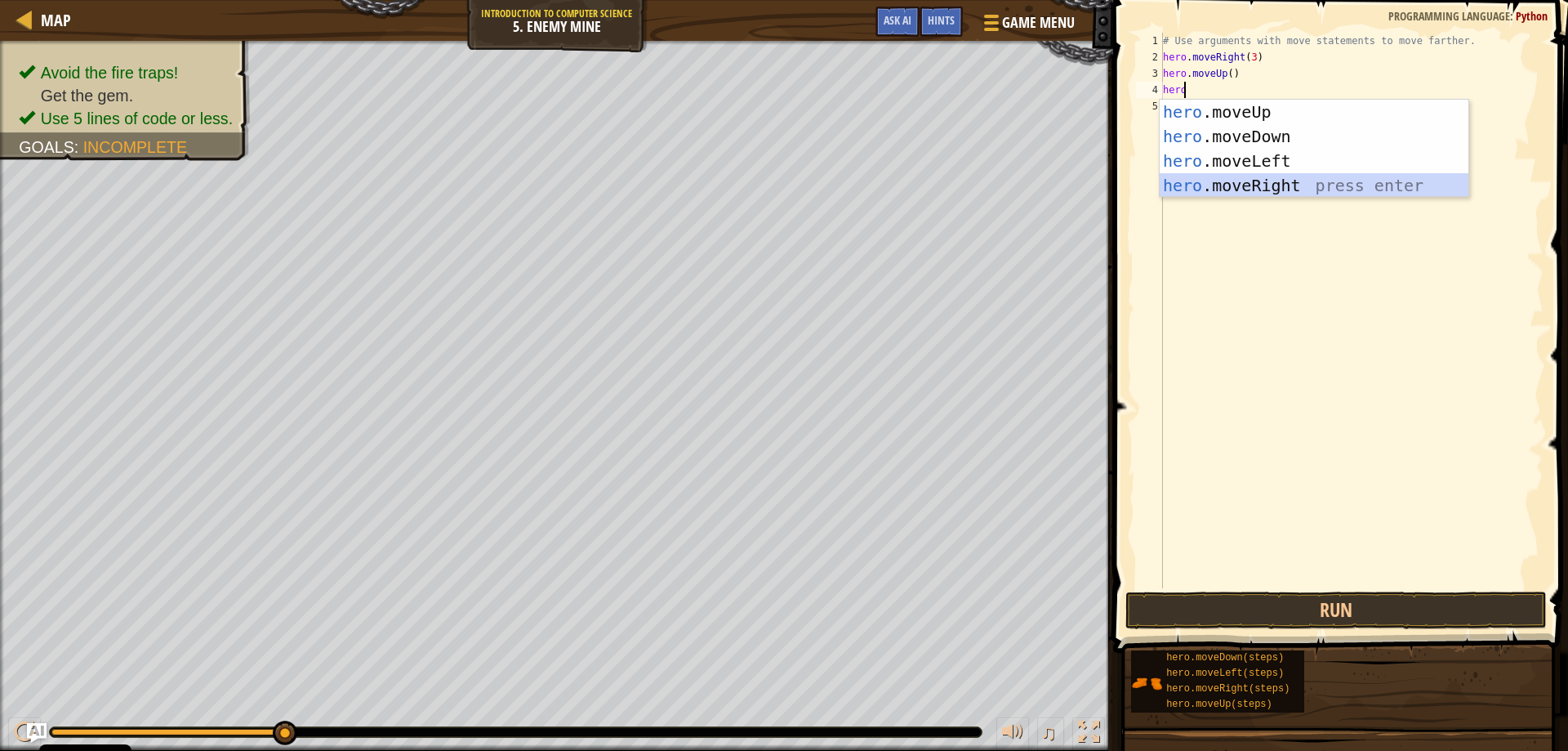
click at [1285, 183] on div "hero .moveUp press enter hero .moveDown press enter hero .moveLeft press enter …" at bounding box center [1314, 173] width 309 height 147
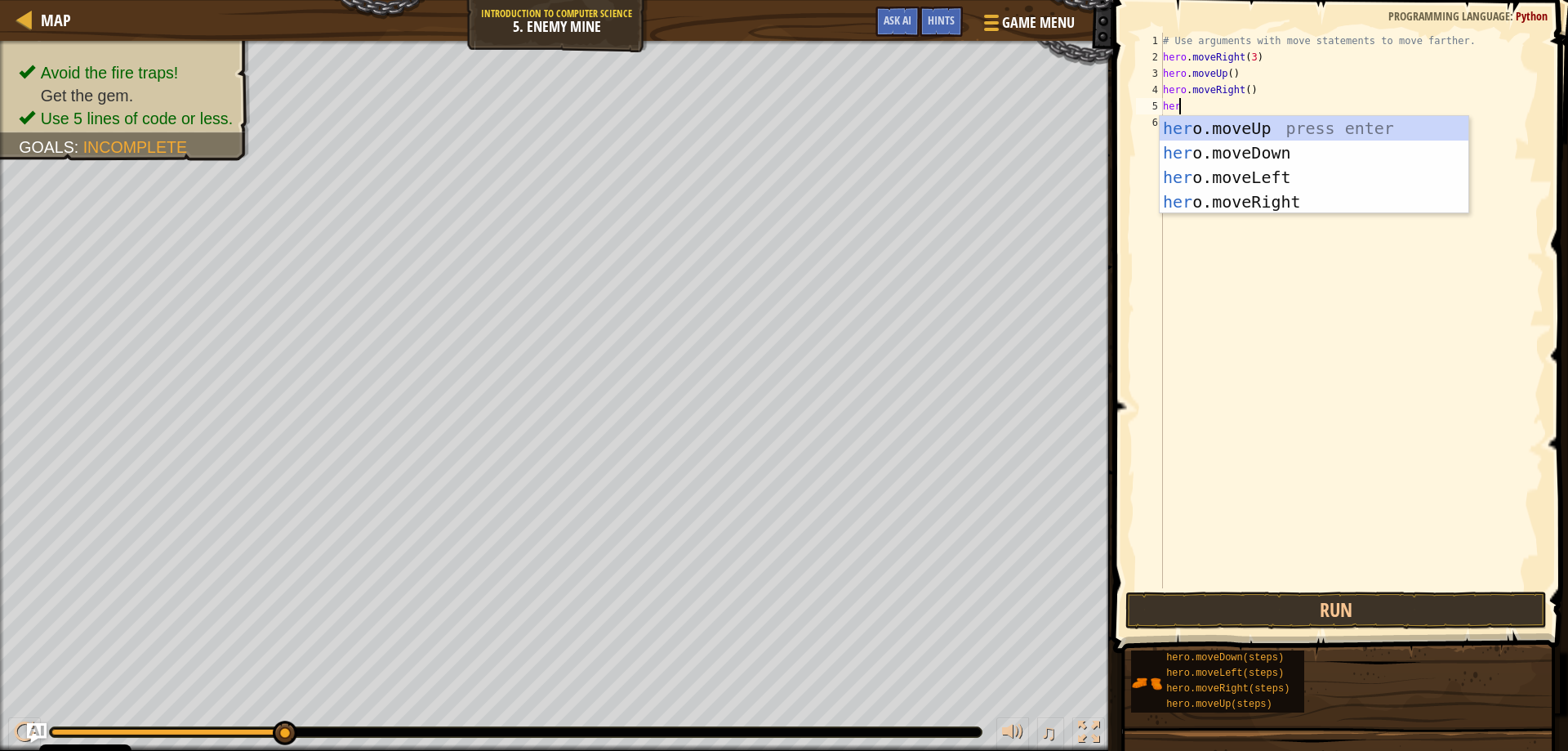
type textarea "hero"
click at [1238, 156] on div "hero .moveUp press enter hero .moveDown press enter hero .moveLeft press enter …" at bounding box center [1314, 189] width 309 height 147
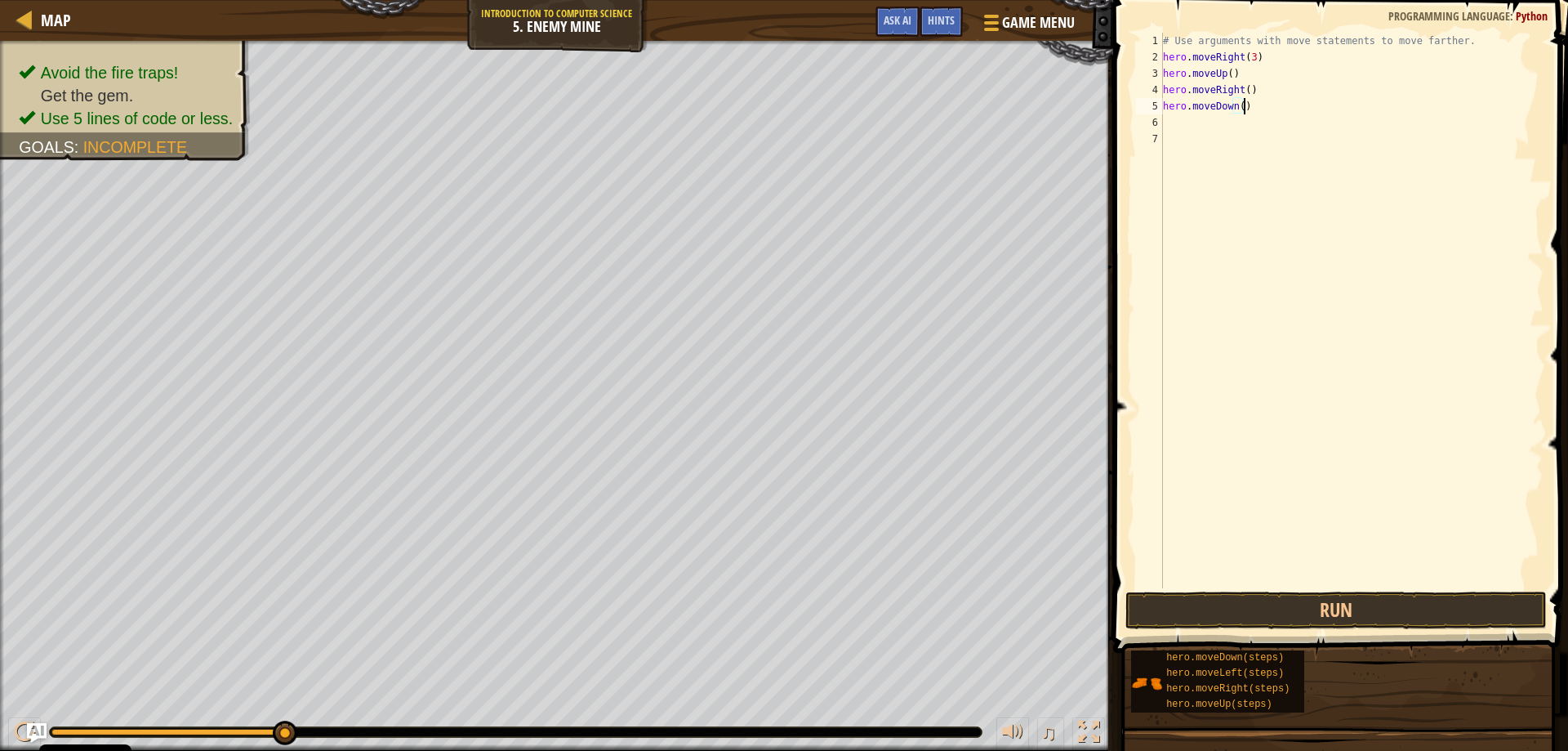
click at [1242, 105] on div "# Use arguments with move statements to move farther. hero . moveRight ( 3 ) he…" at bounding box center [1351, 326] width 384 height 588
click at [1239, 107] on div "# Use arguments with move statements to move farther. hero . moveRight ( 3 ) he…" at bounding box center [1351, 326] width 384 height 588
type textarea "hero.moveDown(3)"
click at [1210, 128] on div "# Use arguments with move statements to move farther. hero . moveRight ( 3 ) he…" at bounding box center [1351, 326] width 384 height 588
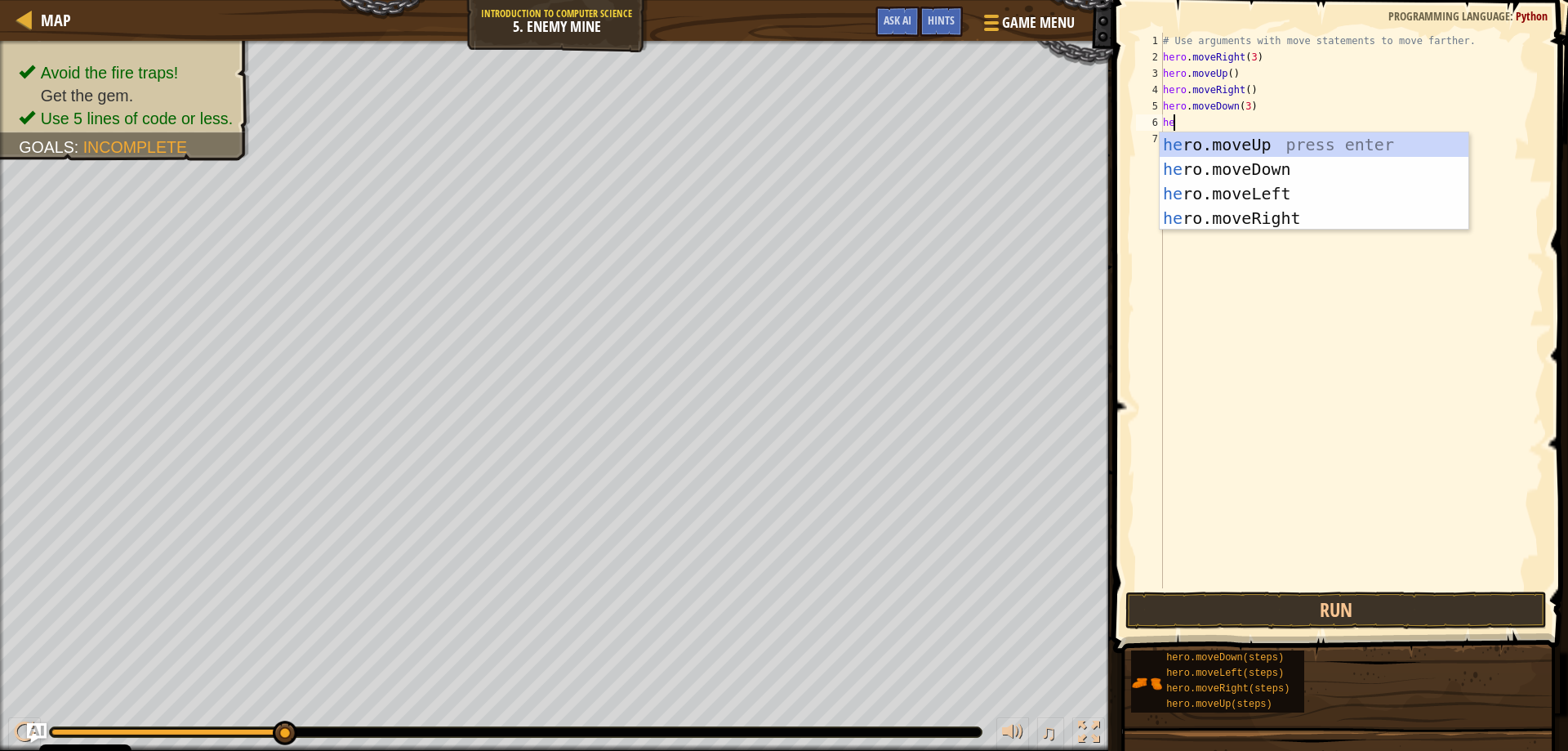
scroll to position [7, 1]
type textarea "hero"
click at [1215, 222] on div "hero .moveUp press enter hero .moveDown press enter hero .moveLeft press enter …" at bounding box center [1314, 205] width 309 height 147
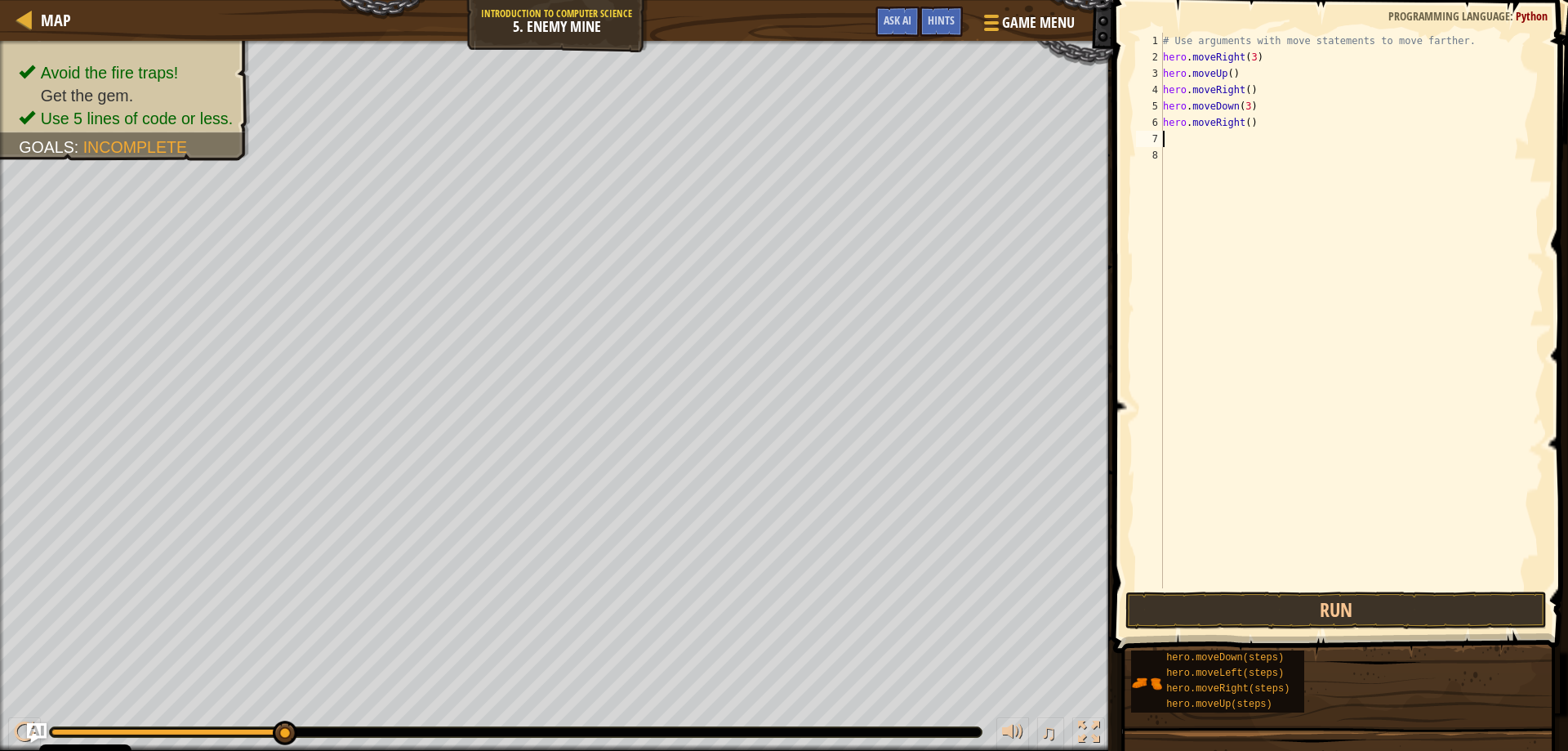
scroll to position [7, 0]
click at [1243, 124] on div "# Use arguments with move statements to move farther. hero . moveRight ( 3 ) he…" at bounding box center [1351, 326] width 384 height 588
type textarea "hero.moveRight(2)"
click at [1362, 599] on button "Run" at bounding box center [1336, 610] width 422 height 37
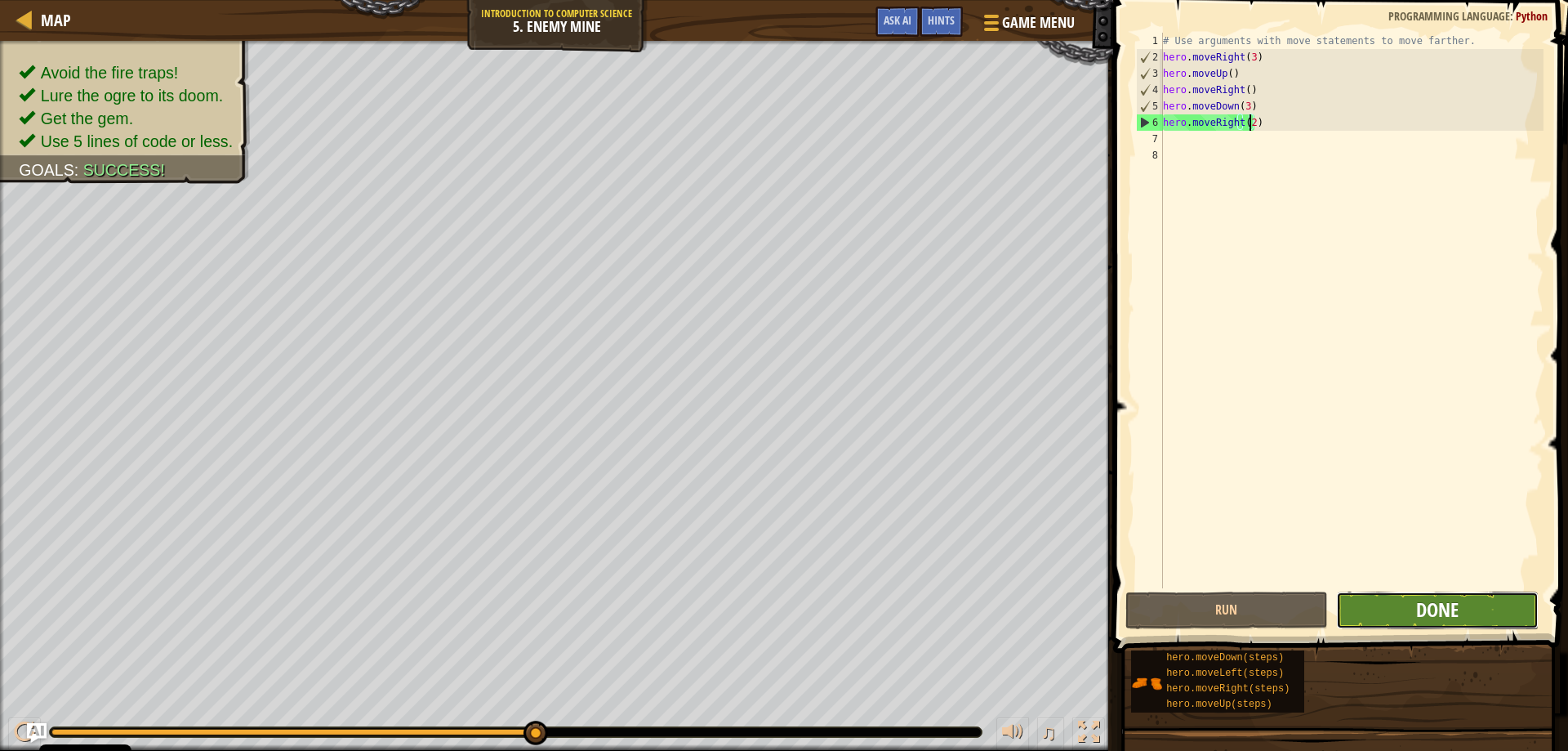
click at [1454, 600] on span "Done" at bounding box center [1437, 609] width 42 height 26
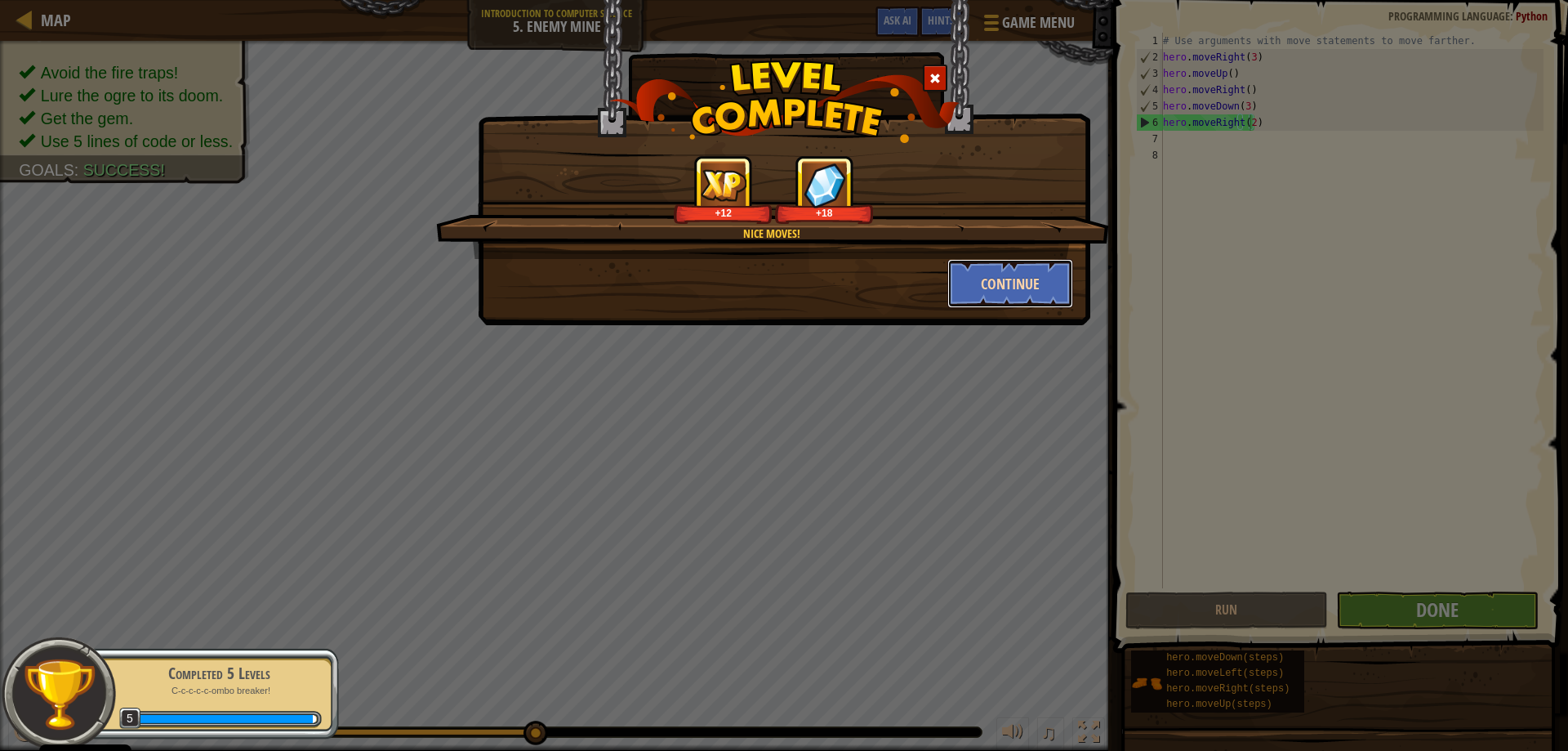
click at [994, 277] on button "Continue" at bounding box center [1010, 283] width 127 height 49
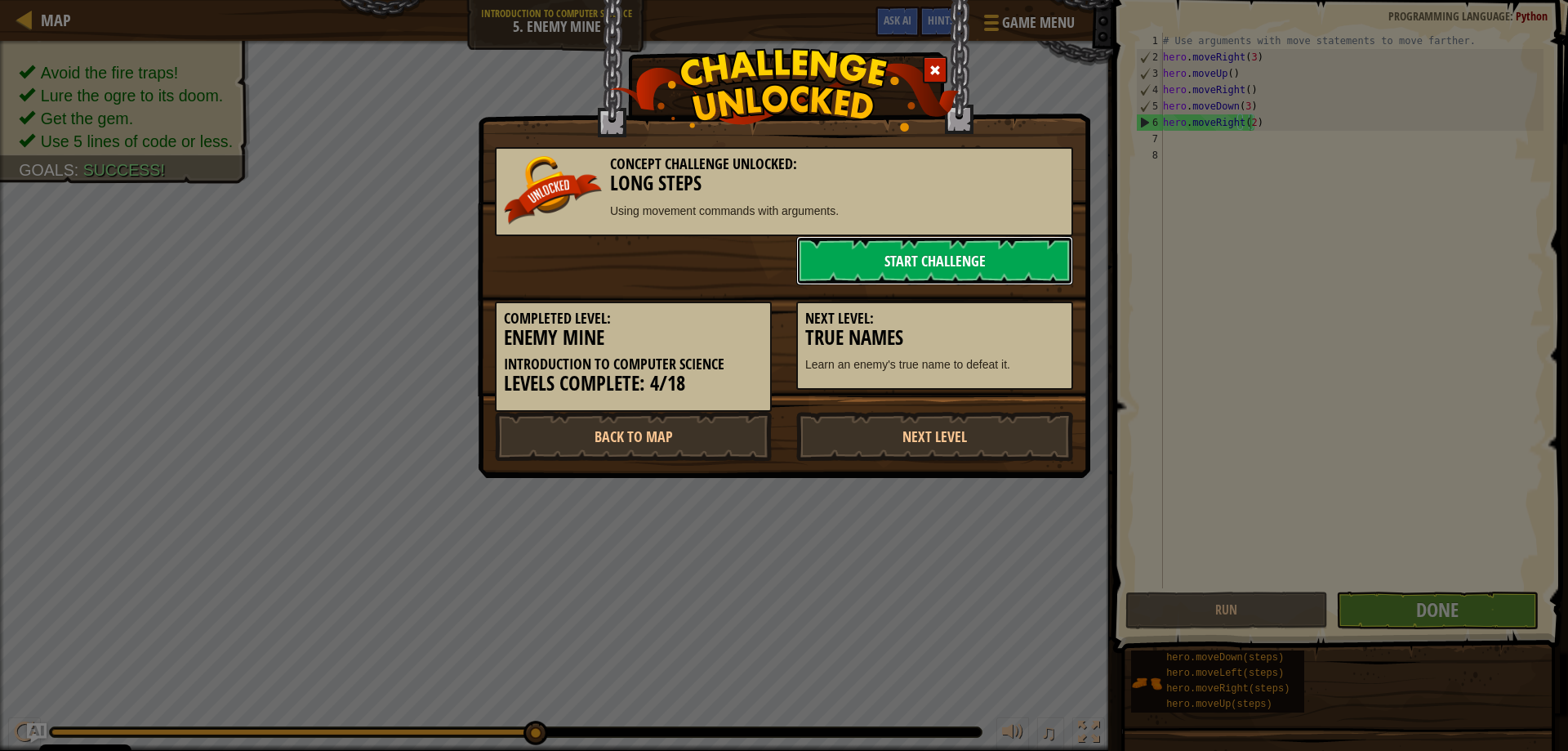
click at [901, 256] on link "Start Challenge" at bounding box center [935, 260] width 277 height 49
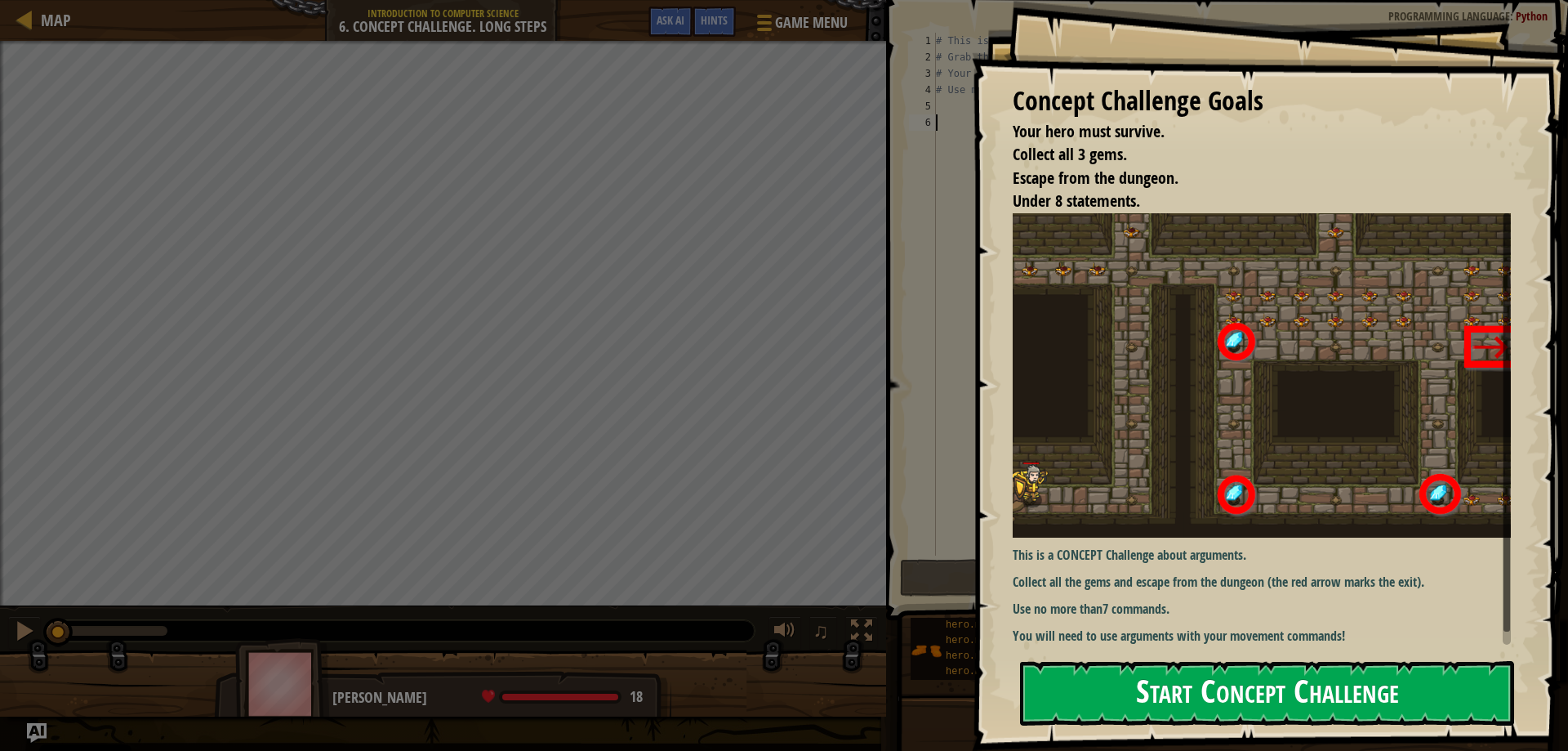
click at [1278, 691] on button "Start Concept Challenge" at bounding box center [1267, 693] width 494 height 65
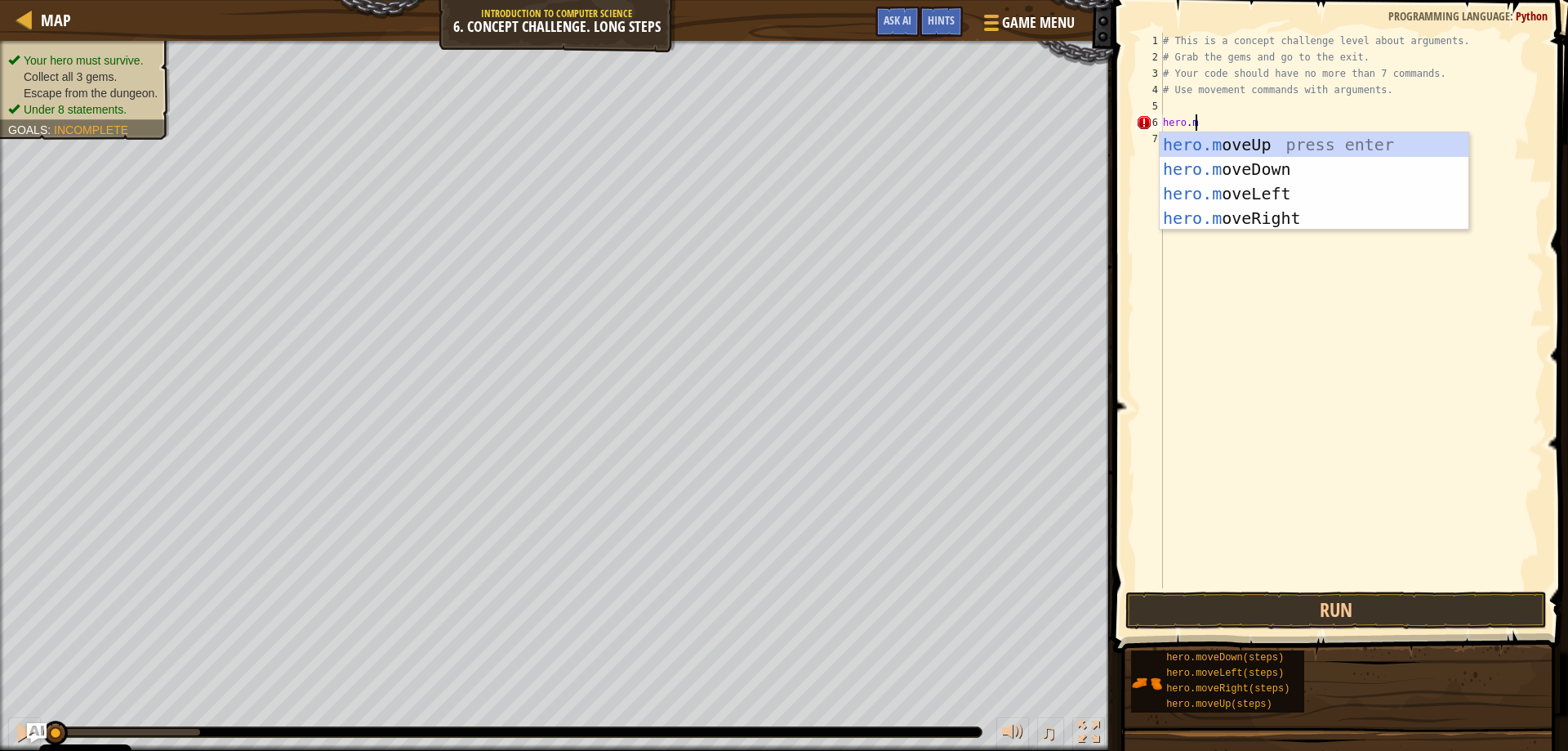
scroll to position [7, 2]
type textarea "hero.mov"
click at [1342, 217] on div "hero.mov eUp press enter hero.mov eDown press enter hero.mov eLeft press enter …" at bounding box center [1314, 205] width 309 height 147
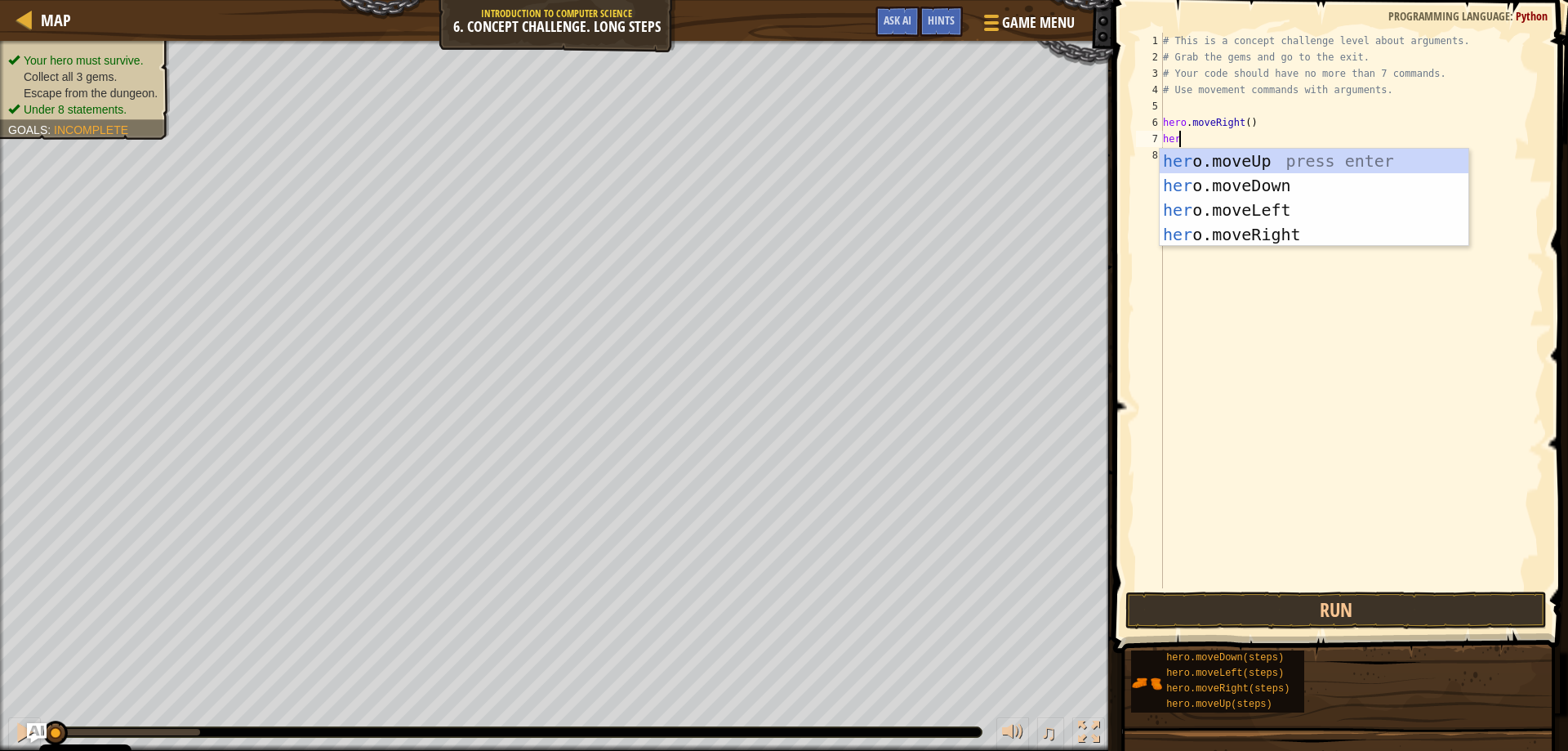
scroll to position [7, 1]
type textarea "hero"
click at [1232, 161] on div "hero .moveUp press enter hero .moveDown press enter hero .moveLeft press enter …" at bounding box center [1314, 222] width 309 height 147
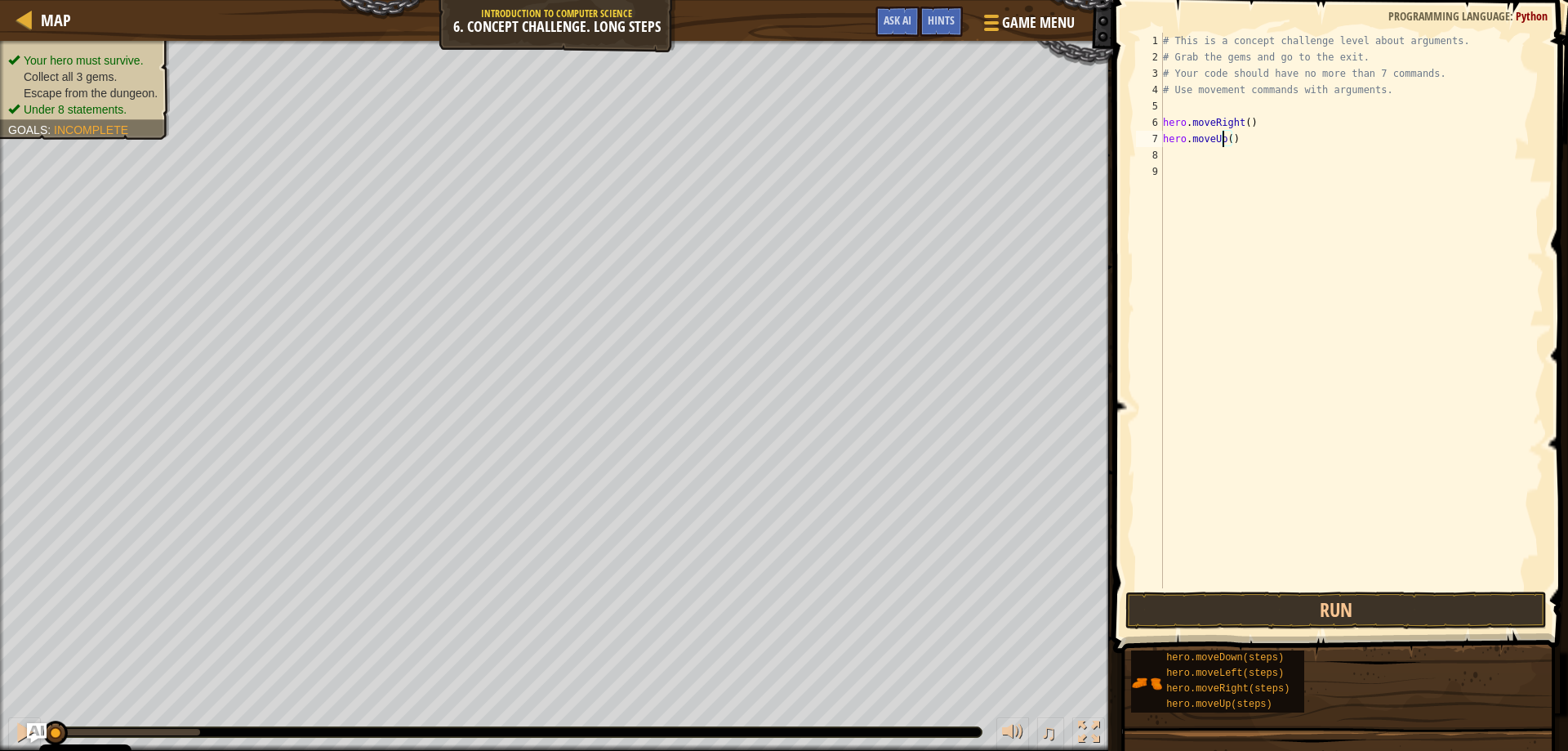
click at [1224, 137] on div "# This is a concept challenge level about arguments. # Grab the gems and go to …" at bounding box center [1351, 326] width 384 height 588
click at [1226, 136] on div "# This is a concept challenge level about arguments. # Grab the gems and go to …" at bounding box center [1351, 326] width 384 height 588
type textarea "hero.moveUp(3)"
click at [1171, 156] on div "# This is a concept challenge level about arguments. # Grab the gems and go to …" at bounding box center [1351, 326] width 384 height 588
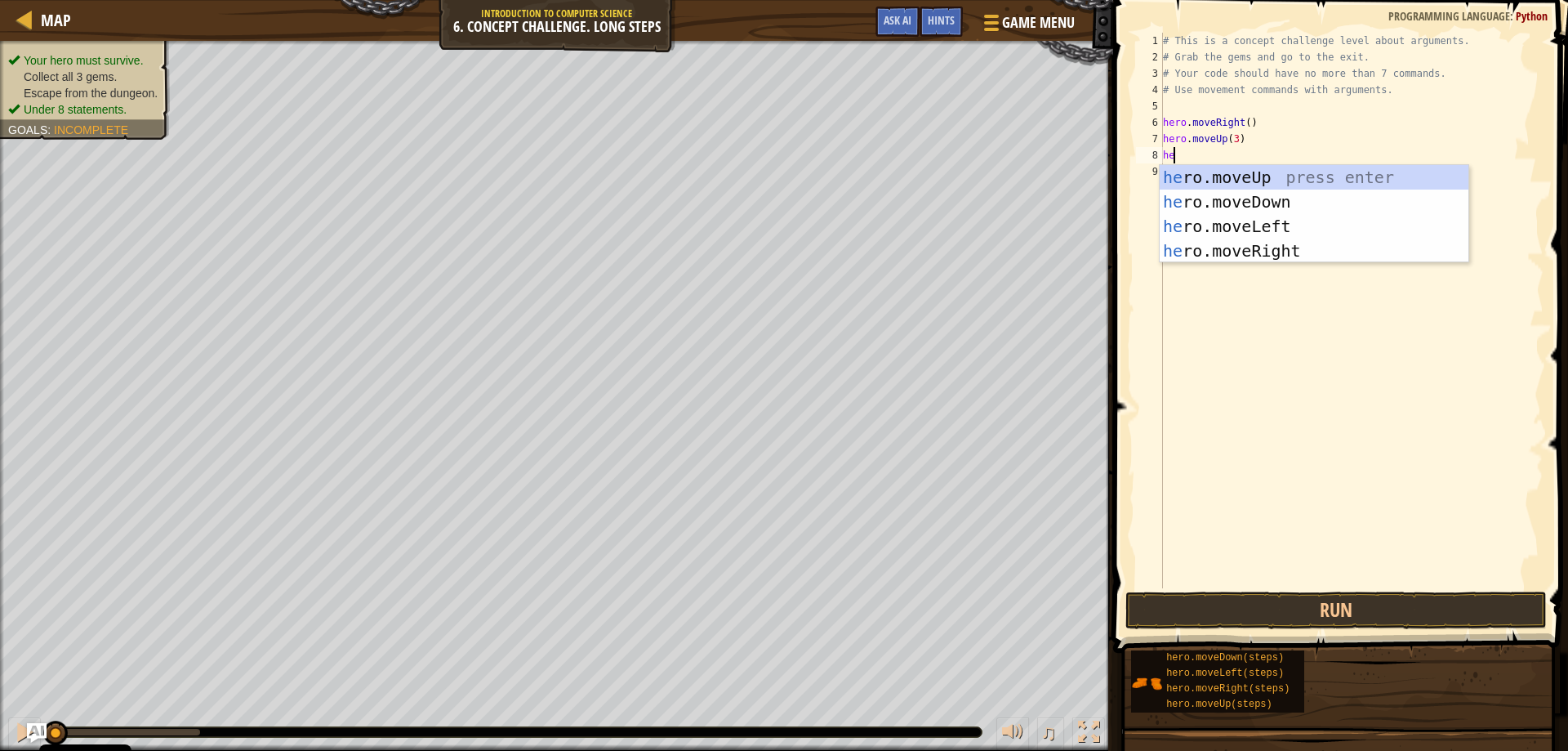
scroll to position [7, 1]
type textarea "hero"
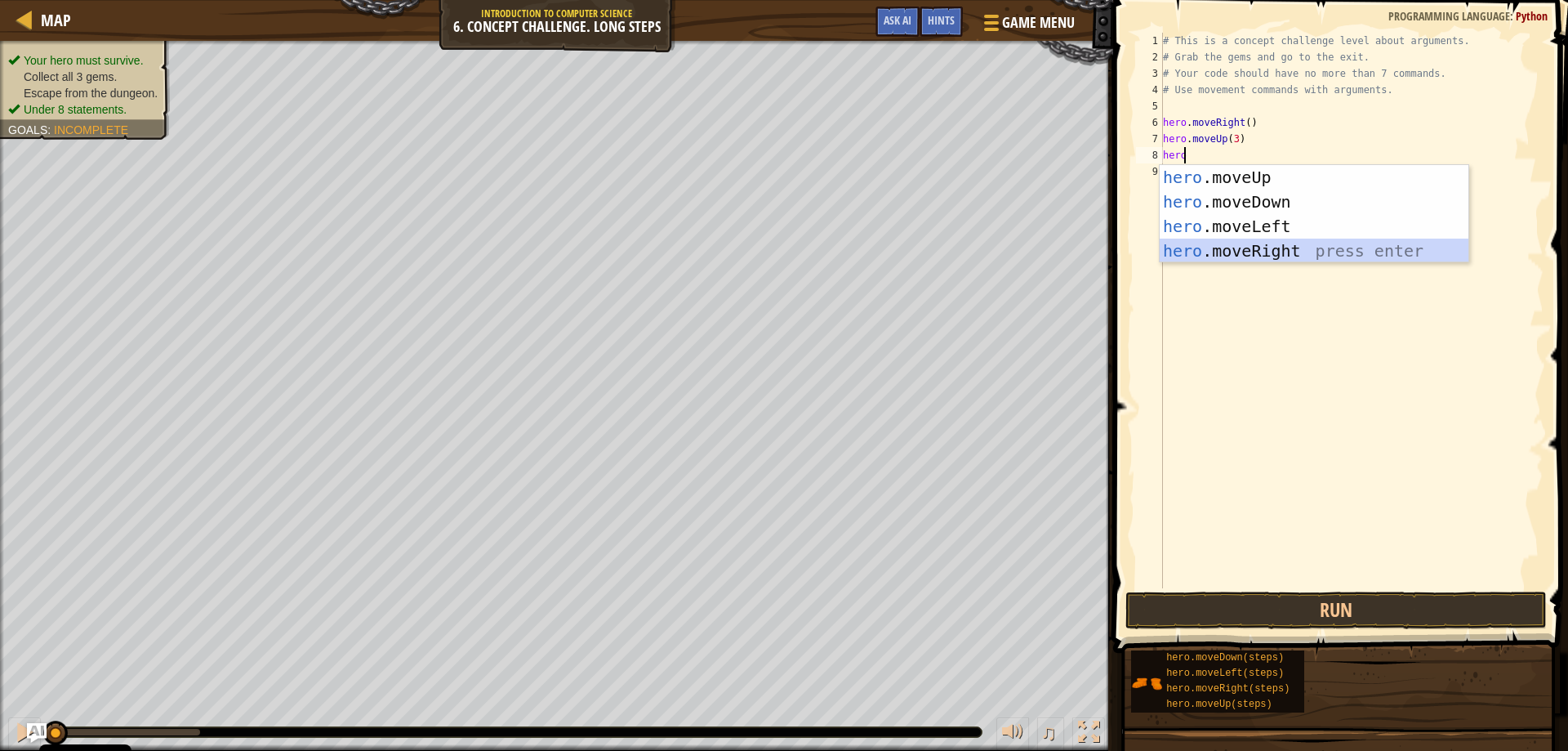
click at [1275, 250] on div "hero .moveUp press enter hero .moveDown press enter hero .moveLeft press enter …" at bounding box center [1314, 238] width 309 height 147
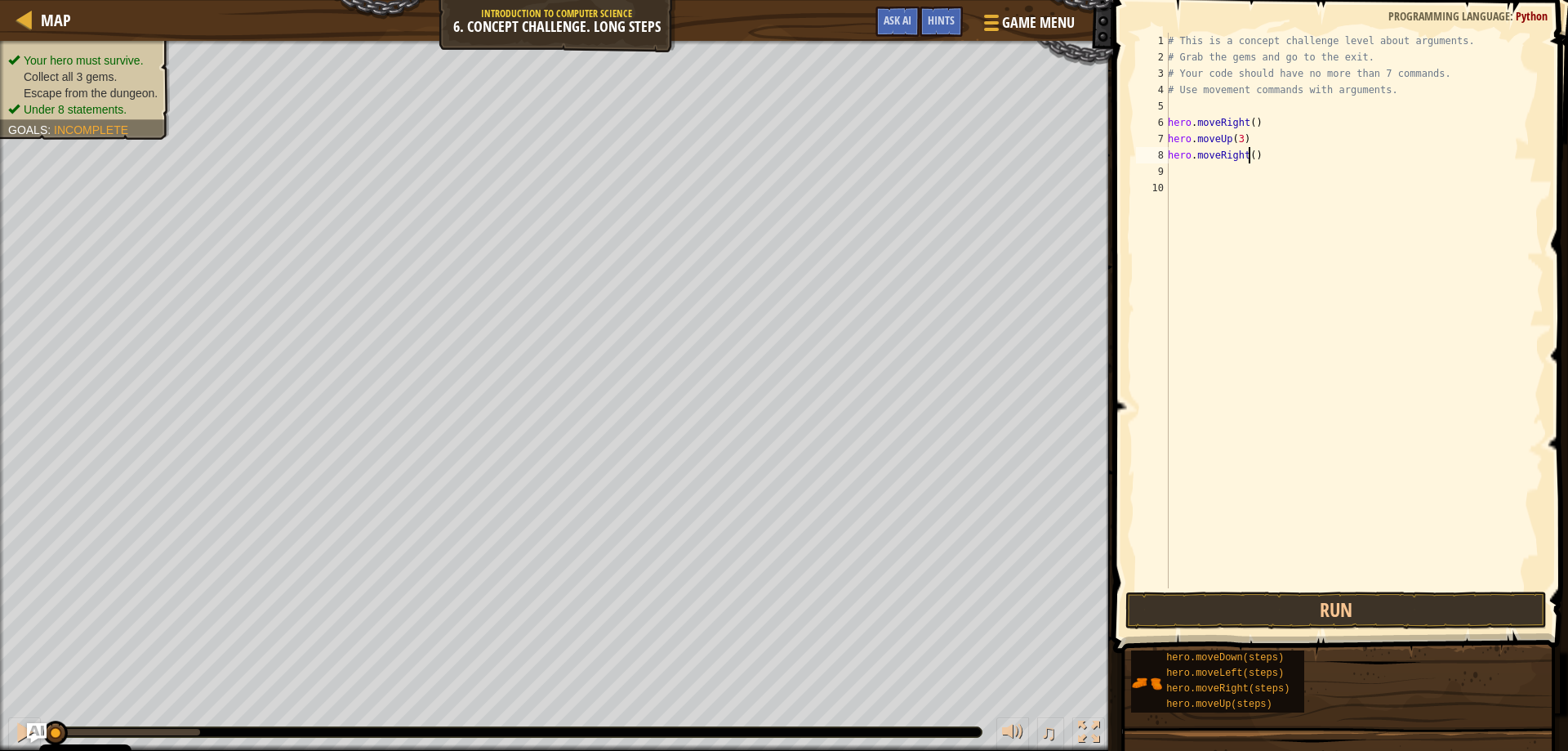
drag, startPoint x: 1250, startPoint y: 149, endPoint x: 1276, endPoint y: 135, distance: 29.5
click at [1251, 149] on div "# This is a concept challenge level about arguments. # Grab the gems and go to …" at bounding box center [1354, 326] width 379 height 588
click at [1255, 145] on div "# This is a concept challenge level about arguments. # Grab the gems and go to …" at bounding box center [1354, 326] width 379 height 588
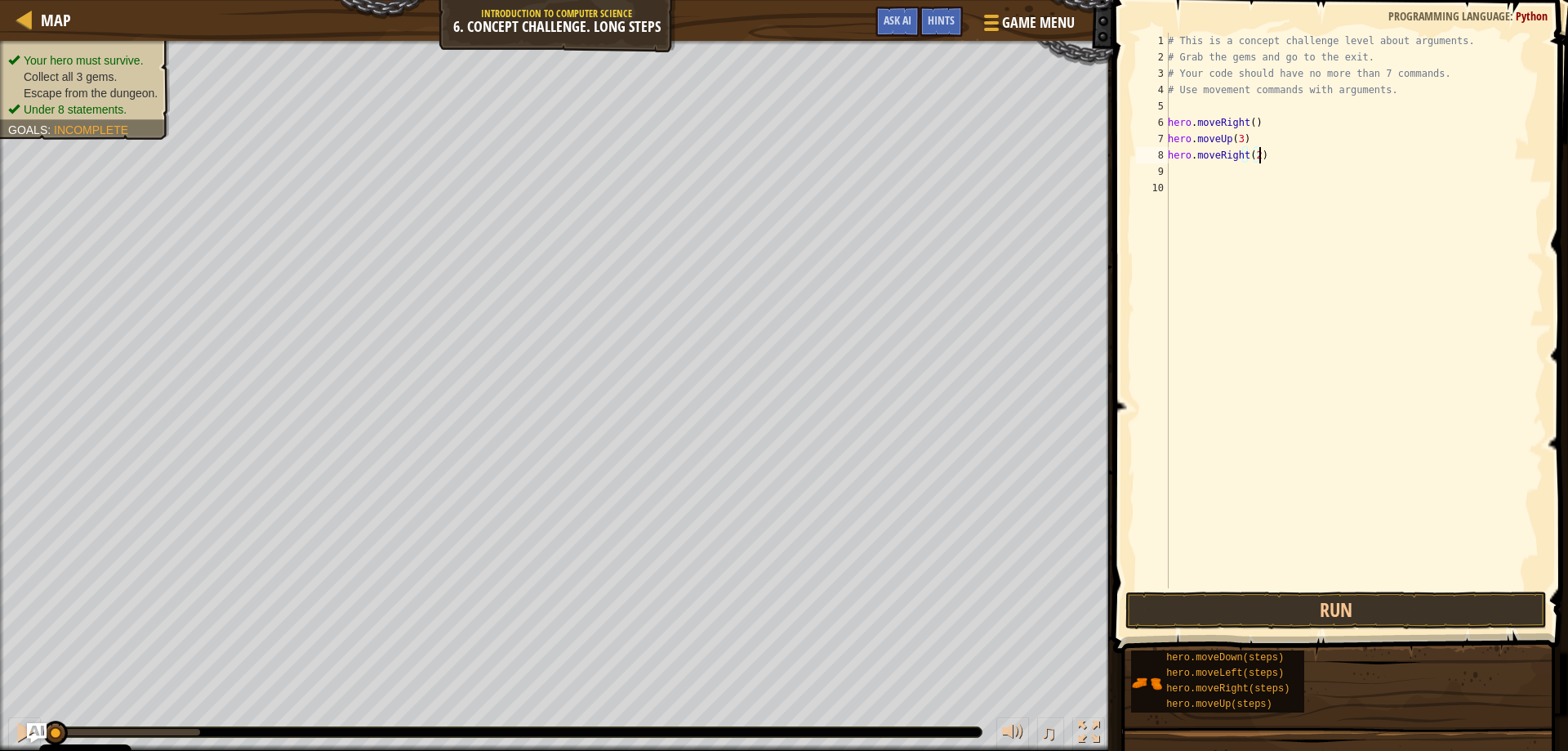
click at [1262, 159] on div "# This is a concept challenge level about arguments. # Grab the gems and go to …" at bounding box center [1354, 326] width 379 height 588
type textarea "hero.moveRight(2)"
type textarea "h"
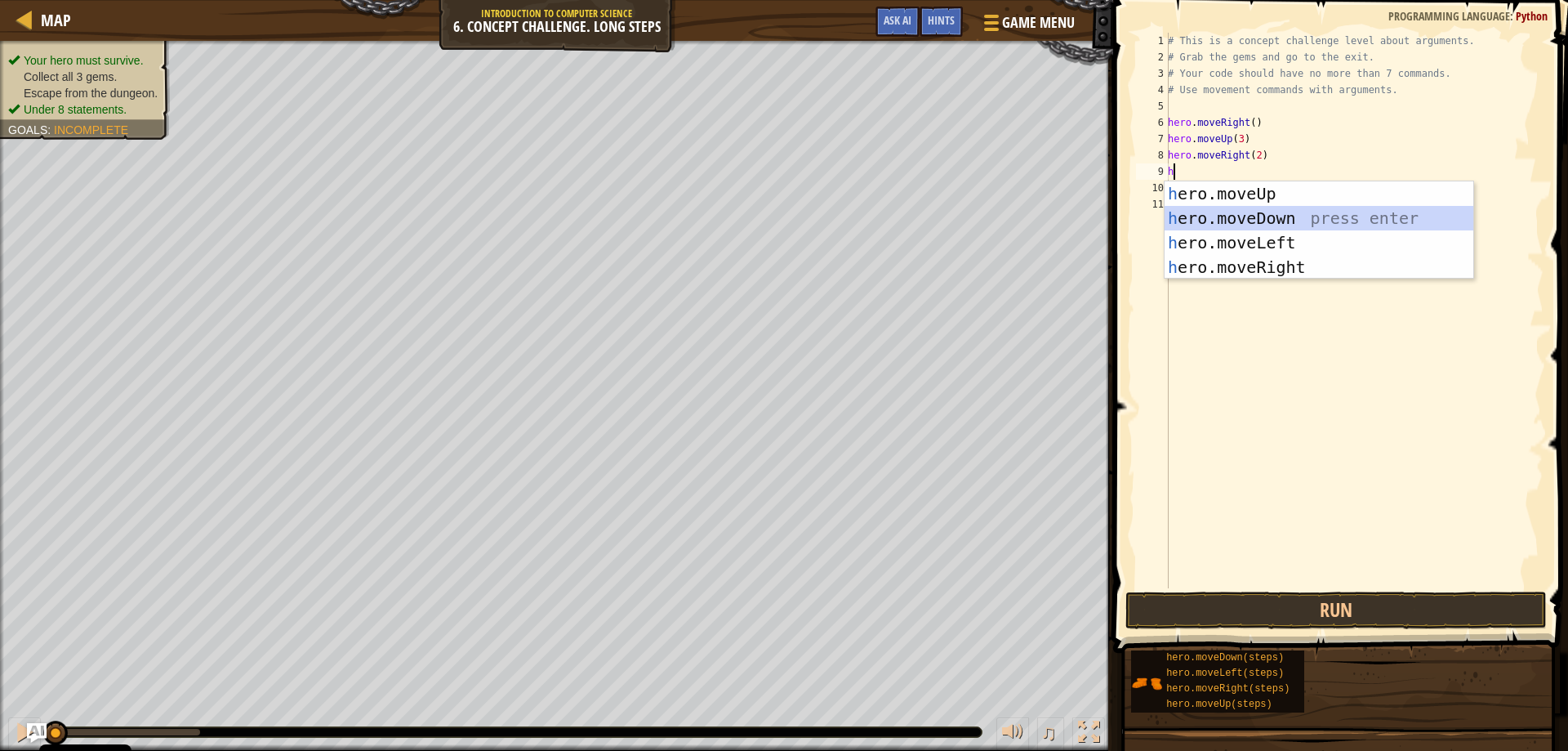
click at [1284, 222] on div "h ero.moveUp press enter h ero.moveDown press enter h ero.moveLeft press enter …" at bounding box center [1319, 255] width 309 height 147
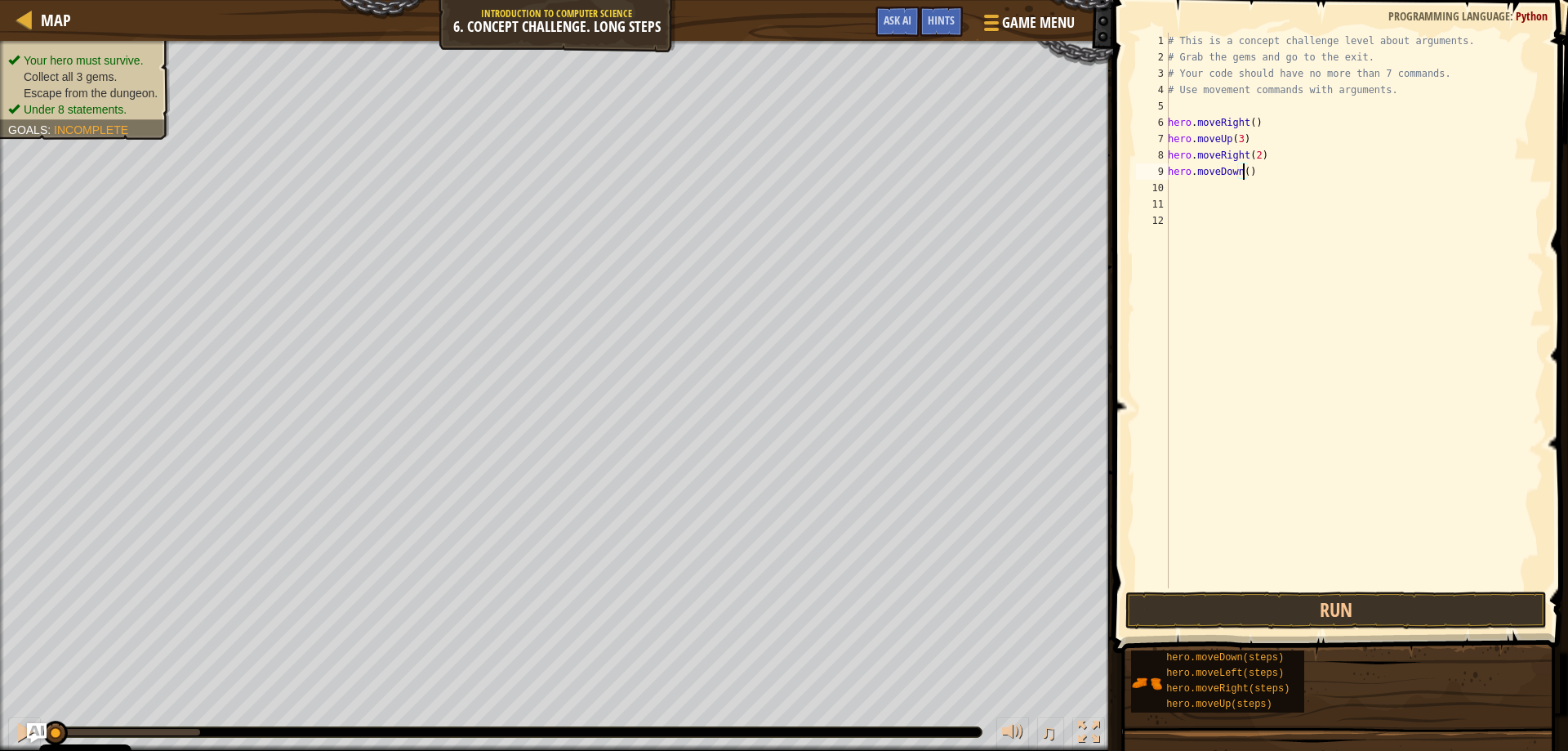
click at [1241, 169] on div "# This is a concept challenge level about arguments. # Grab the gems and go to …" at bounding box center [1354, 326] width 379 height 588
type textarea "hero.moveDown(3)"
click at [1173, 187] on div "# This is a concept challenge level about arguments. # Grab the gems and go to …" at bounding box center [1354, 326] width 379 height 588
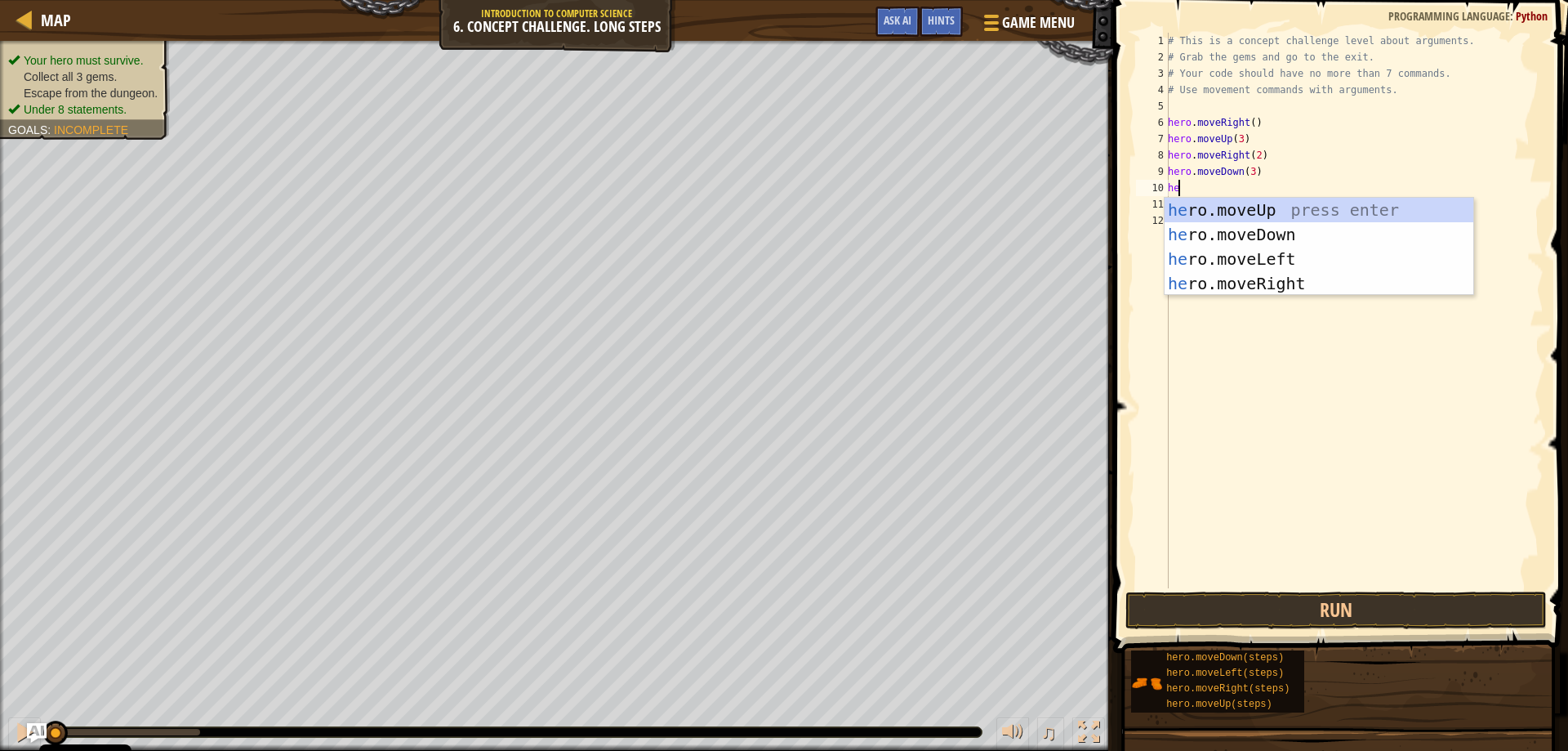
type textarea "her"
click at [1245, 256] on div "her o.moveUp press enter her o.moveDown press enter her o.moveLeft press enter …" at bounding box center [1319, 271] width 309 height 147
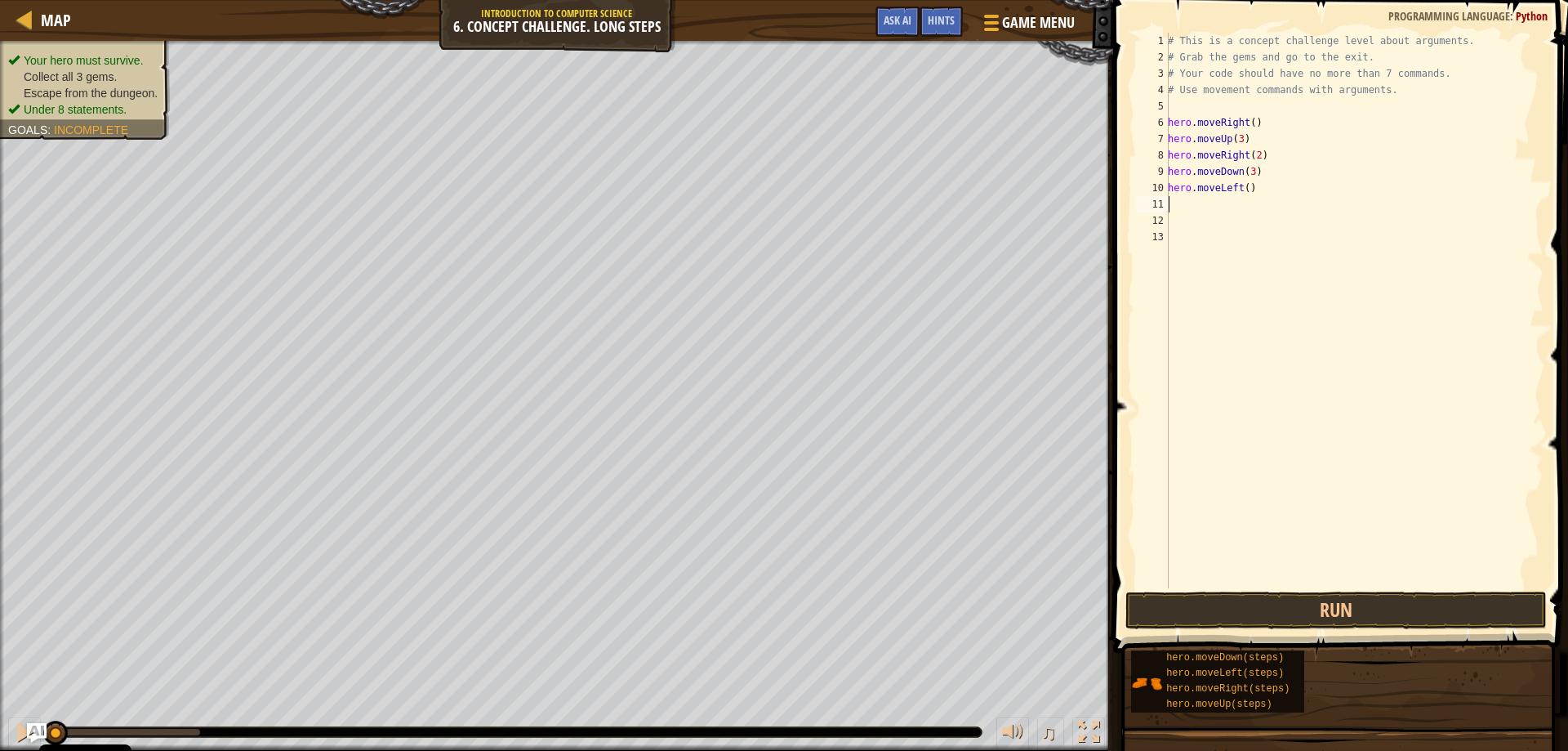
scroll to position [7, 0]
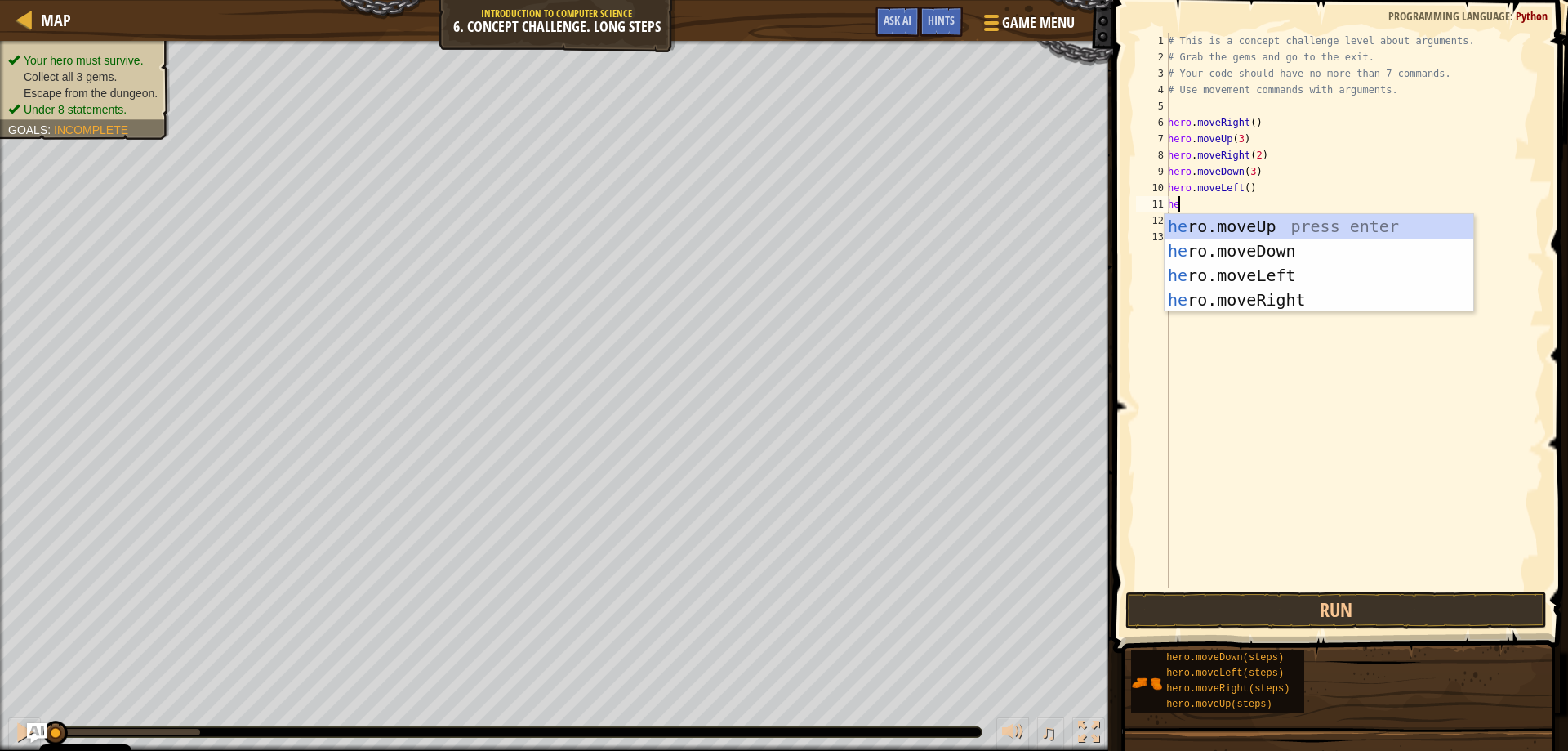
type textarea "her"
click at [1284, 226] on div "her o.moveUp press enter her o.moveDown press enter her o.moveLeft press enter …" at bounding box center [1319, 287] width 309 height 147
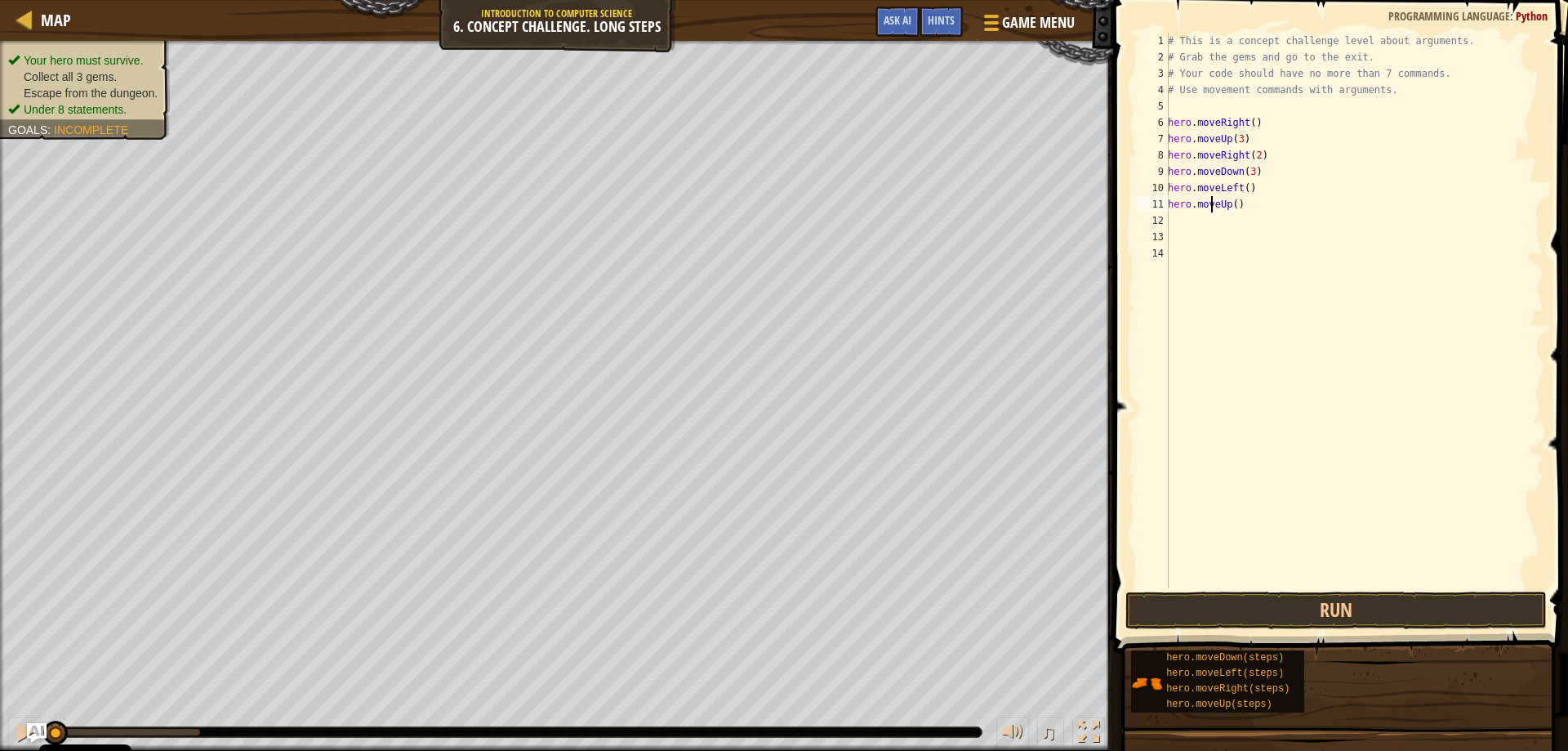
drag, startPoint x: 1212, startPoint y: 210, endPoint x: 1231, endPoint y: 204, distance: 19.9
click at [1229, 204] on div "# This is a concept challenge level about arguments. # Grab the gems and go to …" at bounding box center [1354, 326] width 379 height 588
click at [1226, 207] on div "# This is a concept challenge level about arguments. # Grab the gems and go to …" at bounding box center [1354, 310] width 379 height 555
click at [1225, 200] on div "# This is a concept challenge level about arguments. # Grab the gems and go to …" at bounding box center [1354, 326] width 379 height 588
click at [1231, 197] on div "# This is a concept challenge level about arguments. # Grab the gems and go to …" at bounding box center [1354, 326] width 379 height 588
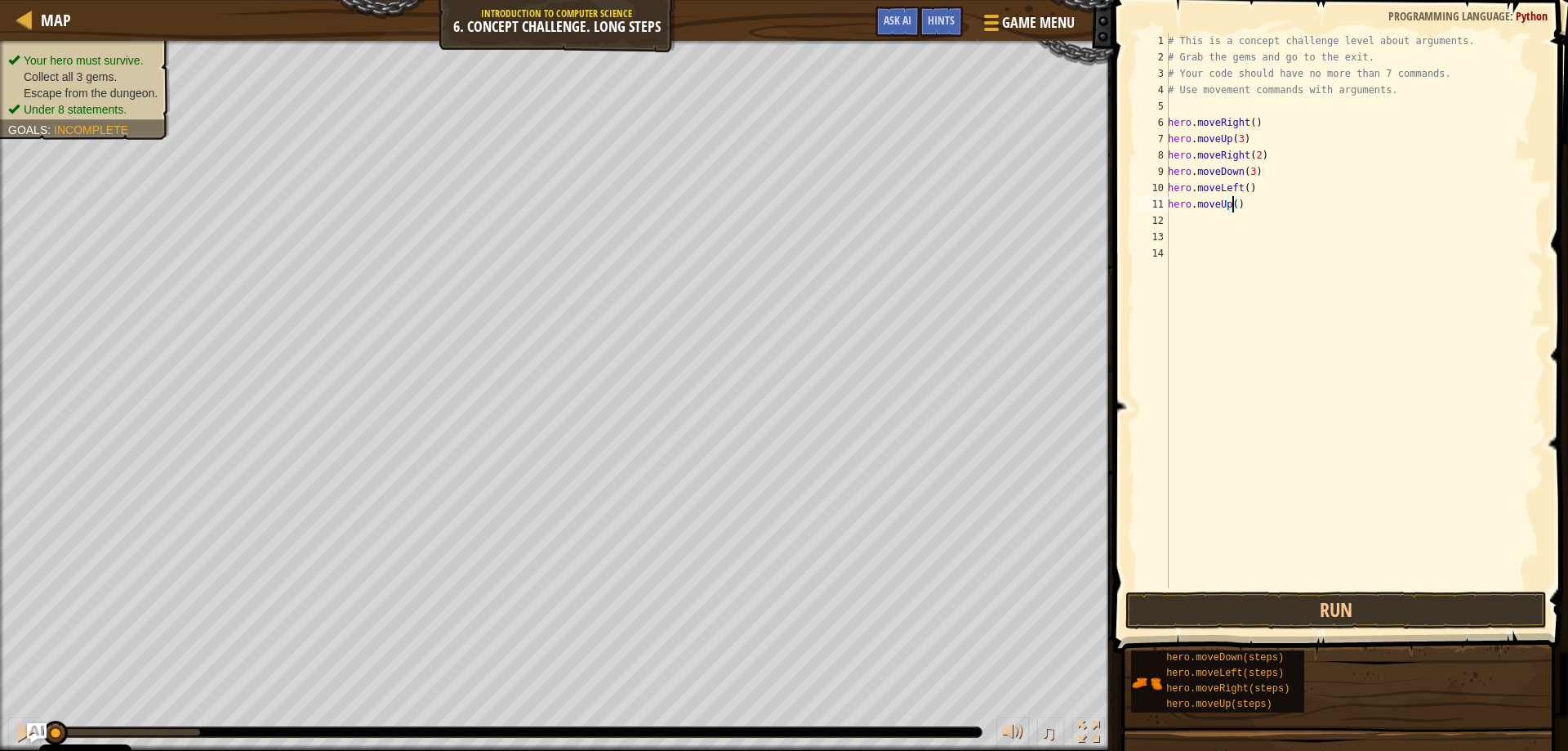
type textarea "hero.moveUp(2)"
click at [1186, 217] on div "# This is a concept challenge level about arguments. # Grab the gems and go to …" at bounding box center [1354, 326] width 379 height 588
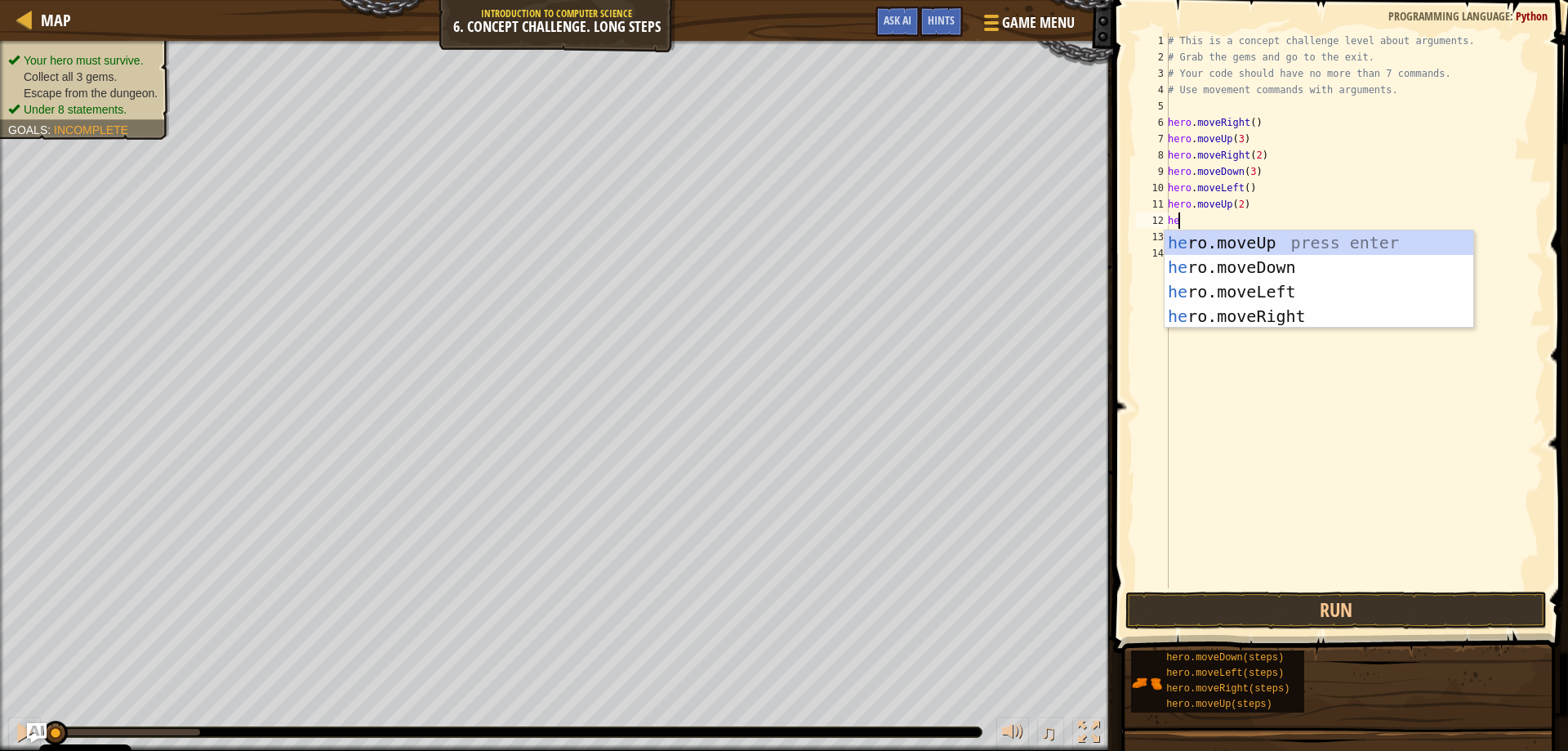
type textarea "her"
click at [1269, 322] on div "her o.moveUp press enter her o.moveDown press enter her o.moveLeft press enter …" at bounding box center [1319, 304] width 309 height 147
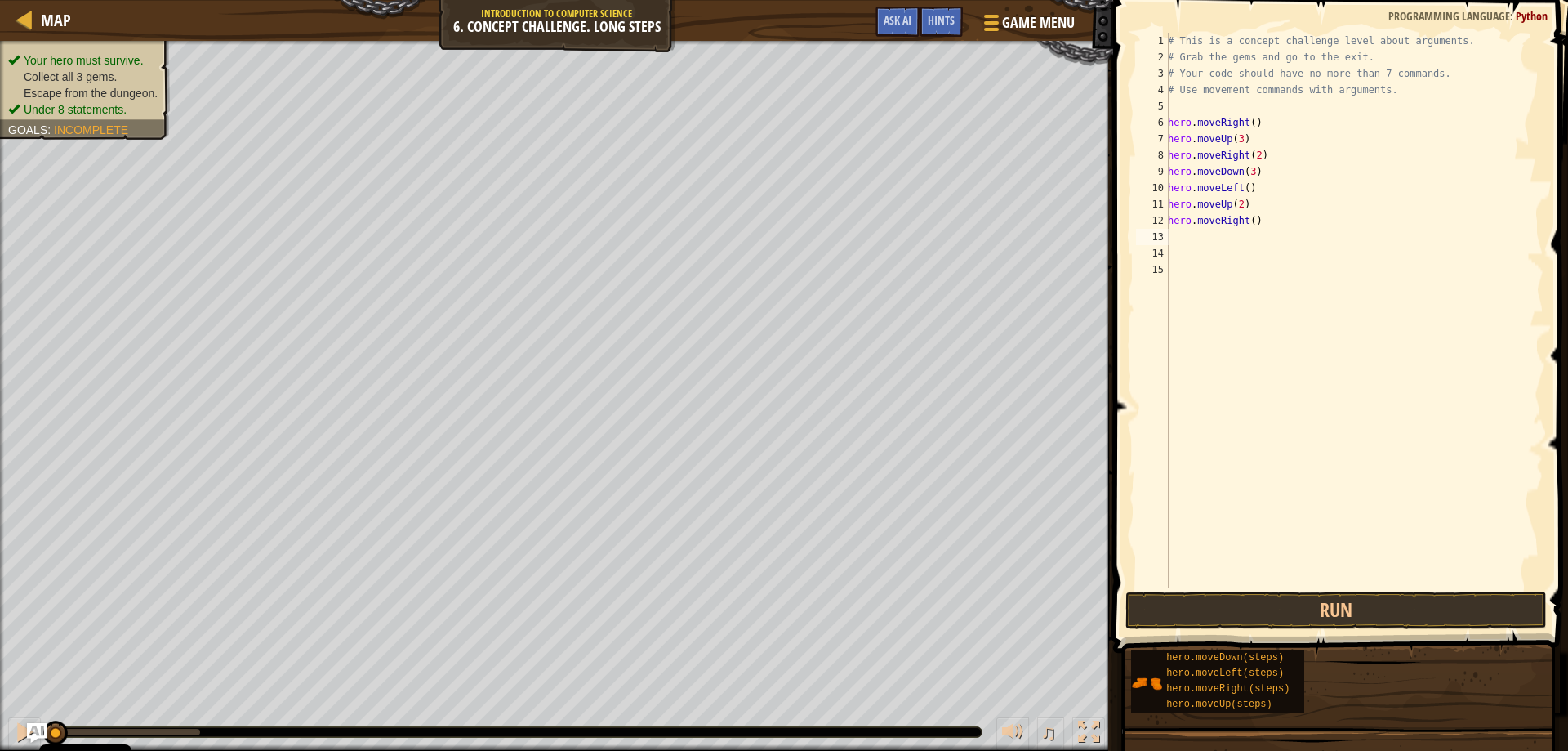
scroll to position [7, 0]
click at [1245, 214] on div "# This is a concept challenge level about arguments. # Grab the gems and go to …" at bounding box center [1354, 326] width 379 height 588
click at [1247, 217] on div "# This is a concept challenge level about arguments. # Grab the gems and go to …" at bounding box center [1354, 326] width 379 height 588
type textarea "hero.moveRight(2)"
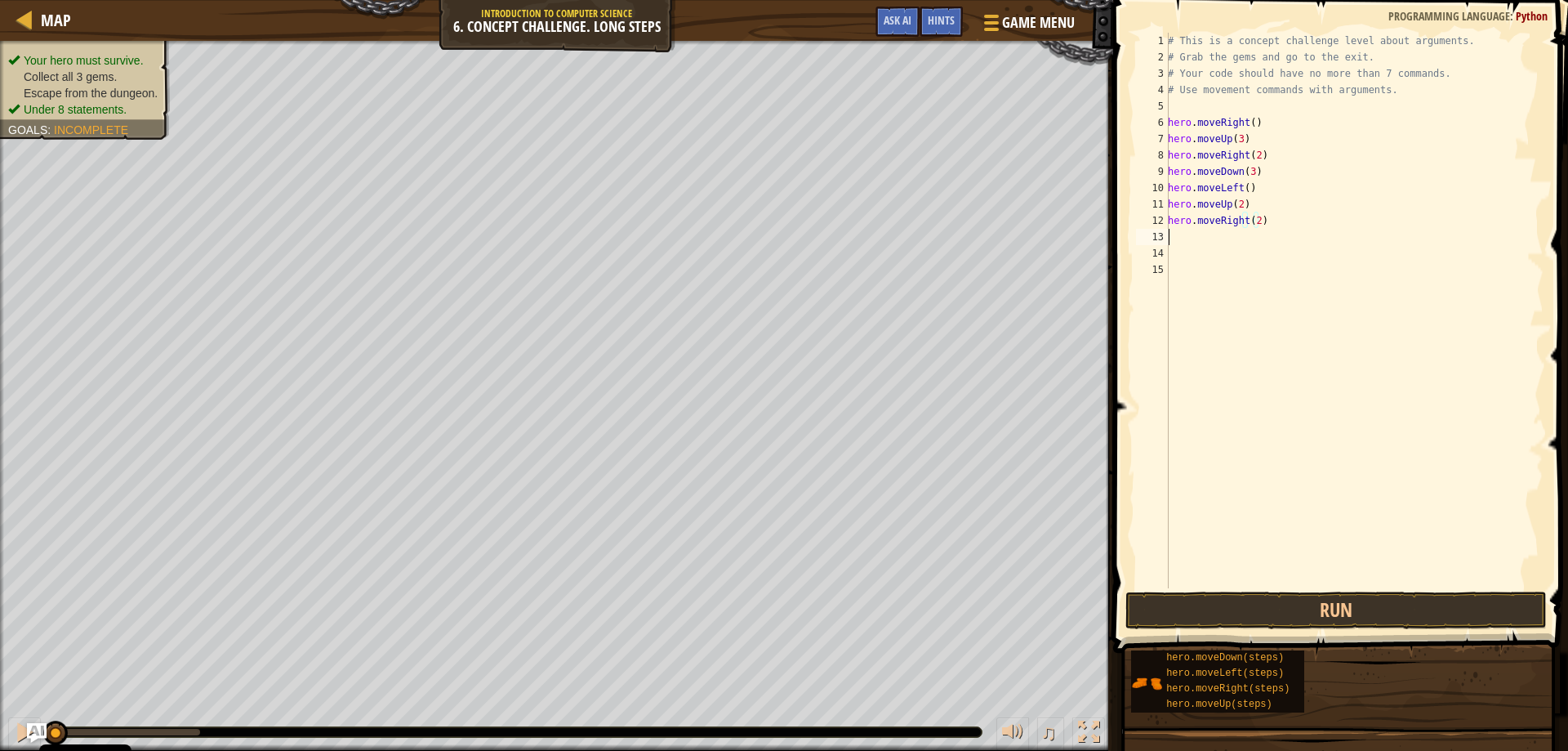
click at [1191, 229] on div "# This is a concept challenge level about arguments. # Grab the gems and go to …" at bounding box center [1354, 326] width 379 height 588
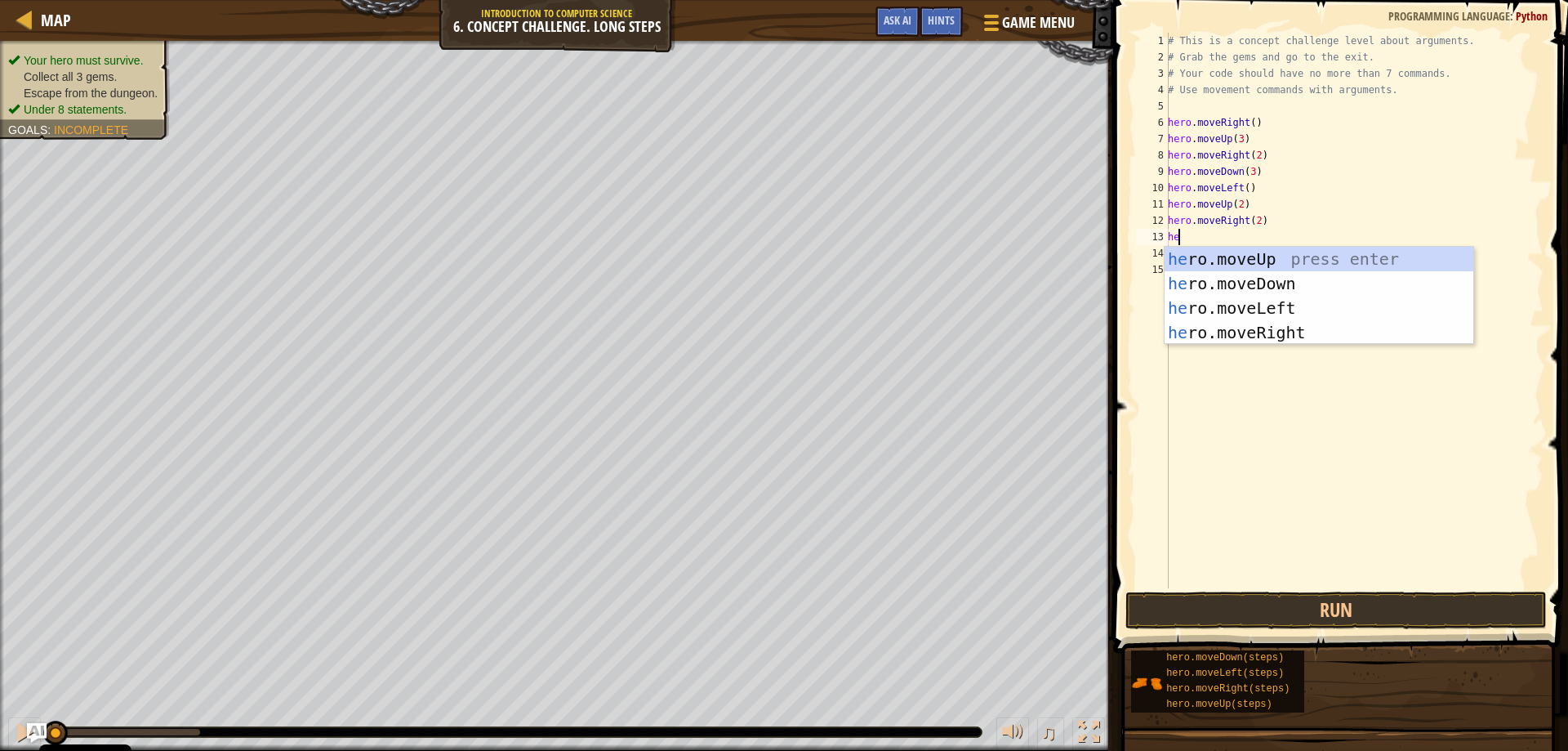
scroll to position [7, 1]
type textarea "hero"
click at [1261, 276] on div "hero .moveUp press enter hero .moveDown press enter hero .moveLeft press enter …" at bounding box center [1319, 319] width 309 height 147
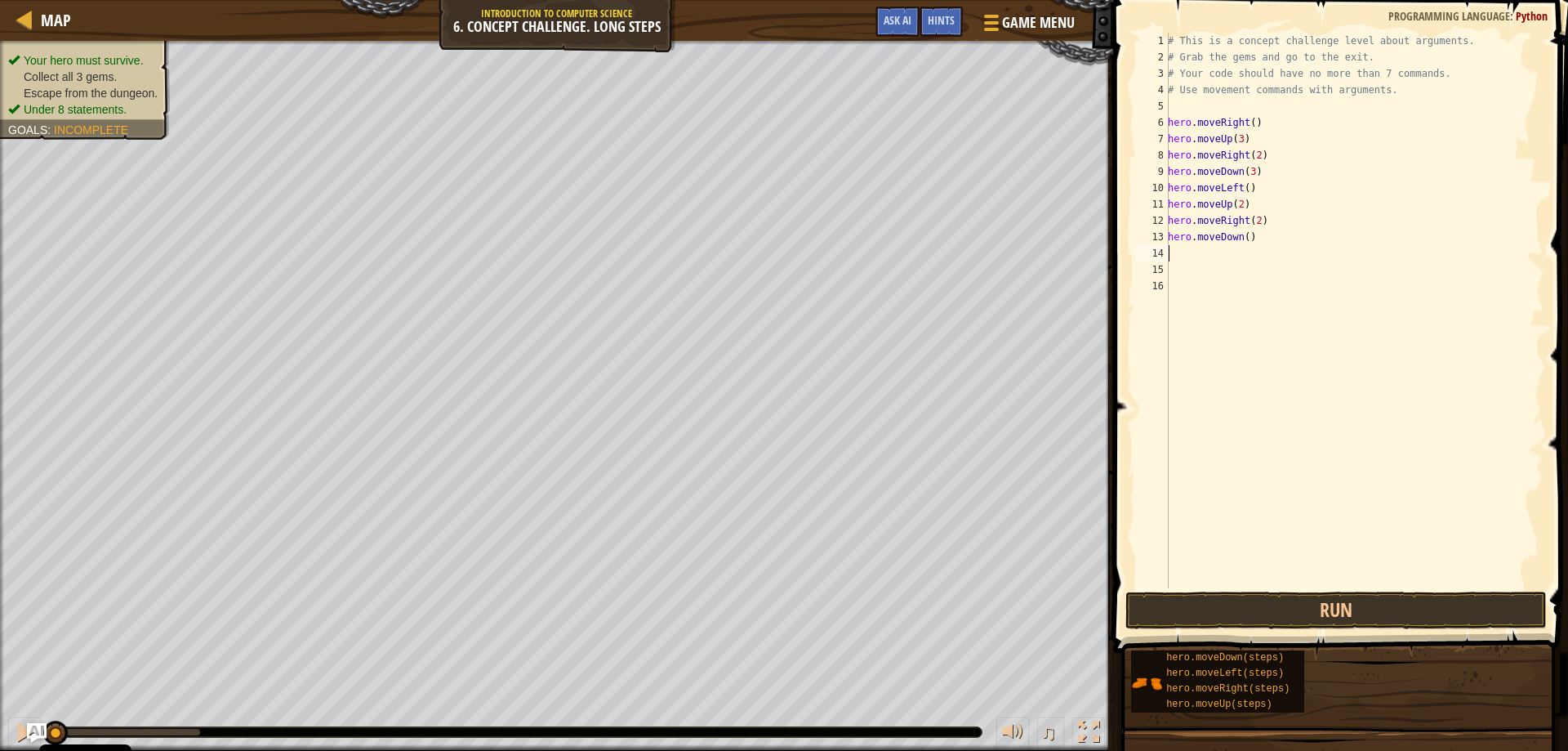
click at [1245, 235] on div "# This is a concept challenge level about arguments. # Grab the gems and go to …" at bounding box center [1354, 326] width 379 height 588
type textarea "hero.moveDown(2)"
click at [1226, 251] on div "# This is a concept challenge level about arguments. # Grab the gems and go to …" at bounding box center [1354, 326] width 379 height 588
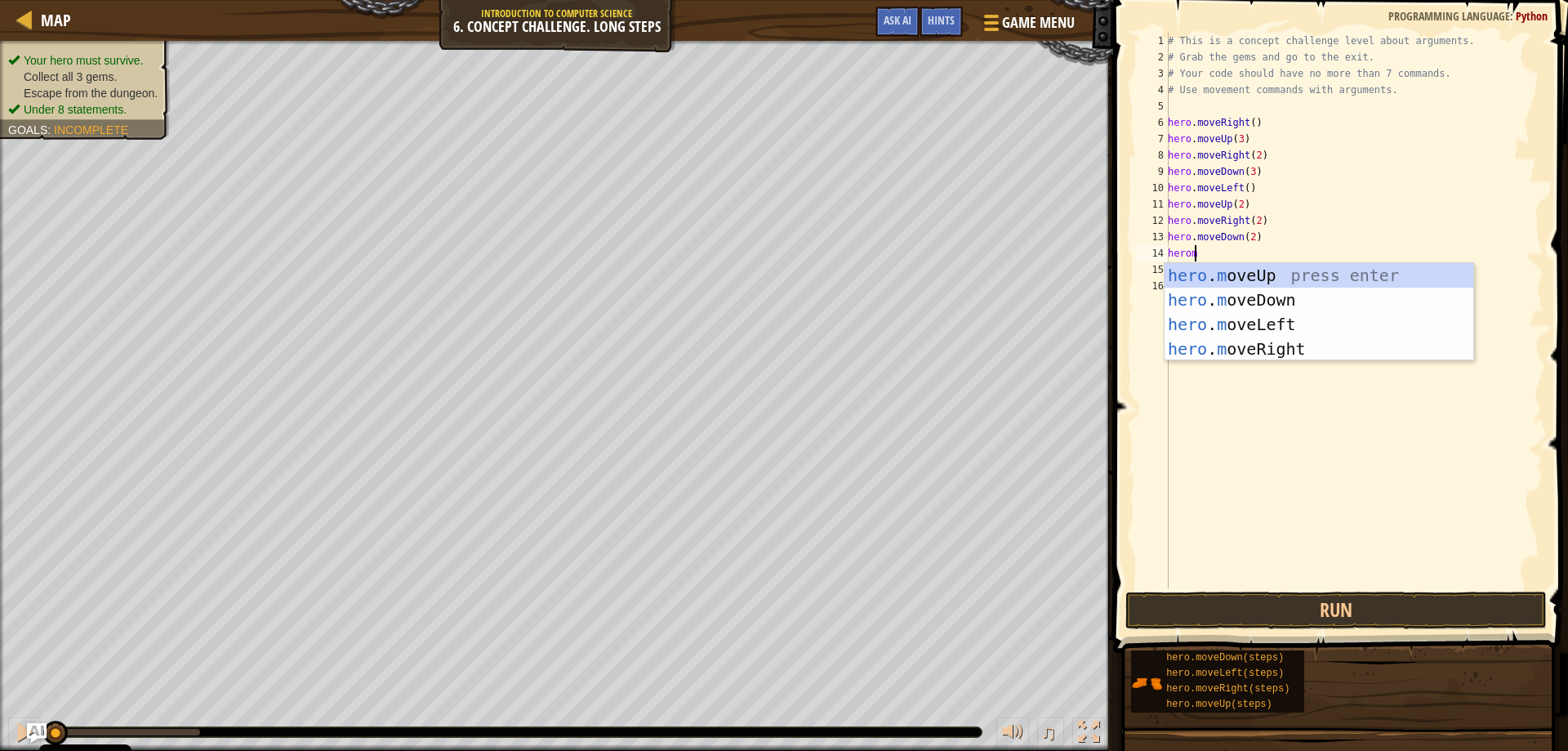
scroll to position [7, 2]
type textarea "heromo"
click at [1252, 268] on div "hero . mo veUp press enter hero . mo veDown press enter hero . mo veLeft press …" at bounding box center [1319, 336] width 309 height 147
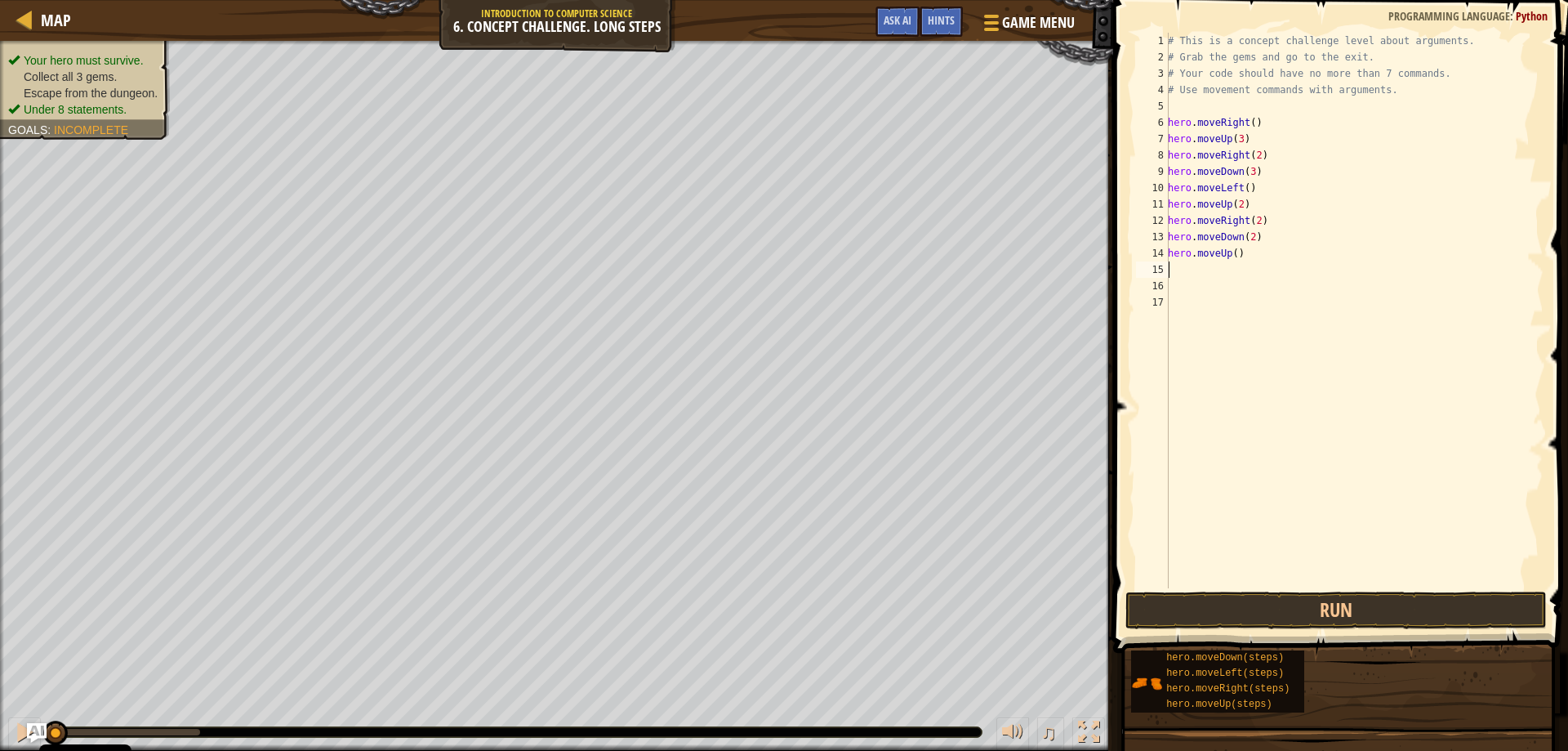
scroll to position [7, 0]
click at [1228, 257] on div "# This is a concept challenge level about arguments. # Grab the gems and go to …" at bounding box center [1354, 326] width 379 height 588
click at [1230, 255] on div "# This is a concept challenge level about arguments. # Grab the gems and go to …" at bounding box center [1354, 326] width 379 height 588
click at [1310, 595] on button "Run" at bounding box center [1336, 610] width 422 height 37
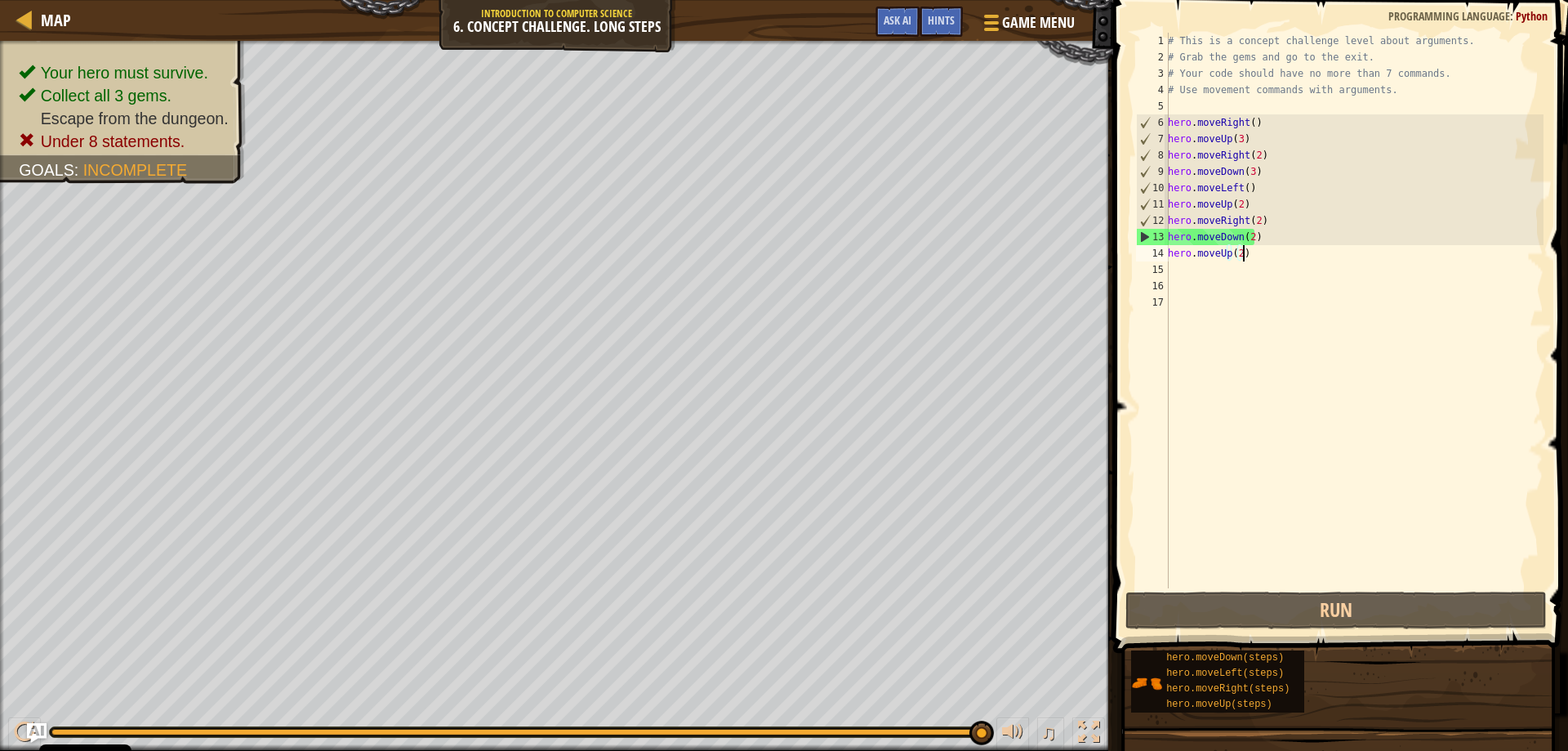
click at [1253, 258] on div "# This is a concept challenge level about arguments. # Grab the gems and go to …" at bounding box center [1354, 326] width 379 height 588
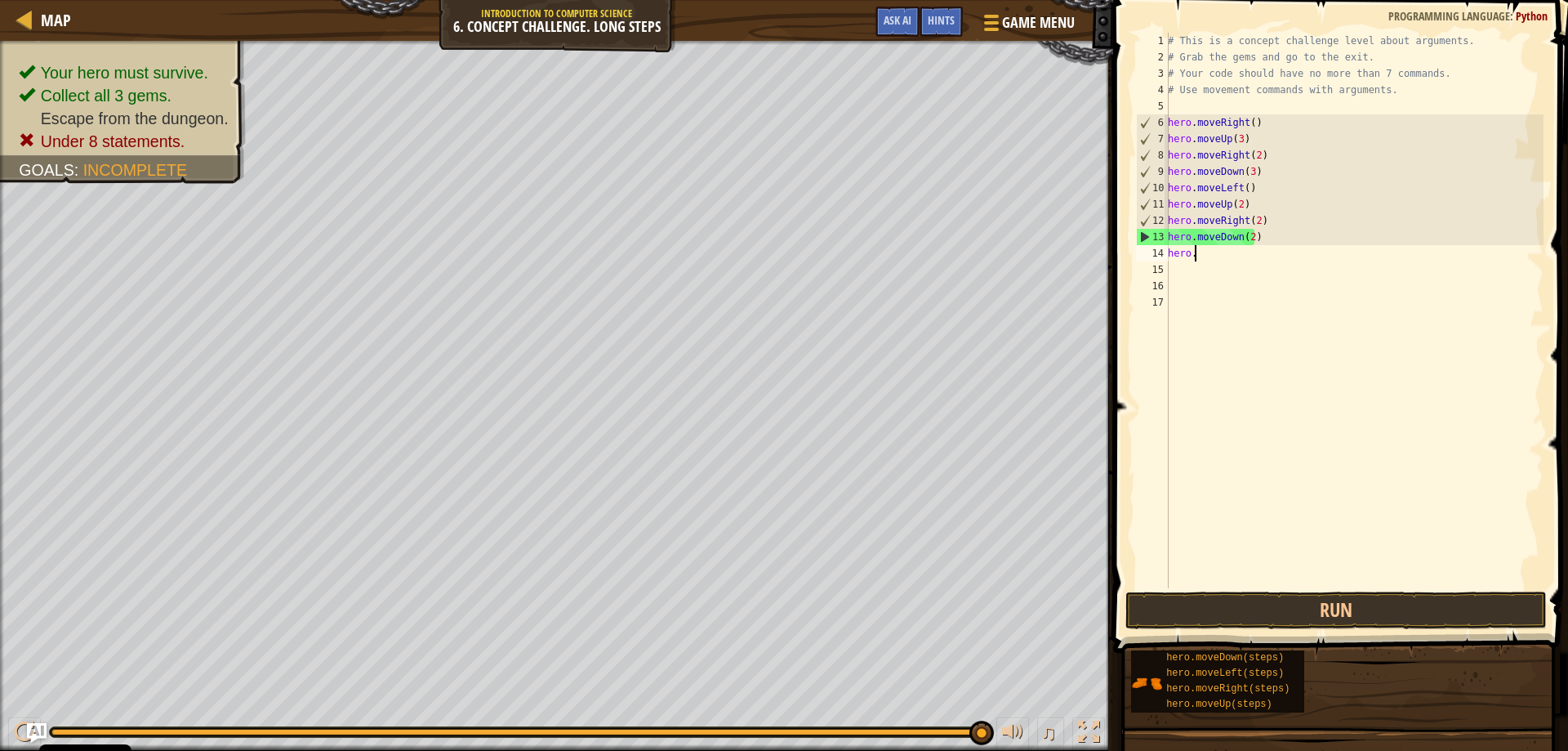
scroll to position [7, 1]
type textarea "h"
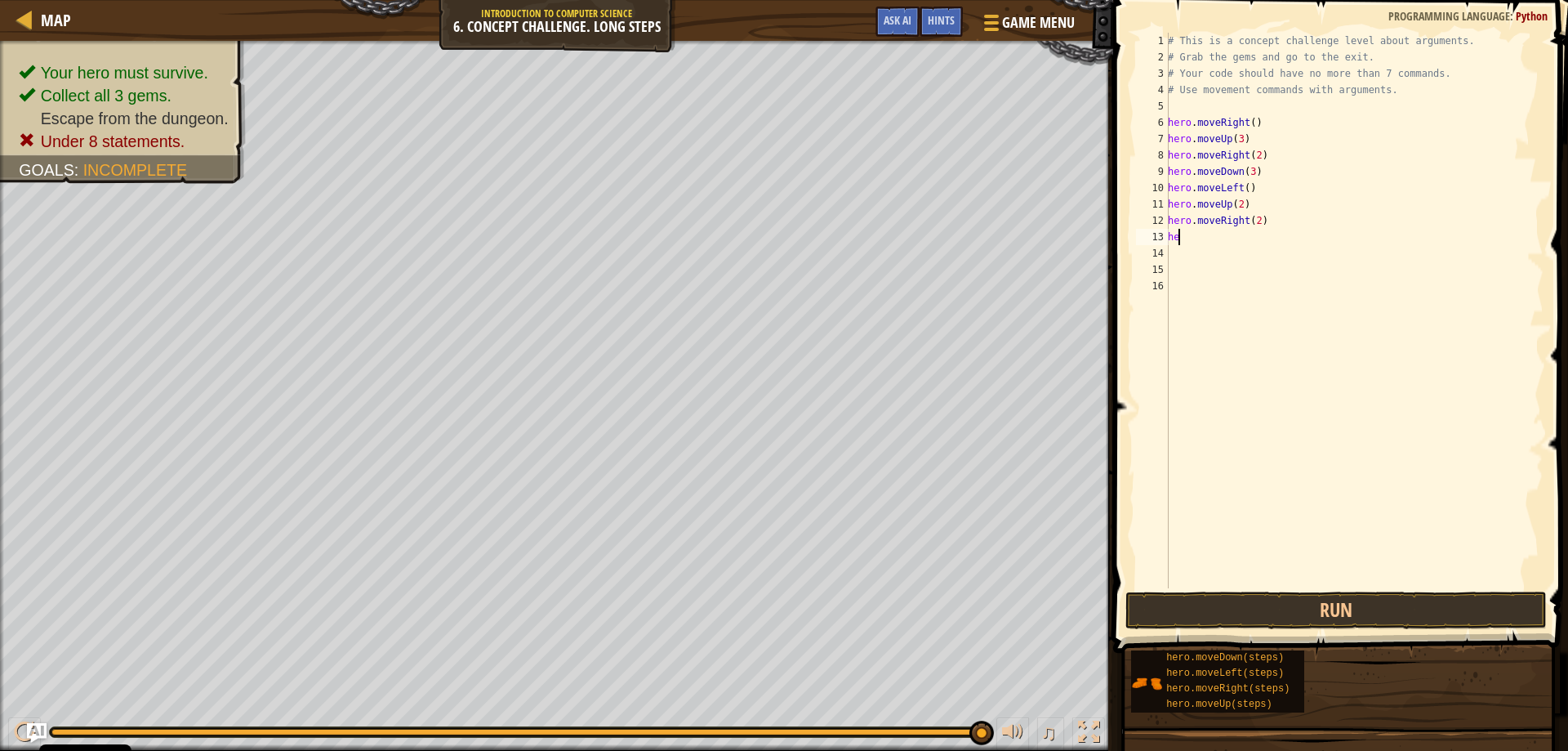
type textarea "h"
click at [1347, 617] on button "Run" at bounding box center [1336, 610] width 422 height 37
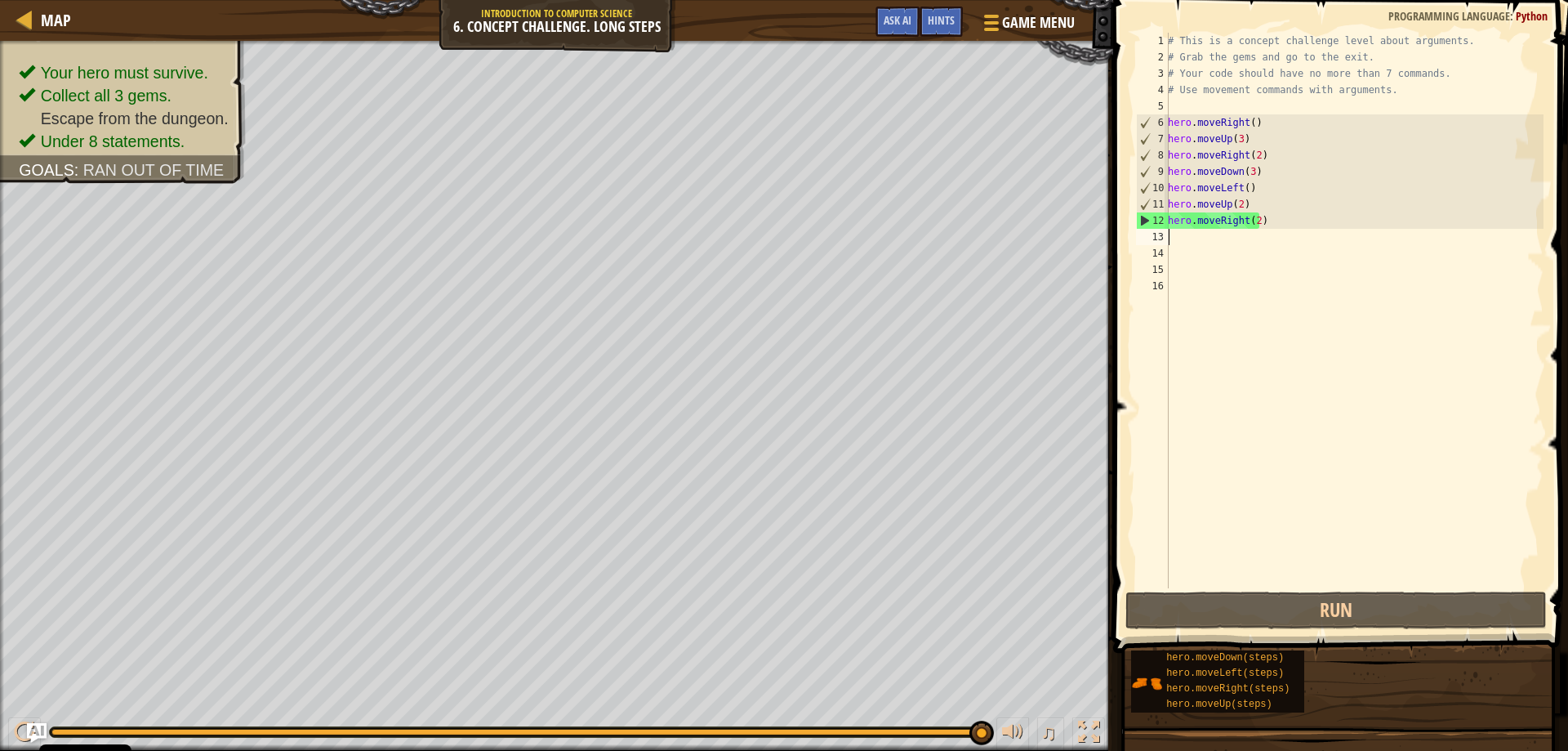
click at [1250, 221] on div "# This is a concept challenge level about arguments. # Grab the gems and go to …" at bounding box center [1354, 326] width 379 height 588
click at [1254, 221] on div "# This is a concept challenge level about arguments. # Grab the gems and go to …" at bounding box center [1354, 326] width 379 height 588
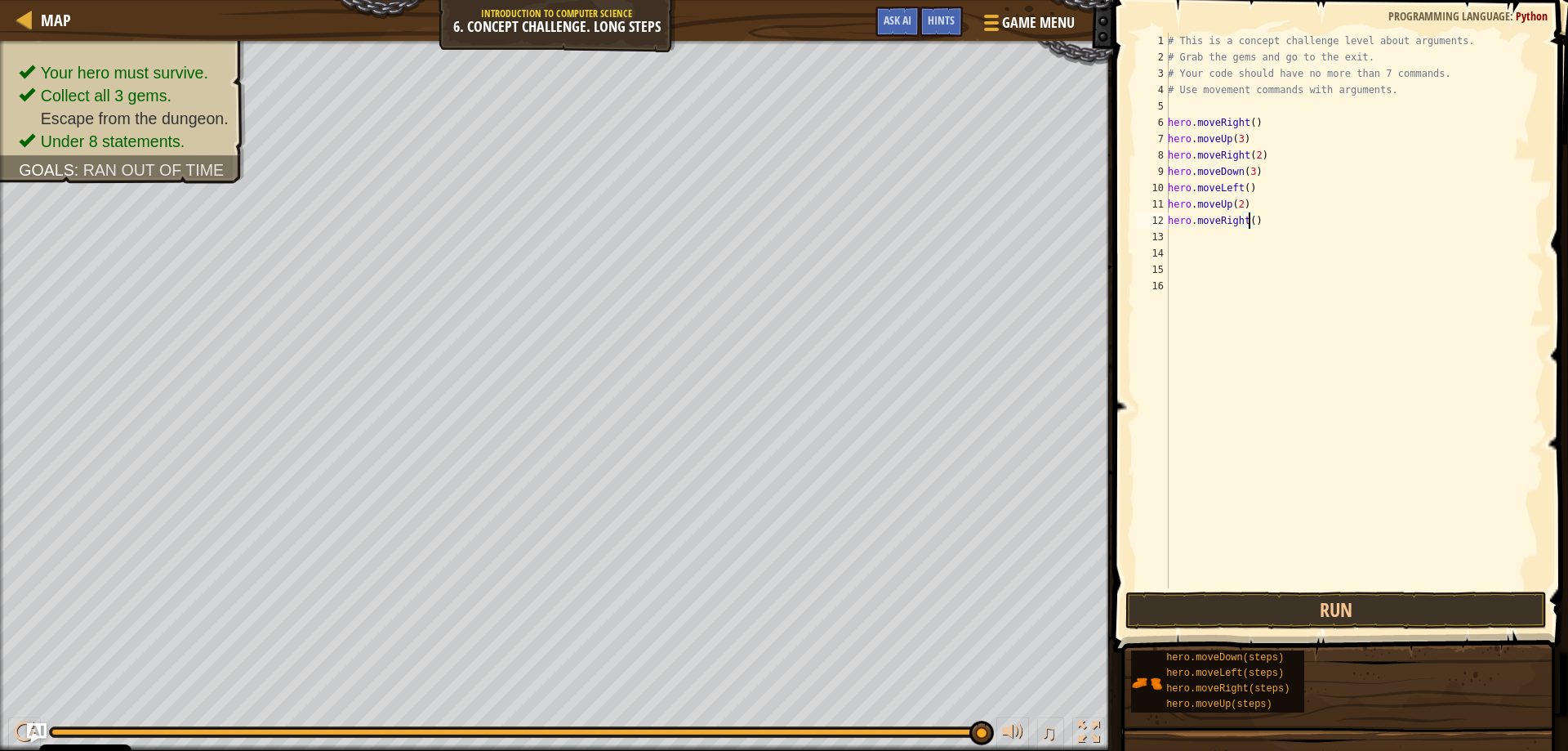
scroll to position [7, 7]
type textarea "hero.moveRight(3)"
click at [1358, 598] on button "Run" at bounding box center [1336, 610] width 422 height 37
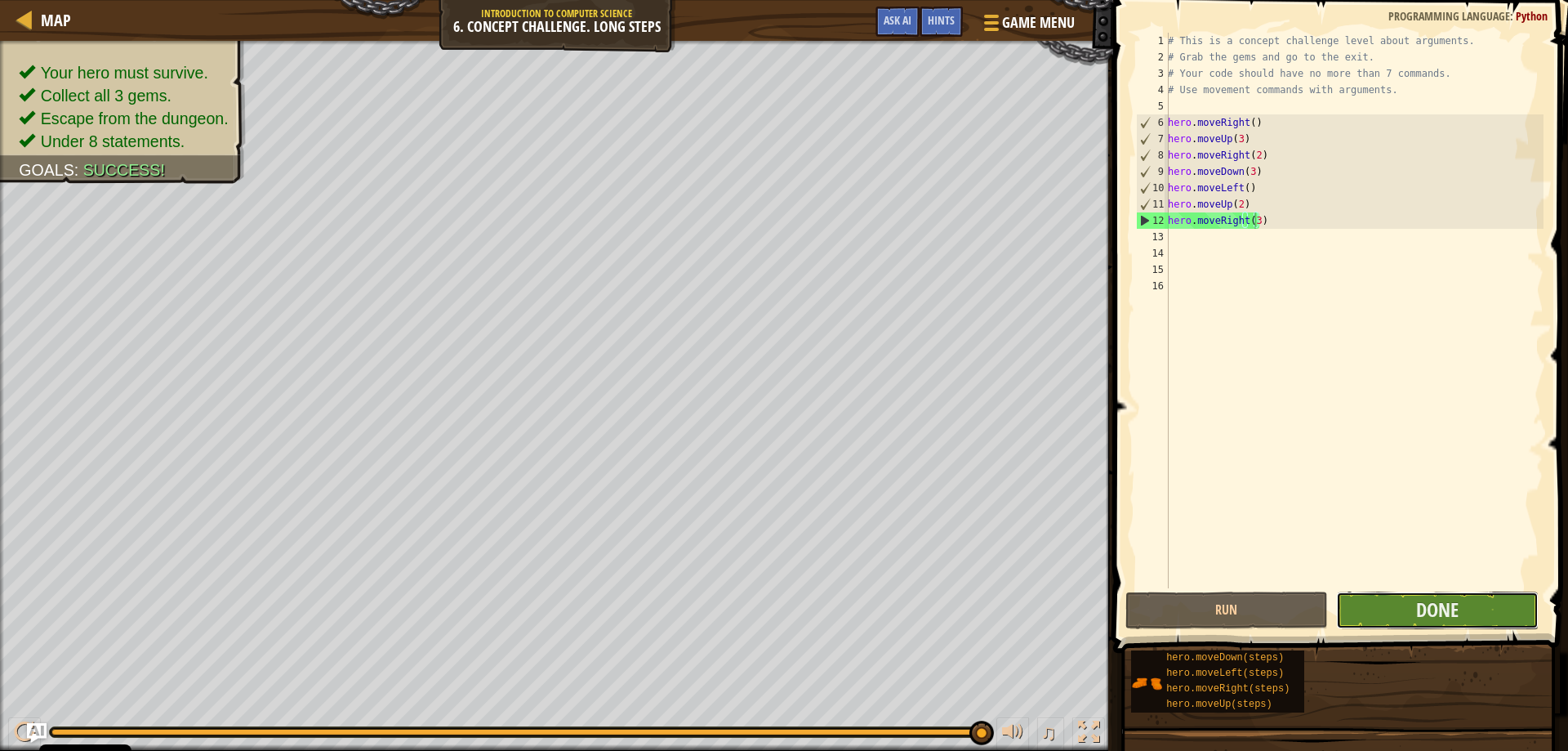
click at [1410, 599] on button "Done" at bounding box center [1437, 610] width 202 height 37
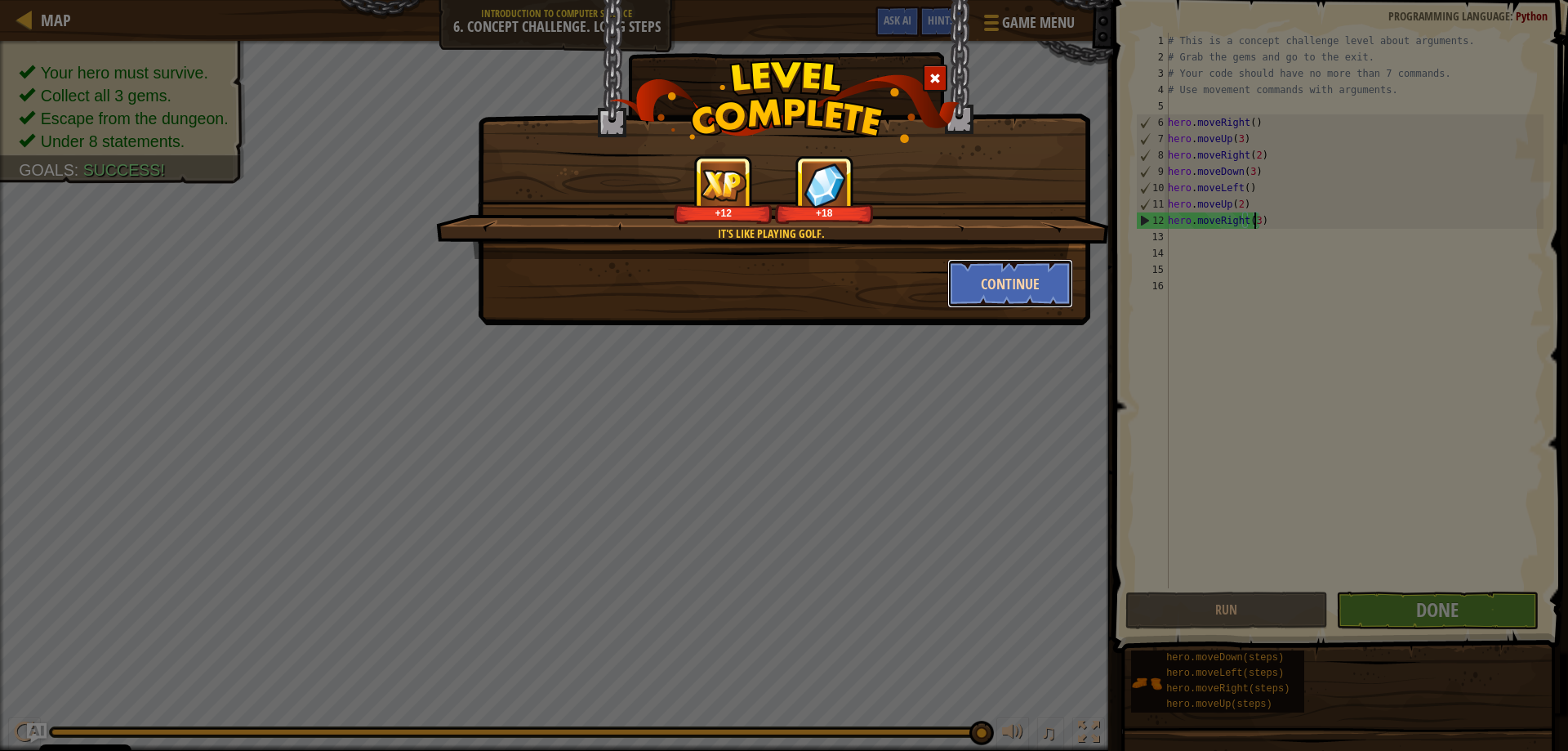
click at [997, 285] on button "Continue" at bounding box center [1010, 283] width 127 height 49
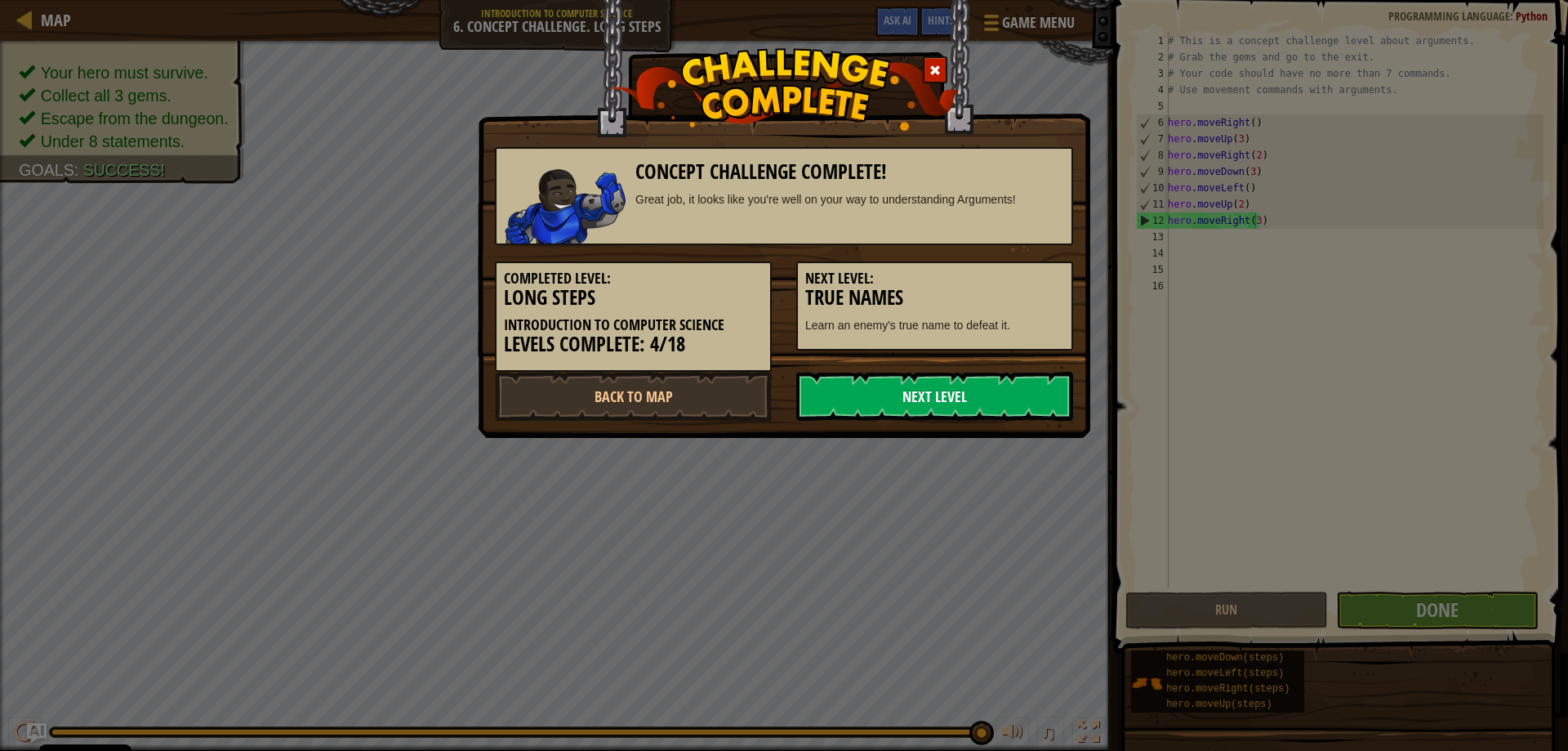
click at [959, 401] on link "Next Level" at bounding box center [935, 396] width 277 height 49
click at [957, 364] on div "Completed Level: Long Steps Introduction to Computer Science Levels Complete: 4…" at bounding box center [784, 308] width 602 height 127
click at [939, 402] on link "Next Level" at bounding box center [935, 396] width 277 height 49
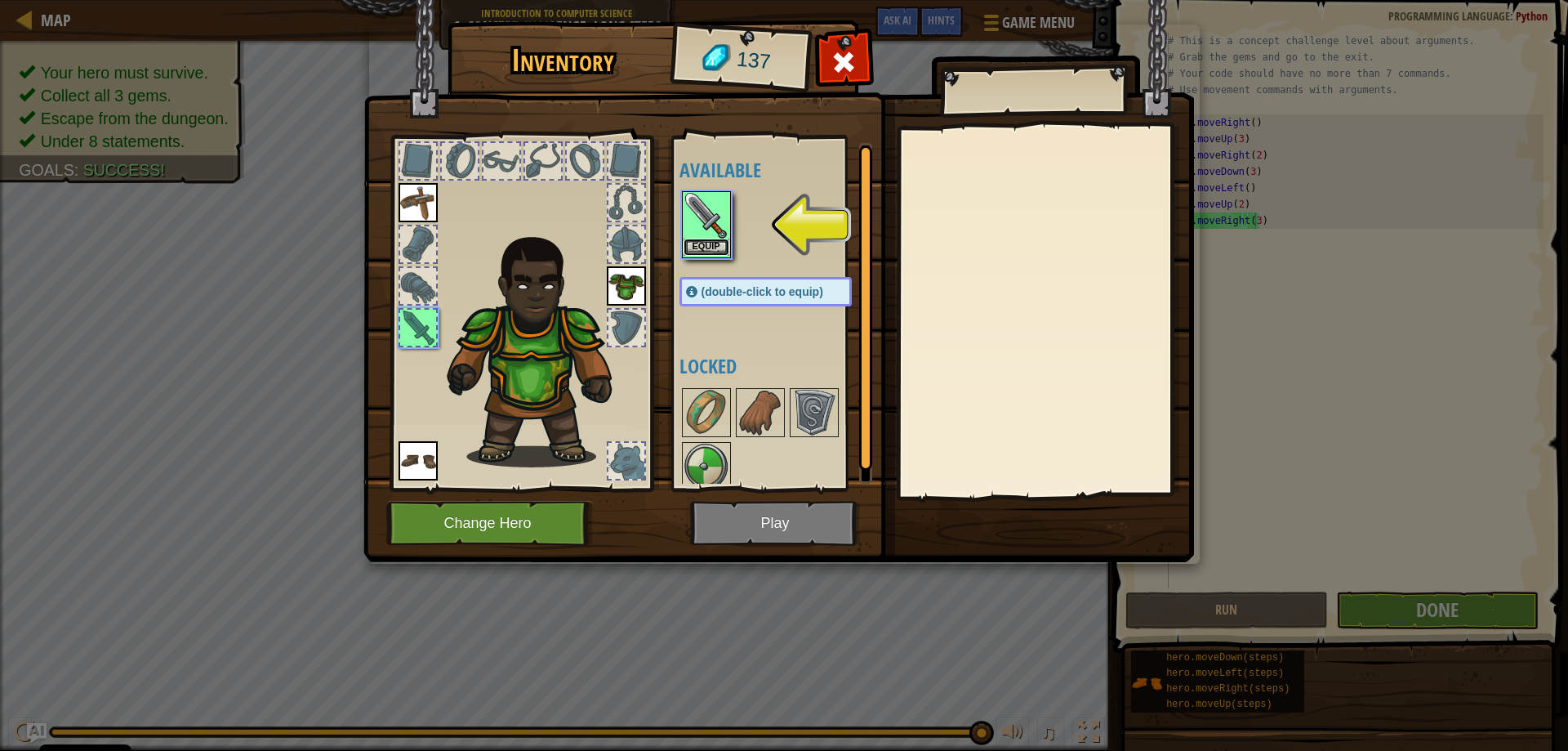
click at [717, 243] on button "Equip" at bounding box center [706, 246] width 46 height 17
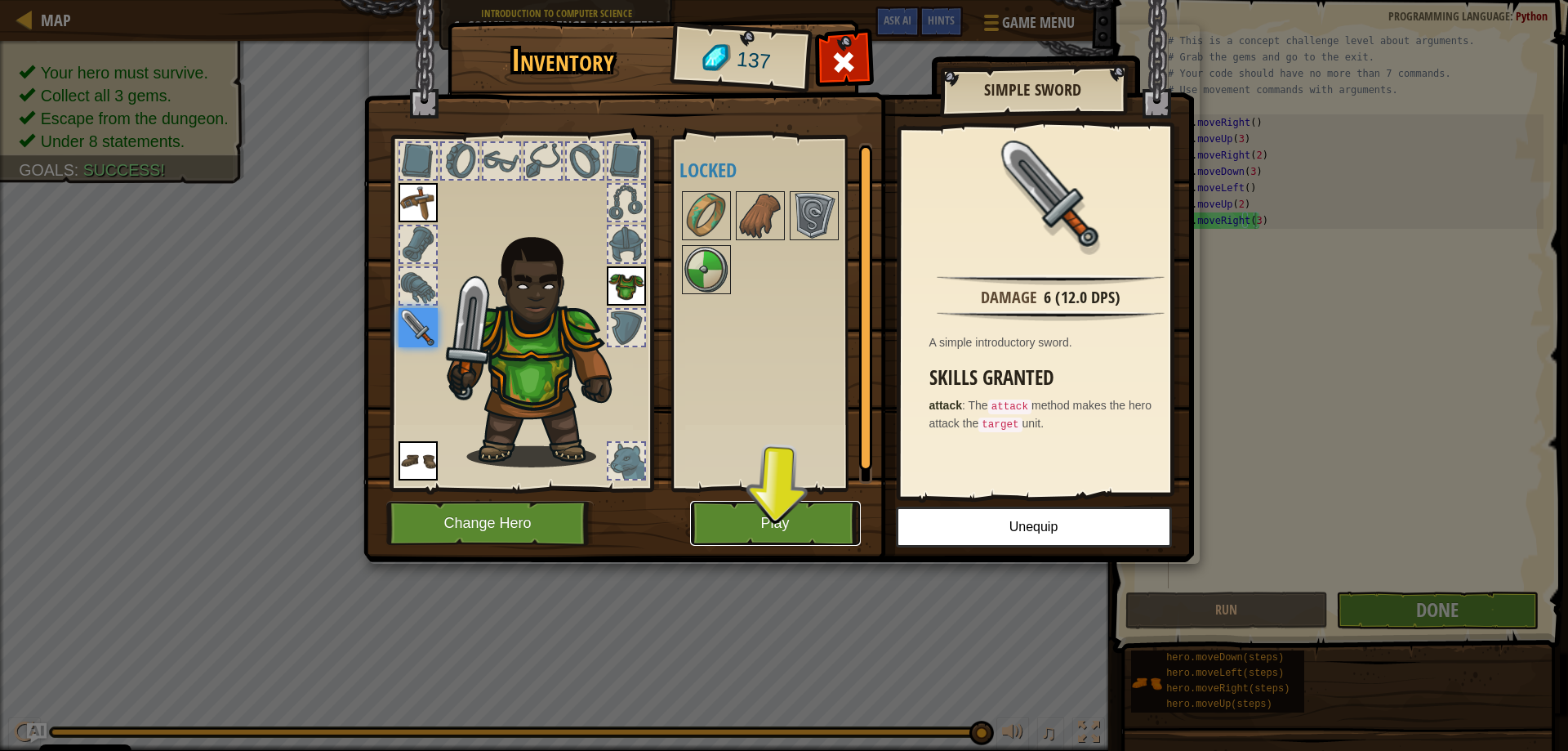
click at [774, 529] on button "Play" at bounding box center [776, 523] width 171 height 45
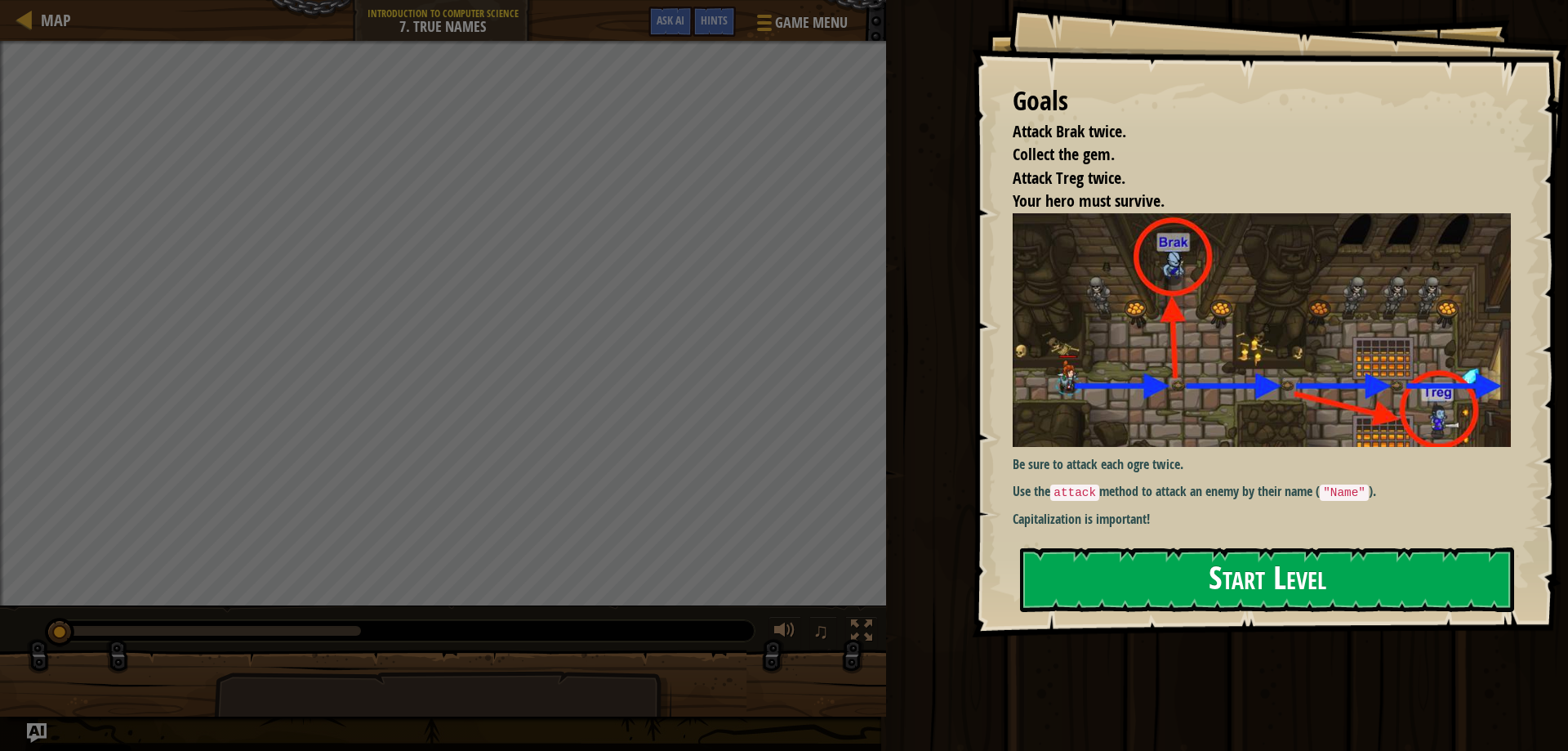
click at [1142, 349] on div "Goals Attack Brak twice. Collect the gem. Attack Treg twice. Your hero must sur…" at bounding box center [1269, 319] width 597 height 637
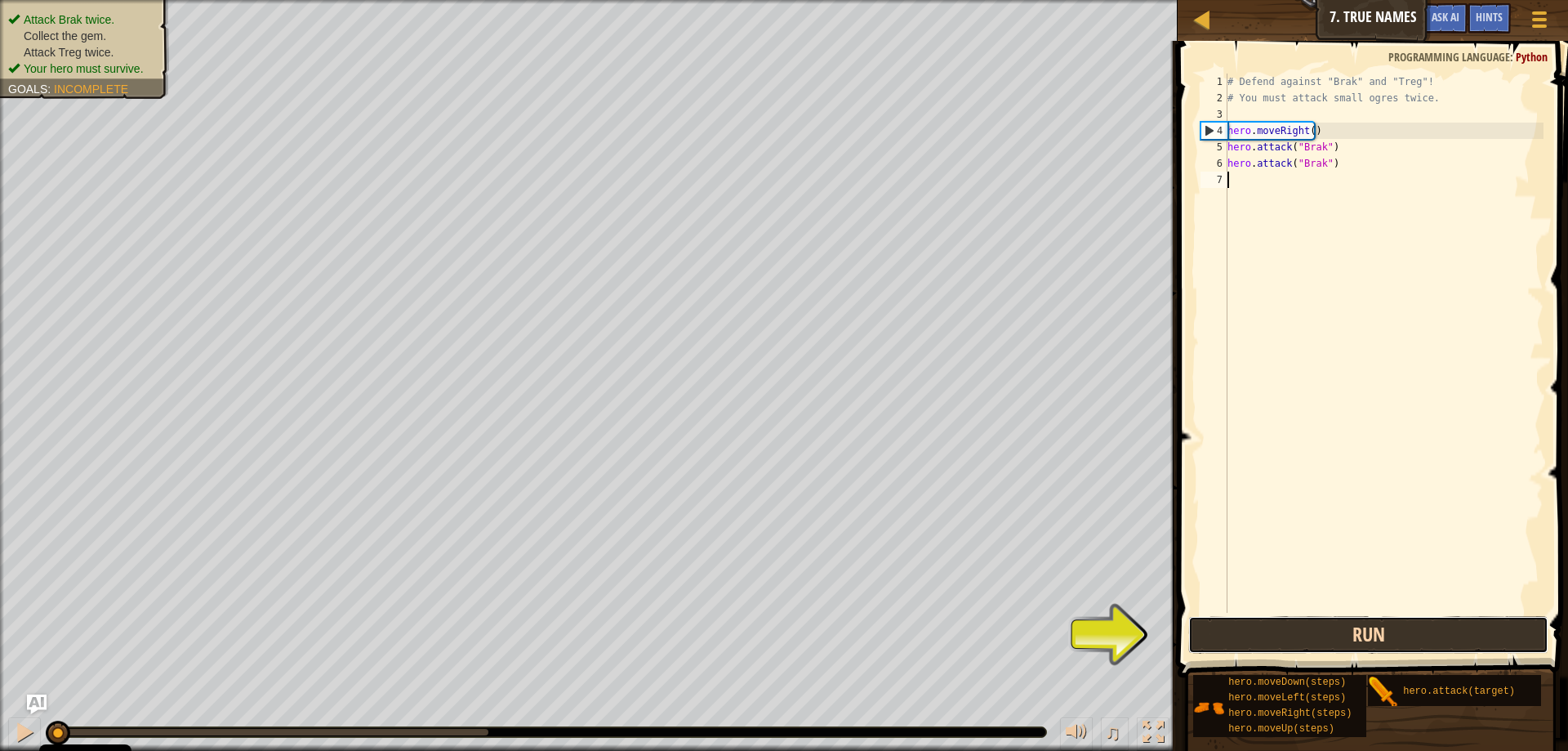
click at [1433, 625] on button "Run" at bounding box center [1368, 634] width 360 height 37
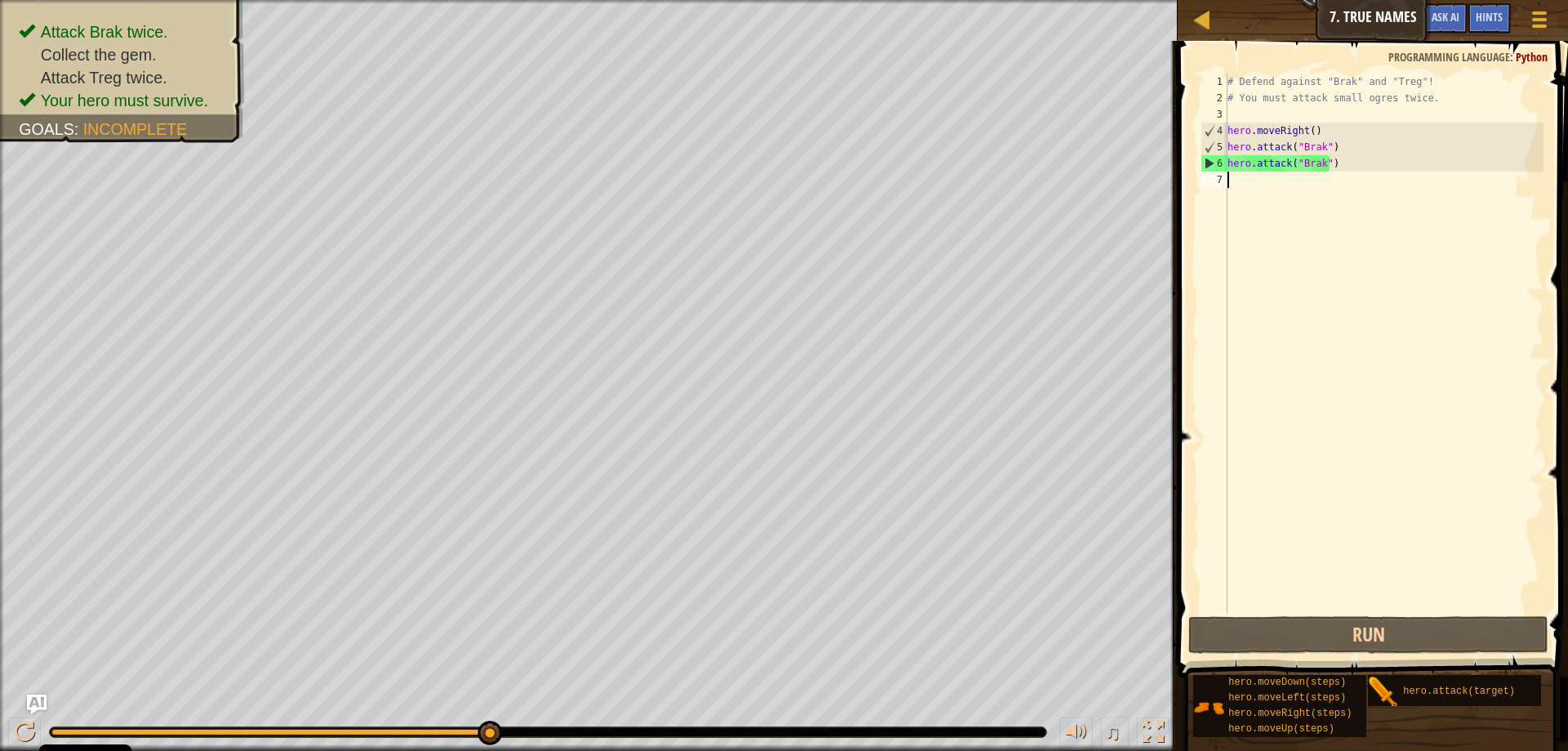
scroll to position [7, 0]
type textarea "he"
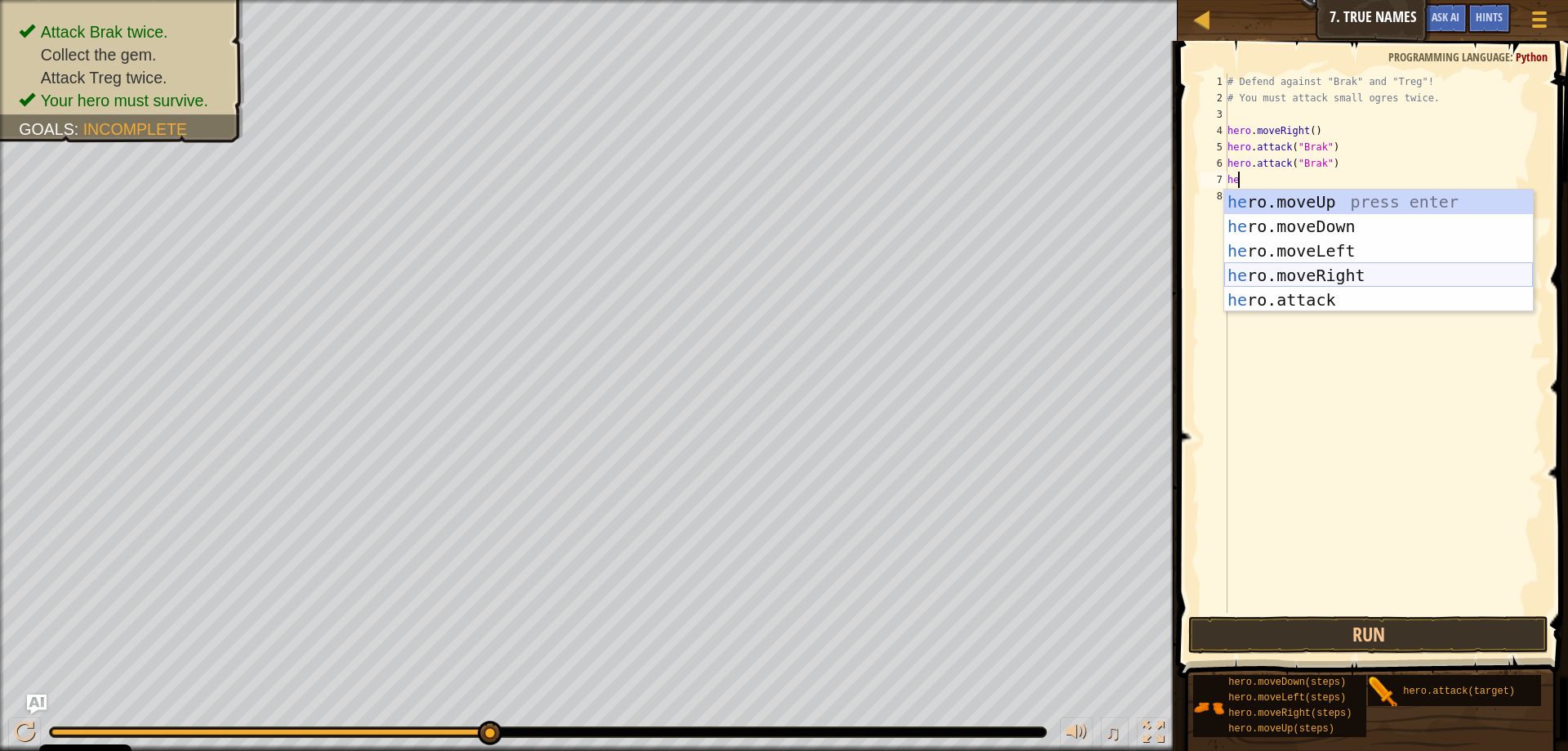
click at [1343, 271] on div "he ro.moveUp press enter he ro.moveDown press enter he ro.moveLeft press enter …" at bounding box center [1379, 275] width 309 height 172
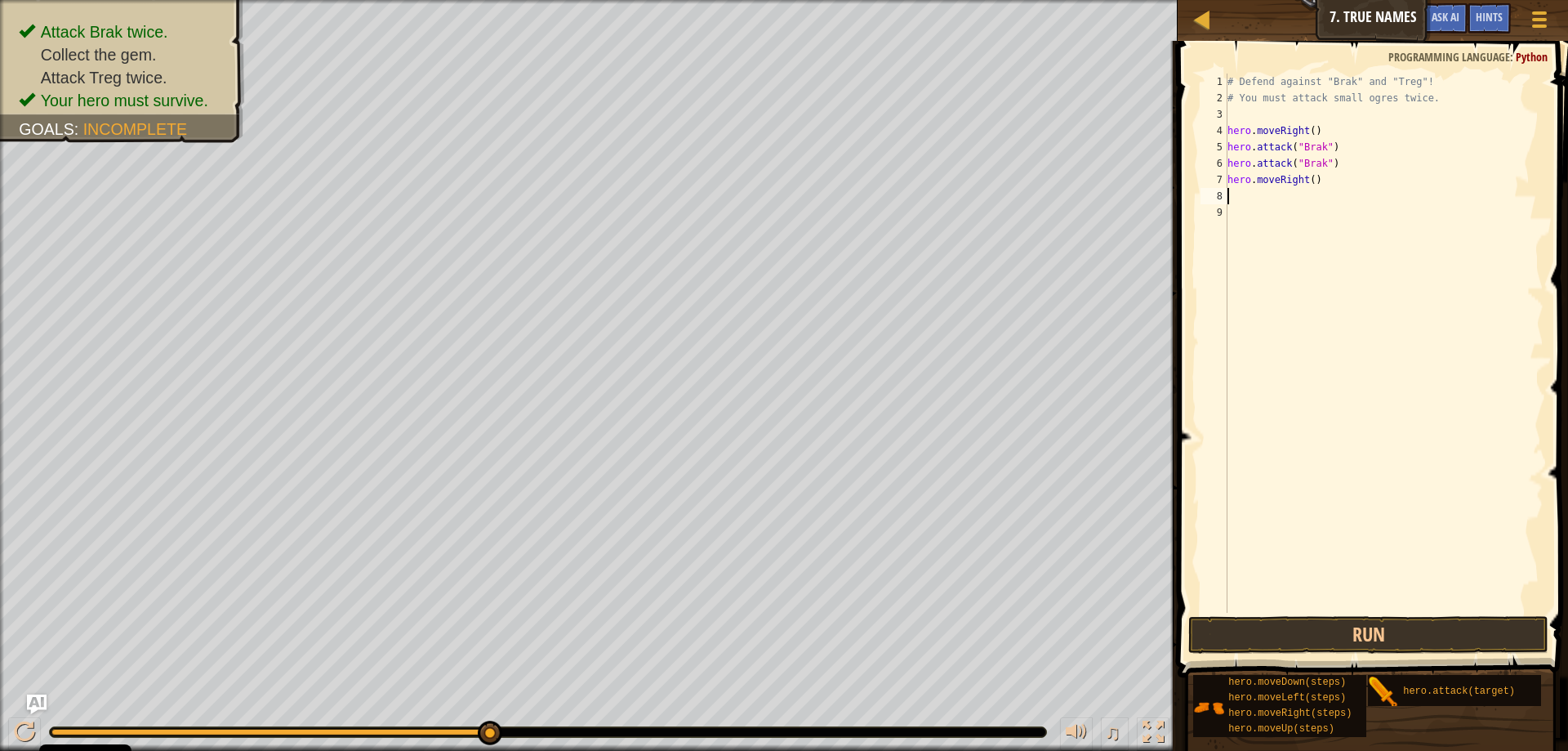
drag, startPoint x: 1307, startPoint y: 183, endPoint x: 1322, endPoint y: 194, distance: 18.6
click at [1306, 183] on div "# Defend against "Brak" and "Treg"! # You must attack small ogres twice. hero .…" at bounding box center [1384, 359] width 319 height 572
click at [1419, 630] on button "Run" at bounding box center [1368, 634] width 360 height 37
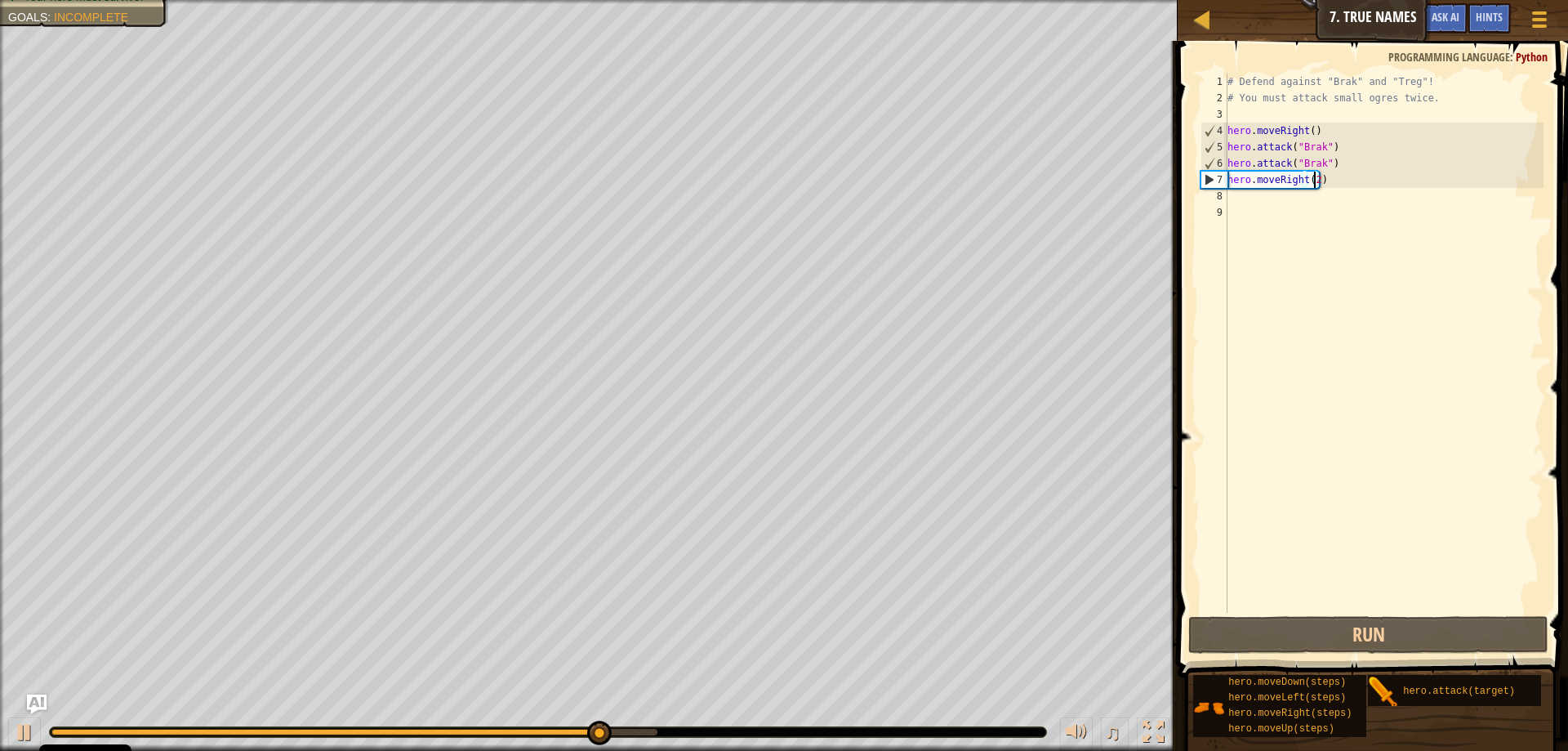
drag, startPoint x: 1234, startPoint y: 180, endPoint x: 1239, endPoint y: 197, distance: 17.7
click at [1239, 197] on div "# Defend against "Brak" and "Treg"! # You must attack small ogres twice. hero .…" at bounding box center [1384, 359] width 319 height 572
type textarea "hero.moveRight(2)"
click at [1226, 198] on div "8" at bounding box center [1214, 196] width 27 height 17
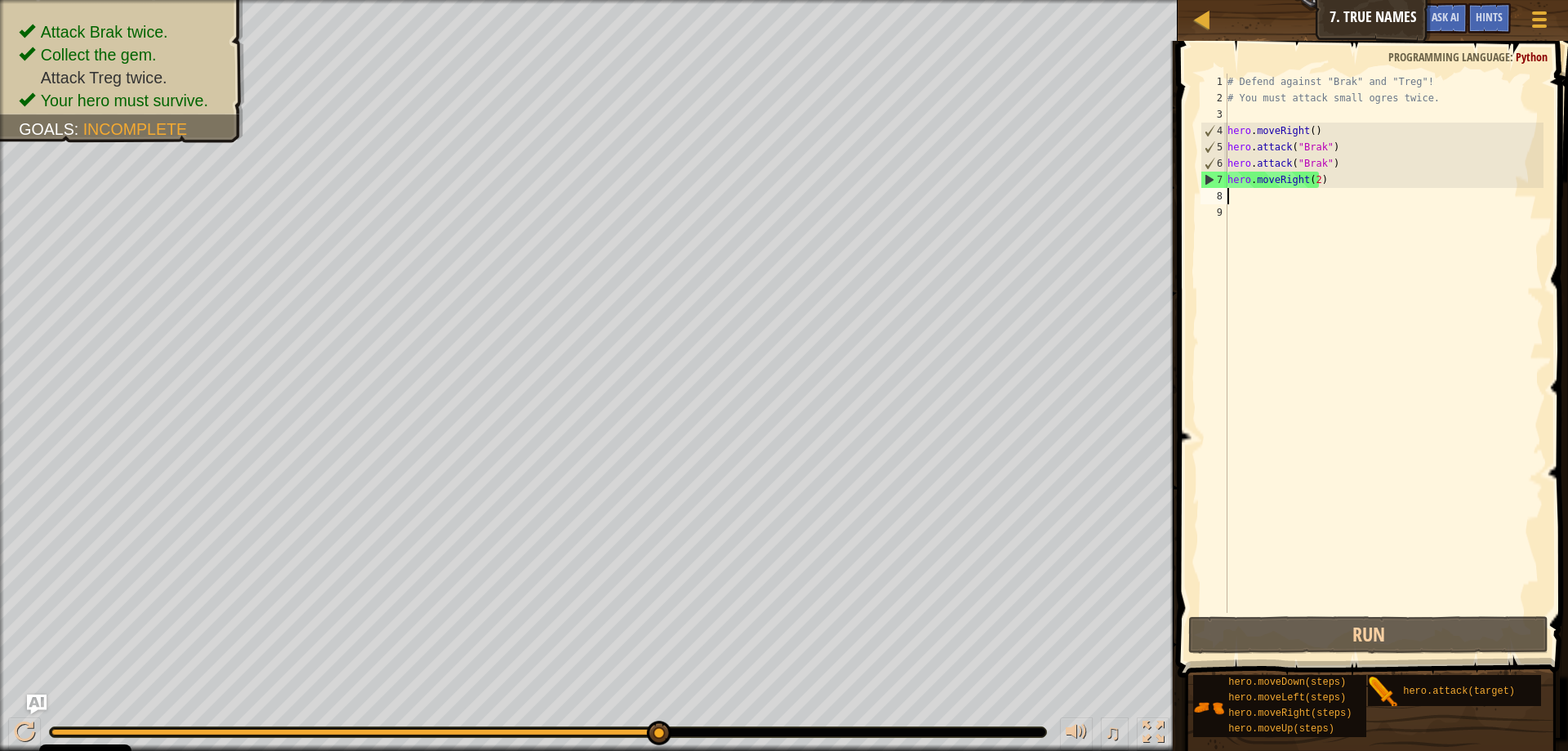
click at [1238, 198] on div "# Defend against "Brak" and "Treg"! # You must attack small ogres twice. hero .…" at bounding box center [1384, 359] width 319 height 572
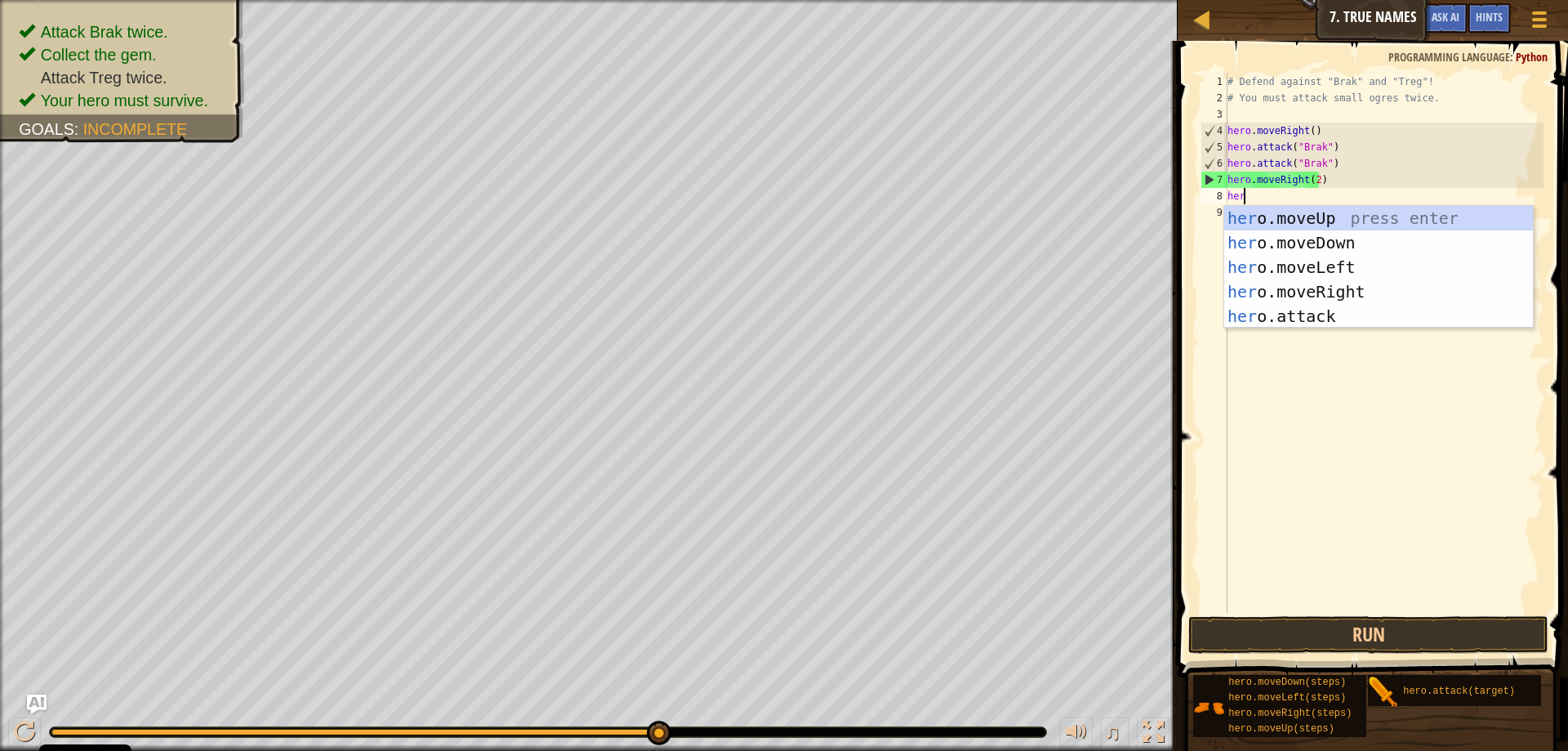
type textarea "hero"
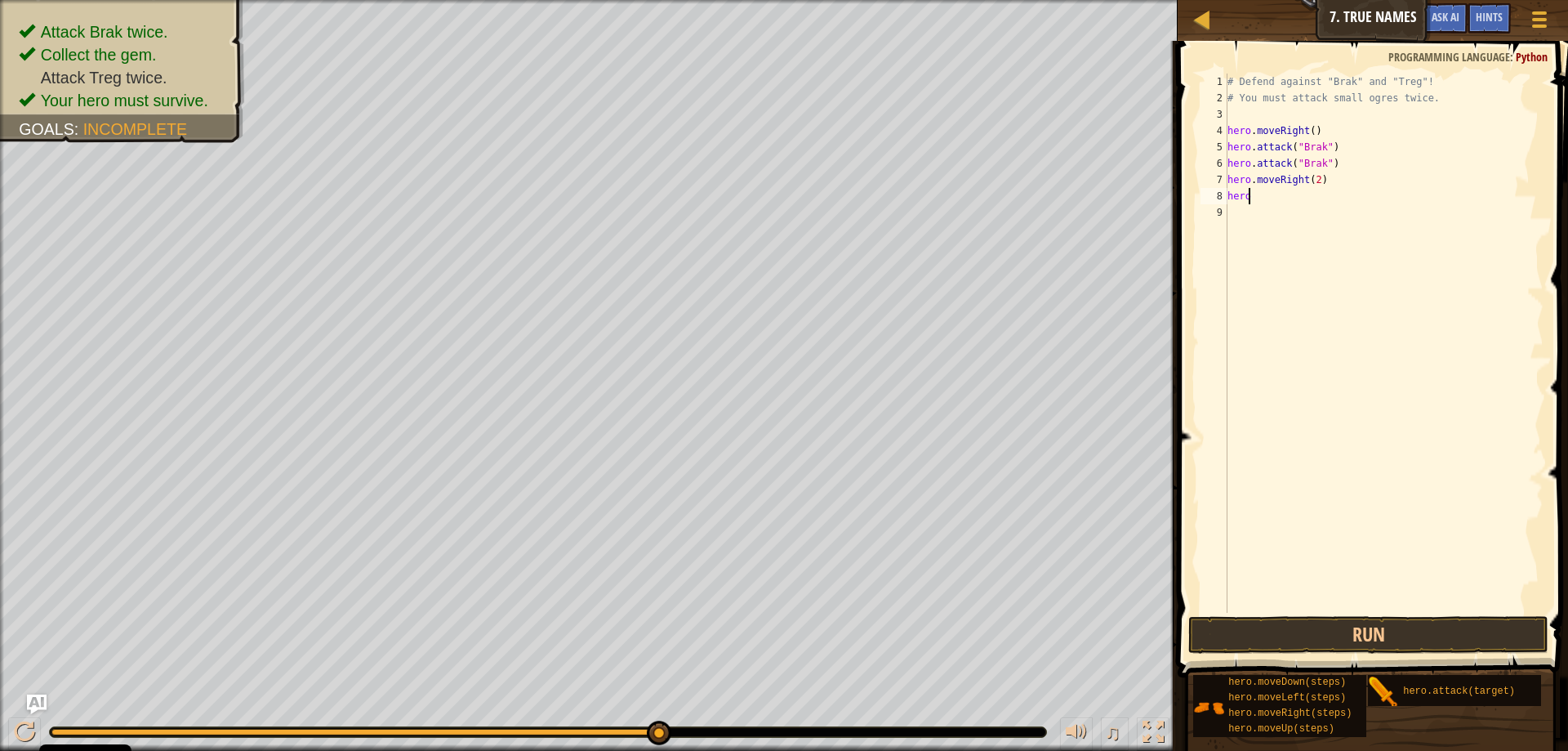
click at [1268, 207] on div "# Defend against "Brak" and "Treg"! # You must attack small ogres twice. hero .…" at bounding box center [1384, 359] width 319 height 572
click at [1261, 198] on div "# Defend against "Brak" and "Treg"! # You must attack small ogres twice. hero .…" at bounding box center [1384, 359] width 319 height 572
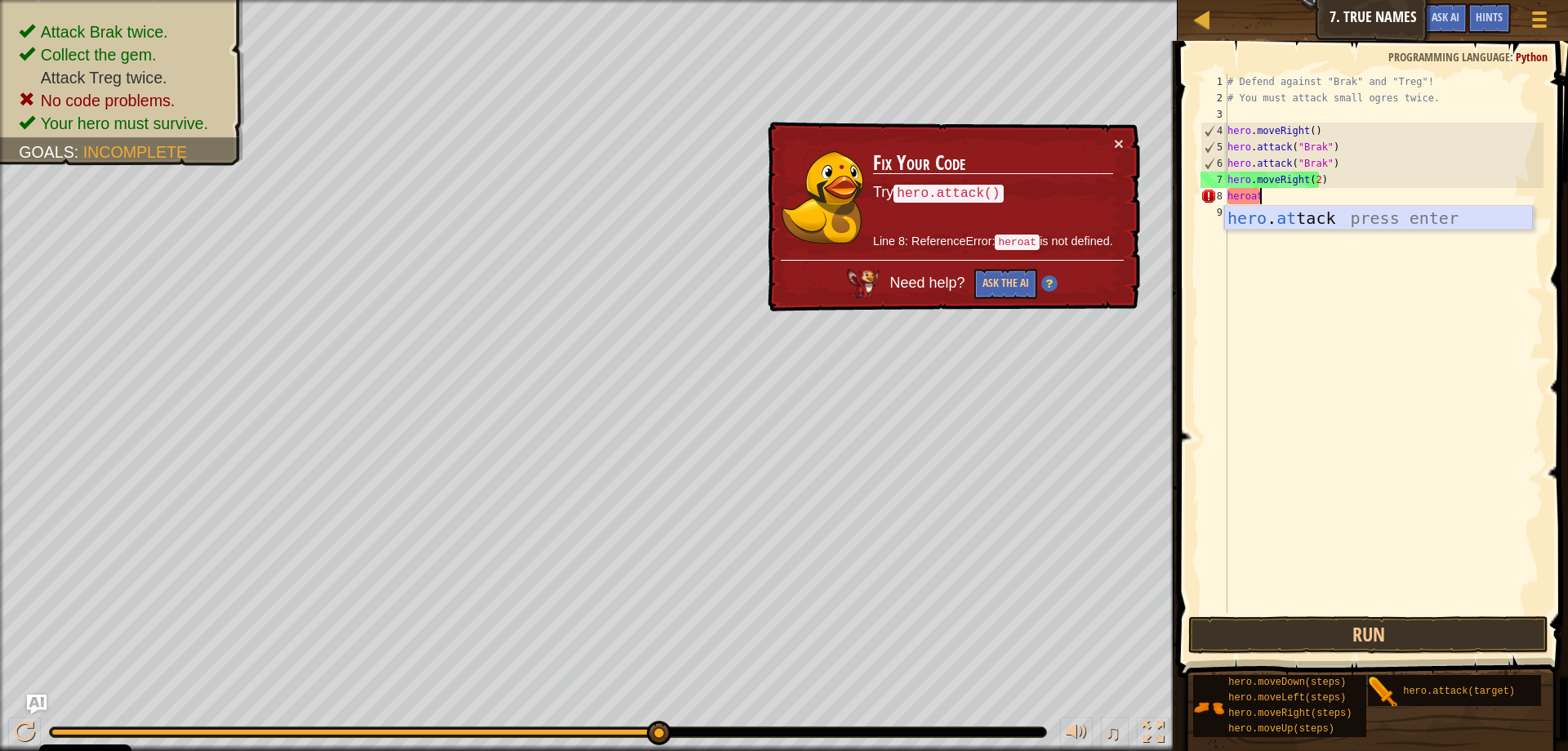
click at [1279, 213] on div "hero . at tack press enter" at bounding box center [1379, 242] width 309 height 74
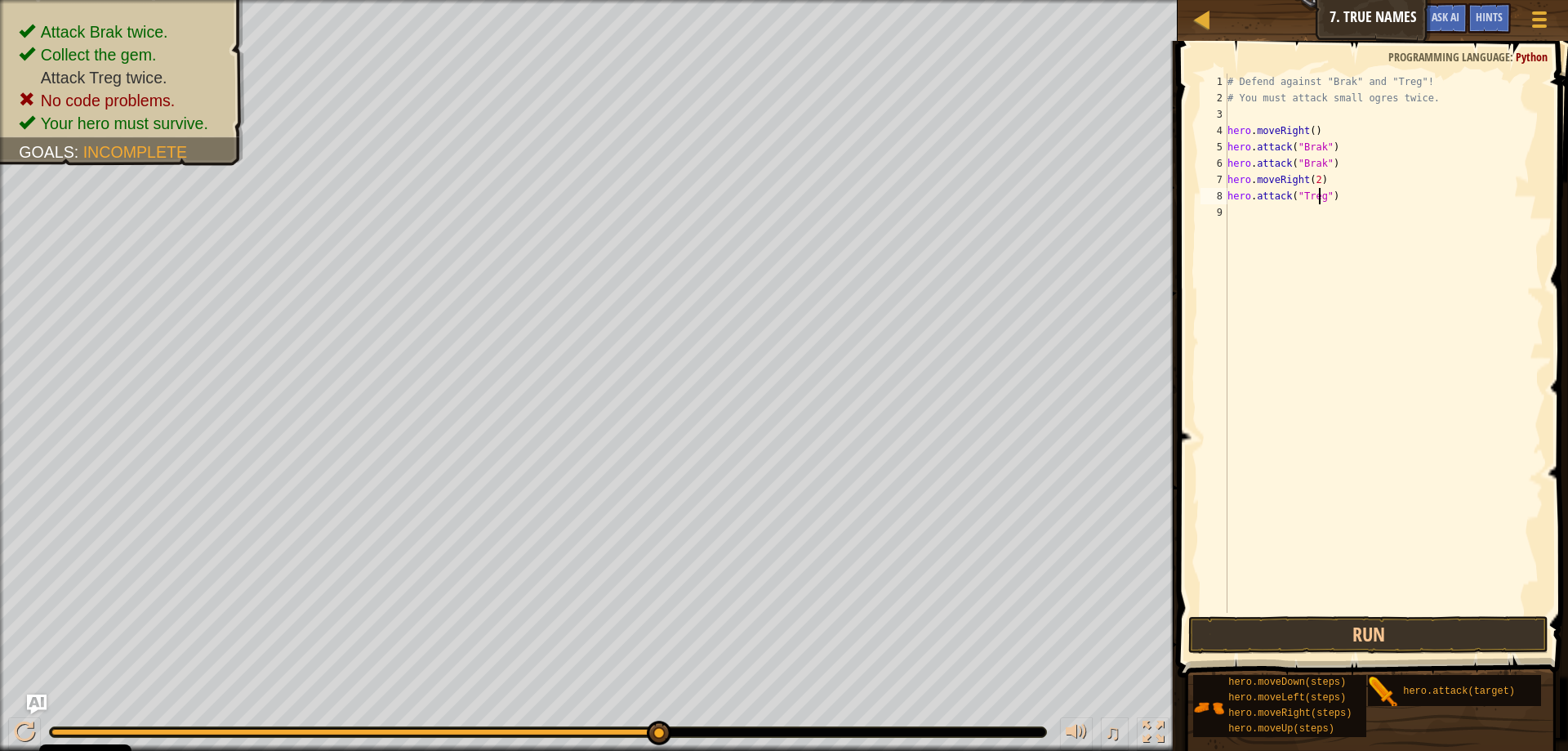
scroll to position [7, 7]
type textarea "hero.attack("Treg")"
click at [1362, 628] on button "Run" at bounding box center [1368, 634] width 360 height 37
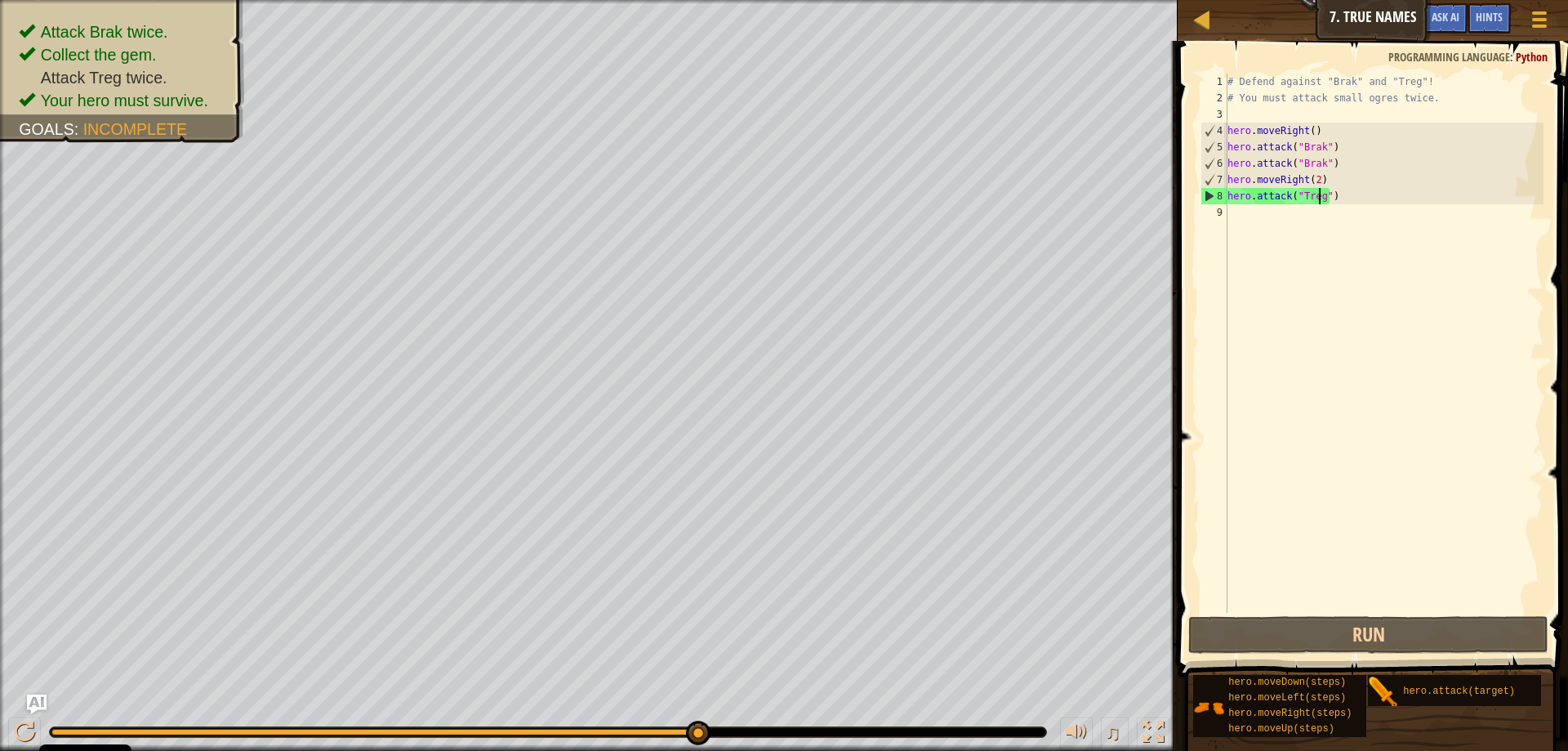
click at [1276, 215] on div "# Defend against "Brak" and "Treg"! # You must attack small ogres twice. hero .…" at bounding box center [1384, 359] width 319 height 572
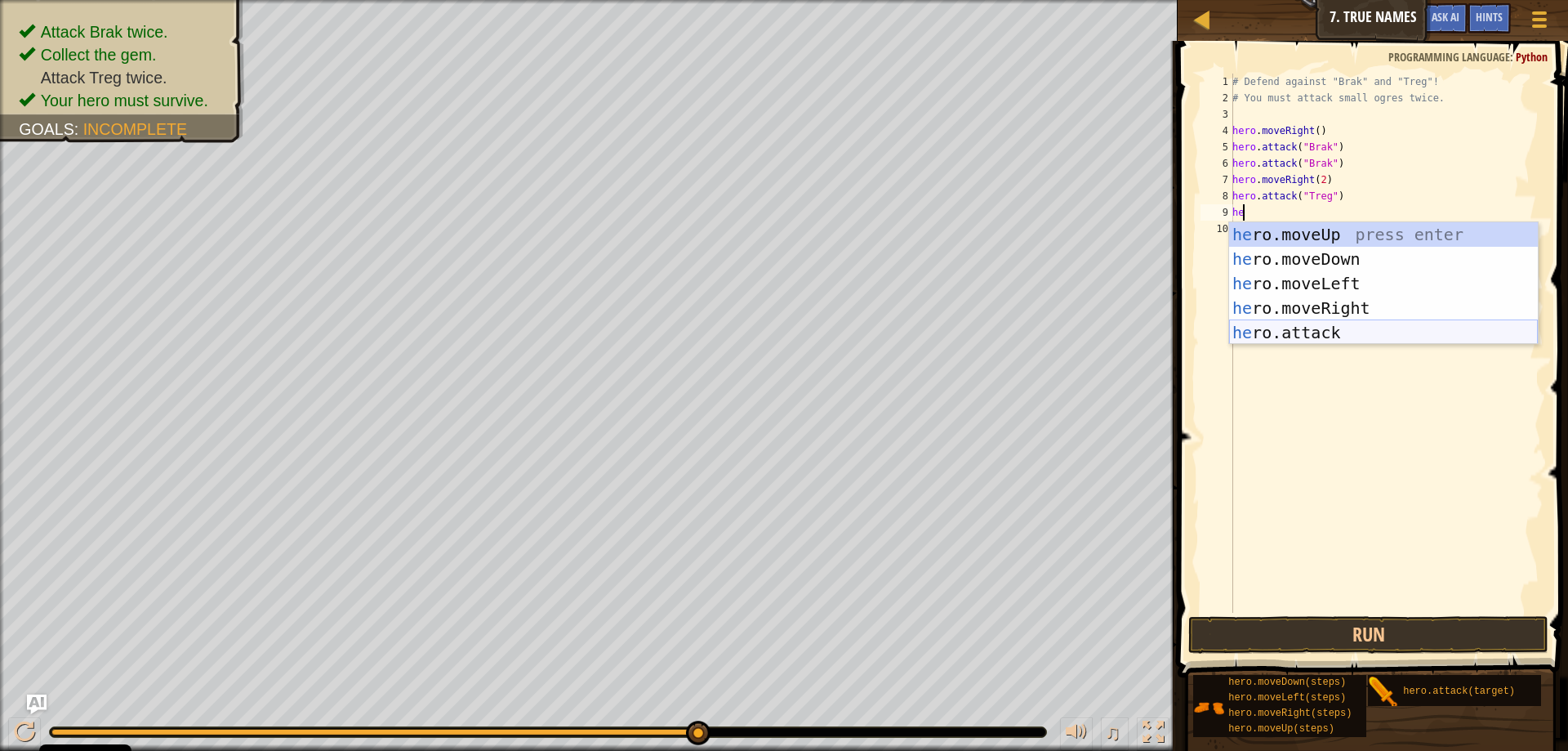
click at [1286, 326] on div "he ro.moveUp press enter he ro.moveDown press enter he ro.moveLeft press enter …" at bounding box center [1383, 308] width 309 height 172
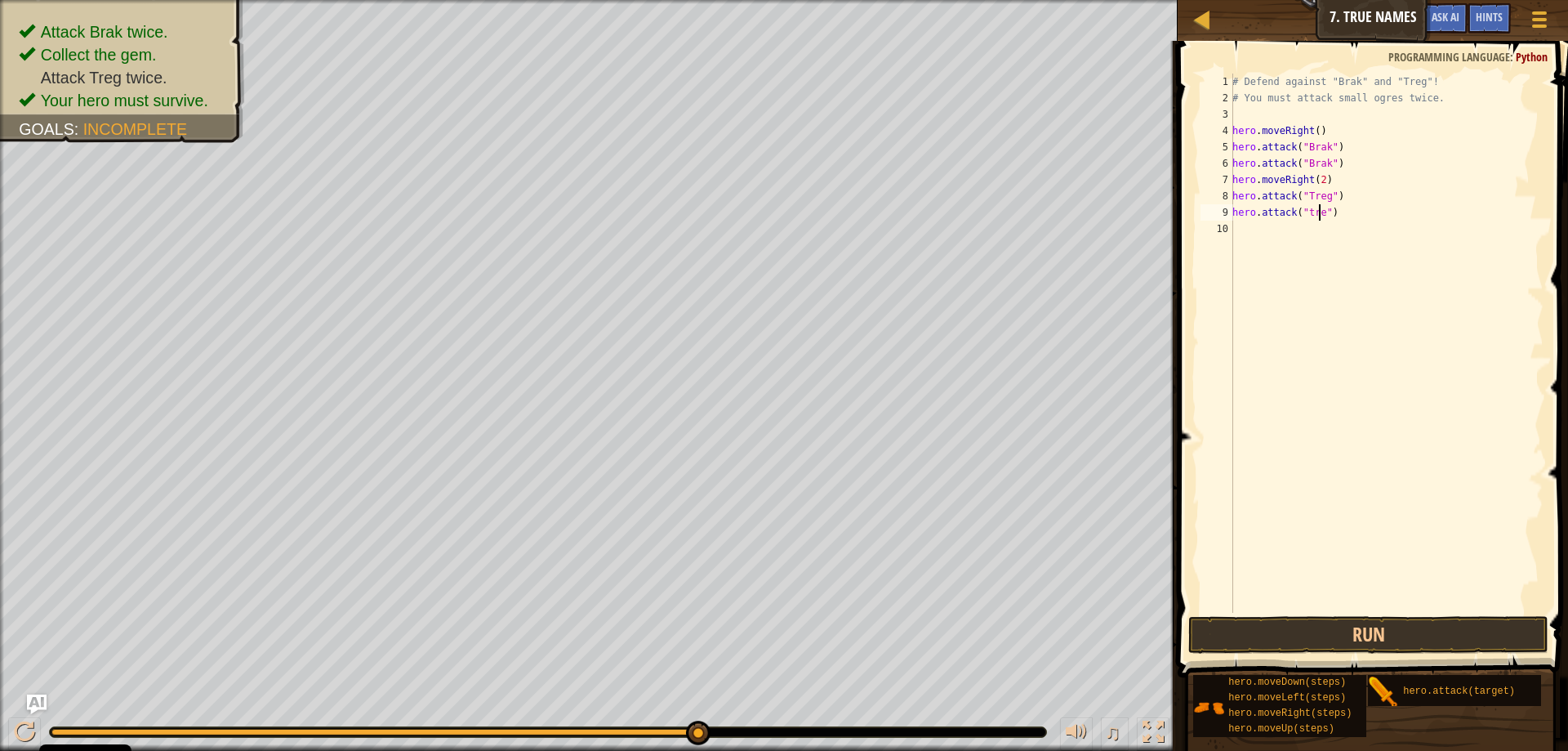
scroll to position [7, 7]
click at [1305, 211] on div "# Defend against "Brak" and "Treg"! # You must attack small ogres twice. hero .…" at bounding box center [1385, 359] width 314 height 572
type textarea "hero.attack("Treg")"
click at [1366, 625] on button "Run" at bounding box center [1368, 634] width 360 height 37
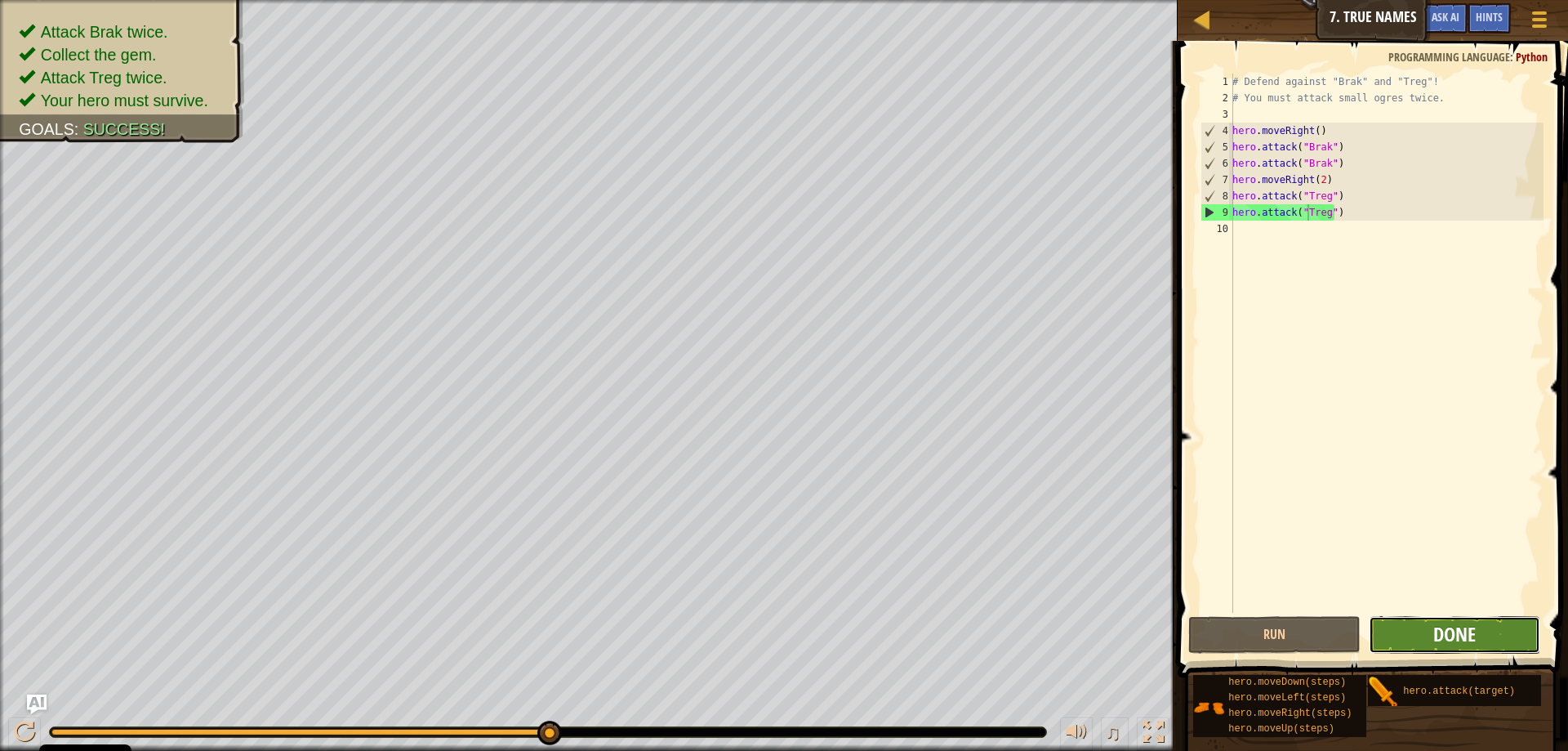
click at [1468, 623] on span "Done" at bounding box center [1454, 633] width 42 height 26
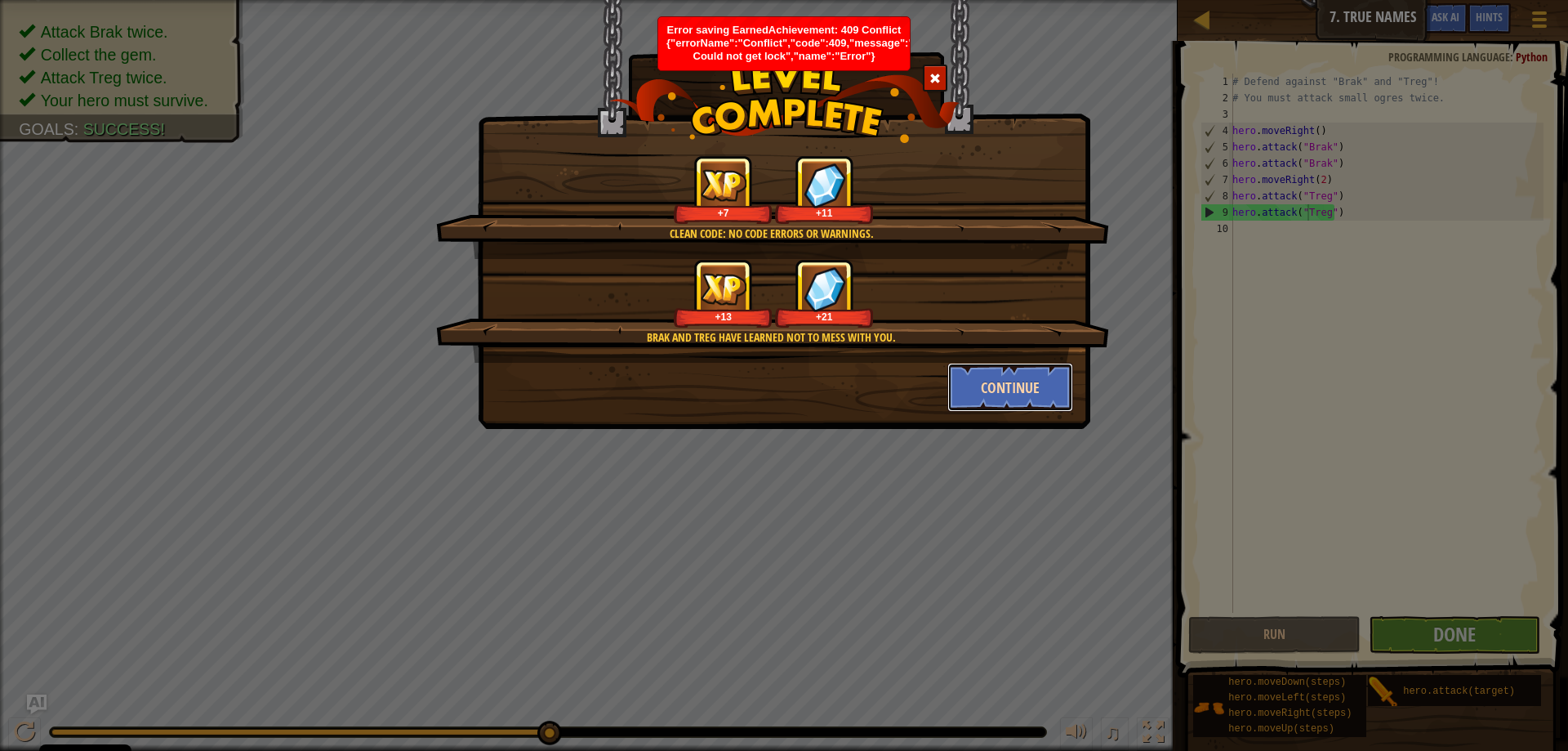
click at [983, 391] on button "Continue" at bounding box center [1010, 387] width 127 height 49
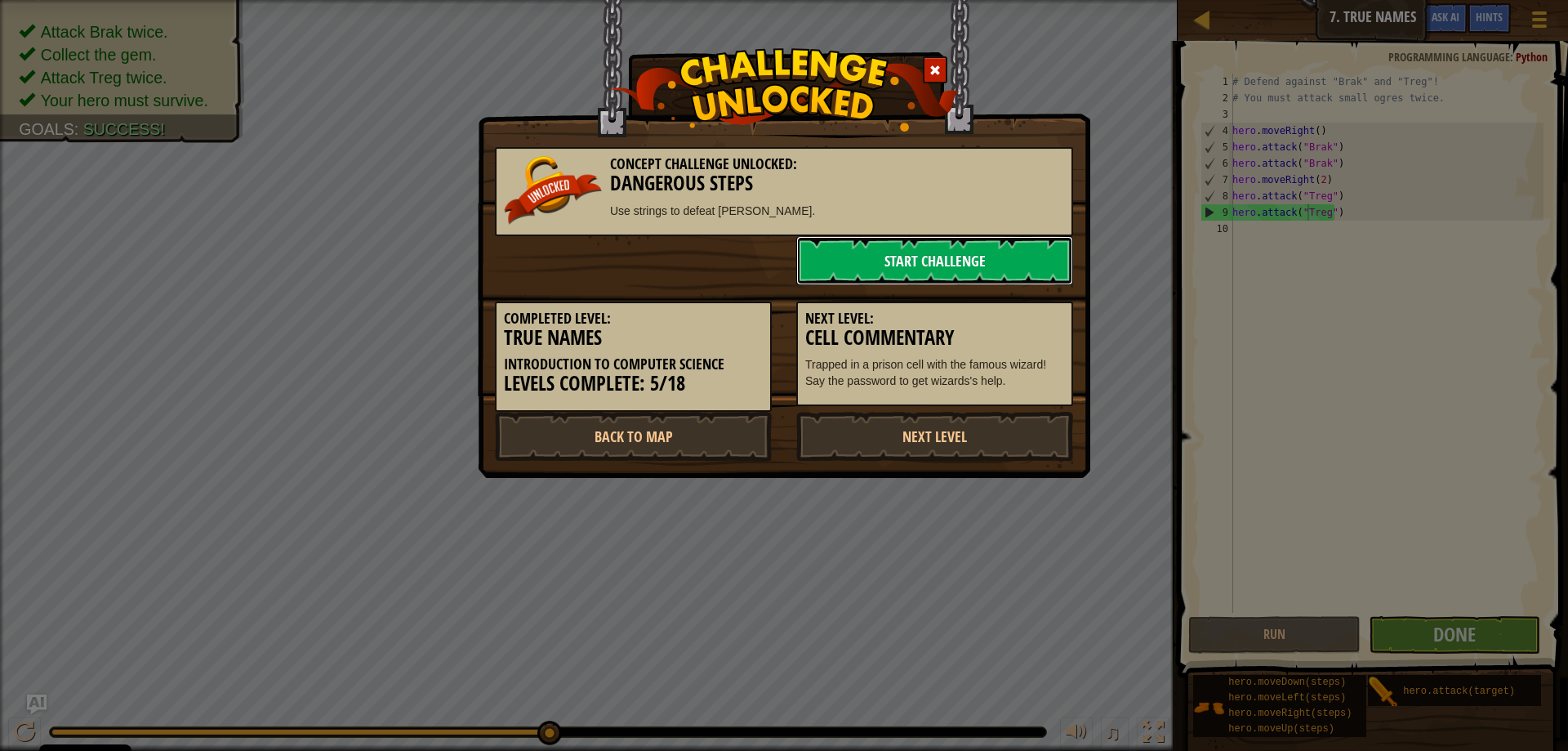
click at [951, 246] on link "Start Challenge" at bounding box center [935, 260] width 277 height 49
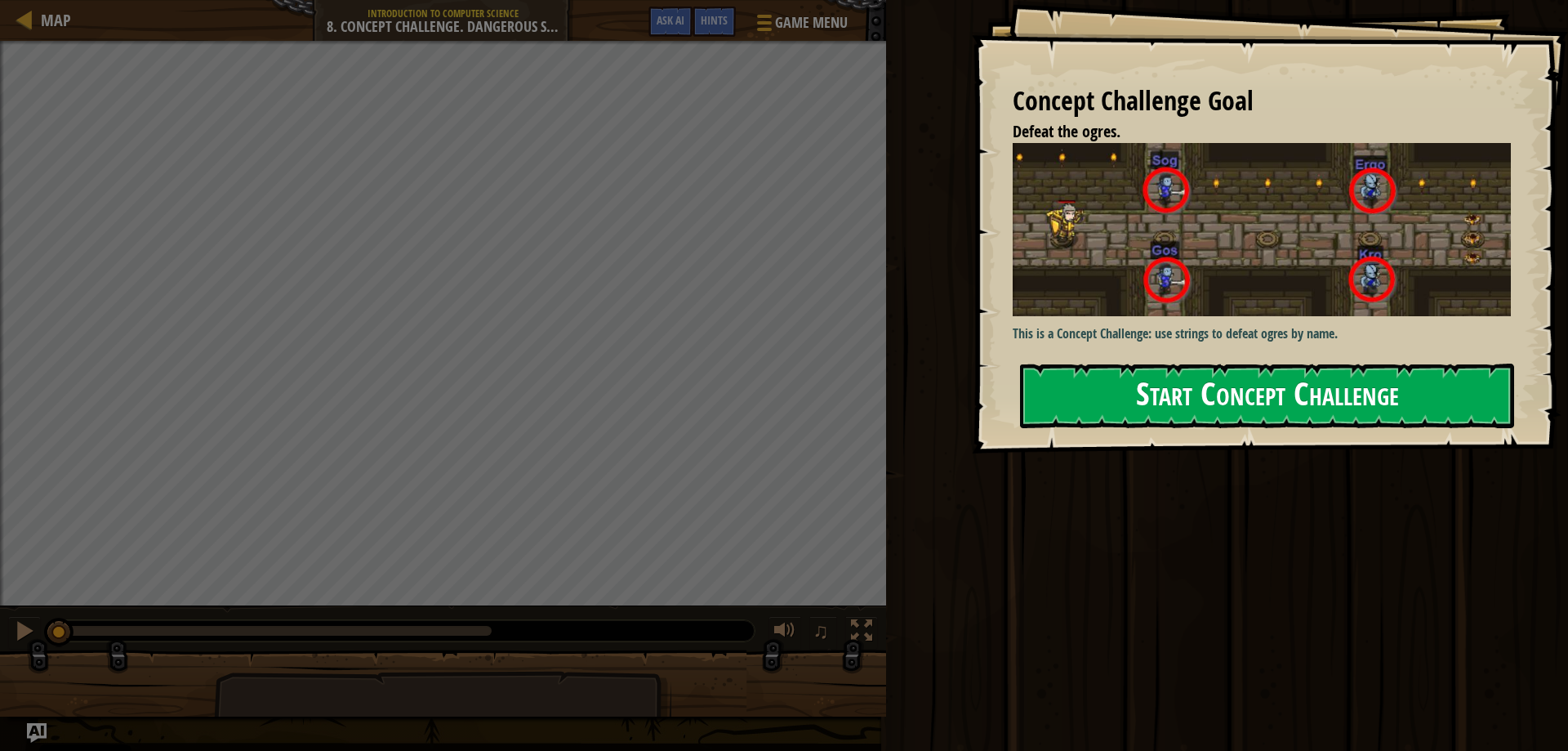
click at [1181, 376] on button "Start Concept Challenge" at bounding box center [1267, 396] width 494 height 65
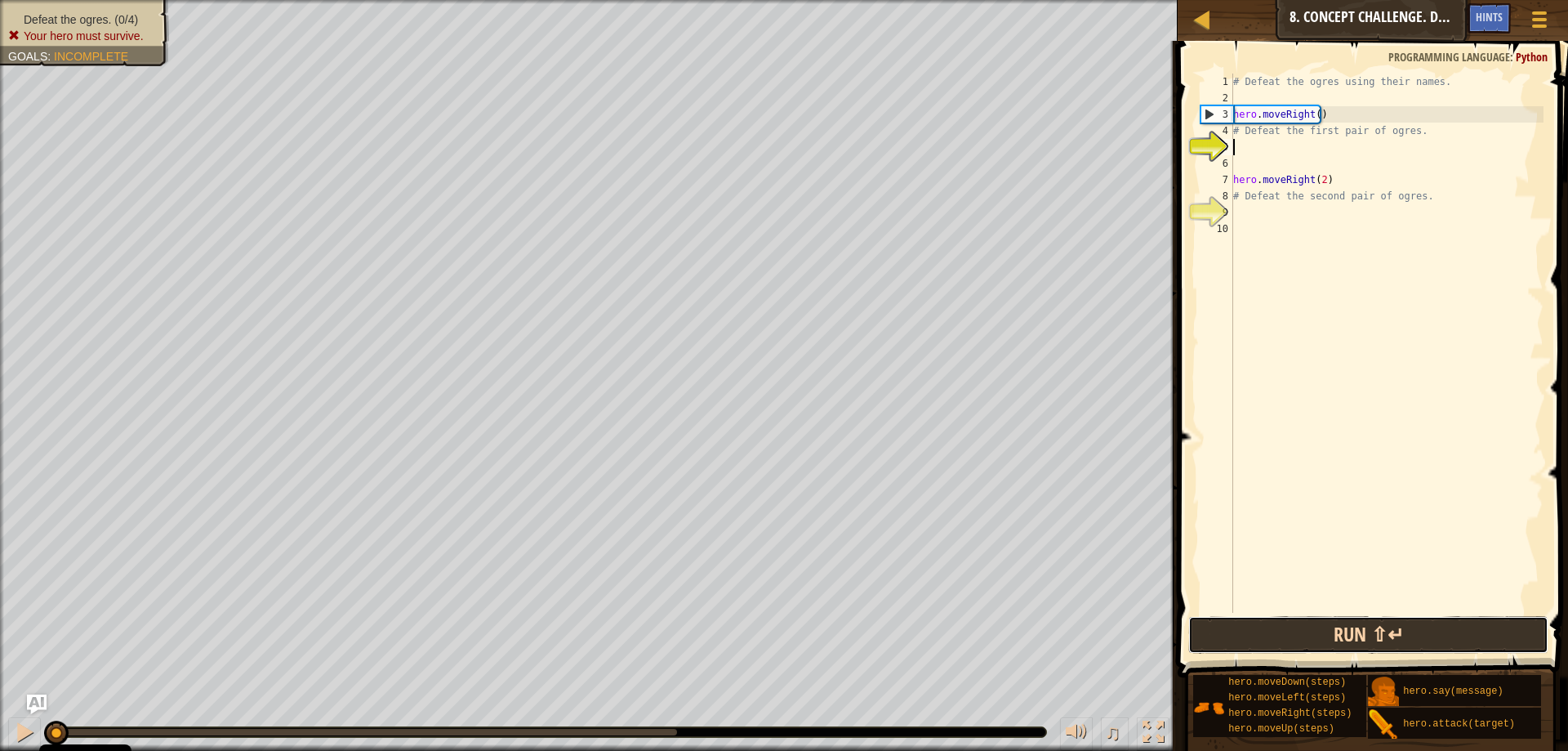
click at [1400, 640] on button "Run ⇧↵" at bounding box center [1368, 634] width 360 height 37
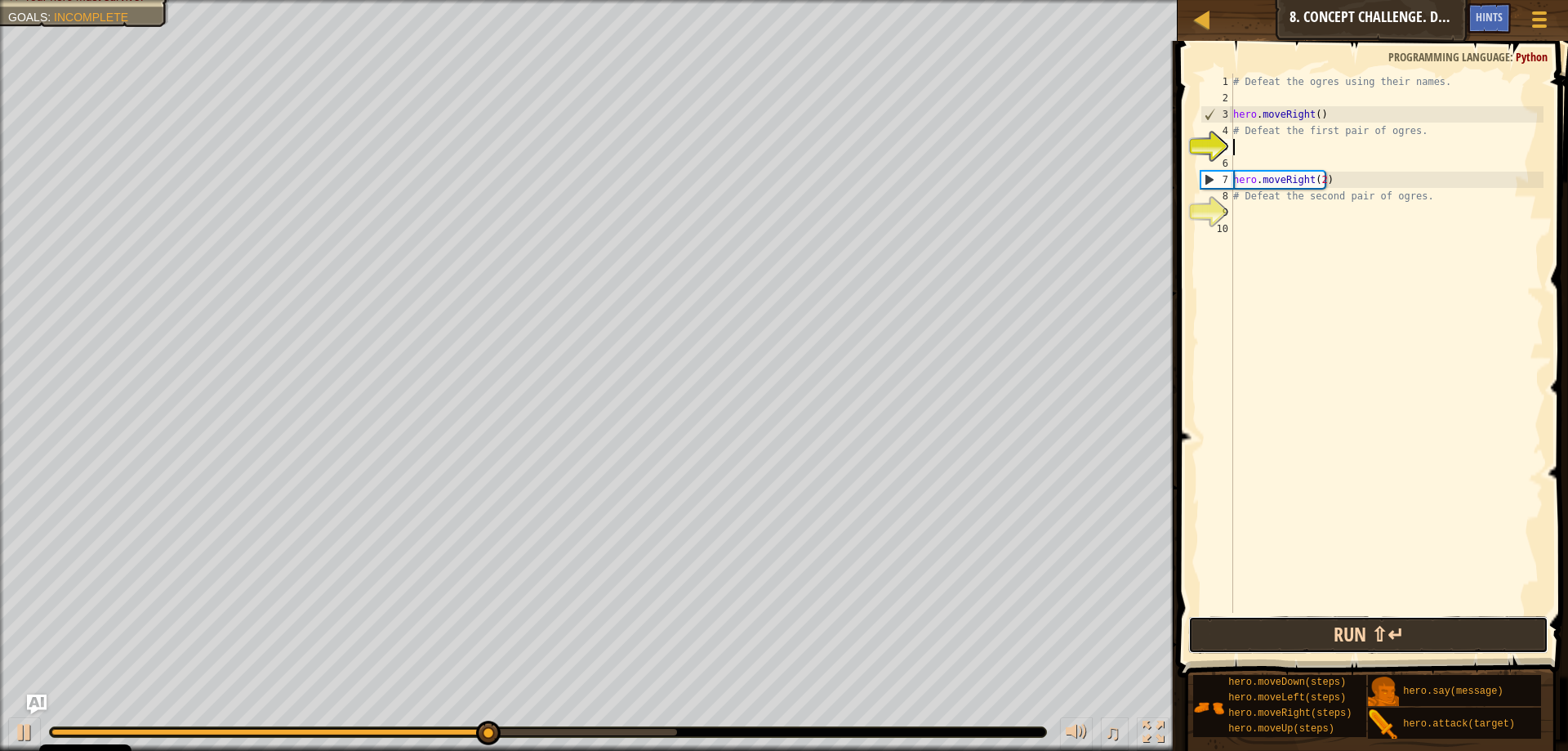
click at [1320, 635] on button "Run ⇧↵" at bounding box center [1368, 634] width 360 height 37
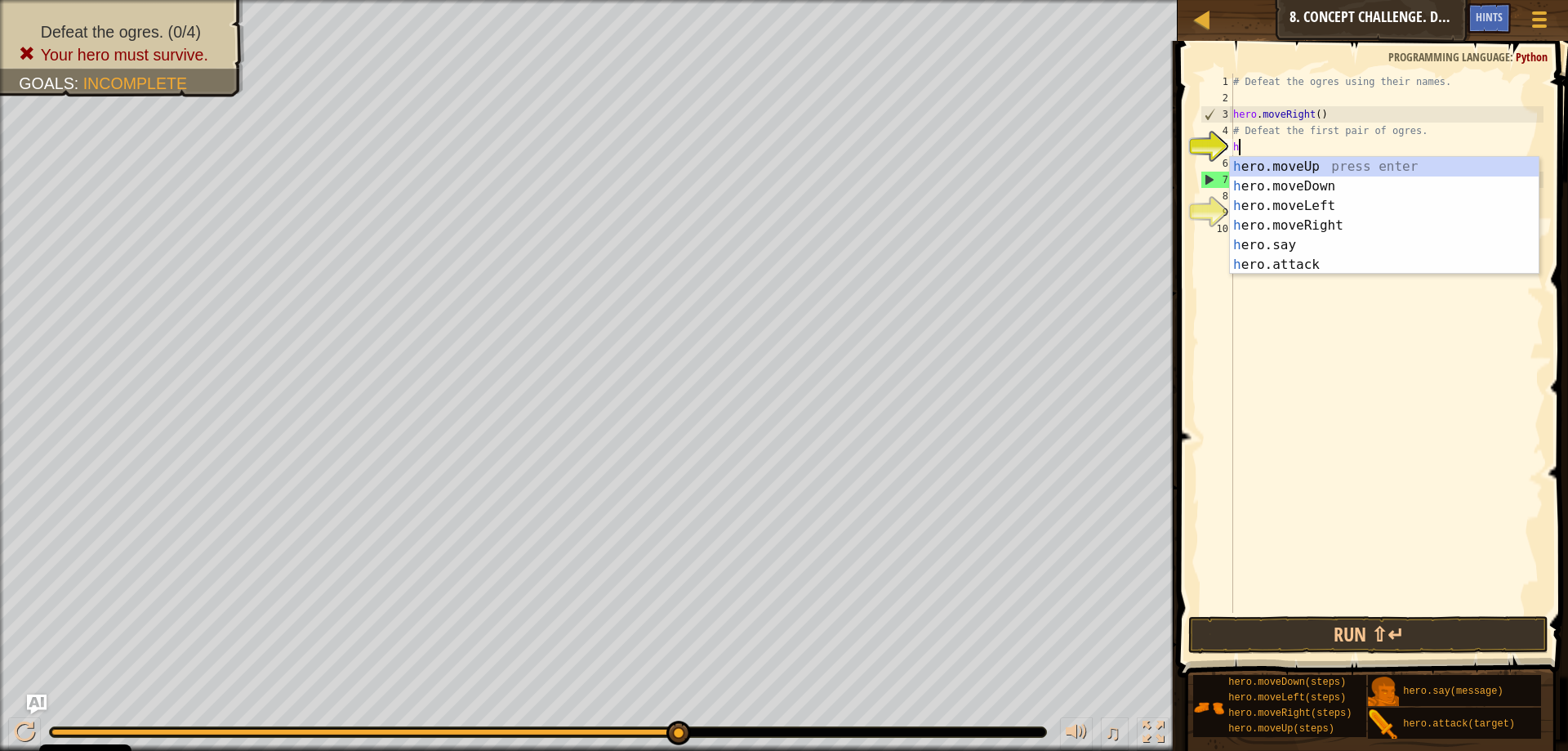
scroll to position [7, 0]
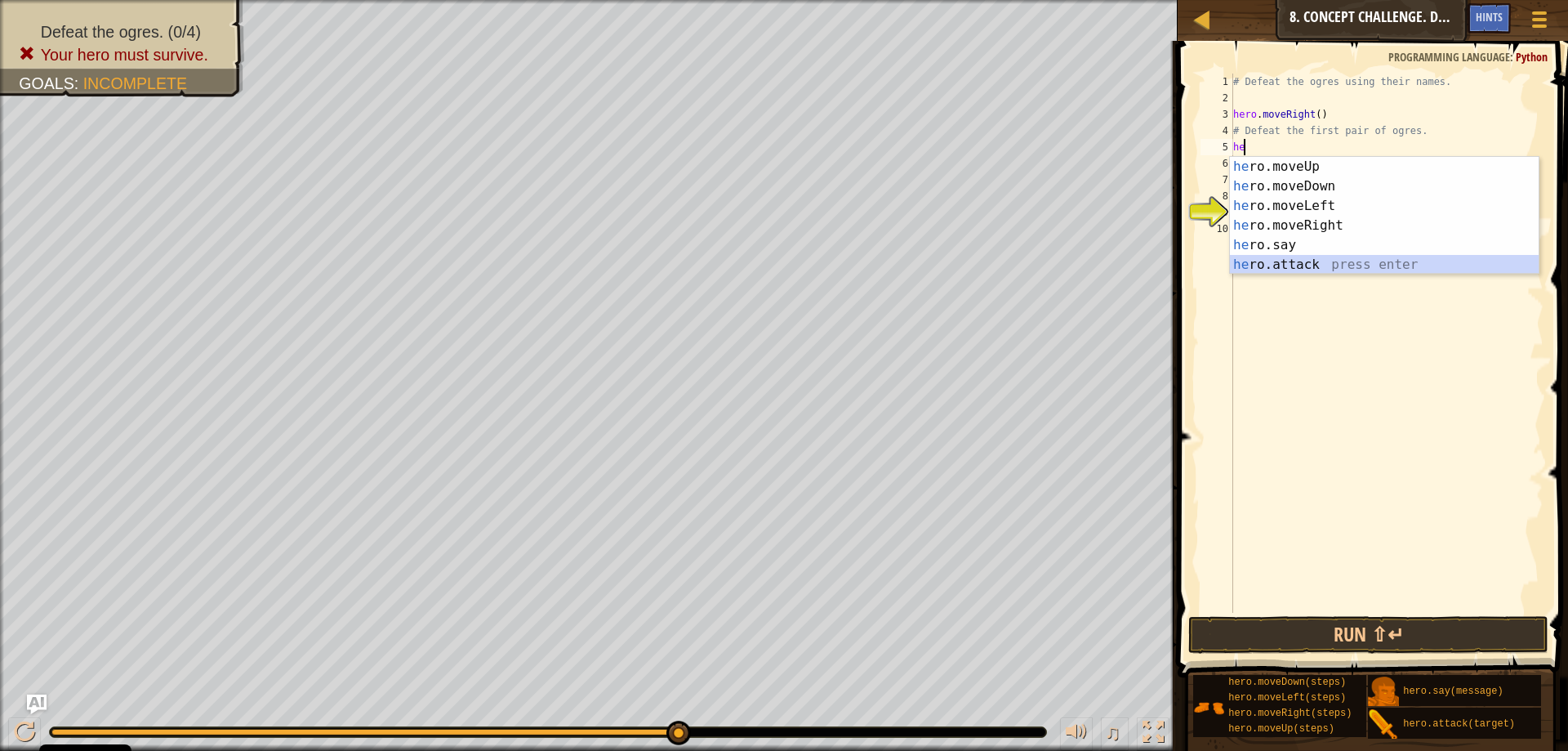
click at [1305, 258] on div "he ro.moveUp press enter he ro.moveDown press enter he ro.moveLeft press enter …" at bounding box center [1384, 235] width 309 height 157
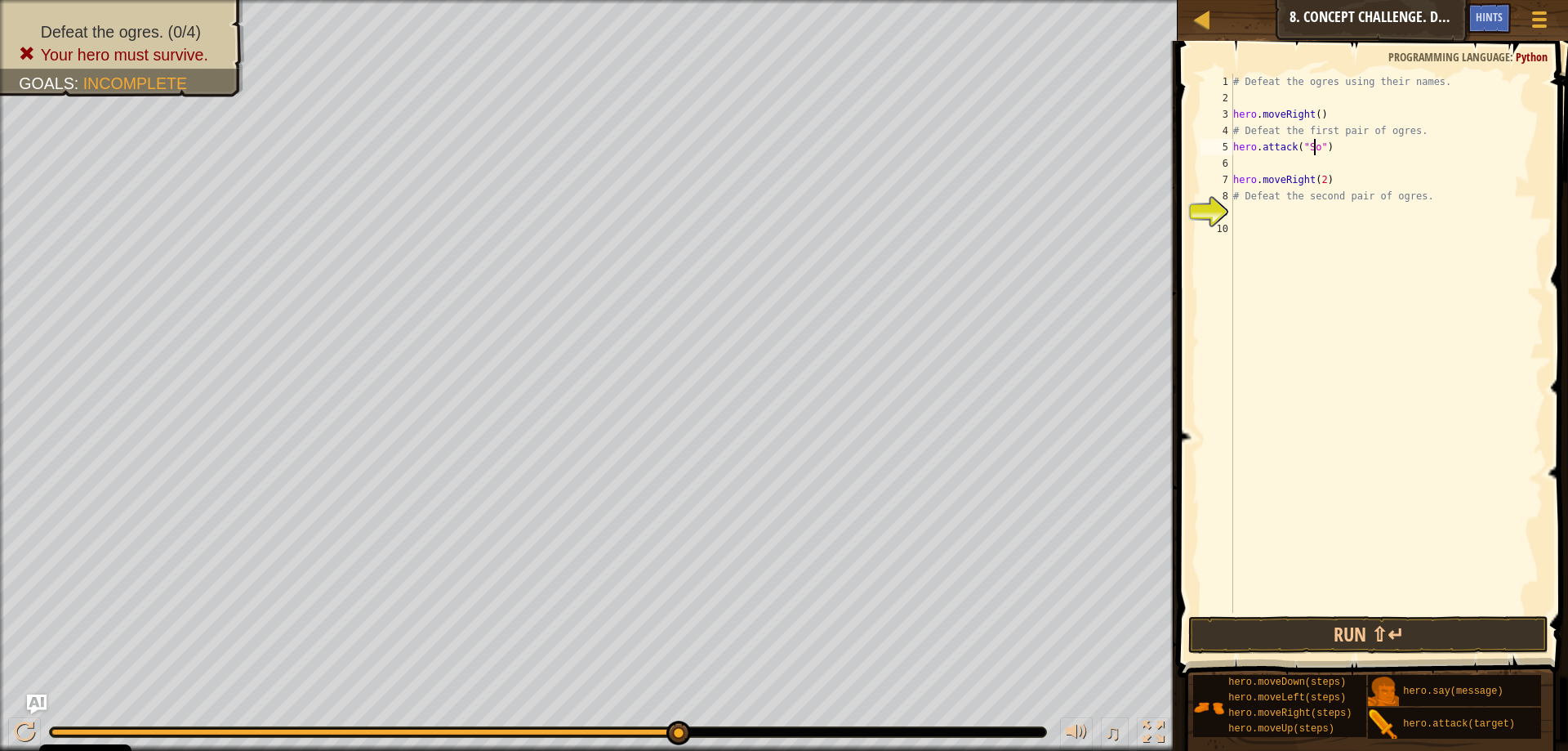
scroll to position [7, 7]
type textarea "hero.attack("Sog")"
click at [1277, 158] on div "# Defeat the ogres using their names. hero . moveRight ( ) # Defeat the first p…" at bounding box center [1386, 359] width 314 height 572
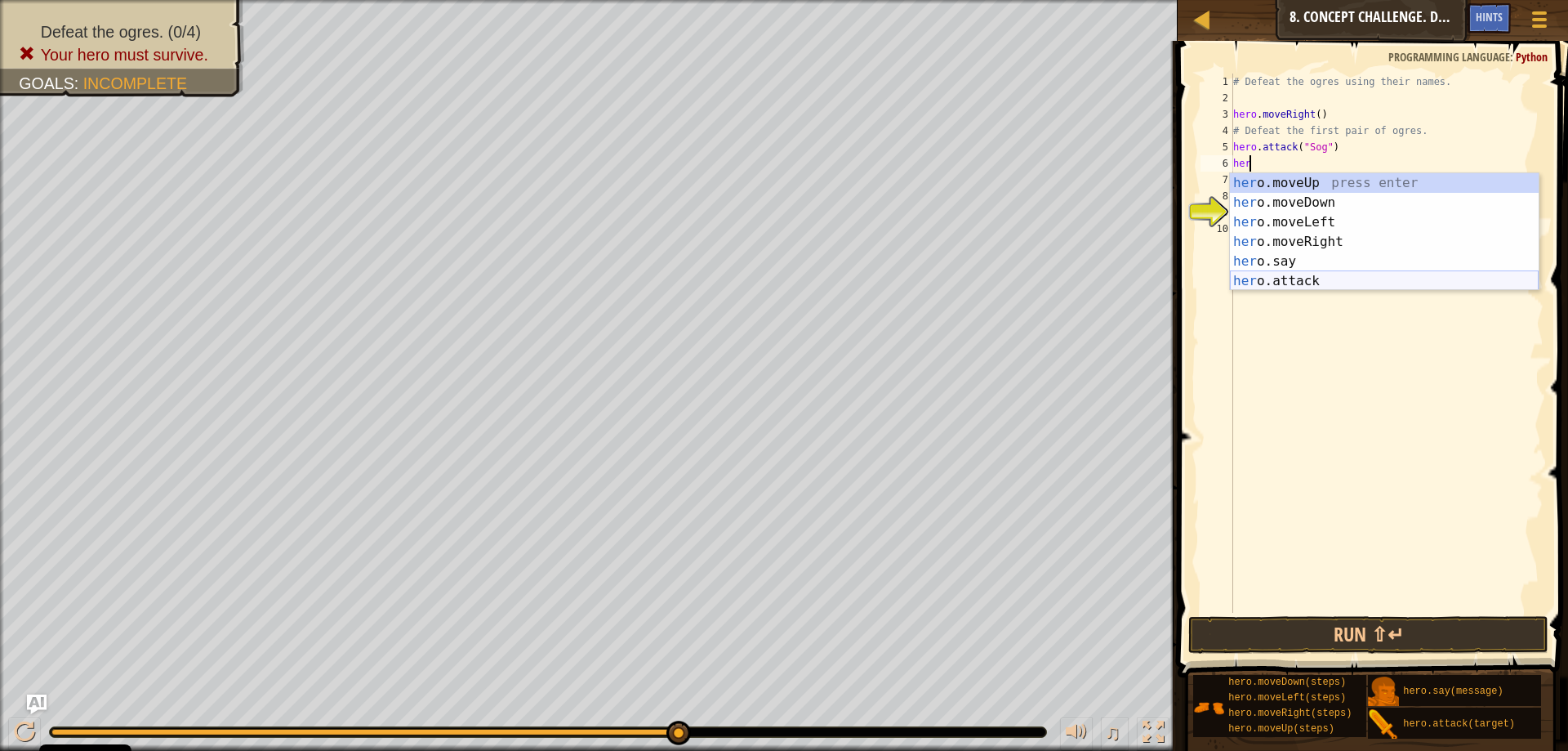
click at [1312, 283] on div "her o.moveUp press enter her o.moveDown press enter her o.moveLeft press enter …" at bounding box center [1384, 251] width 309 height 157
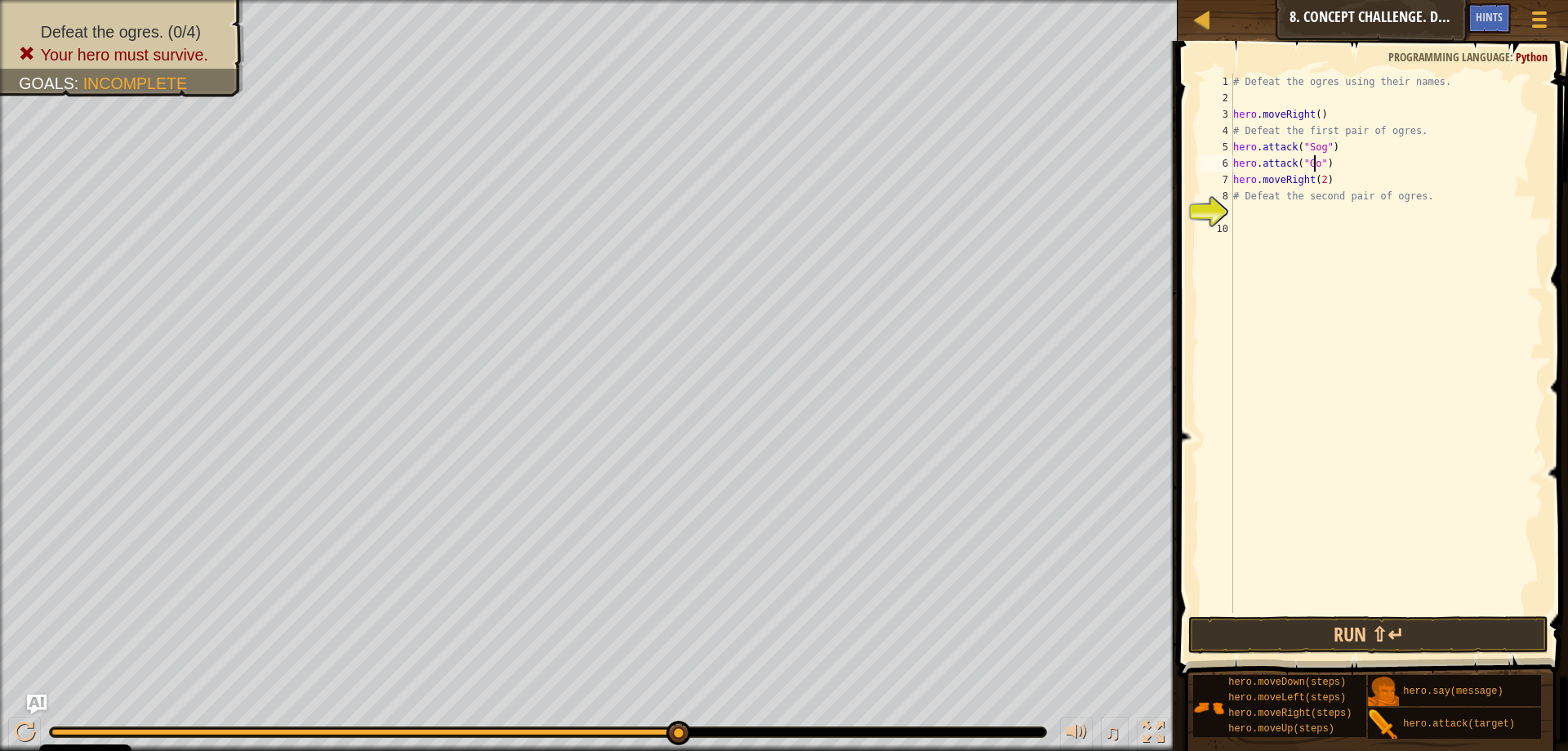
scroll to position [7, 7]
type textarea "hero.attack("Gos")"
click at [1293, 217] on div "# Defeat the ogres using their names. hero . moveRight ( ) # Defeat the first p…" at bounding box center [1386, 359] width 314 height 572
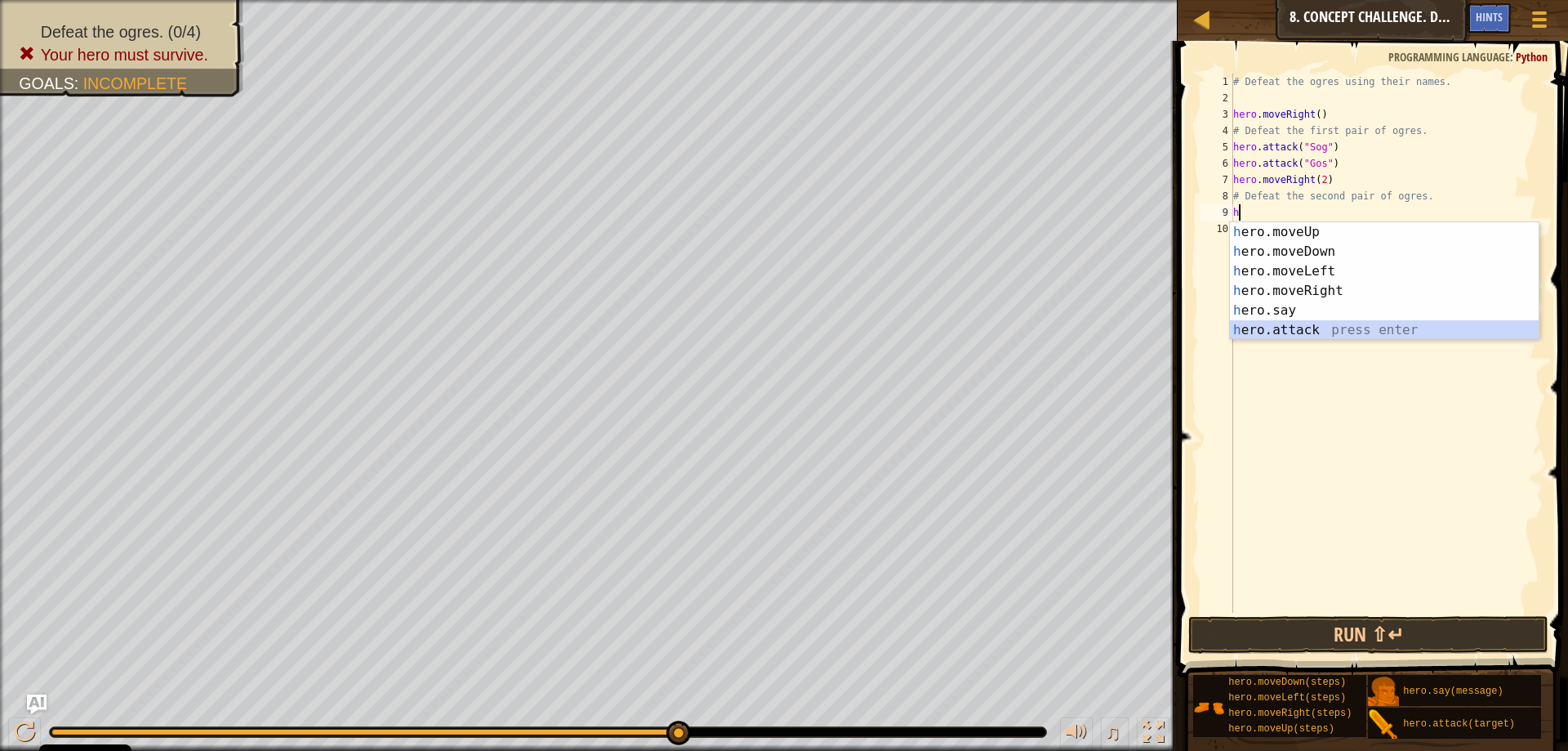
click at [1289, 337] on div "h ero.moveUp press enter h ero.moveDown press enter h ero.moveLeft press enter …" at bounding box center [1384, 300] width 309 height 157
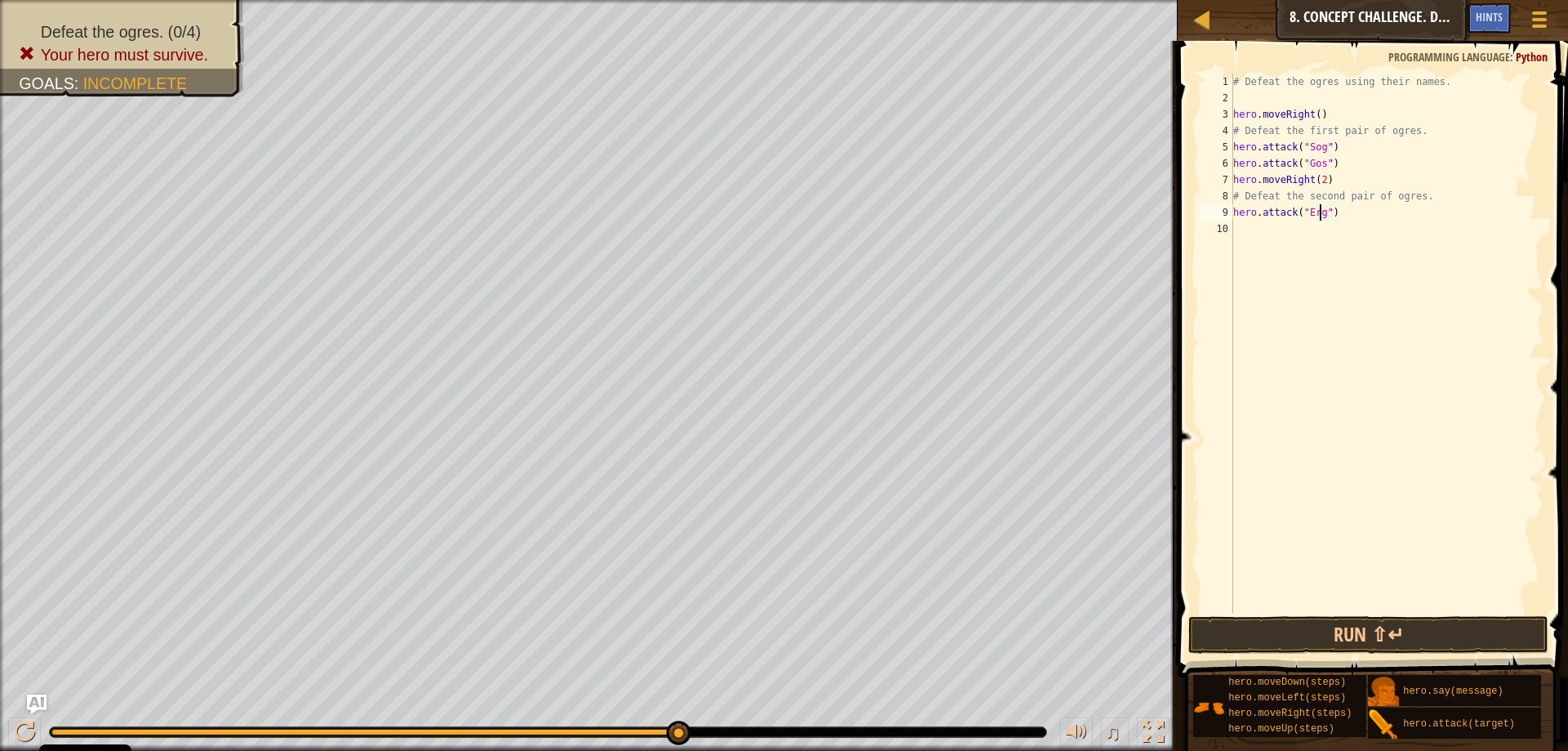
type textarea "hero.attack("Ergo")"
click at [1268, 237] on div "# Defeat the ogres using their names. hero . moveRight ( ) # Defeat the first p…" at bounding box center [1386, 359] width 314 height 572
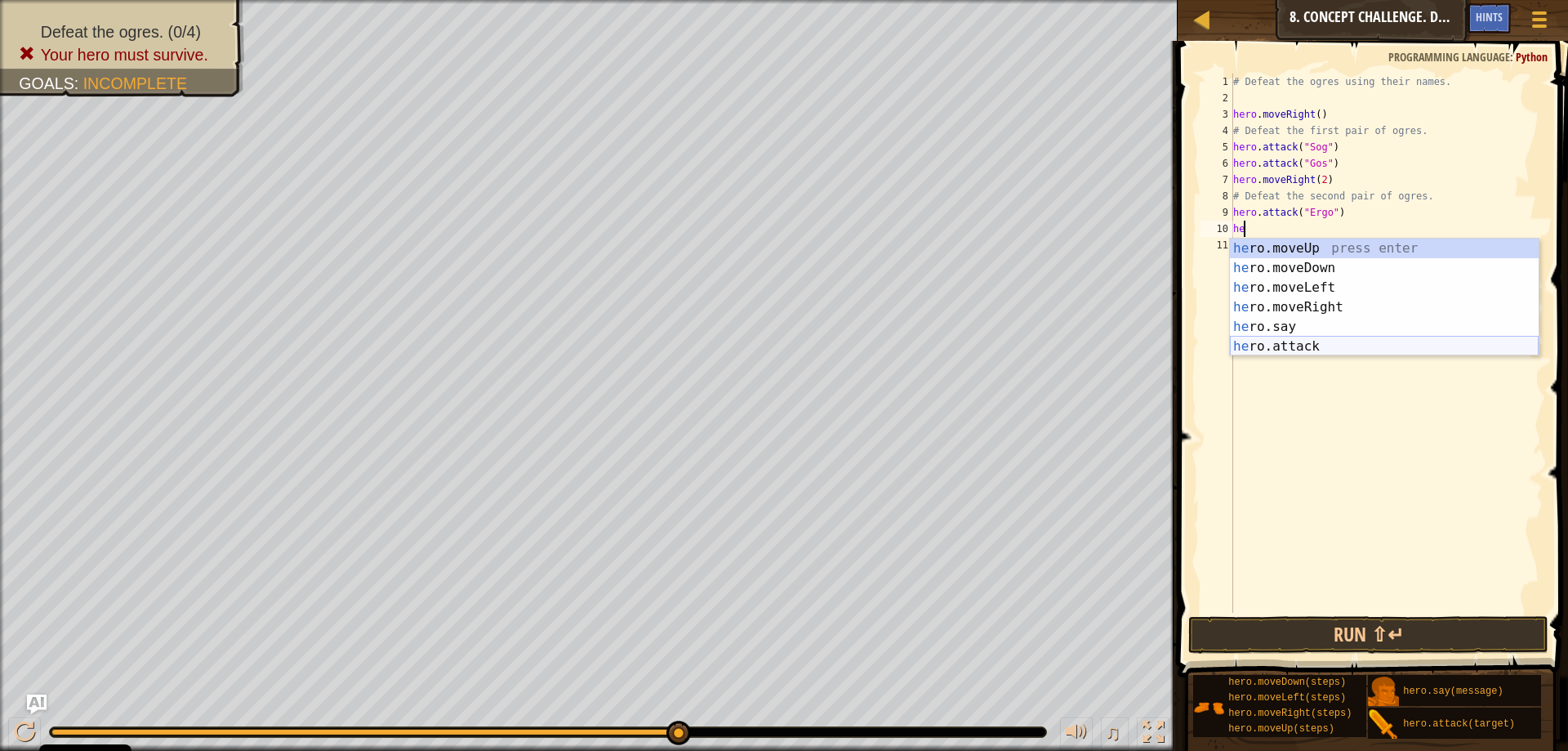
click at [1244, 342] on div "he ro.moveUp press enter he ro.moveDown press enter he ro.moveLeft press enter …" at bounding box center [1384, 316] width 309 height 157
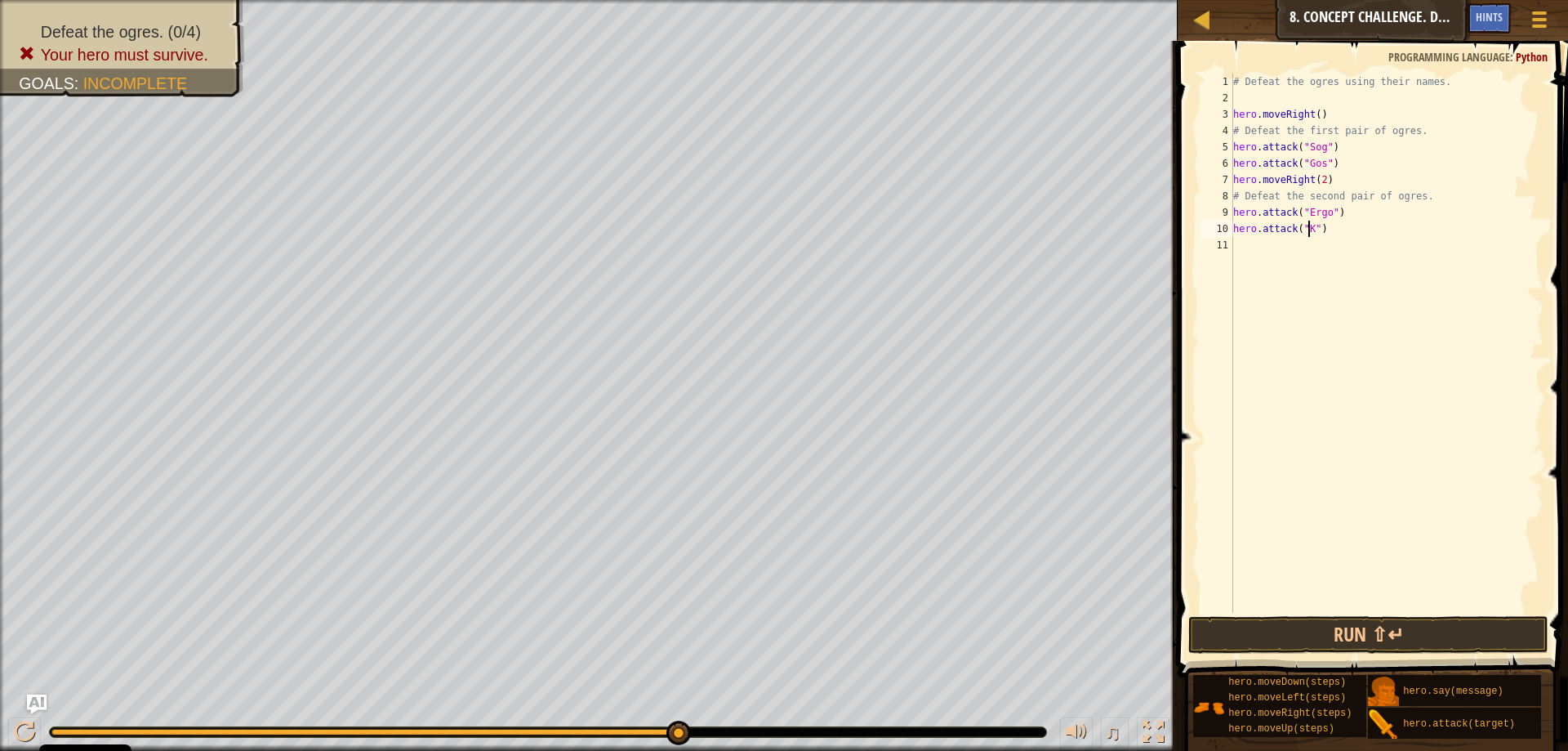
scroll to position [7, 7]
click at [1410, 638] on button "Run ⇧↵" at bounding box center [1368, 634] width 360 height 37
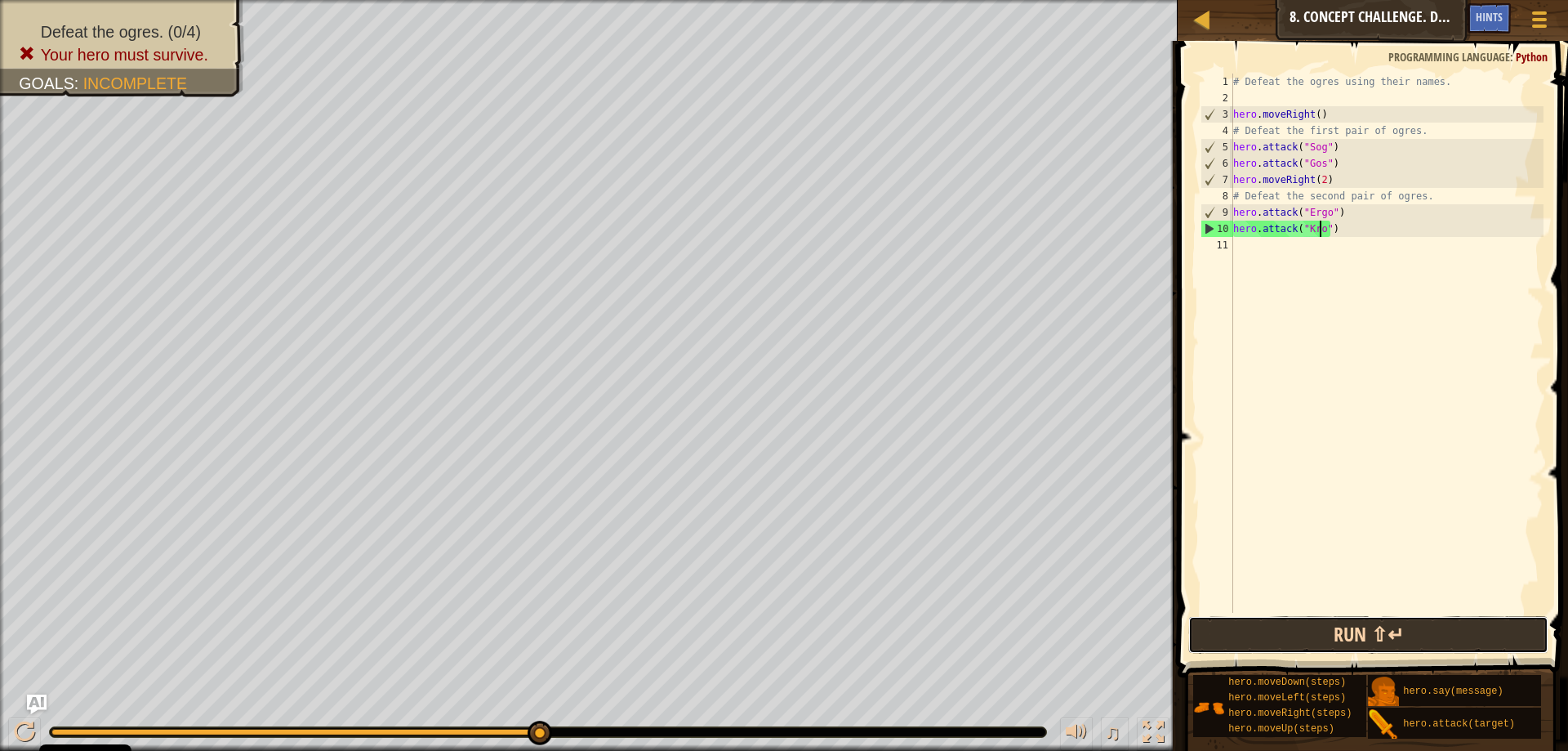
click at [1372, 620] on button "Run ⇧↵" at bounding box center [1368, 634] width 360 height 37
click at [1387, 632] on button "Run ⇧↵" at bounding box center [1368, 634] width 360 height 37
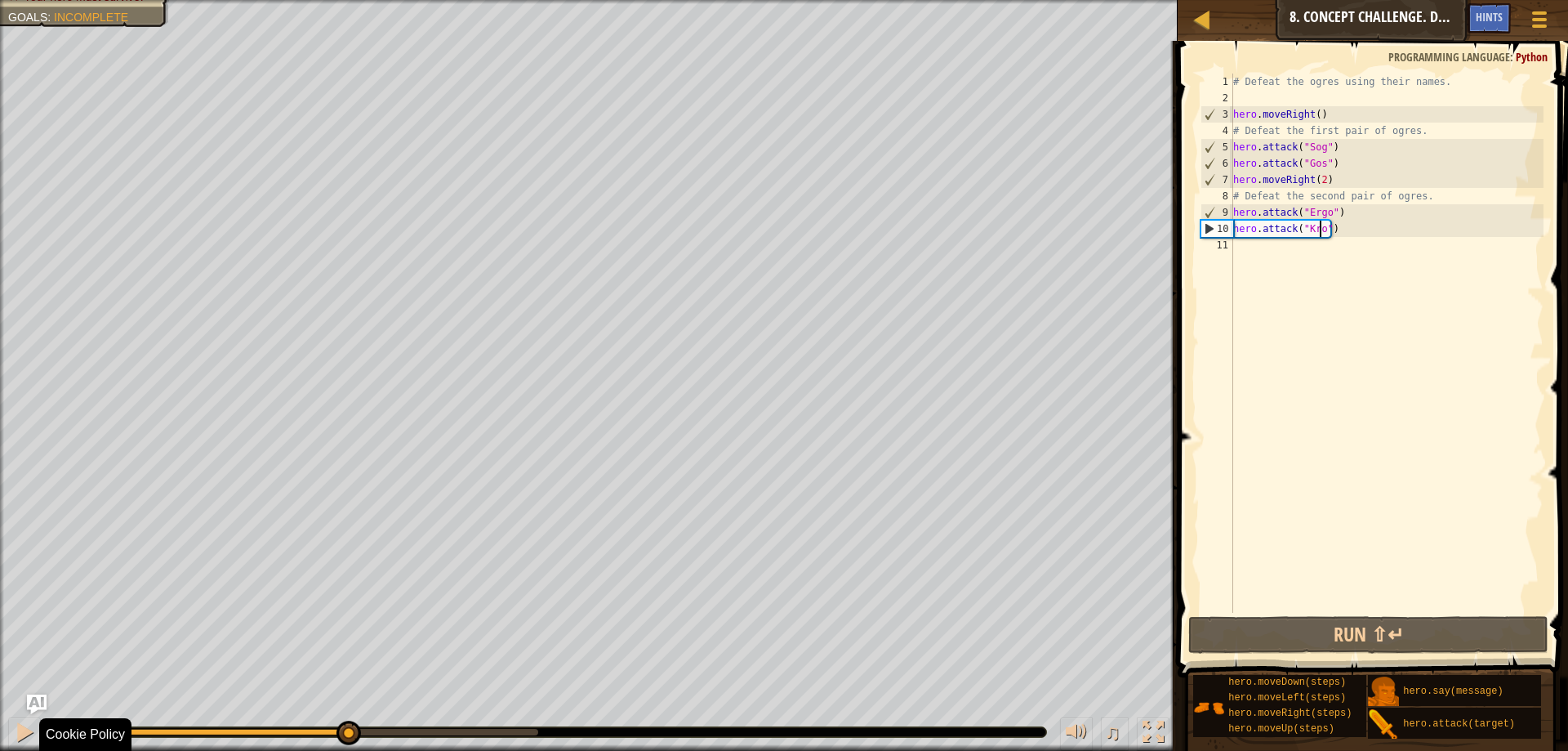
click at [85, 529] on div "Defeat the ogres. (0/4) Your hero must survive. Goals : Incomplete ♫ [PERSON_NA…" at bounding box center [784, 375] width 1568 height 751
click at [1336, 147] on div "# Defeat the ogres using their names. hero . moveRight ( ) # Defeat the first p…" at bounding box center [1386, 359] width 314 height 572
type textarea "hero.attack("Sog")"
